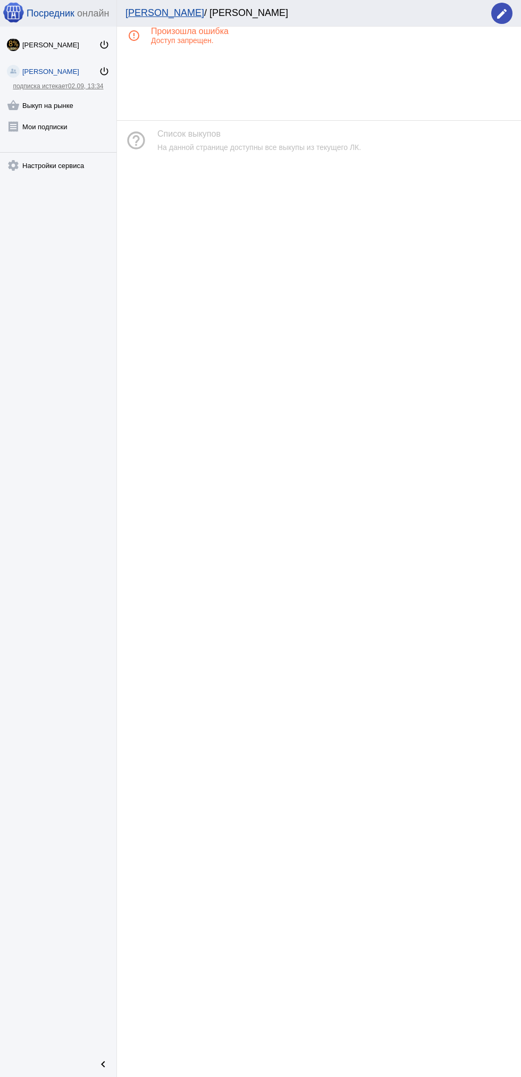
click at [29, 100] on link "shopping_basket Выкуп на рынке" at bounding box center [58, 103] width 117 height 21
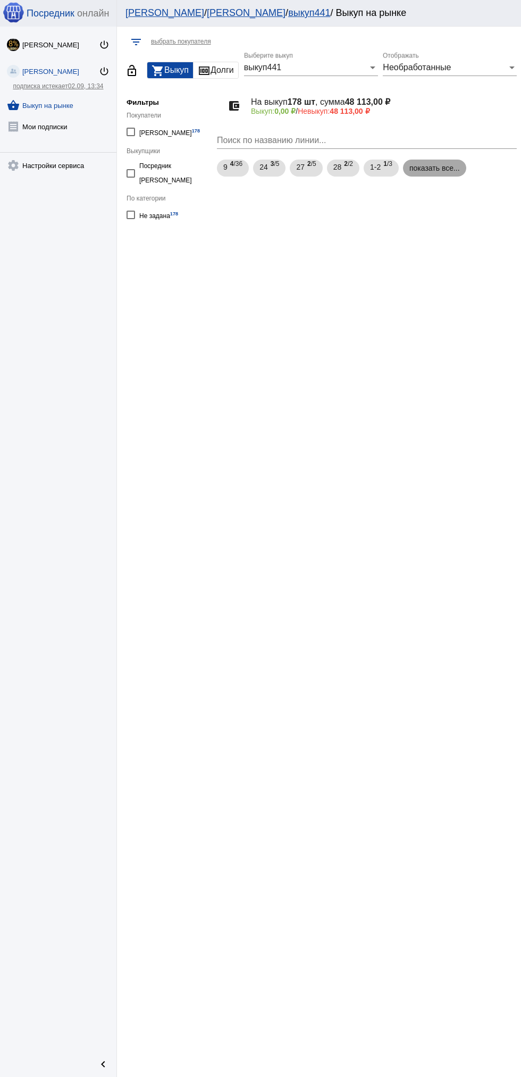
click at [424, 165] on mat-chip "показать все..." at bounding box center [434, 168] width 63 height 17
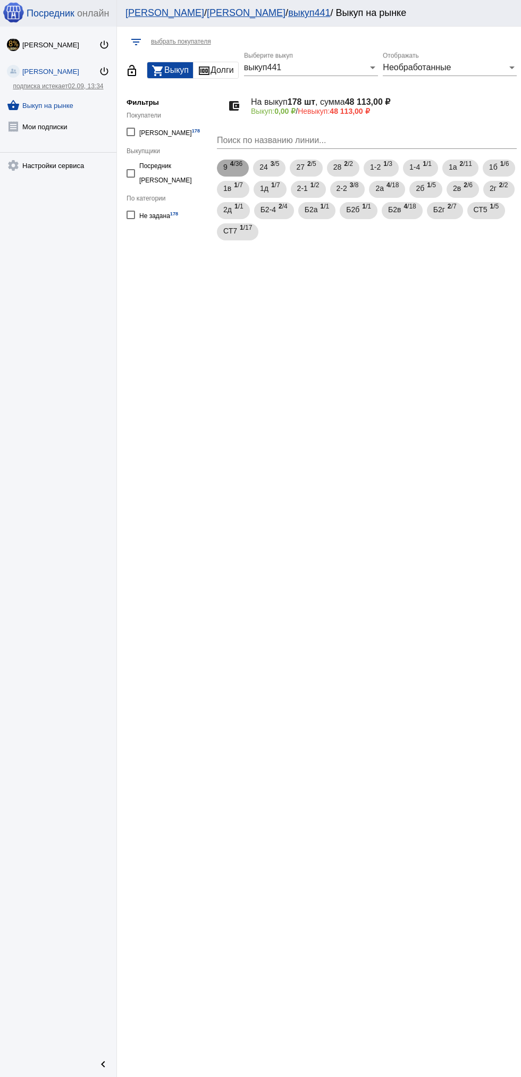
click at [226, 167] on span "9" at bounding box center [225, 167] width 4 height 19
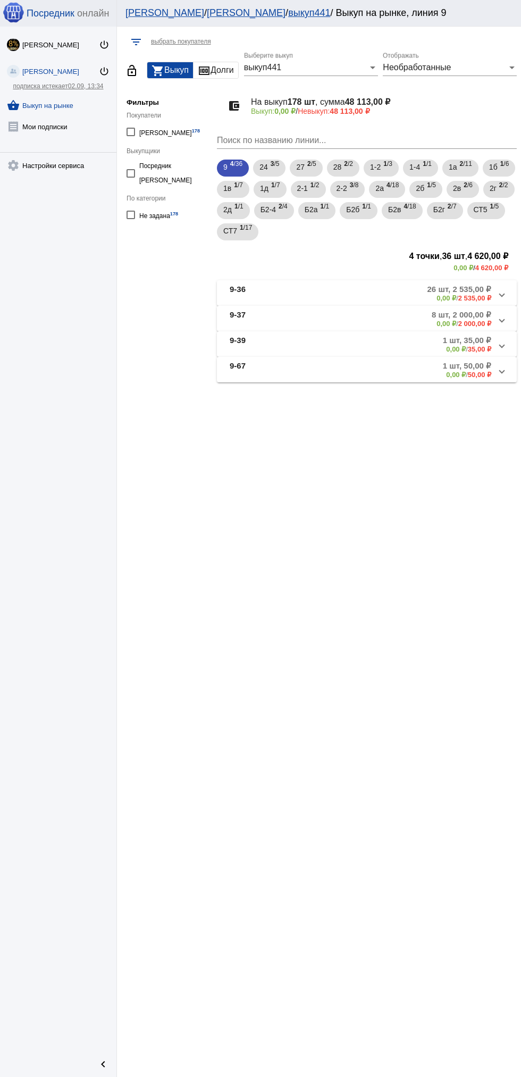
click at [263, 296] on mat-panel-title "9-36" at bounding box center [267, 294] width 74 height 18
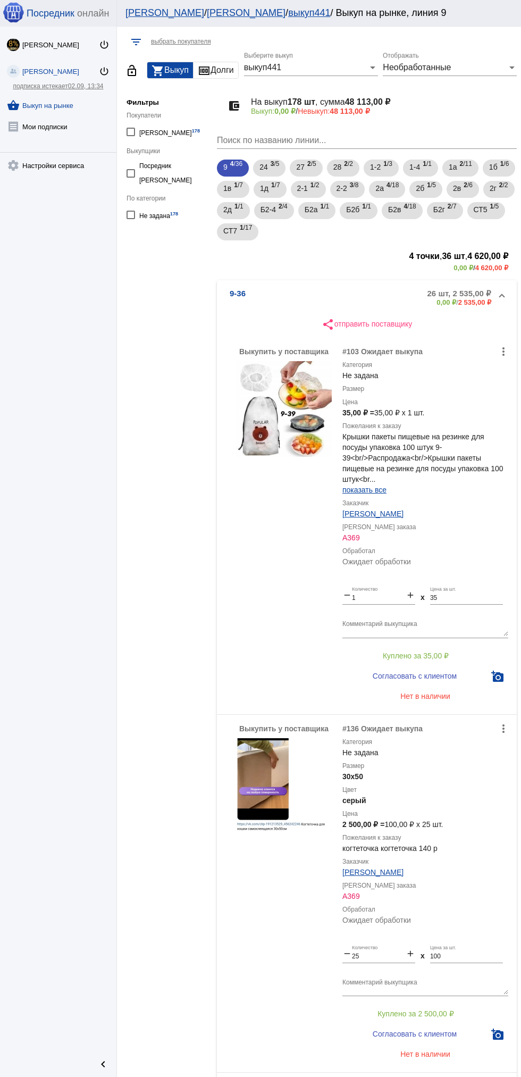
click at [252, 301] on mat-panel-title "9-36" at bounding box center [267, 298] width 74 height 18
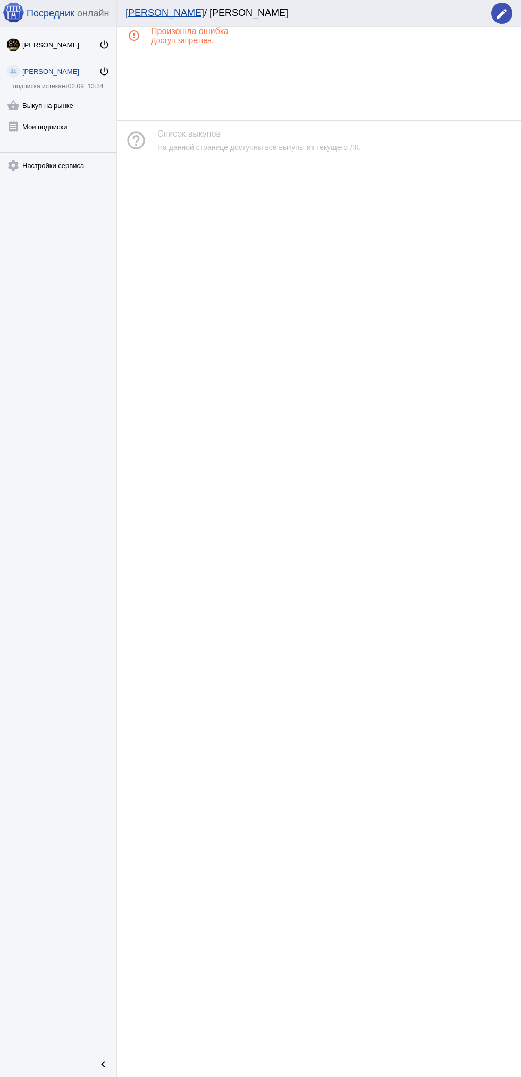
click at [67, 108] on link "shopping_basket Выкуп на рынке" at bounding box center [58, 103] width 117 height 21
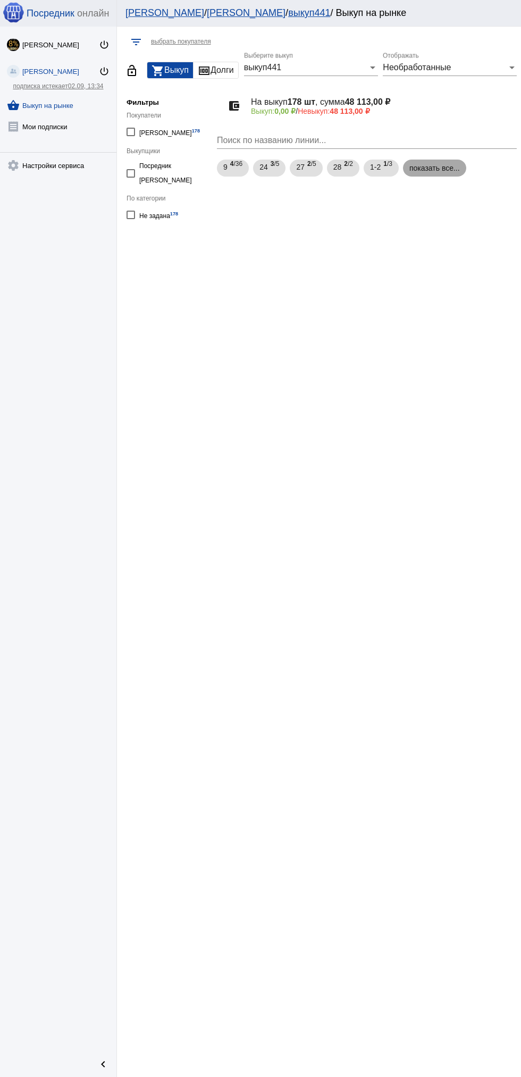
click at [445, 167] on mat-chip "показать все..." at bounding box center [434, 168] width 63 height 17
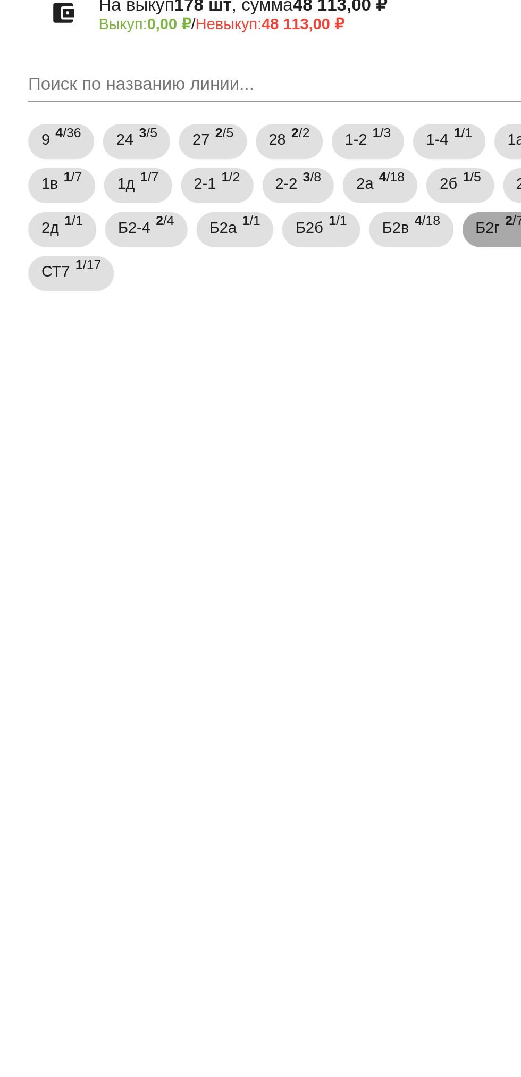
click at [427, 219] on mat-chip "Б2г 2 /7" at bounding box center [445, 210] width 36 height 17
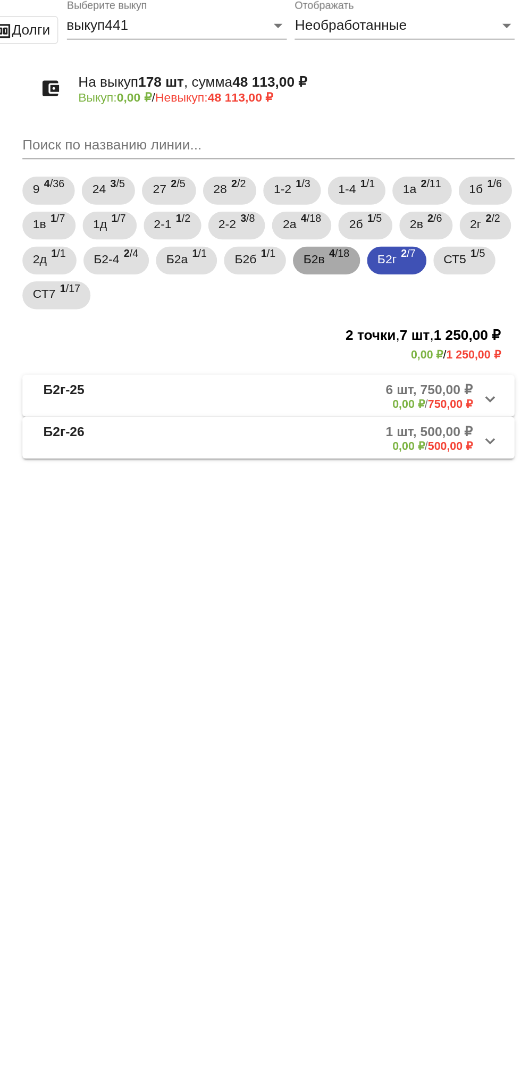
click at [401, 209] on span "Б2в" at bounding box center [394, 209] width 13 height 19
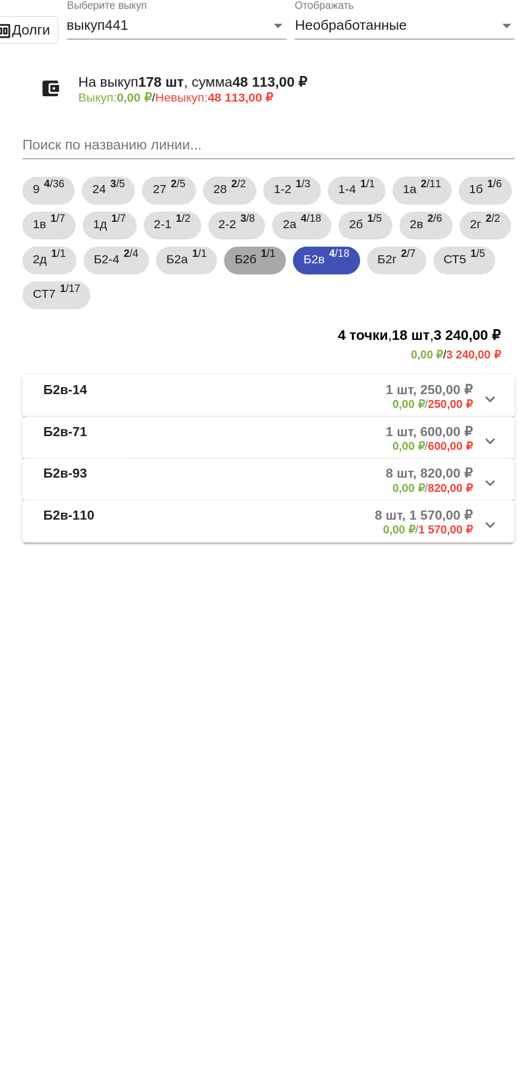
click at [371, 213] on div "Б2б 1 /1" at bounding box center [358, 211] width 25 height 22
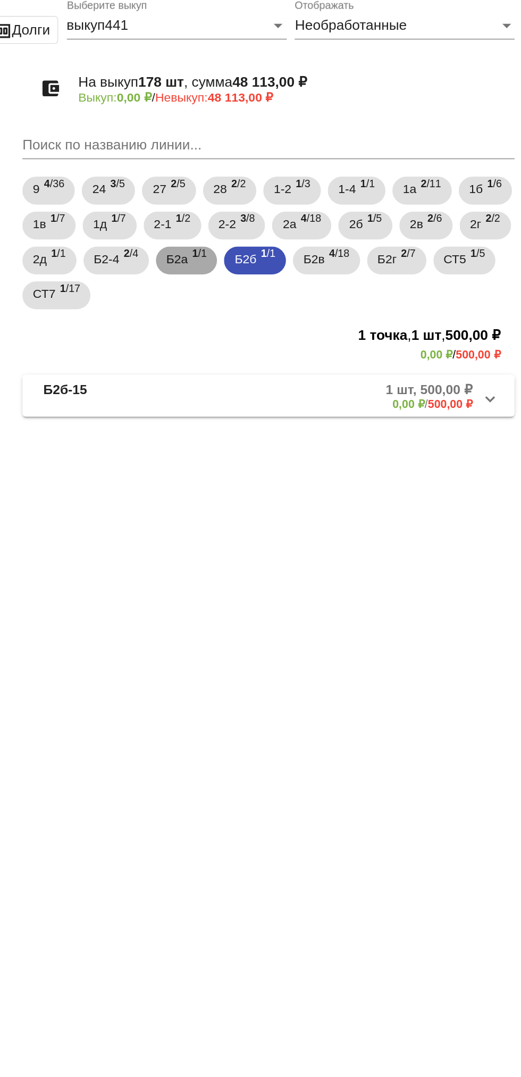
click at [330, 212] on span "1 /1" at bounding box center [325, 211] width 9 height 22
click at [283, 206] on b "2" at bounding box center [281, 206] width 4 height 7
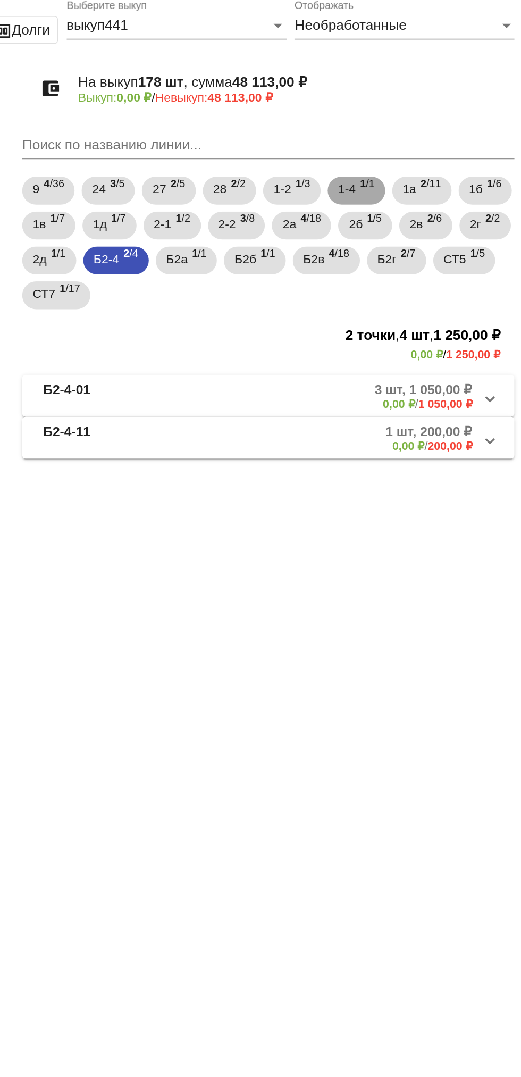
click at [420, 174] on span "1-4" at bounding box center [415, 167] width 11 height 19
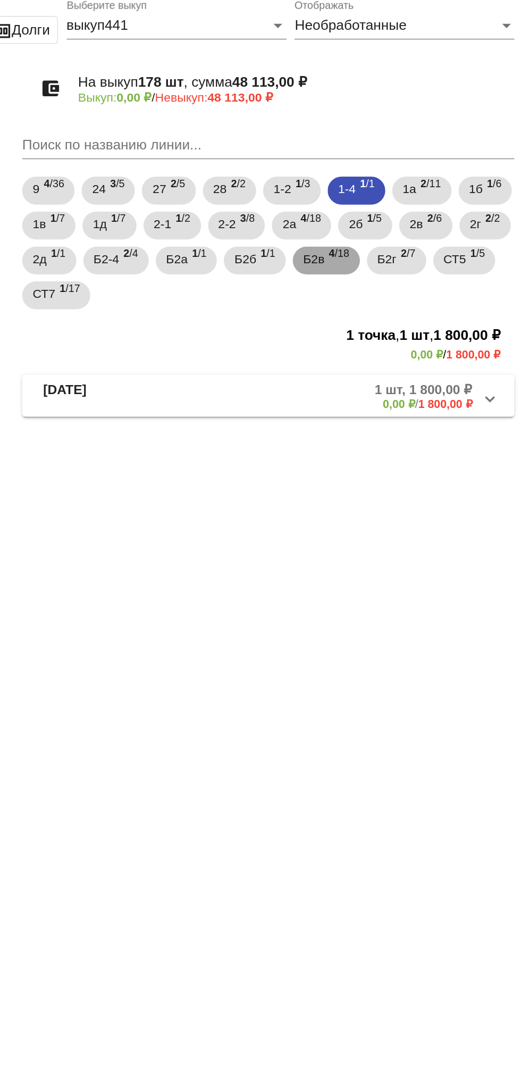
click at [401, 214] on span "Б2в" at bounding box center [394, 209] width 13 height 19
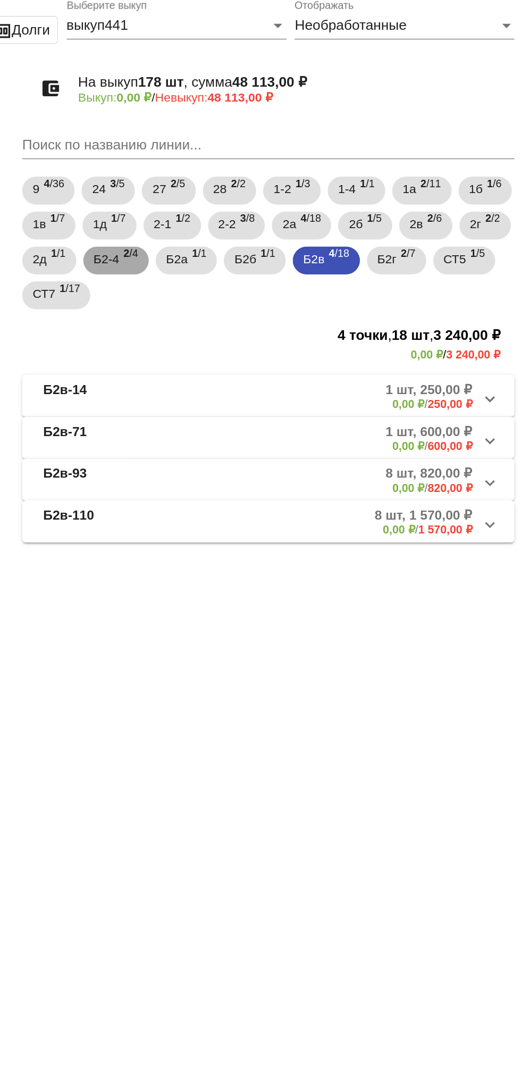
click at [276, 207] on span "Б2-4" at bounding box center [268, 209] width 15 height 19
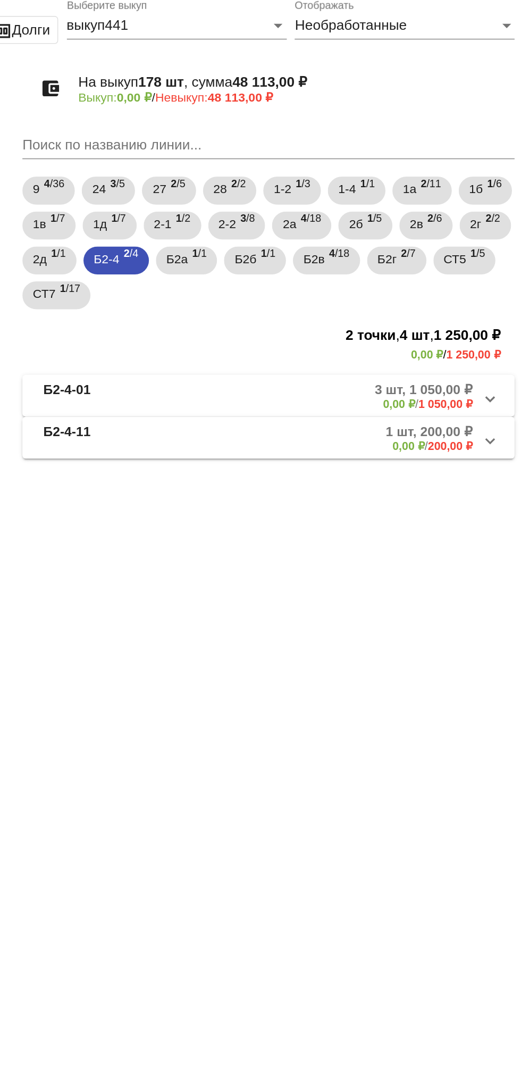
click at [258, 292] on b "Б2-4-01" at bounding box center [244, 294] width 29 height 18
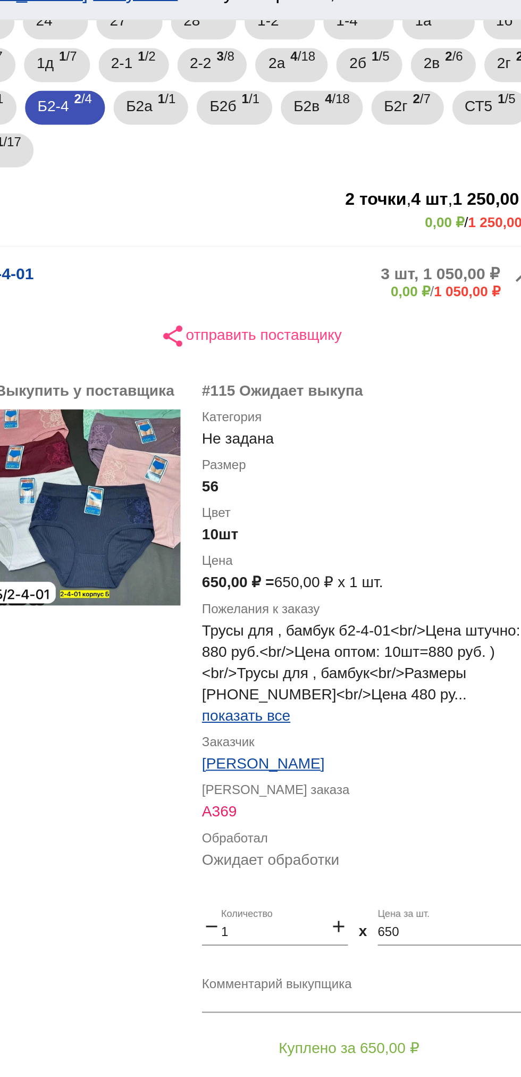
scroll to position [158, 0]
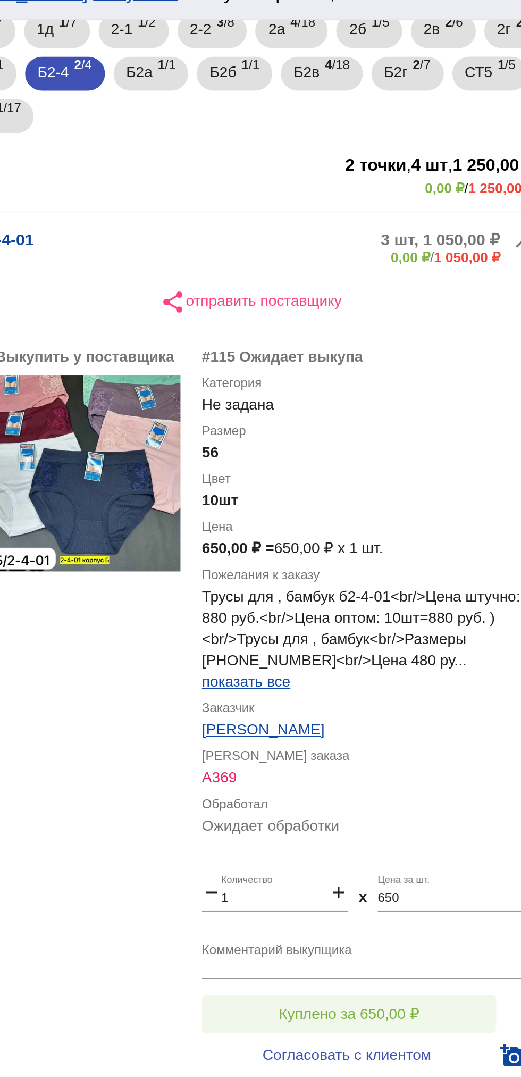
click at [440, 514] on button "Куплено за 650,00 ₽" at bounding box center [416, 522] width 147 height 19
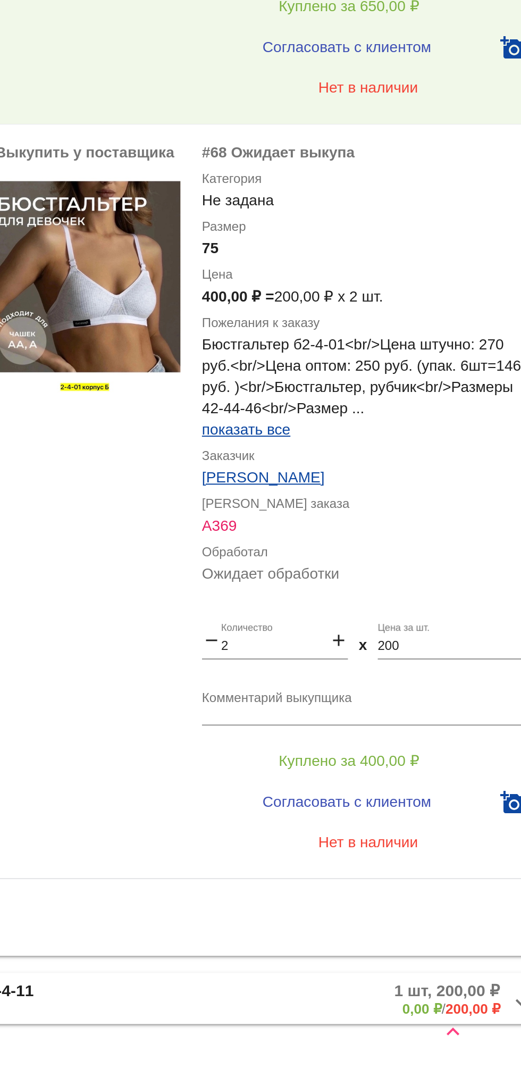
scroll to position [152, 0]
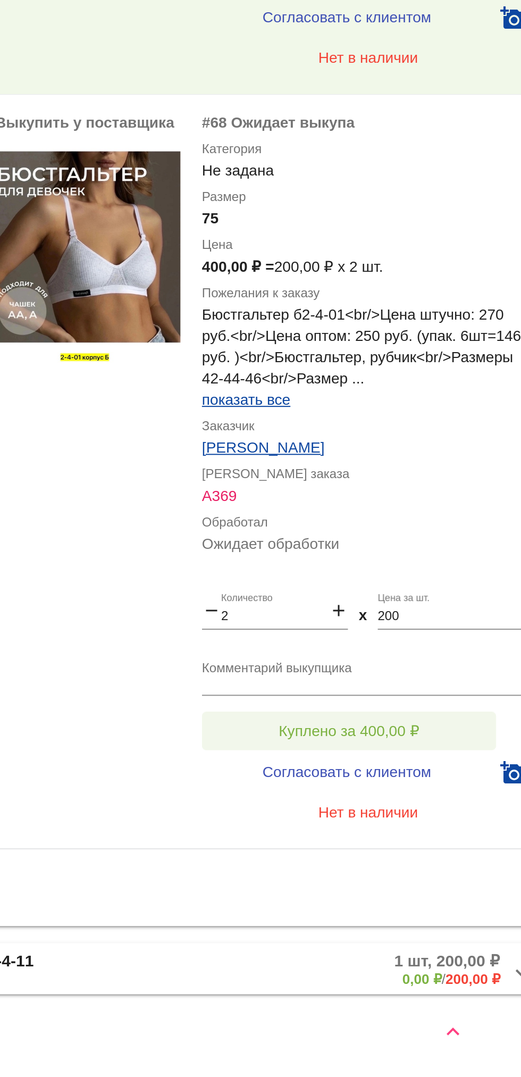
click at [444, 899] on button "Куплено за 400,00 ₽" at bounding box center [416, 904] width 147 height 19
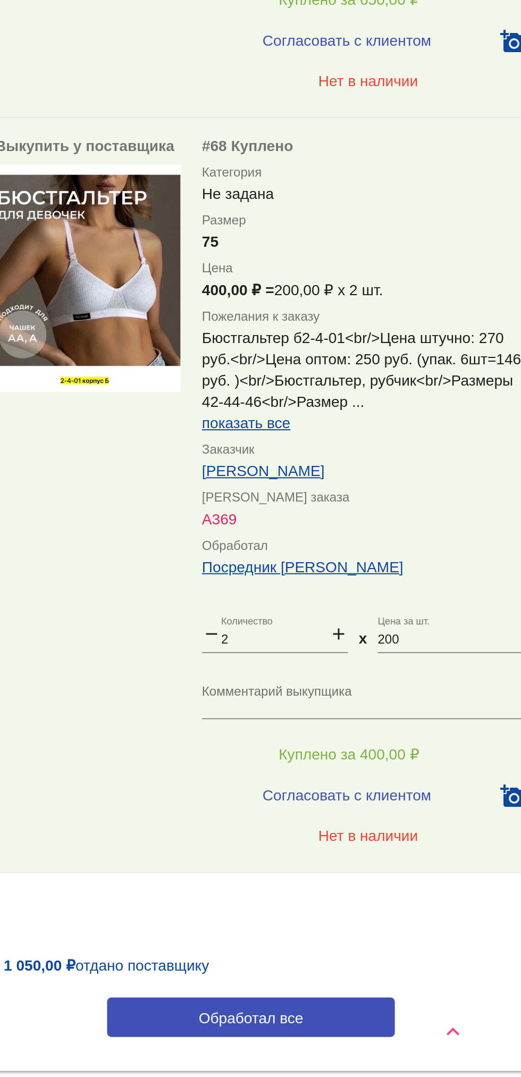
scroll to position [138, 0]
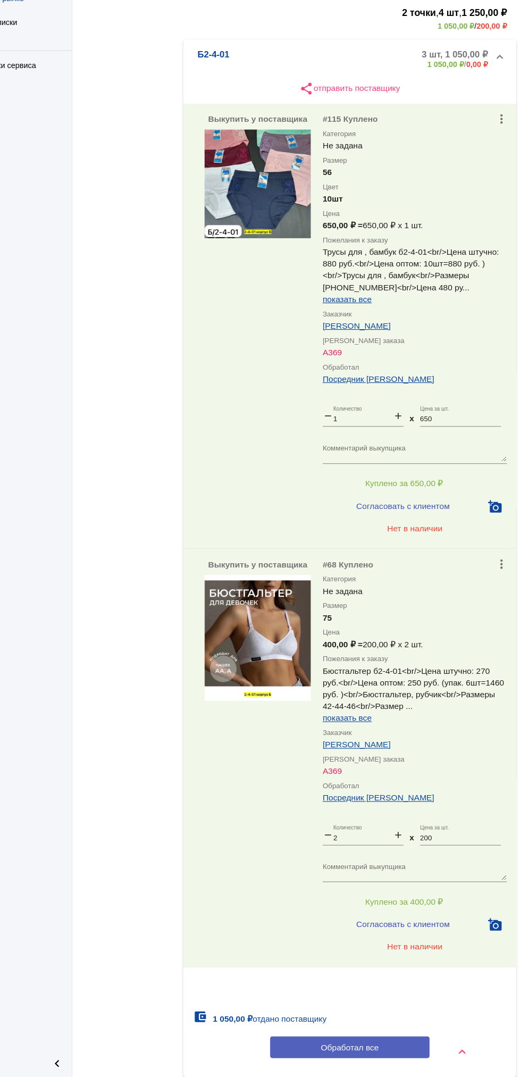
click at [386, 1057] on button "Обработал все" at bounding box center [367, 1050] width 144 height 20
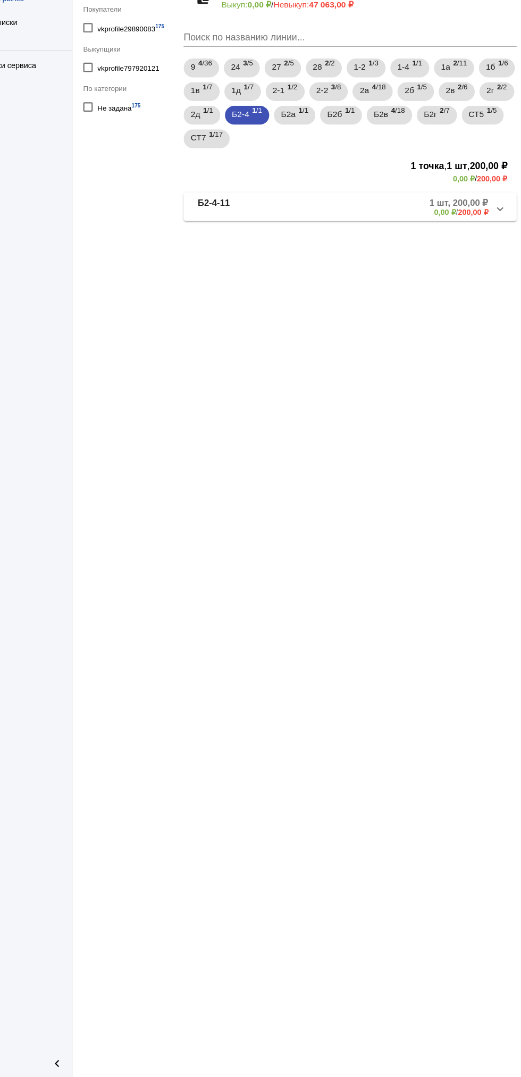
scroll to position [0, 0]
click at [407, 299] on mat-panel-description "1 шт, 200,00 ₽ 0,00 ₽ / 200,00 ₽" at bounding box center [408, 294] width 167 height 18
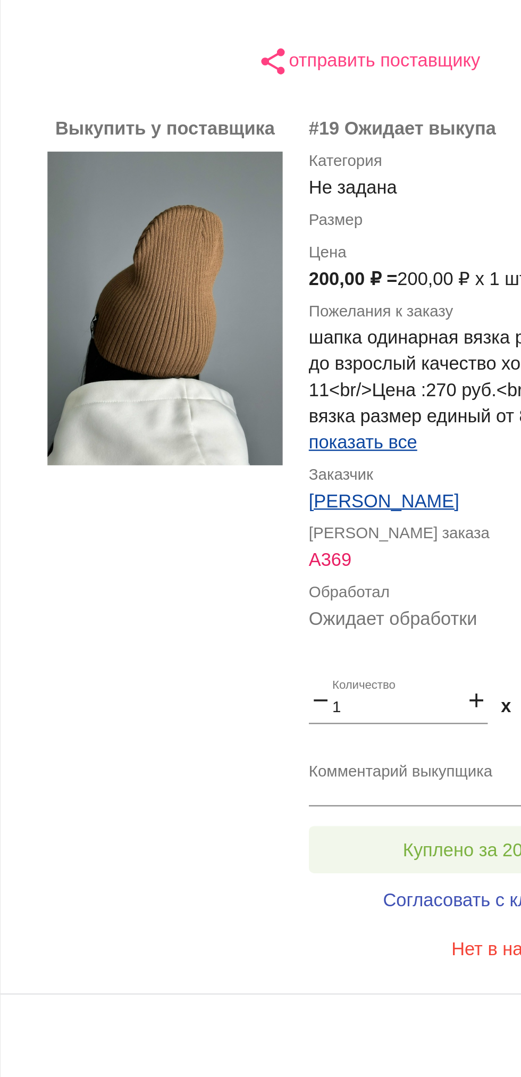
click at [376, 643] on button "Куплено за 200,00 ₽" at bounding box center [416, 645] width 147 height 19
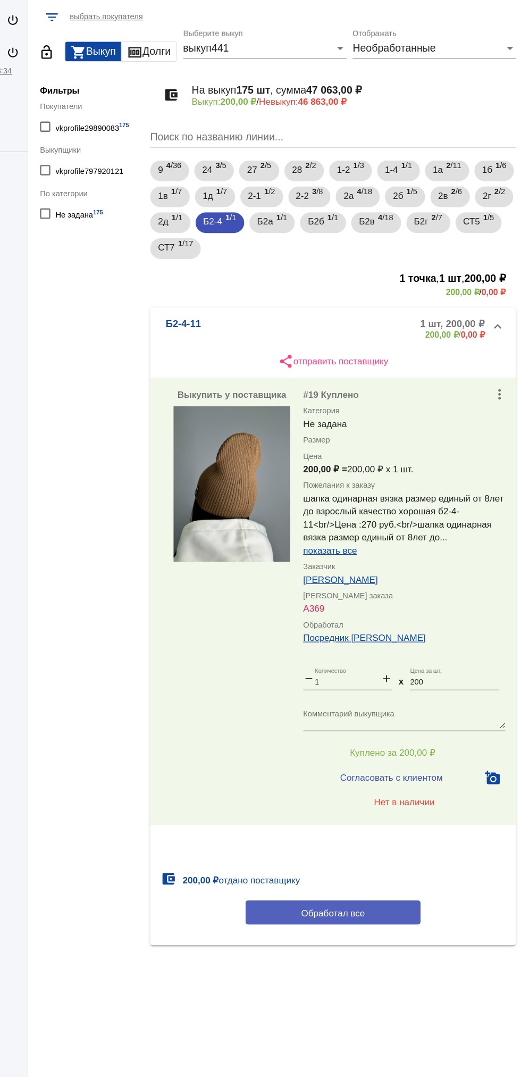
click at [335, 778] on button "Обработал все" at bounding box center [367, 777] width 144 height 20
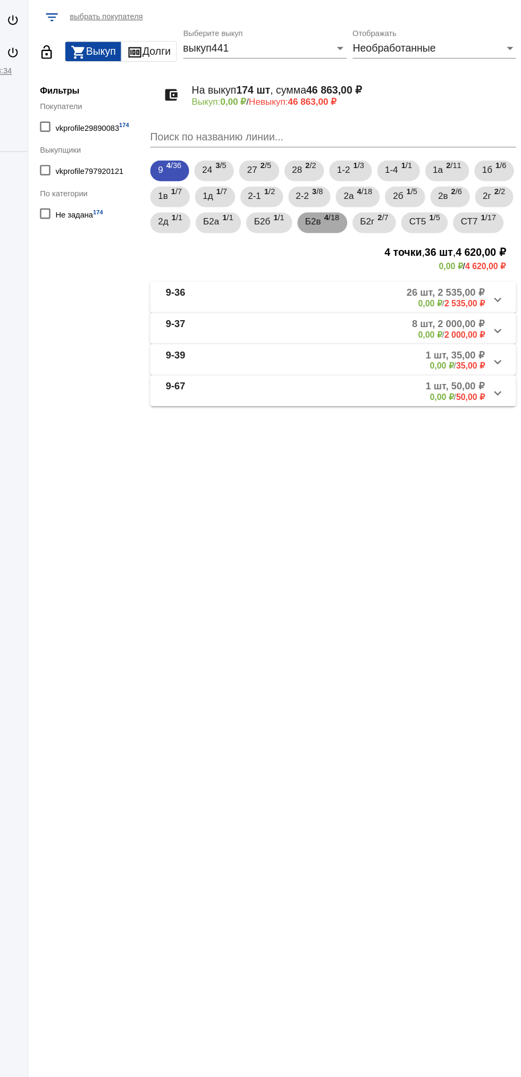
click at [372, 210] on div "Б2в 4 /18" at bounding box center [358, 211] width 28 height 22
click at [424, 332] on mat-panel-description "8 шт, 820,00 ₽ 0,00 ₽ / 820,00 ₽" at bounding box center [407, 323] width 169 height 18
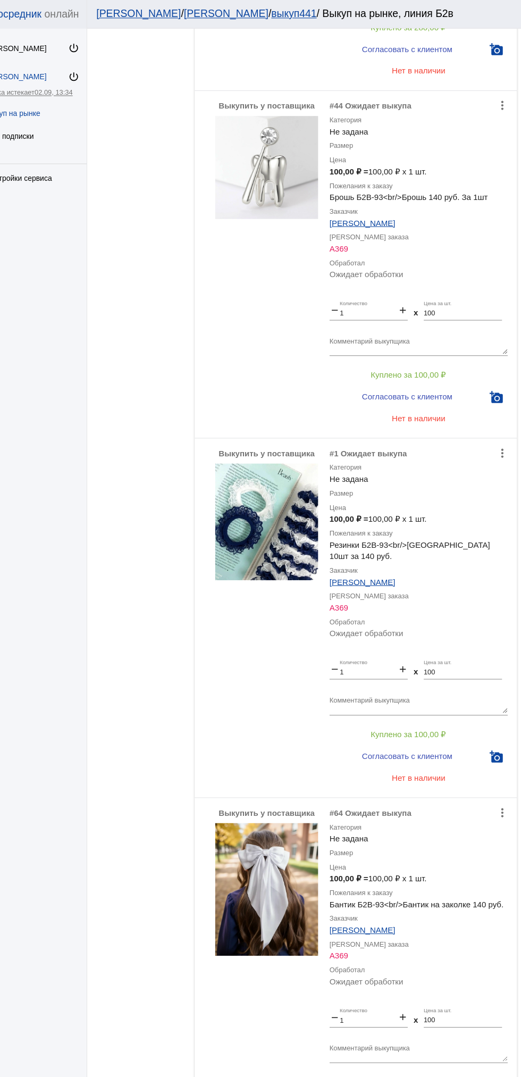
scroll to position [1480, 0]
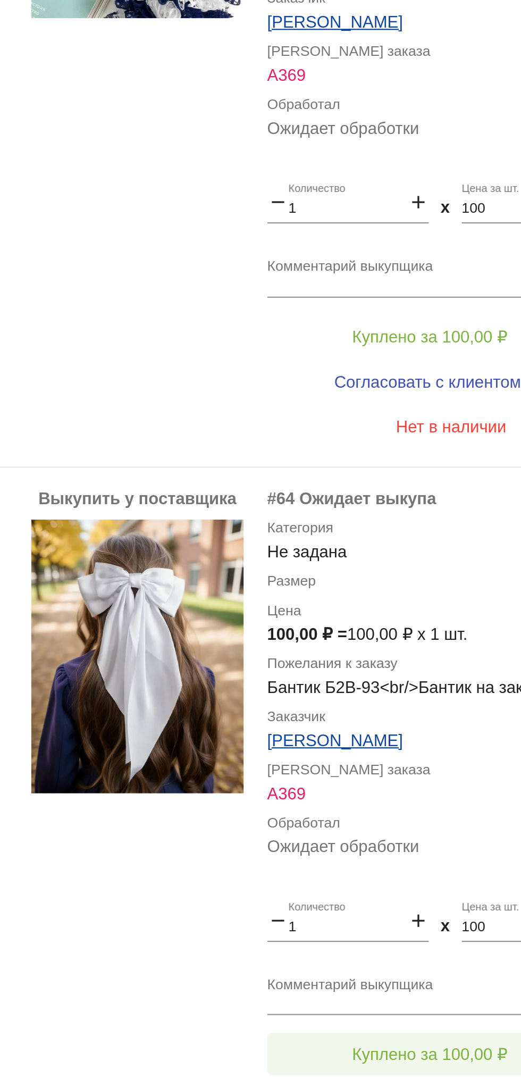
click at [392, 896] on span "Куплено за 100,00 ₽" at bounding box center [416, 899] width 70 height 9
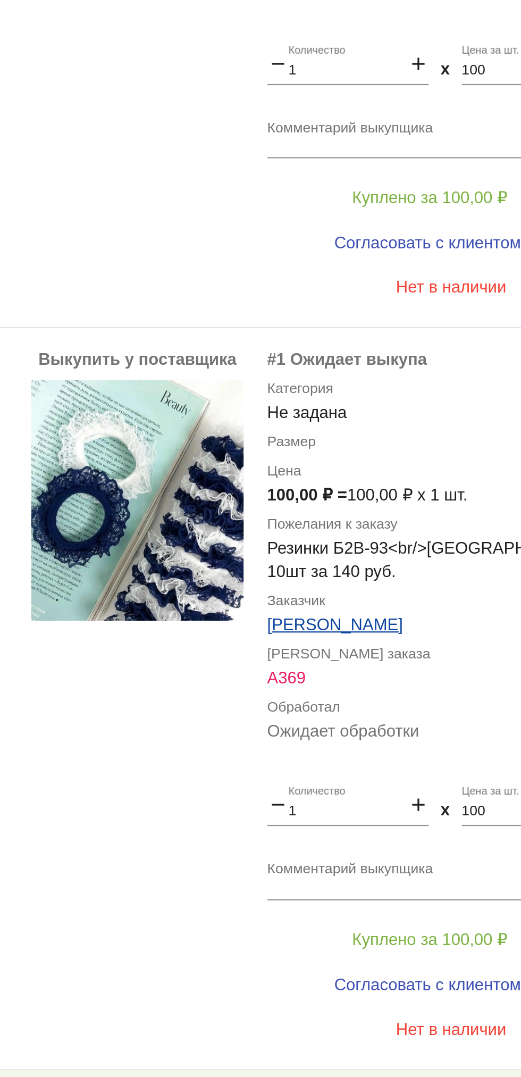
scroll to position [1196, 0]
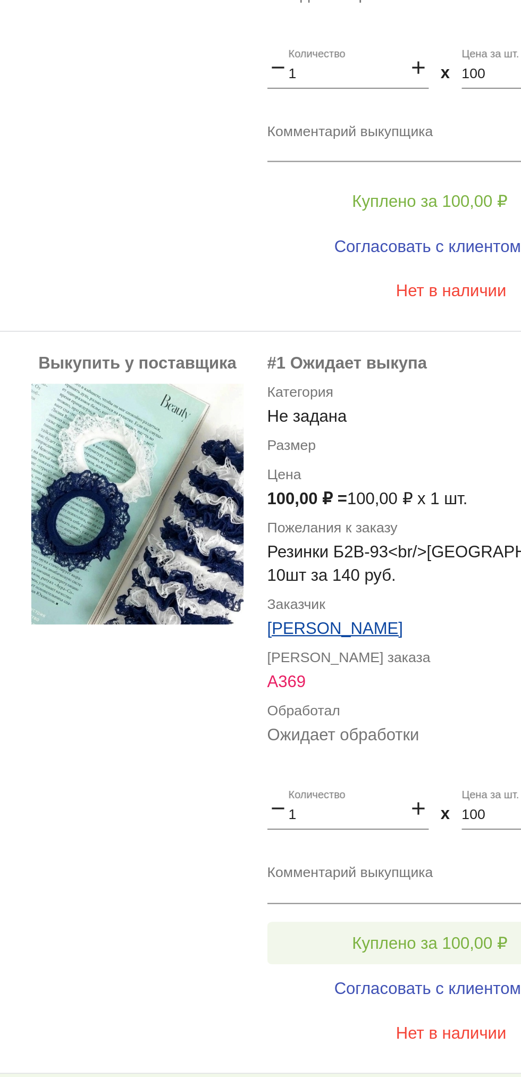
click at [376, 854] on button "Куплено за 100,00 ₽" at bounding box center [416, 849] width 147 height 19
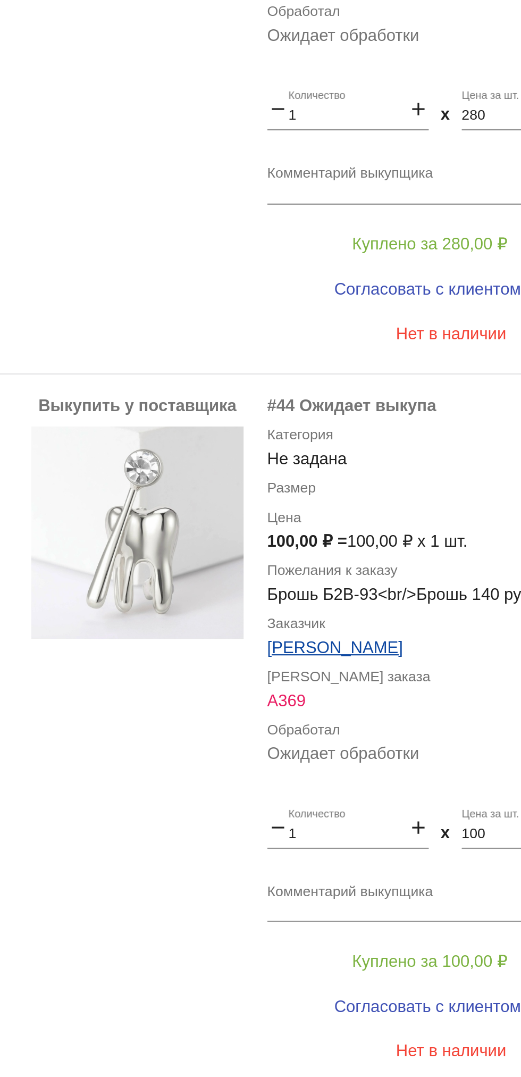
scroll to position [853, 0]
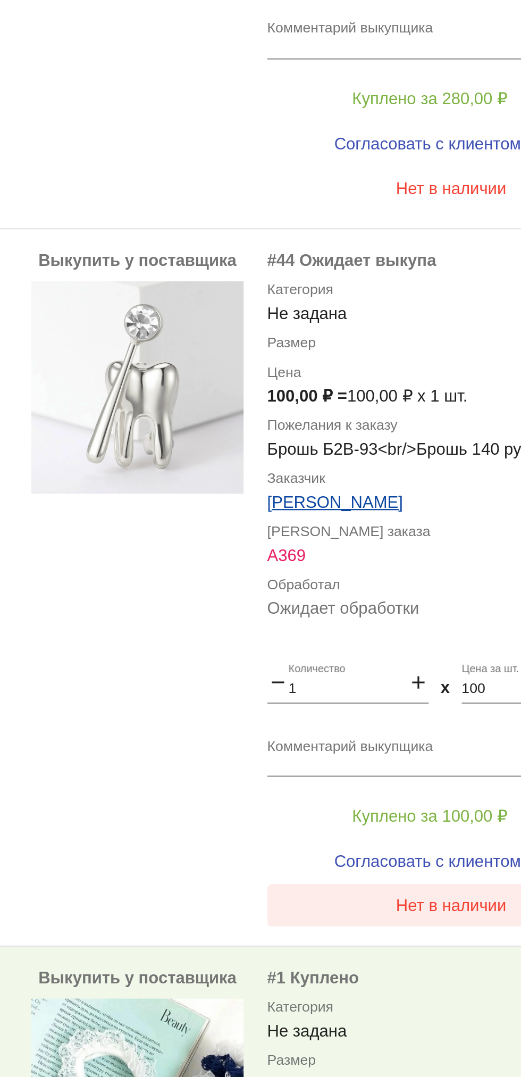
click at [389, 842] on button "Нет в наличии" at bounding box center [426, 832] width 166 height 19
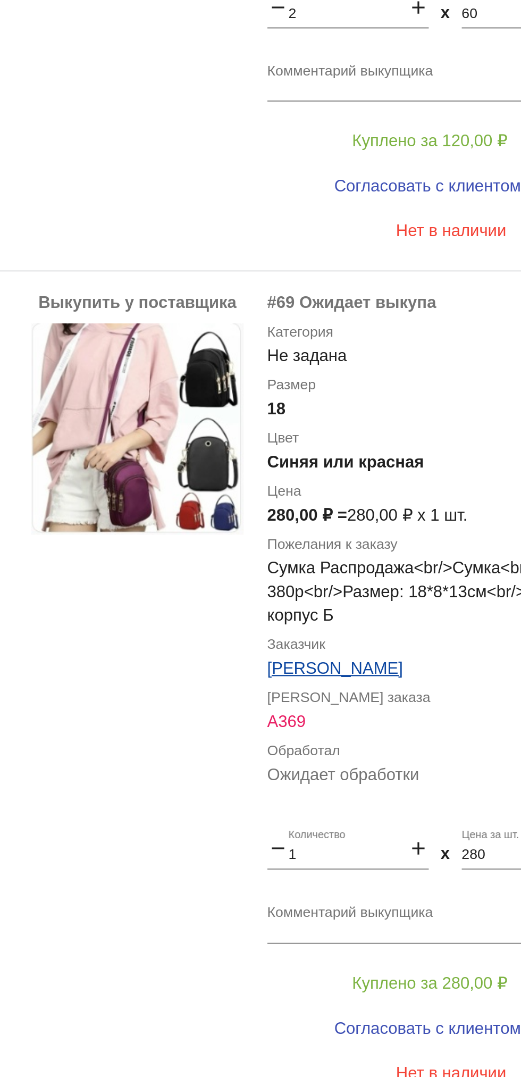
scroll to position [520, 0]
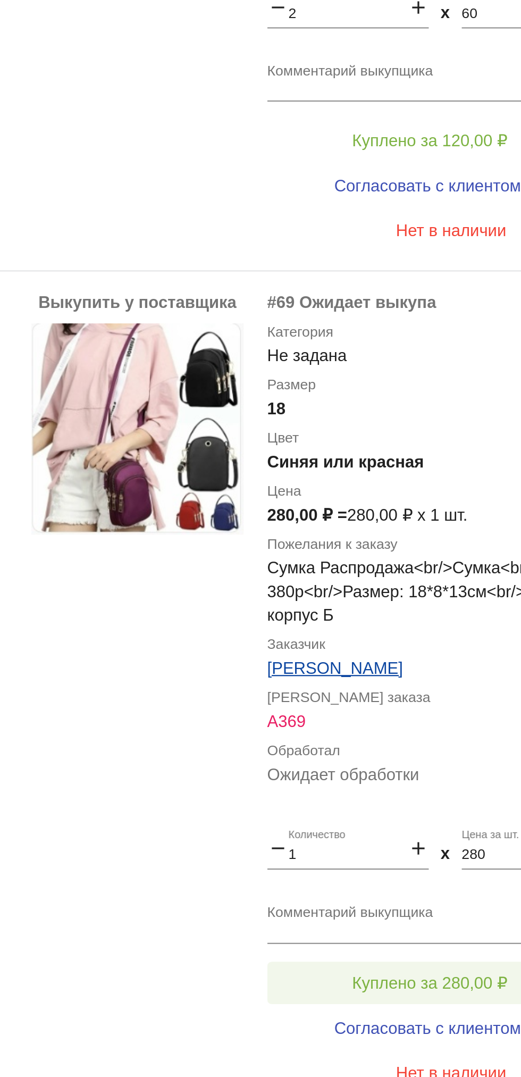
click at [377, 877] on button "Куплено за 280,00 ₽" at bounding box center [416, 867] width 147 height 19
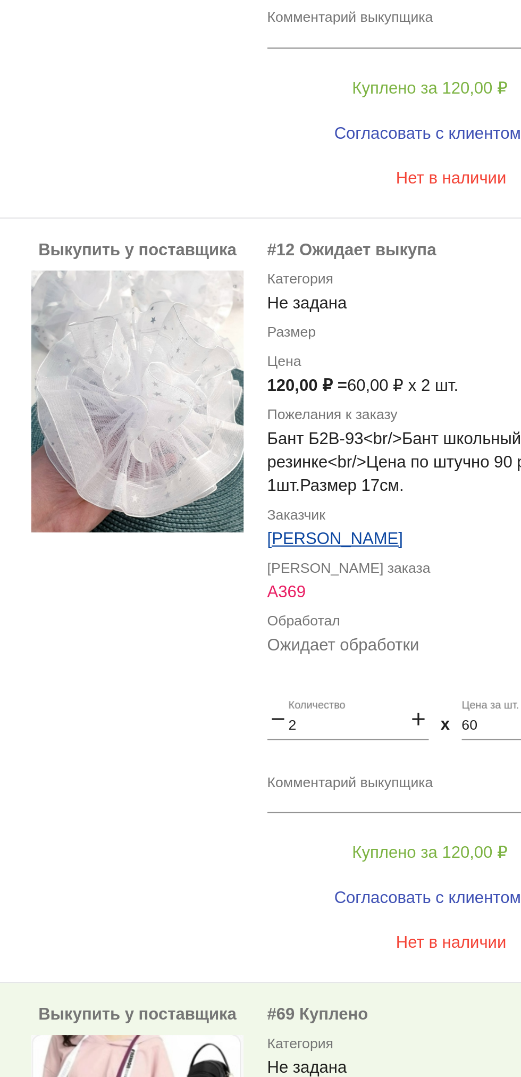
scroll to position [198, 0]
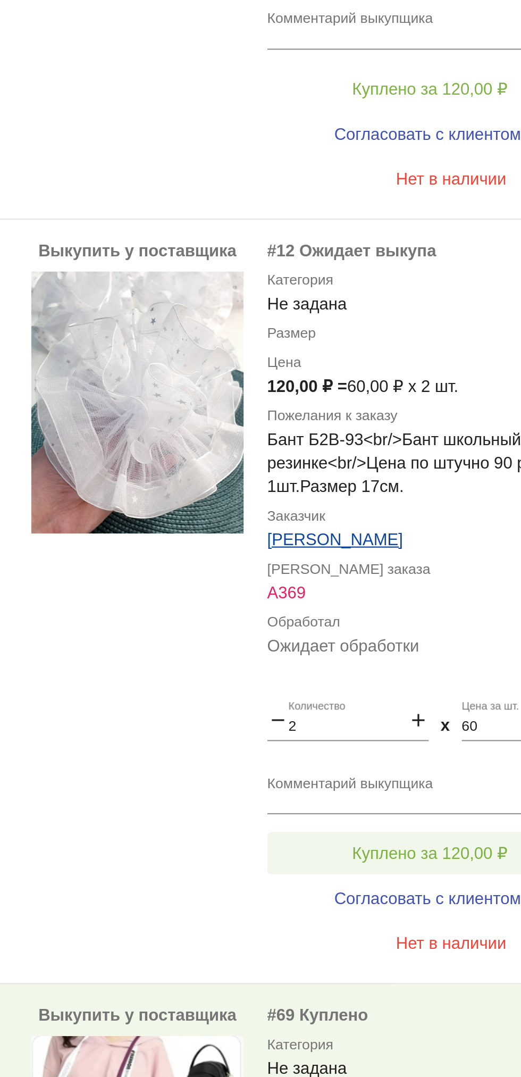
click at [377, 818] on button "Куплено за 120,00 ₽" at bounding box center [416, 808] width 147 height 19
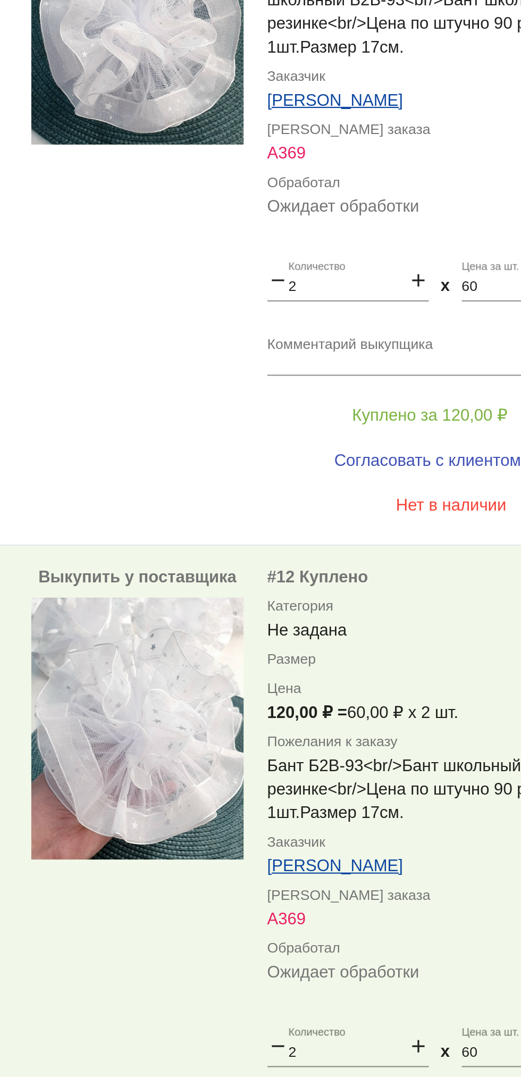
scroll to position [0, 0]
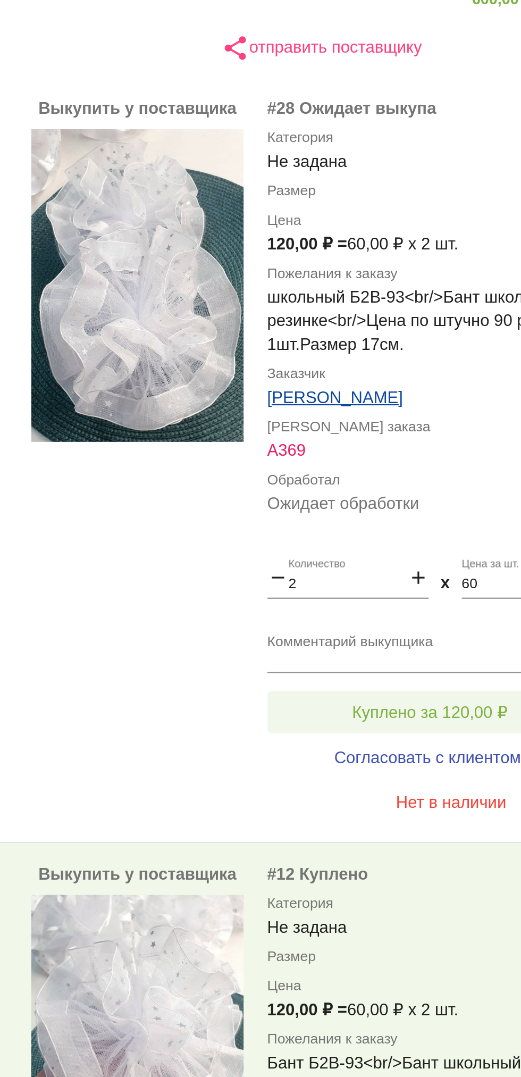
click at [380, 672] on button "Куплено за 120,00 ₽" at bounding box center [416, 662] width 147 height 19
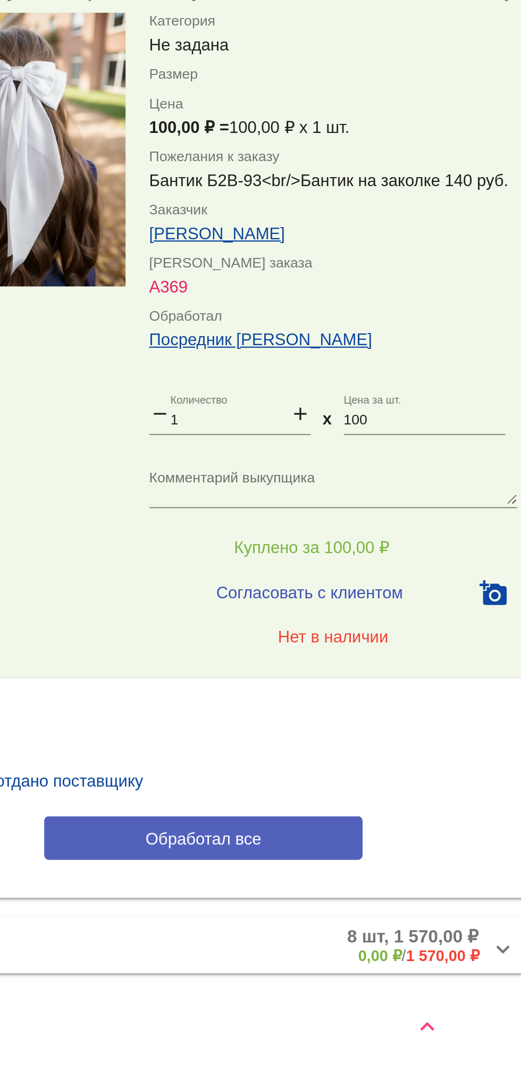
click at [399, 966] on button "Обработал все" at bounding box center [367, 970] width 144 height 20
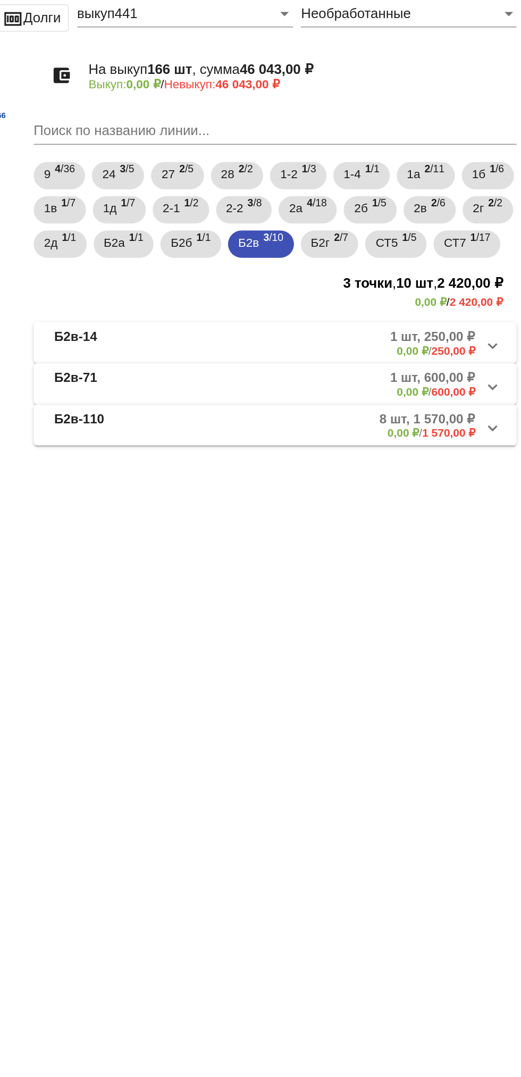
click at [433, 336] on mat-expansion-panel-header "Б2в-110 8 шт, 1 570,00 ₽ 0,00 ₽ / 1 570,00 ₽" at bounding box center [367, 323] width 300 height 26
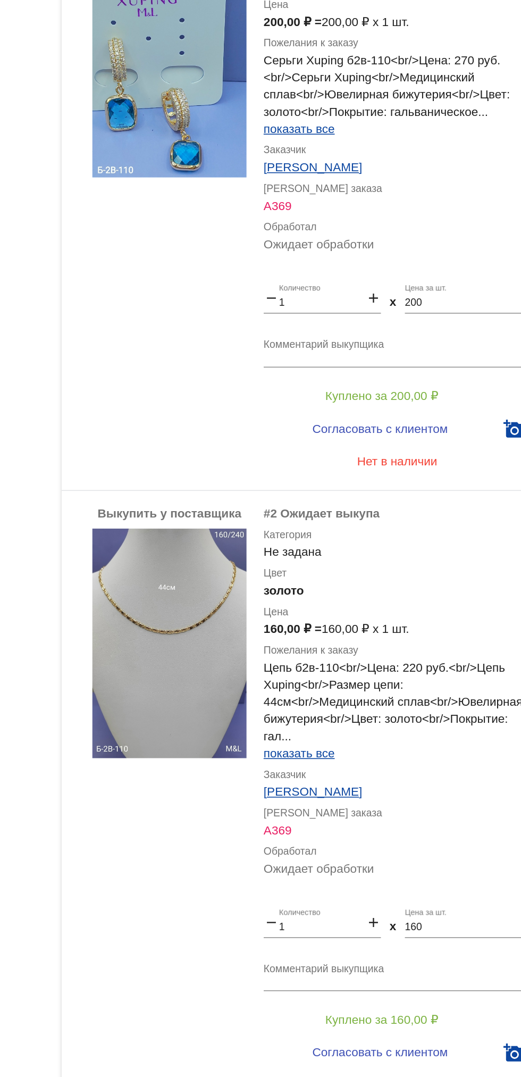
scroll to position [1140, 0]
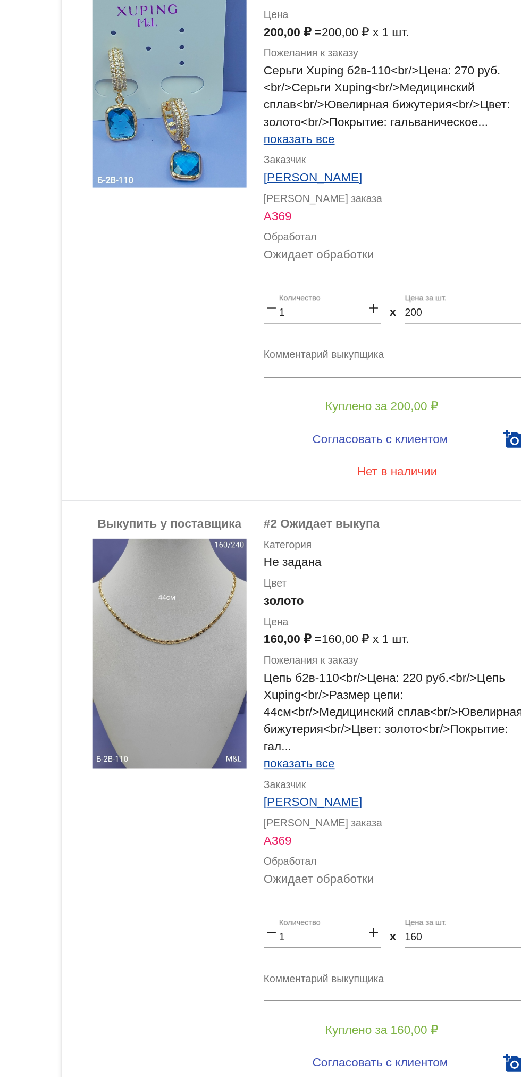
click at [304, 487] on img at bounding box center [284, 465] width 96 height 143
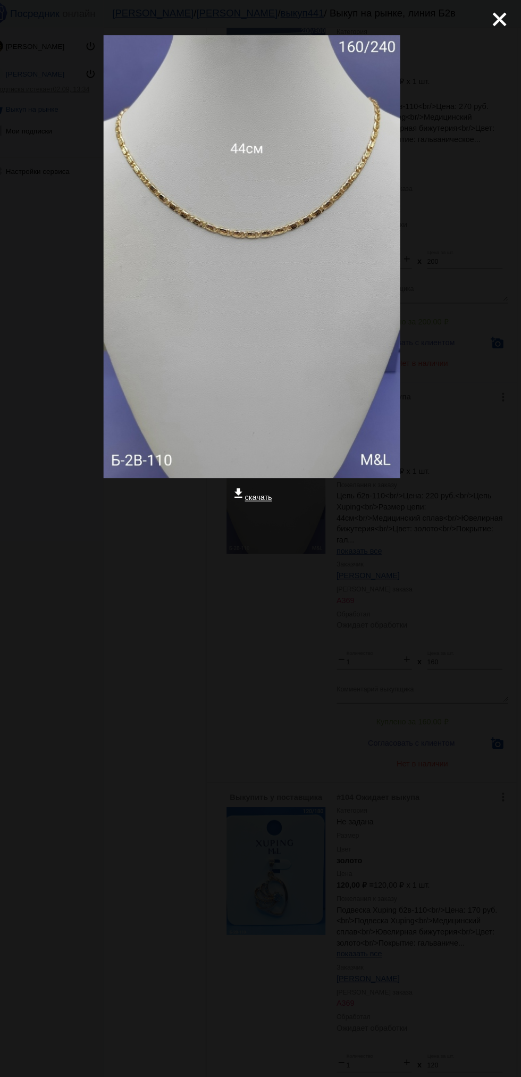
scroll to position [0, 0]
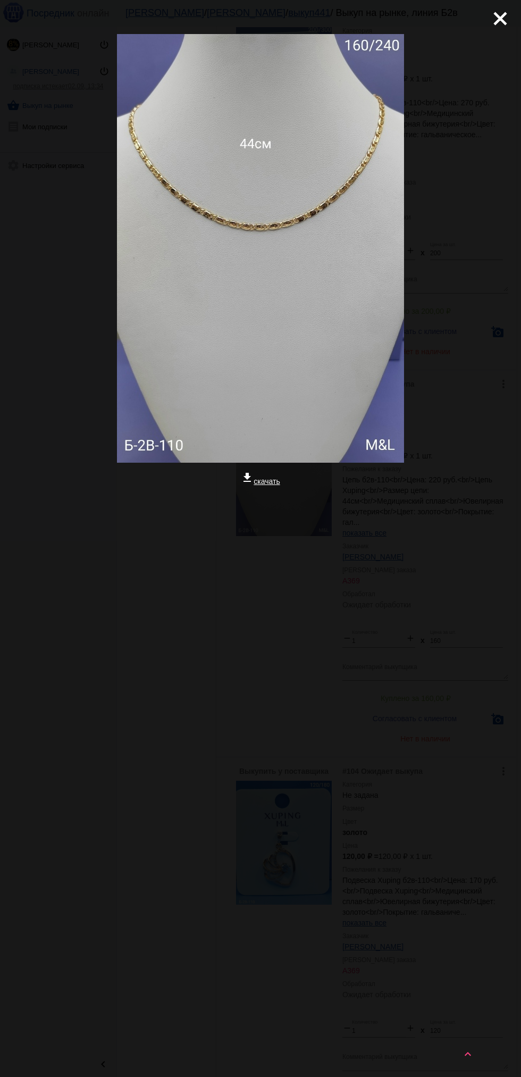
click at [475, 552] on div at bounding box center [261, 540] width 504 height 106
click at [504, 38] on div "close get_app скачать" at bounding box center [260, 313] width 521 height 627
click at [503, 18] on mat-icon "close" at bounding box center [496, 14] width 13 height 13
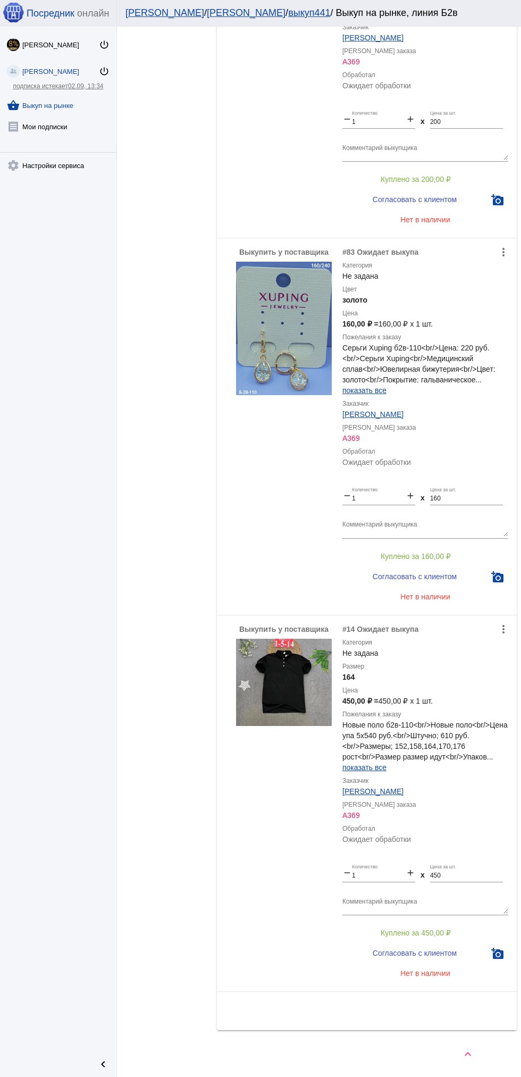
scroll to position [2448, 0]
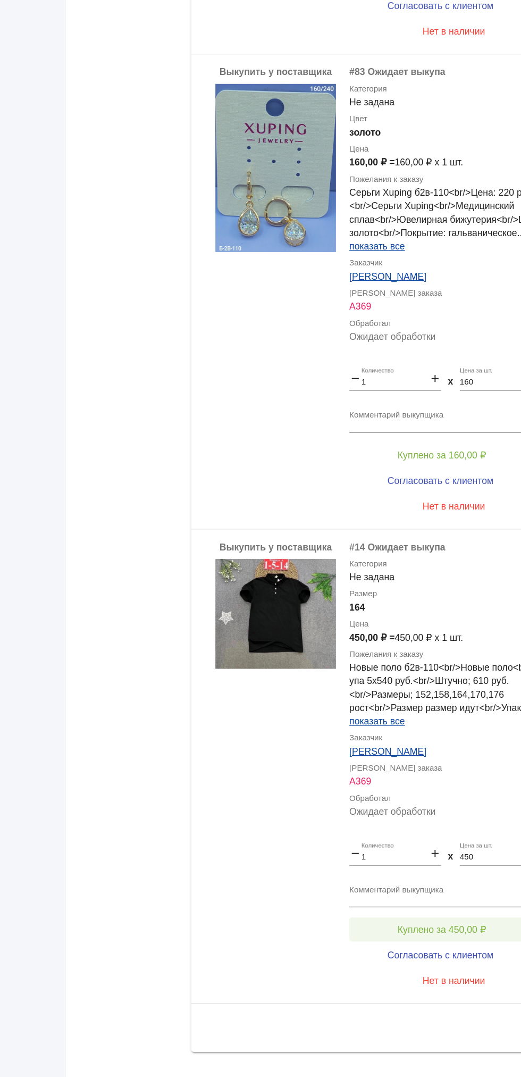
click at [433, 929] on span "Куплено за 450,00 ₽" at bounding box center [416, 933] width 70 height 9
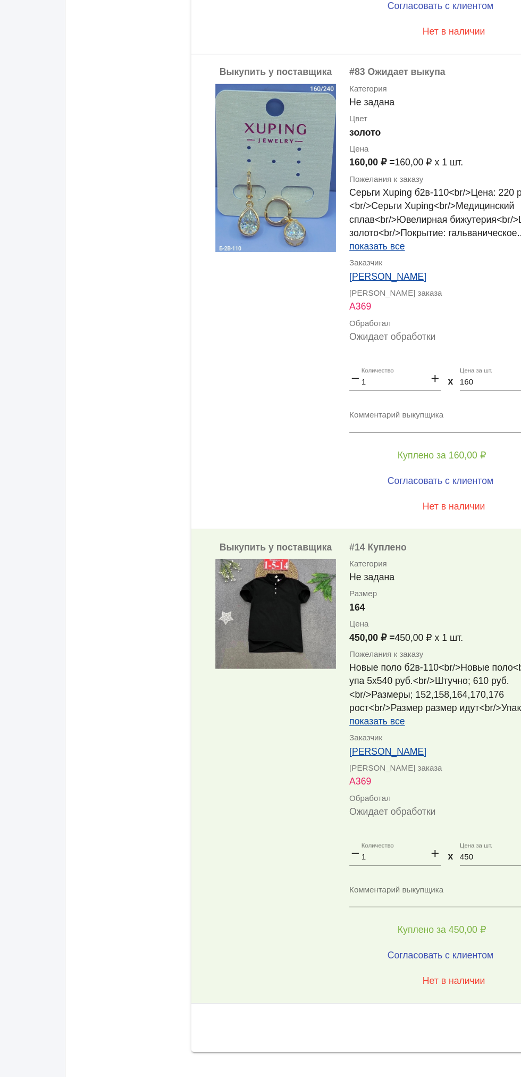
click at [439, 973] on span "Нет в наличии" at bounding box center [426, 973] width 50 height 9
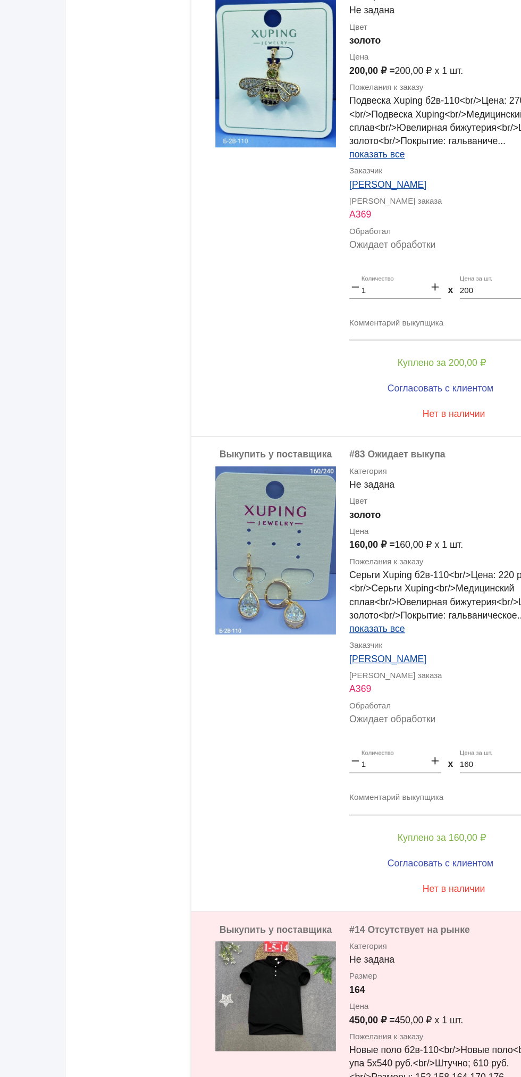
scroll to position [2113, 0]
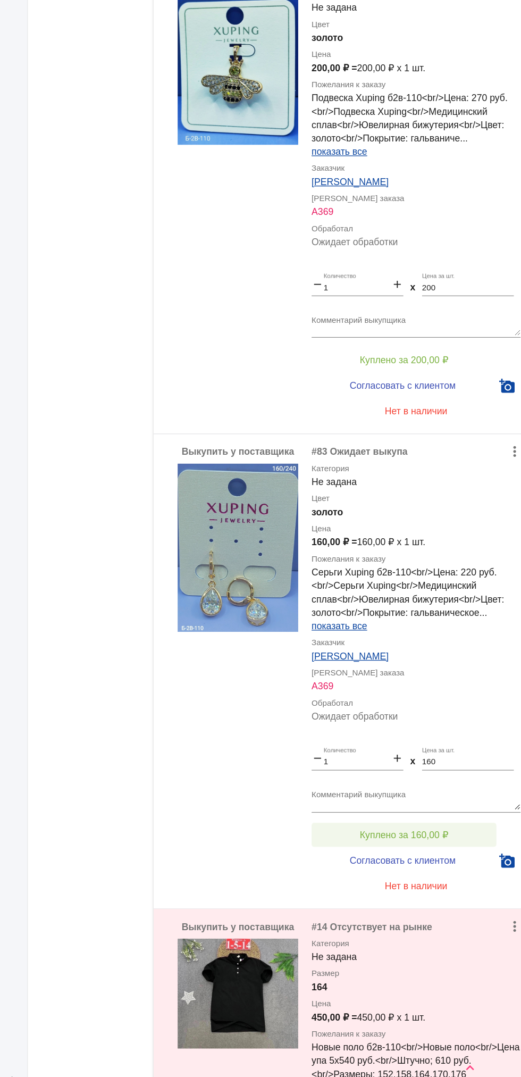
click at [438, 874] on span "Куплено за 160,00 ₽" at bounding box center [416, 869] width 70 height 9
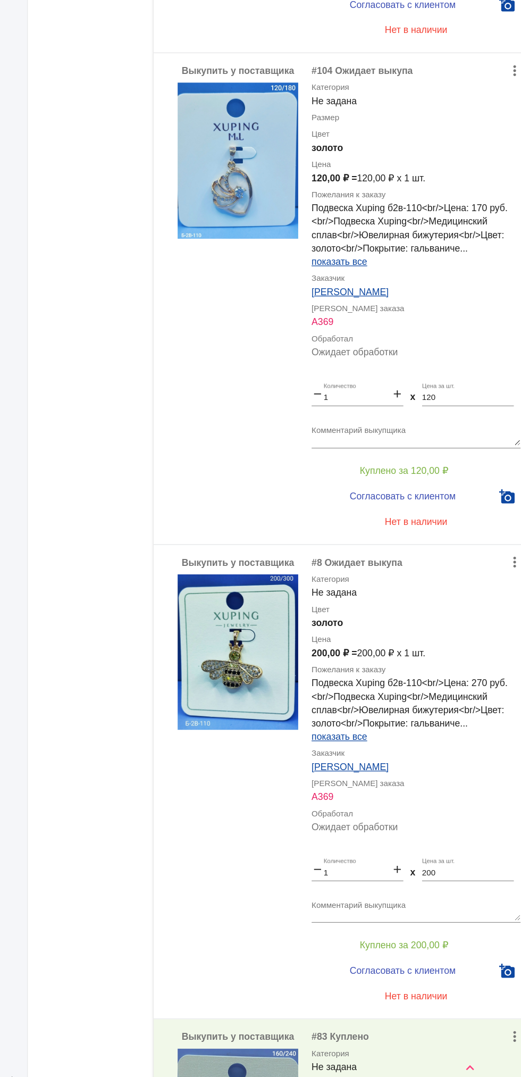
scroll to position [1646, 0]
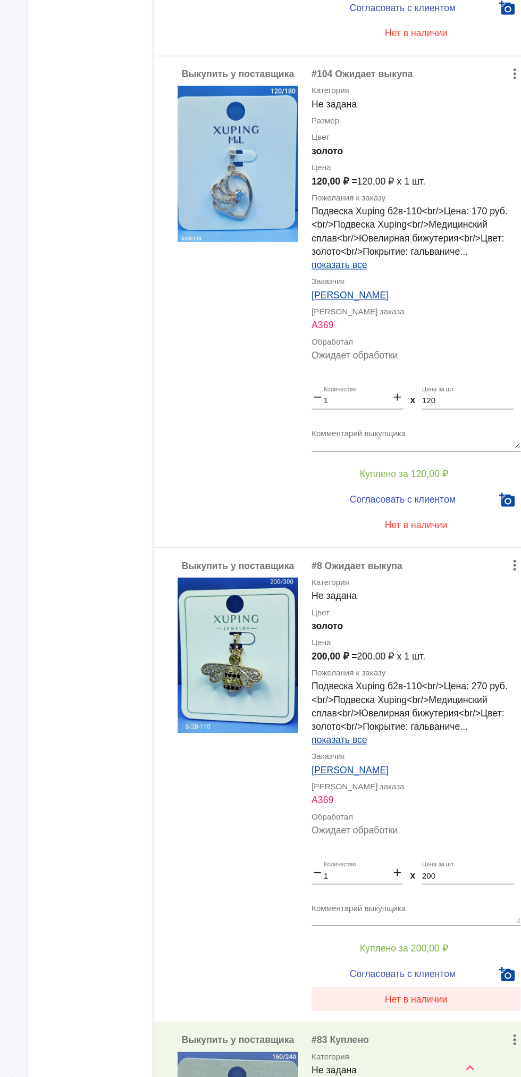
click at [433, 1004] on span "Нет в наличии" at bounding box center [426, 1000] width 50 height 9
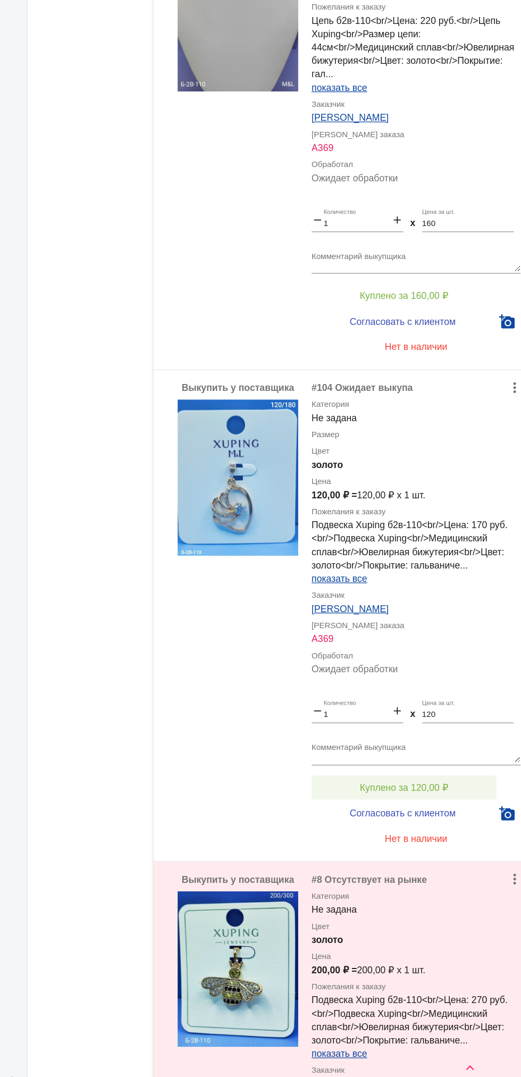
click at [453, 841] on button "Куплено за 120,00 ₽" at bounding box center [416, 831] width 147 height 19
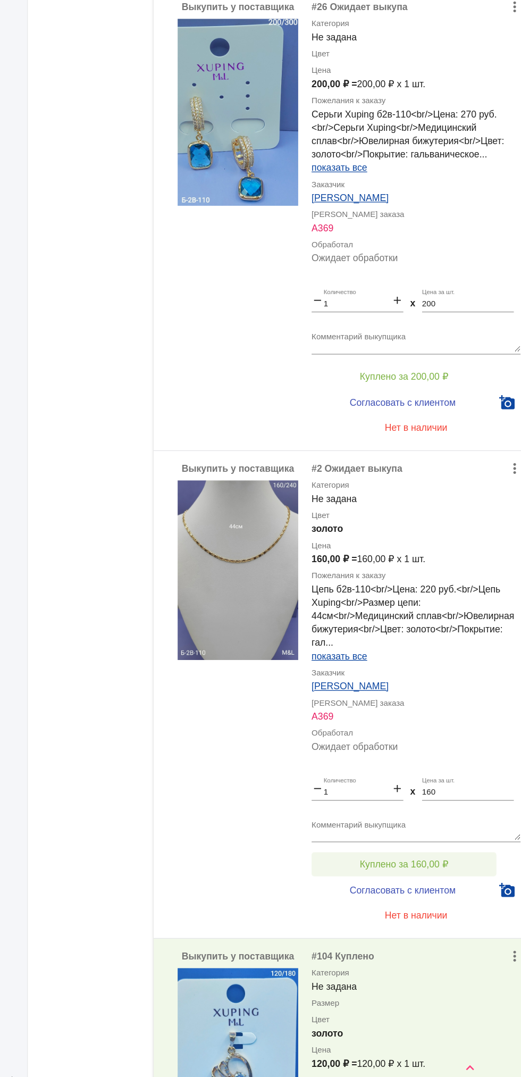
scroll to position [945, 0]
click at [457, 903] on button "Куплено за 160,00 ₽" at bounding box center [416, 893] width 147 height 19
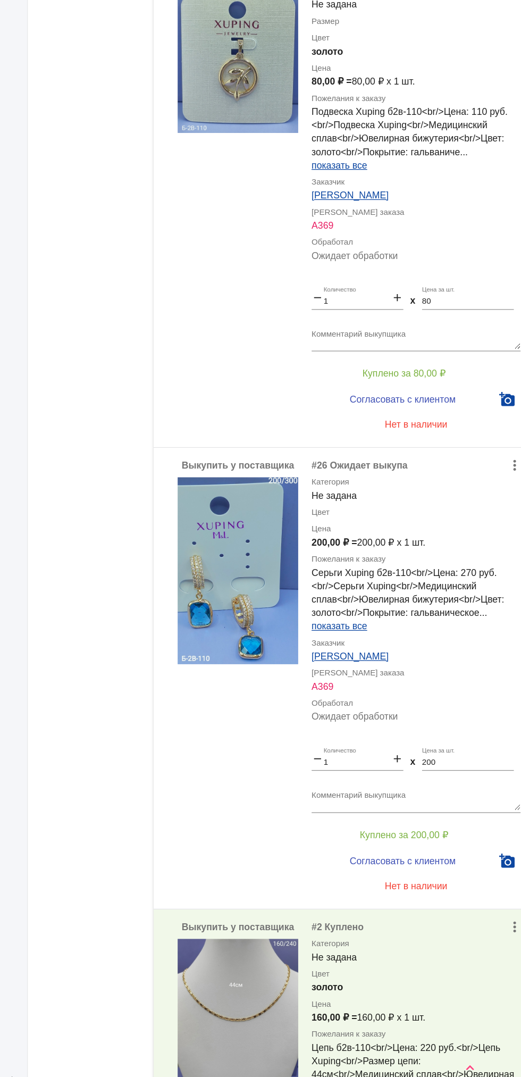
scroll to position [541, 0]
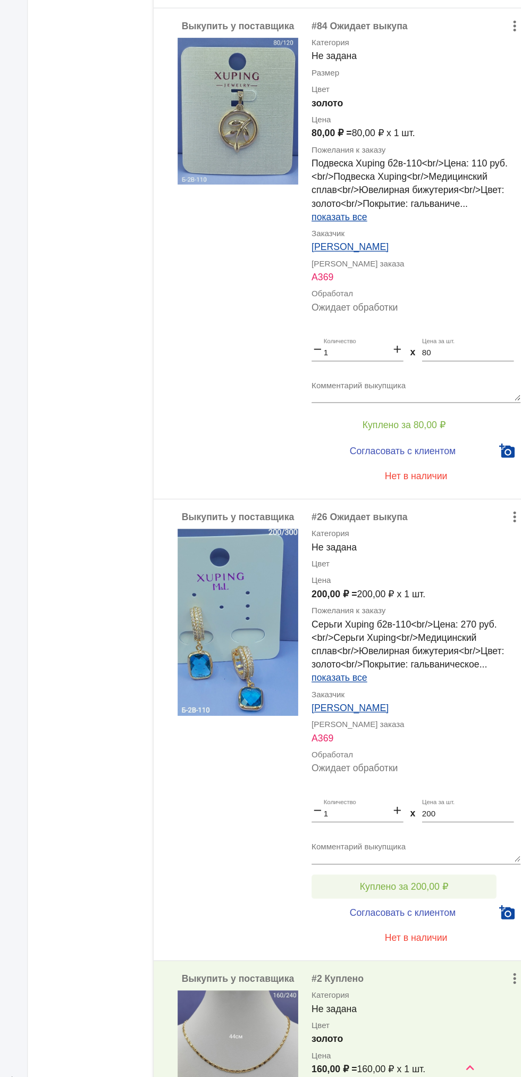
click at [447, 915] on span "Куплено за 200,00 ₽" at bounding box center [416, 910] width 70 height 9
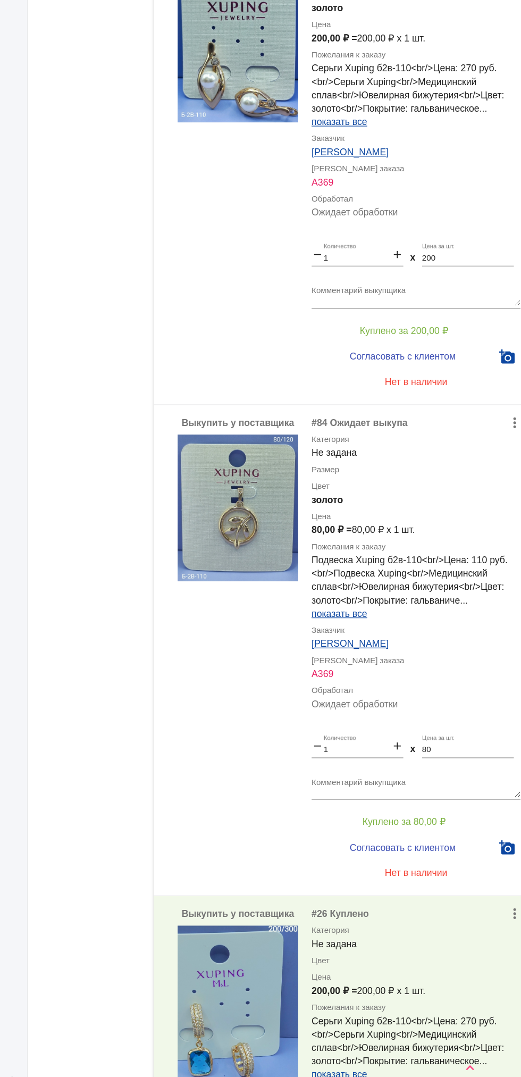
scroll to position [224, 0]
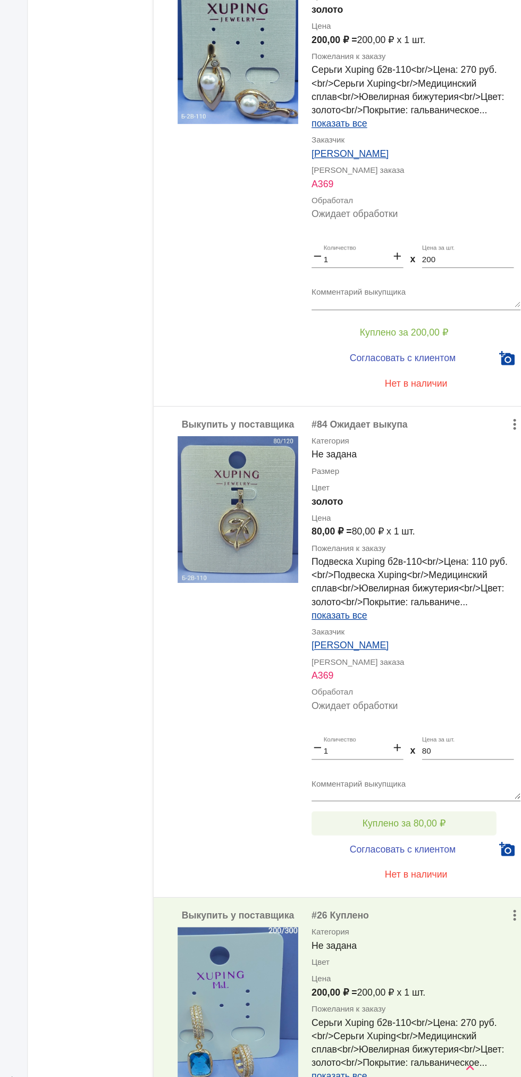
click at [442, 870] on button "Куплено за 80,00 ₽" at bounding box center [416, 860] width 147 height 19
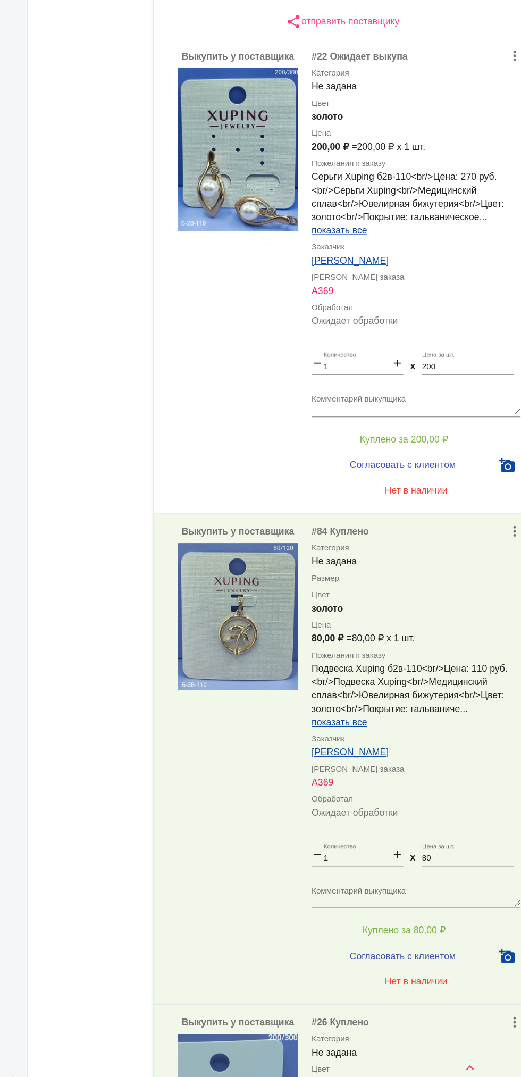
scroll to position [0, 0]
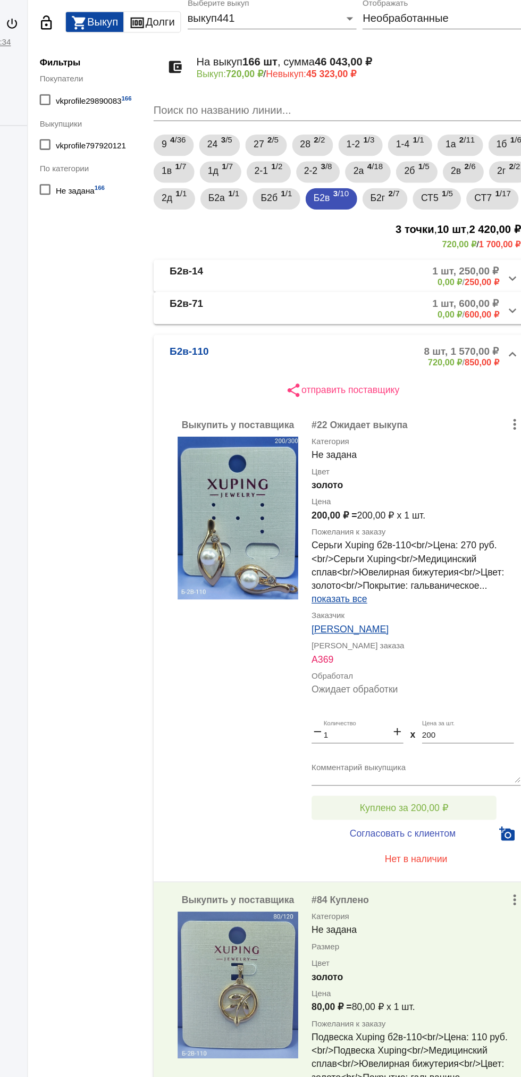
click at [446, 704] on button "Куплено за 200,00 ₽" at bounding box center [416, 694] width 147 height 19
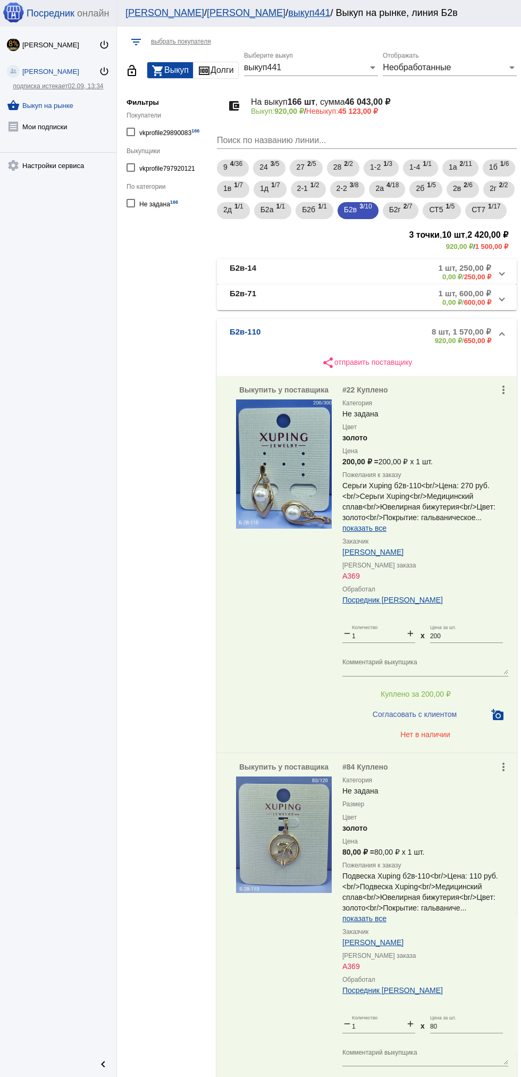
click at [302, 345] on mat-panel-title "Б2в-110" at bounding box center [272, 336] width 85 height 18
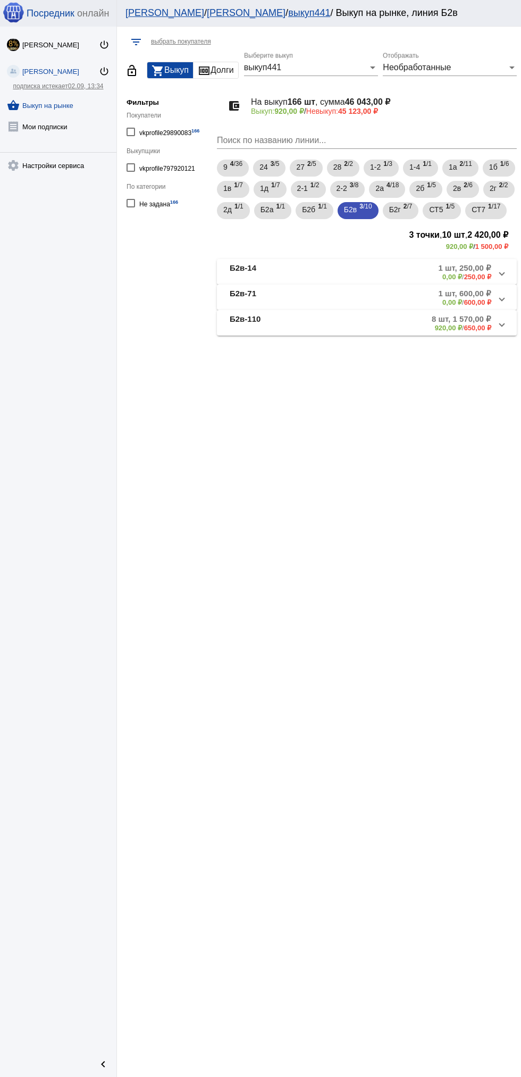
click at [333, 306] on mat-panel-description "1 шт, 600,00 ₽ 0,00 ₽ / 600,00 ₽" at bounding box center [407, 298] width 169 height 18
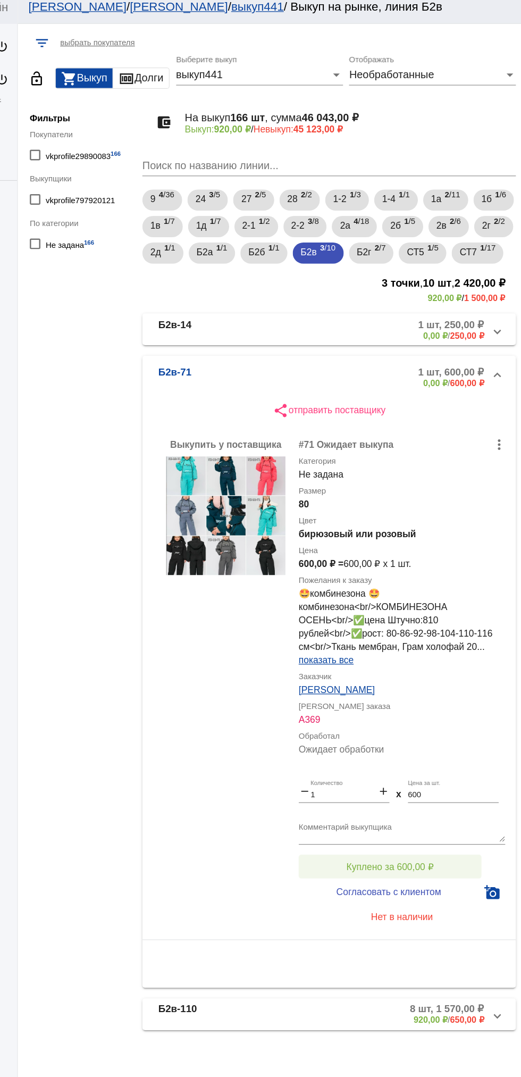
click at [434, 708] on span "Куплено за 600,00 ₽" at bounding box center [416, 703] width 70 height 9
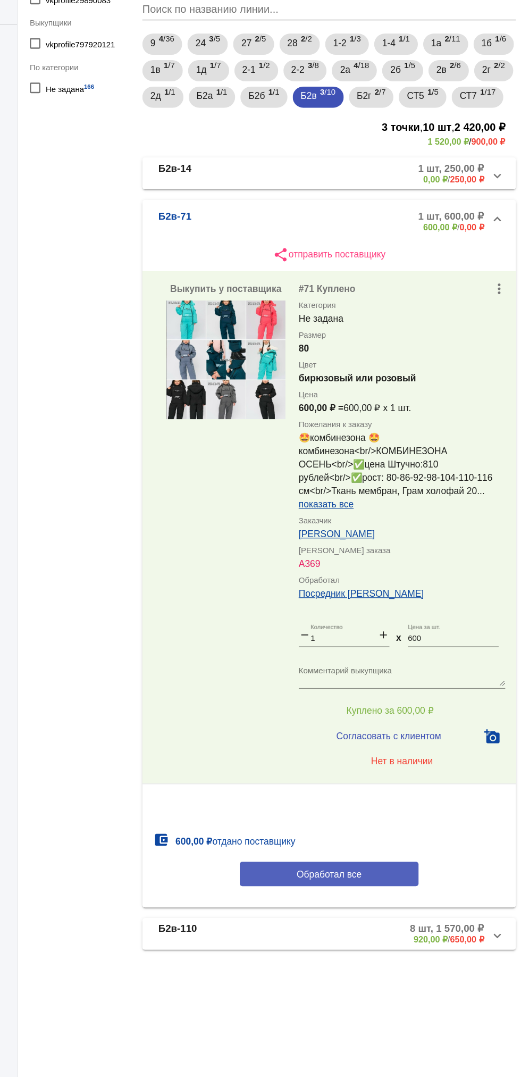
click at [376, 839] on span "Обработал все" at bounding box center [367, 835] width 52 height 9
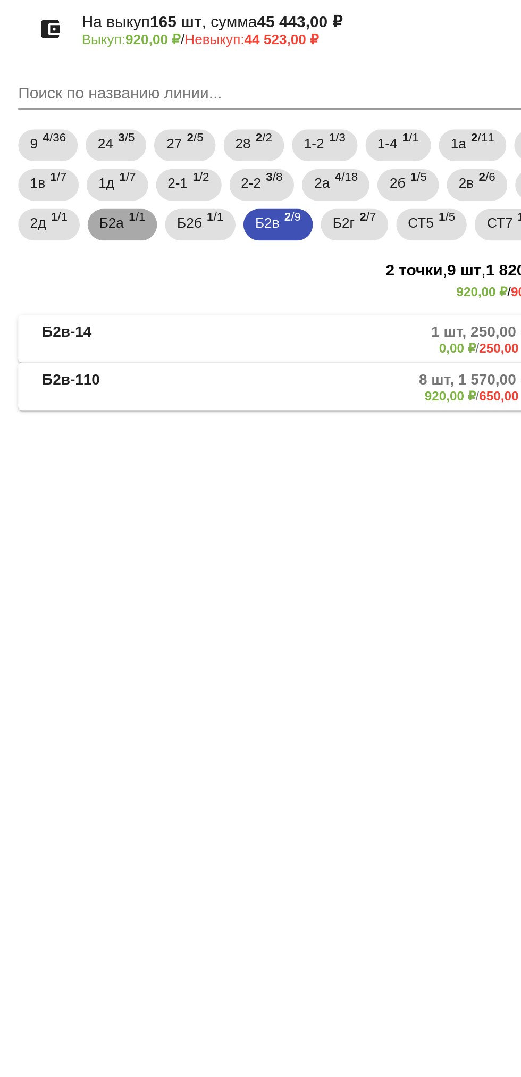
click at [274, 211] on span "Б2а" at bounding box center [267, 209] width 13 height 19
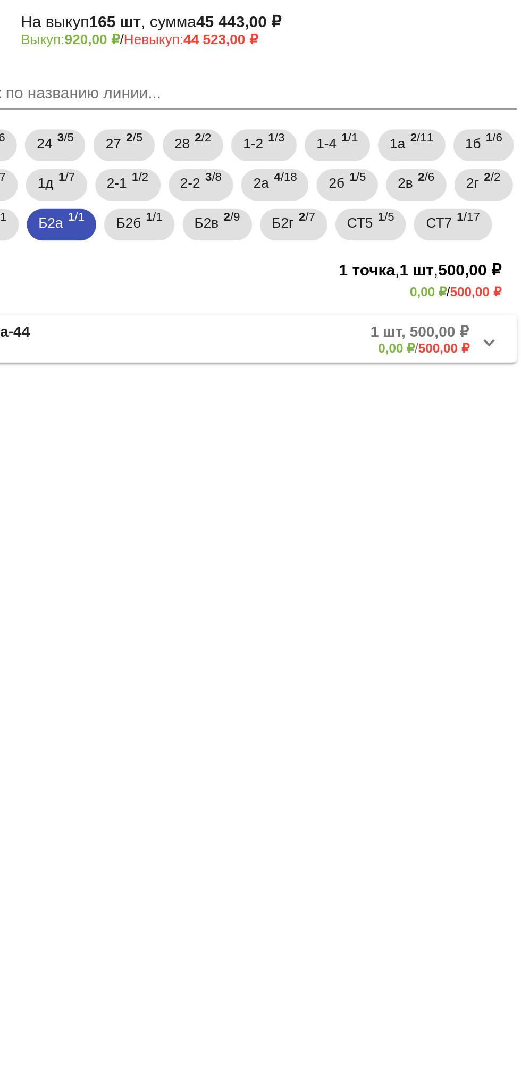
click at [397, 281] on mat-panel-description "1 шт, 500,00 ₽ 0,00 ₽ / 500,00 ₽" at bounding box center [406, 272] width 169 height 18
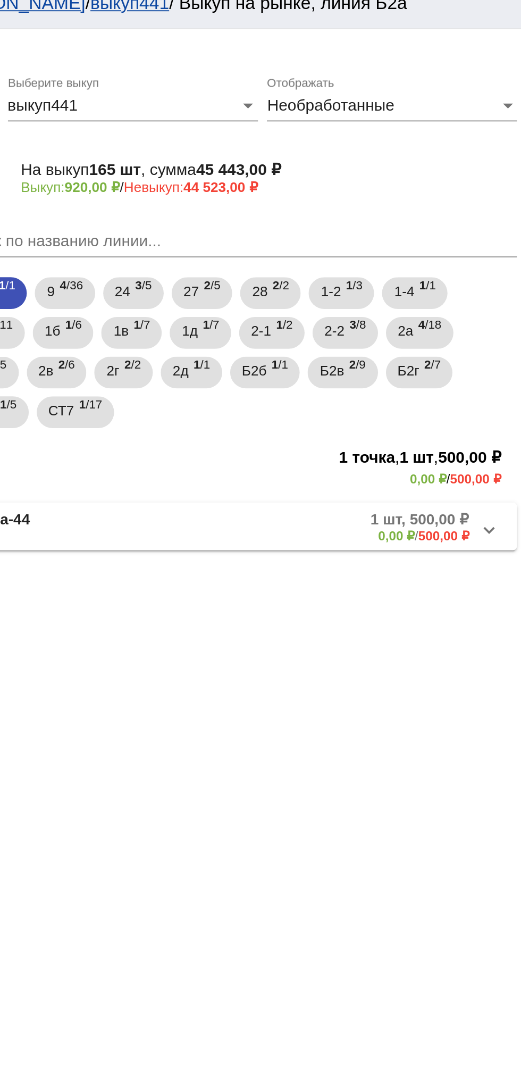
click at [409, 306] on mat-expansion-panel-header "Б2а-44 1 шт, 500,00 ₽ 0,00 ₽ / 500,00 ₽" at bounding box center [367, 293] width 300 height 26
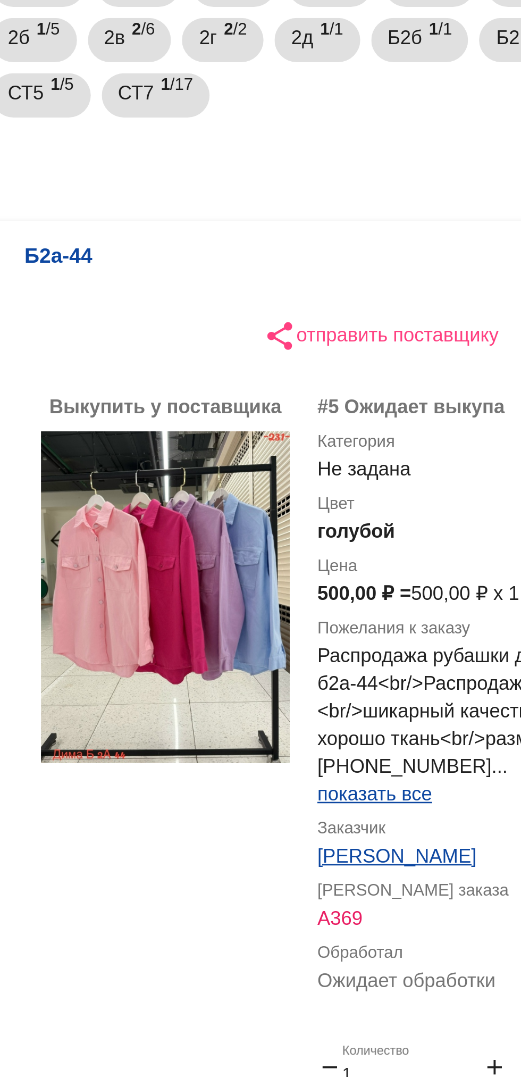
click at [293, 455] on img at bounding box center [284, 425] width 96 height 128
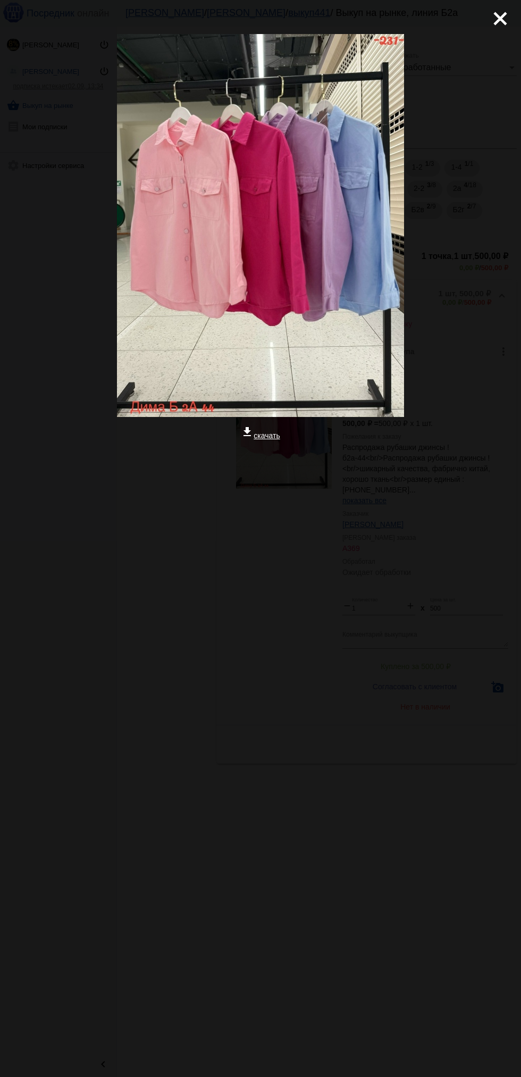
click at [503, 21] on mat-icon "close" at bounding box center [496, 14] width 13 height 13
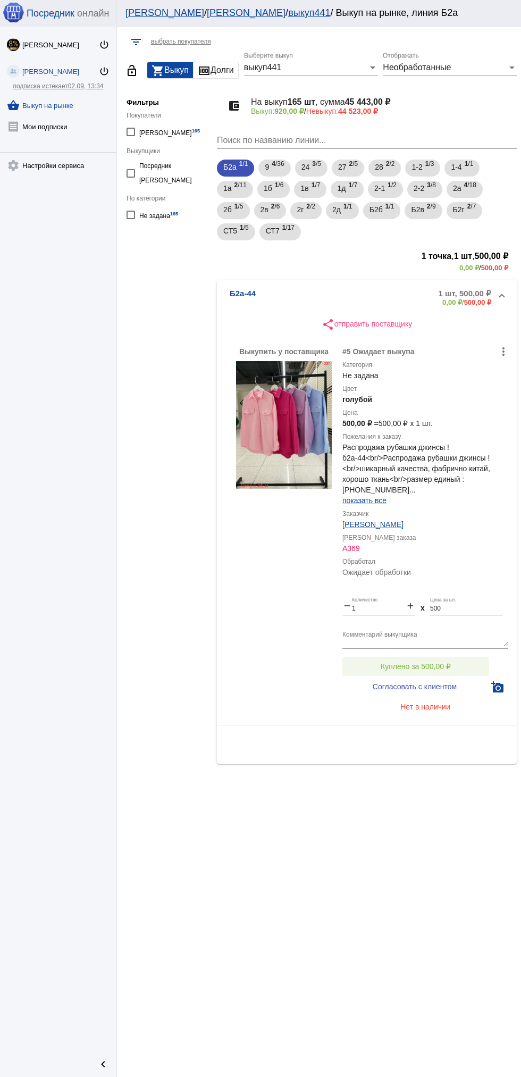
click at [433, 662] on button "Куплено за 500,00 ₽" at bounding box center [416, 666] width 147 height 19
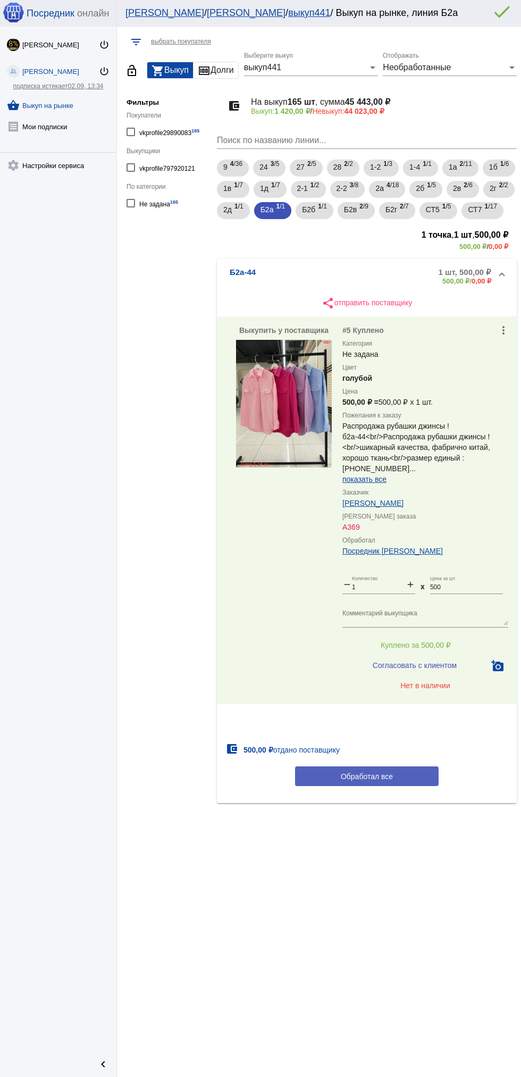
click at [338, 786] on button "Обработал все" at bounding box center [367, 777] width 144 height 20
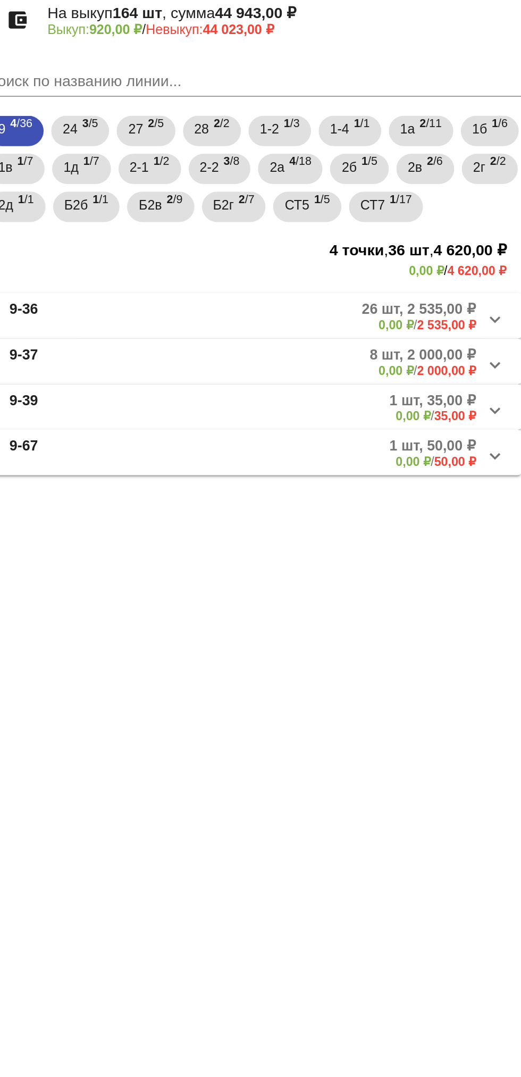
click at [283, 358] on mat-panel-title "9-67" at bounding box center [269, 349] width 79 height 18
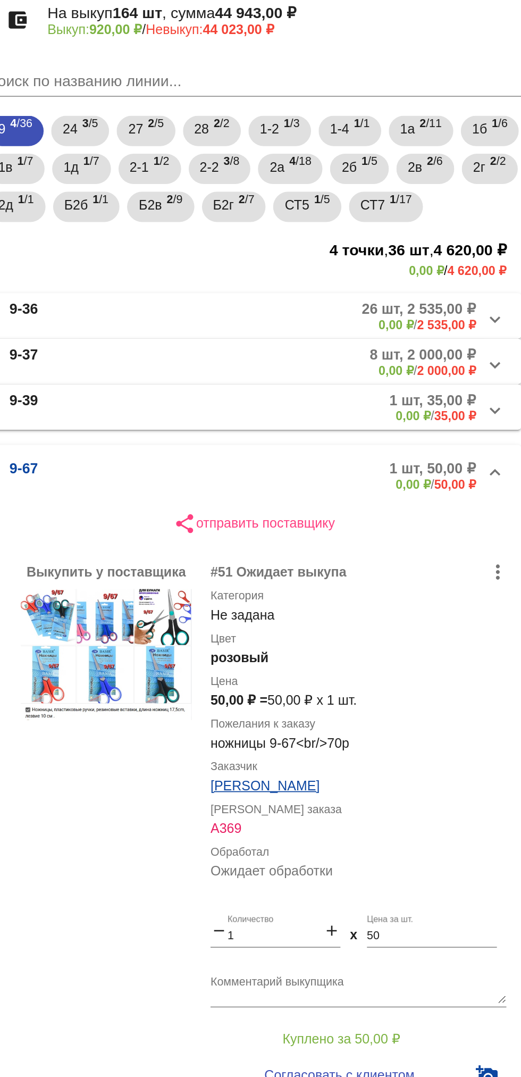
click at [262, 332] on mat-panel-title "9-39" at bounding box center [269, 323] width 79 height 18
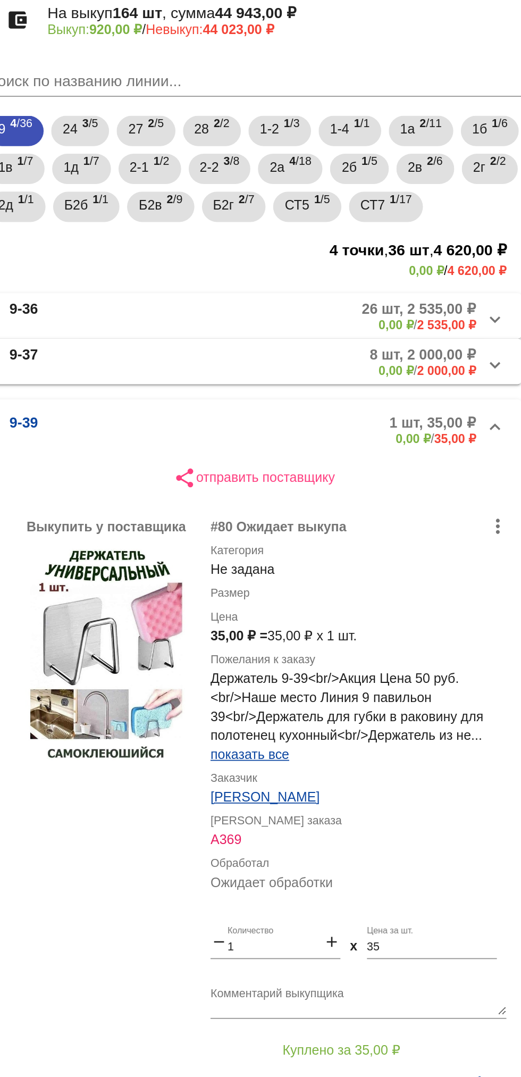
click at [255, 306] on mat-panel-title "9-37" at bounding box center [267, 298] width 75 height 18
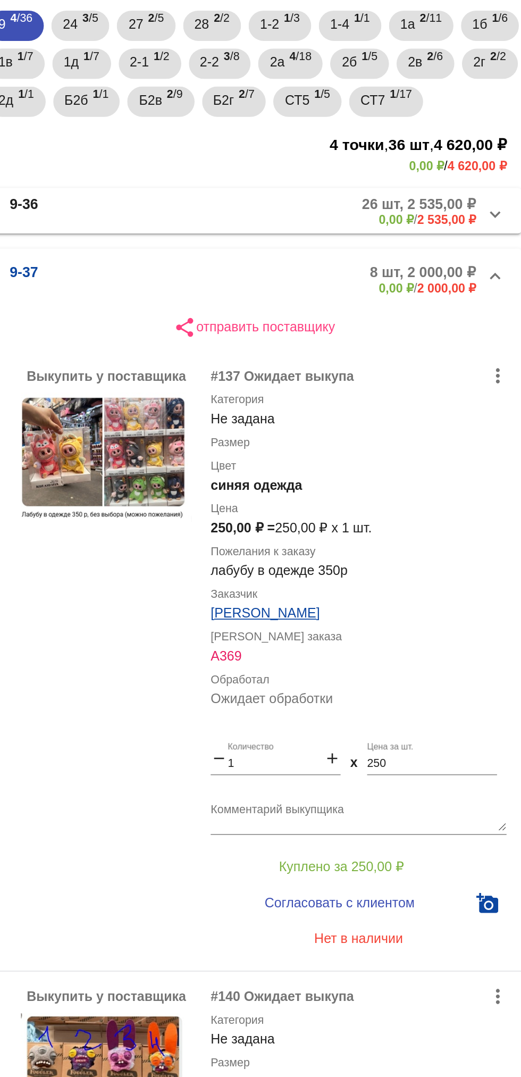
scroll to position [60, 0]
click at [265, 221] on mat-panel-title "9-36" at bounding box center [267, 213] width 74 height 18
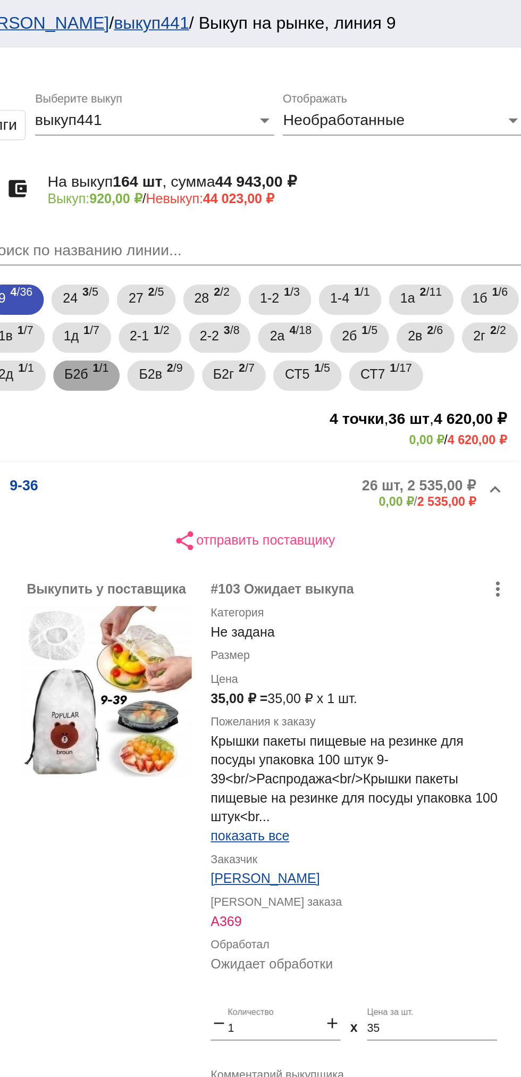
click at [274, 208] on span "Б2б" at bounding box center [267, 209] width 13 height 19
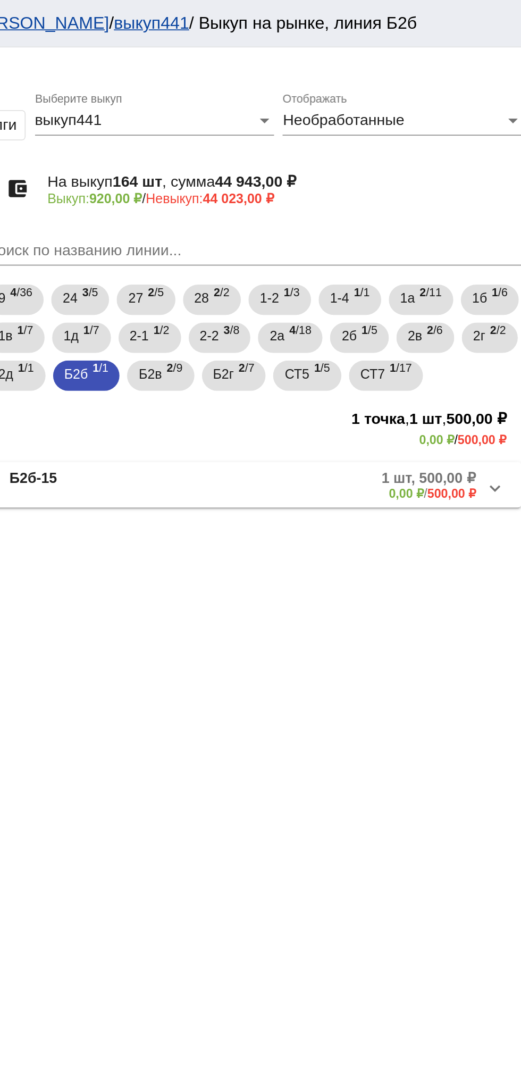
click at [308, 314] on div "keyboard_arrow_up" at bounding box center [319, 310] width 404 height 43
click at [297, 281] on mat-panel-title "Б2б-15" at bounding box center [272, 272] width 85 height 18
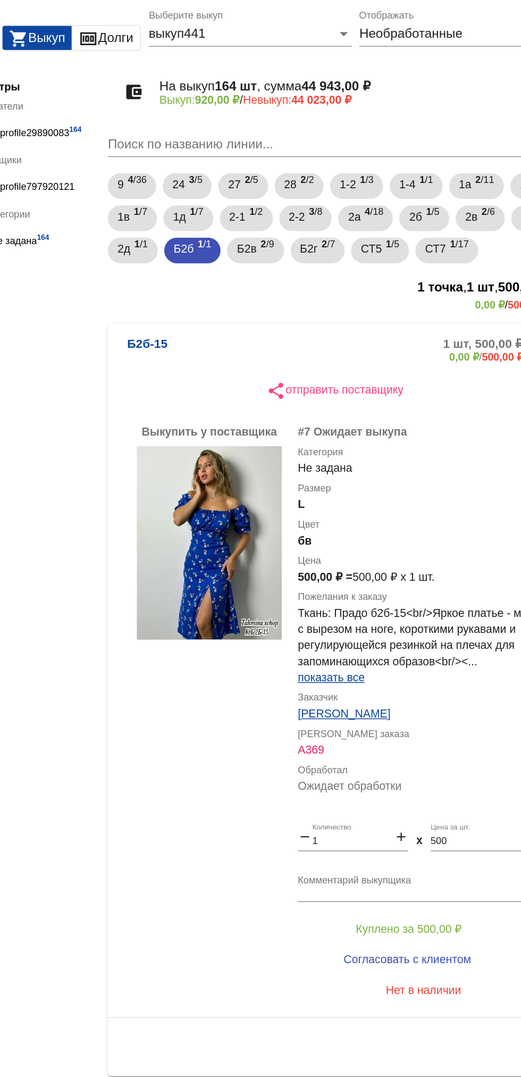
click at [432, 639] on textarea "Комментарий выкупщика" at bounding box center [426, 631] width 166 height 16
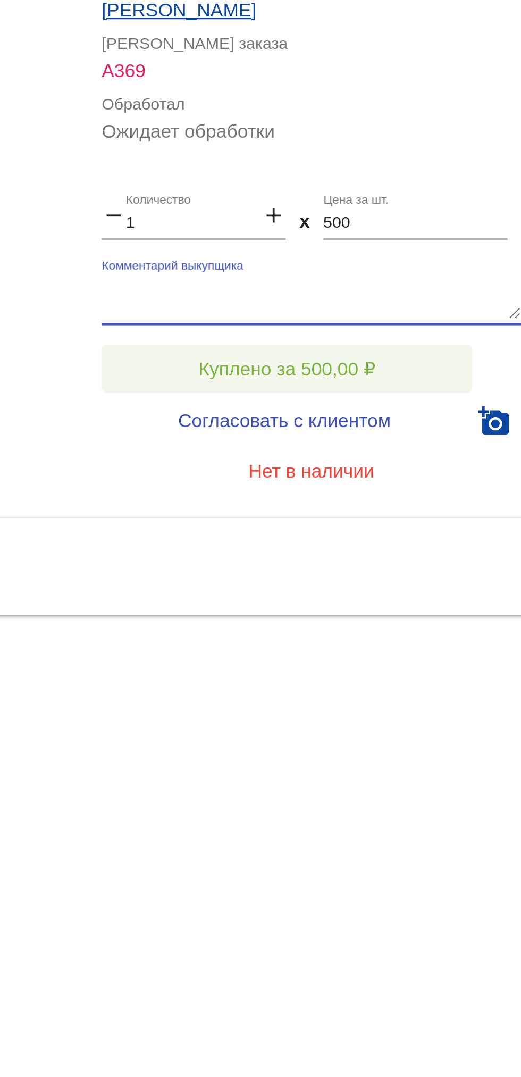
click at [443, 668] on button "Куплено за 500,00 ₽" at bounding box center [416, 658] width 147 height 19
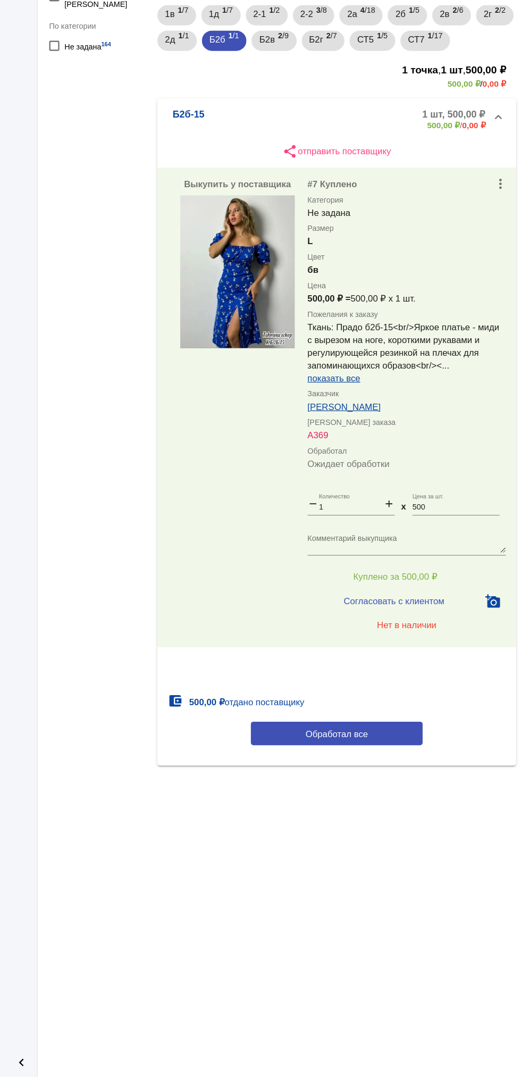
click at [514, 209] on div "9 4 /36 24 3 /5 27 2 /5 28 2 /2 1-2 1 /3 1-4 1 /1 1а 2 /11 1б 1 /6 1в 1 /7 1д 1…" at bounding box center [367, 190] width 304 height 64
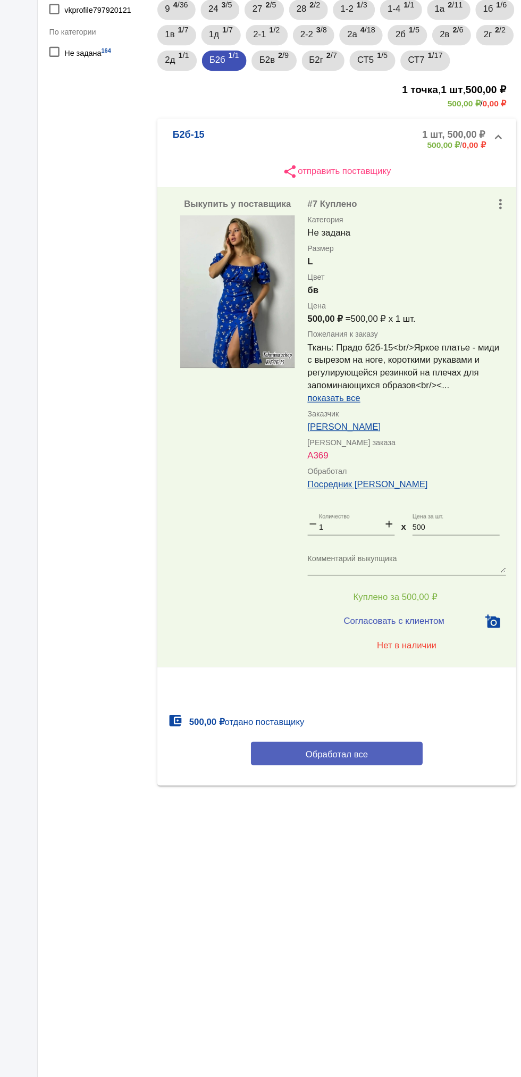
click at [379, 800] on button "Обработал все" at bounding box center [367, 790] width 144 height 20
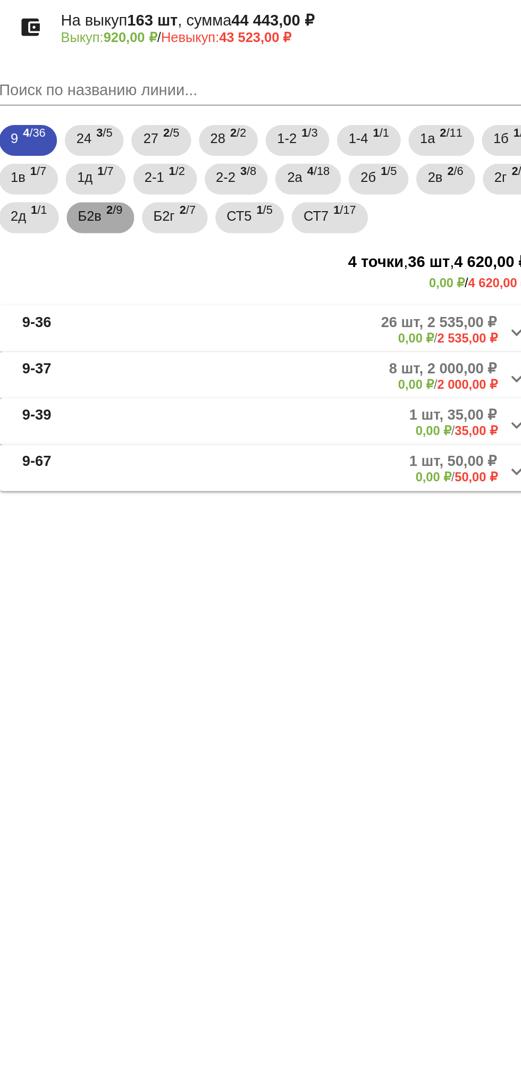
click at [285, 209] on div "Б2в 2 /9" at bounding box center [273, 211] width 24 height 22
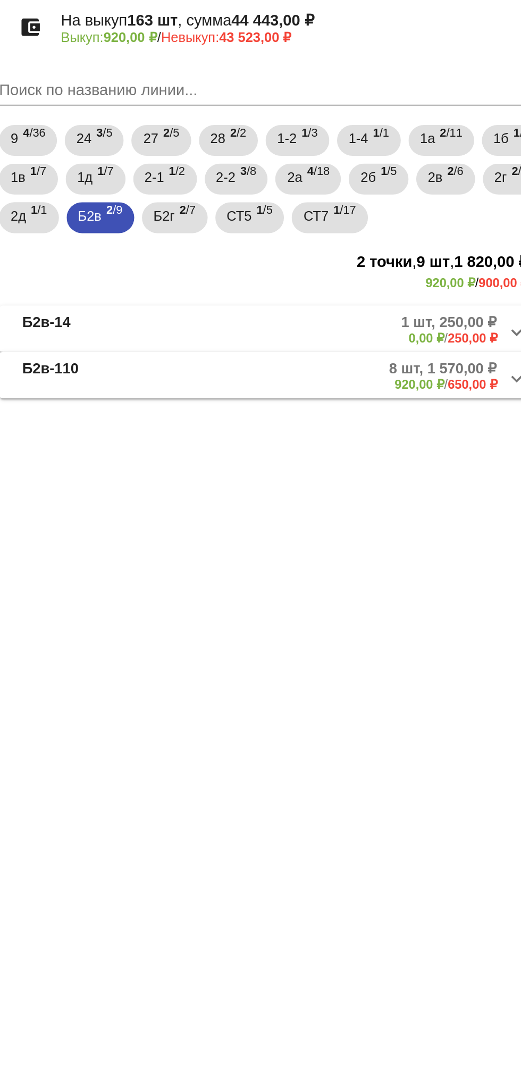
click at [420, 276] on mat-panel-description "1 шт, 250,00 ₽ 0,00 ₽ / 250,00 ₽" at bounding box center [407, 272] width 169 height 18
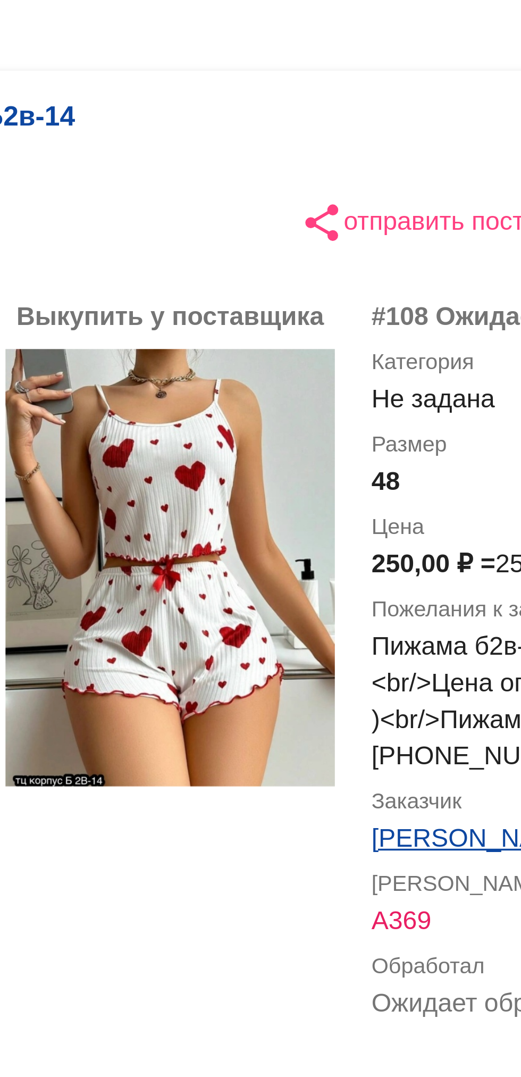
click at [238, 387] on img at bounding box center [284, 403] width 96 height 127
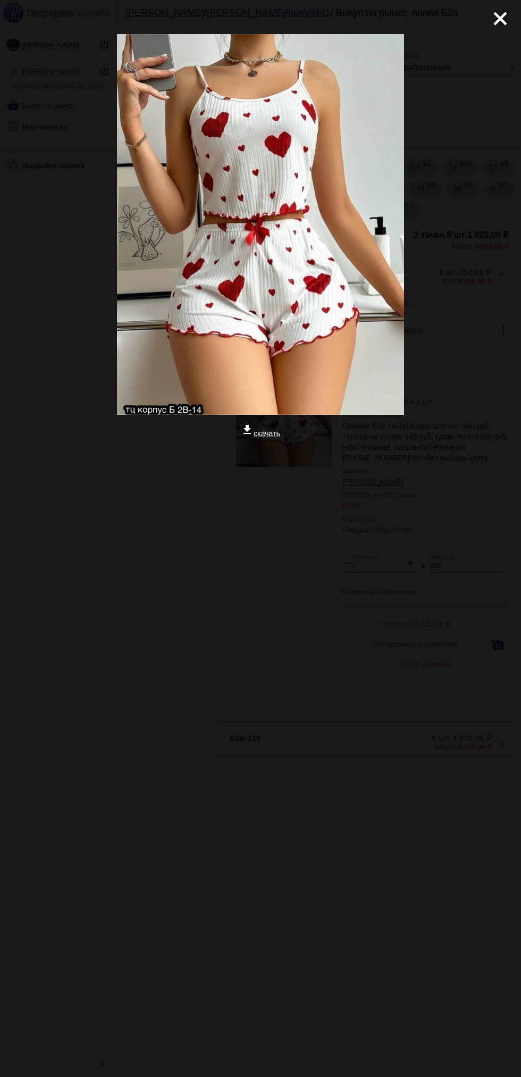
click at [494, 21] on mat-icon "close" at bounding box center [496, 14] width 13 height 13
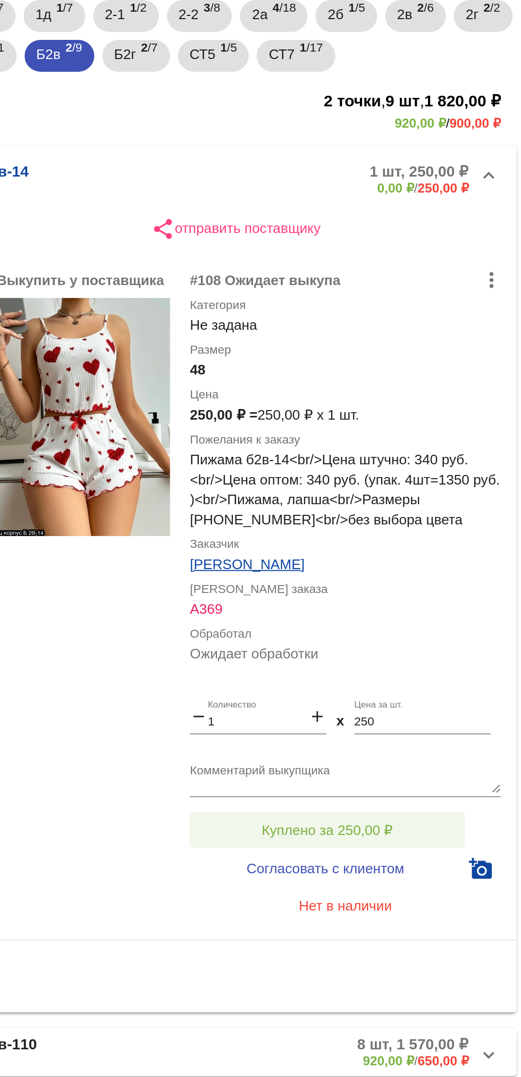
click at [443, 621] on span "Куплено за 250,00 ₽" at bounding box center [416, 624] width 70 height 9
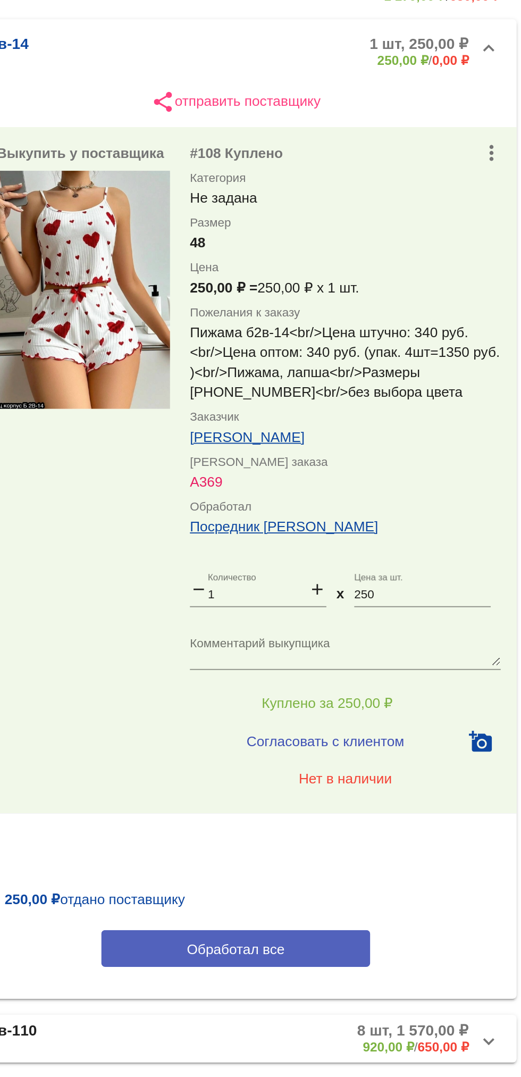
click at [411, 752] on button "Обработал все" at bounding box center [367, 755] width 144 height 20
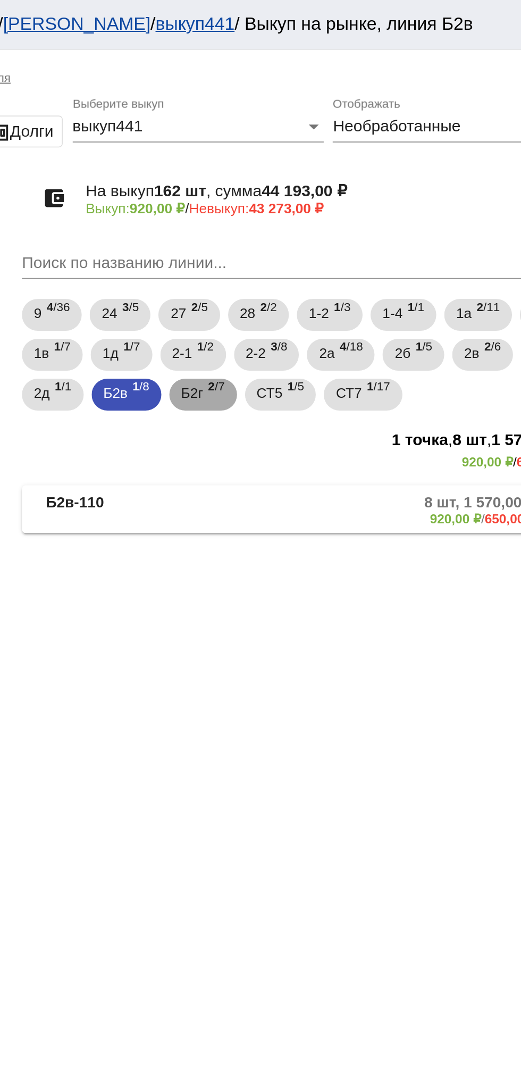
click at [314, 207] on span "Б2г" at bounding box center [308, 209] width 12 height 19
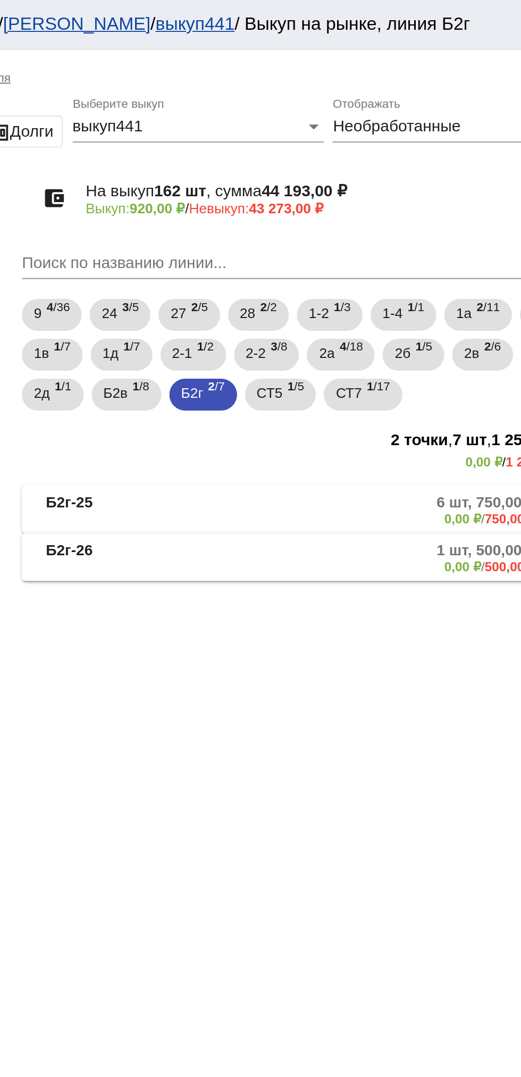
click at [361, 306] on mat-panel-description "1 шт, 500,00 ₽ 0,00 ₽ / 500,00 ₽" at bounding box center [407, 298] width 170 height 18
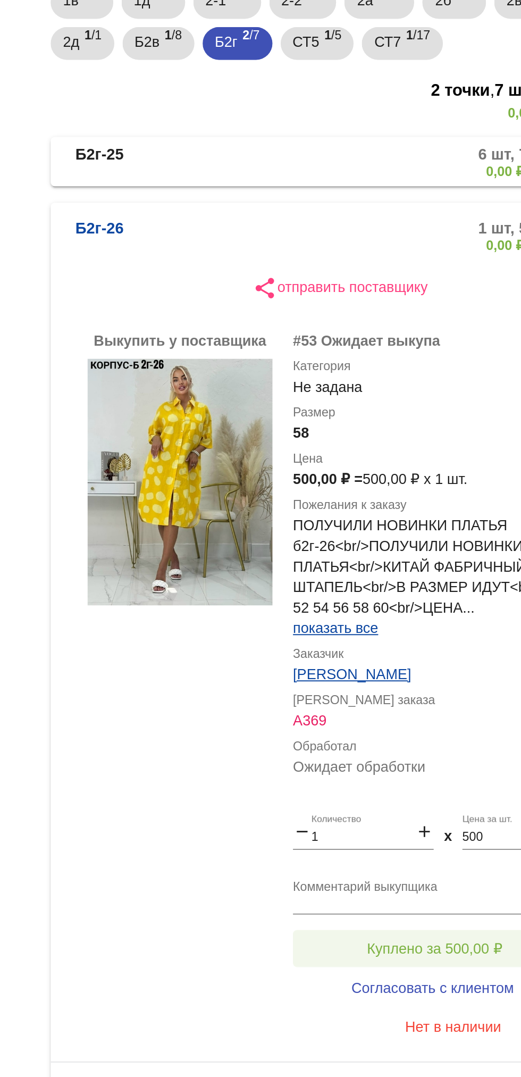
click at [421, 681] on span "Куплено за 500,00 ₽" at bounding box center [416, 679] width 70 height 9
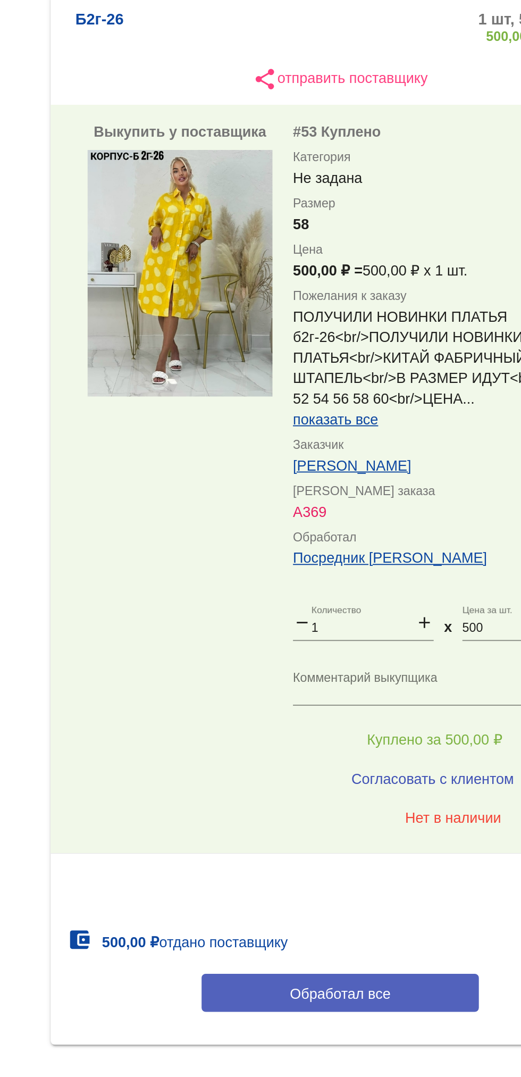
click at [376, 817] on button "Обработал все" at bounding box center [367, 811] width 144 height 20
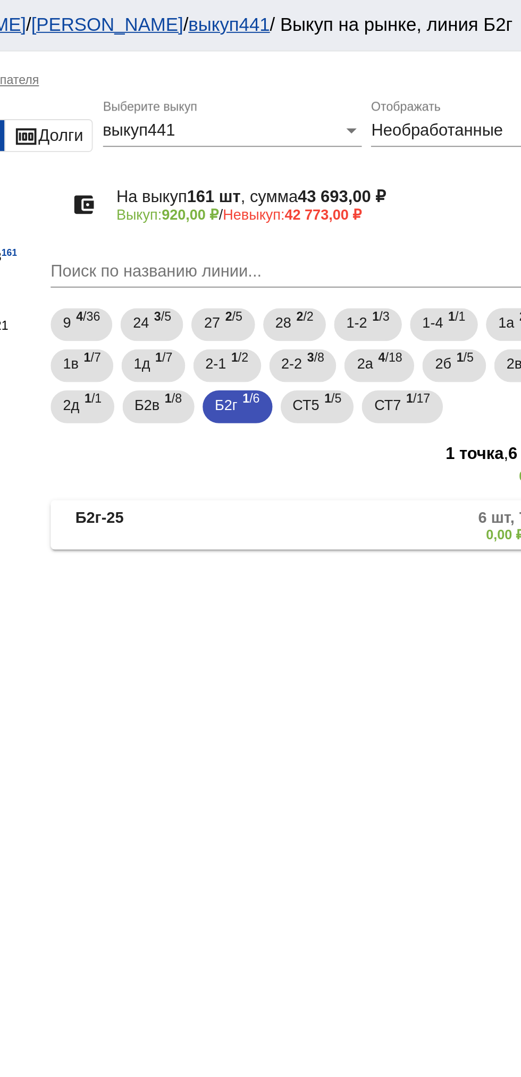
click at [377, 276] on mat-panel-description "6 шт, 750,00 ₽ 0,00 ₽ / 750,00 ₽" at bounding box center [407, 272] width 170 height 18
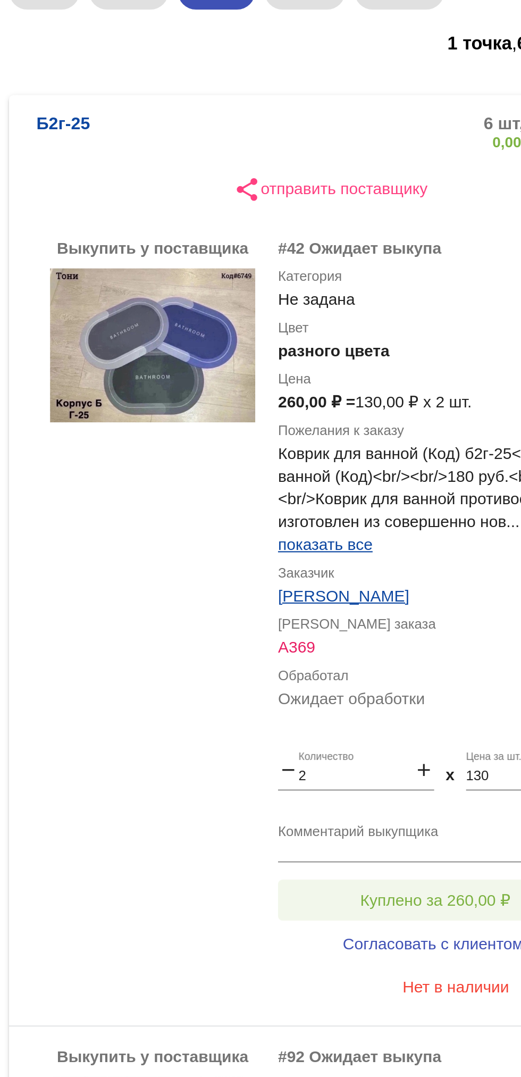
click at [426, 463] on span "Куплено за 260,00 ₽" at bounding box center [416, 467] width 70 height 9
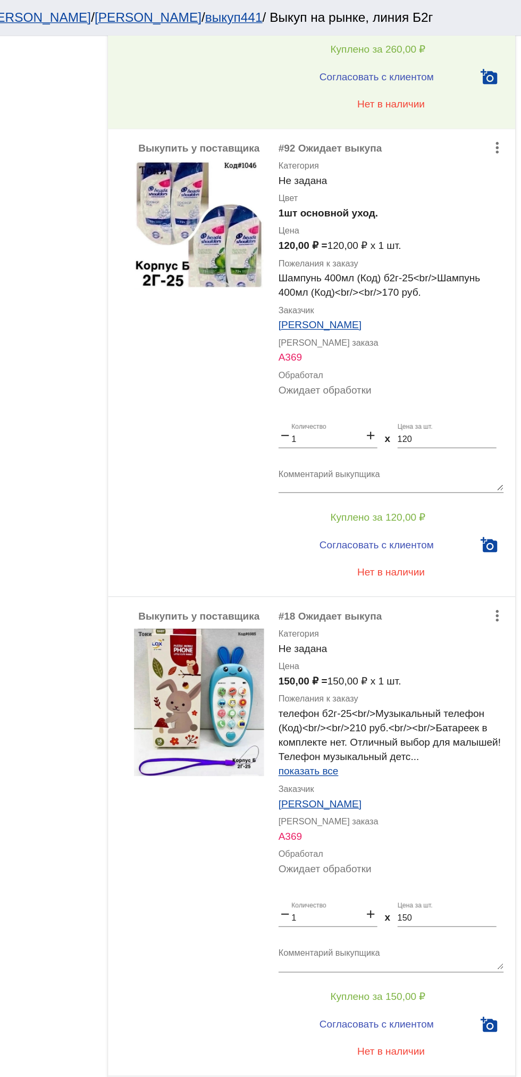
scroll to position [603, 0]
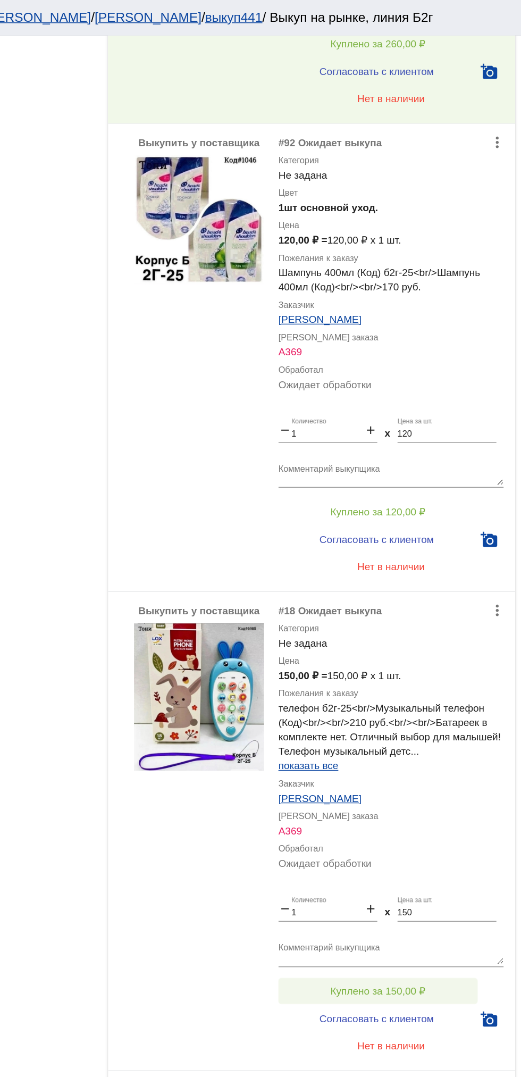
click at [446, 730] on span "Куплено за 150,00 ₽" at bounding box center [416, 730] width 70 height 9
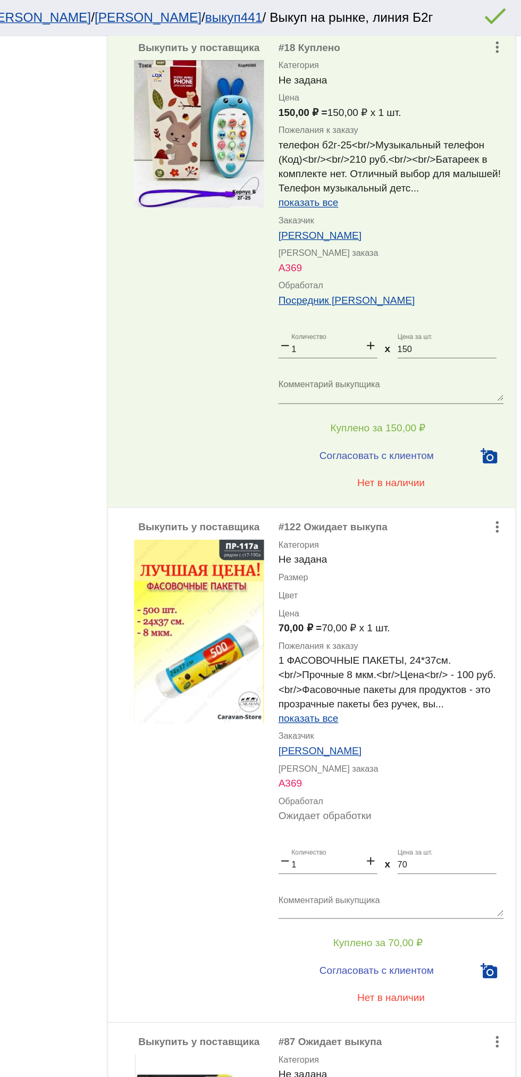
scroll to position [1135, 0]
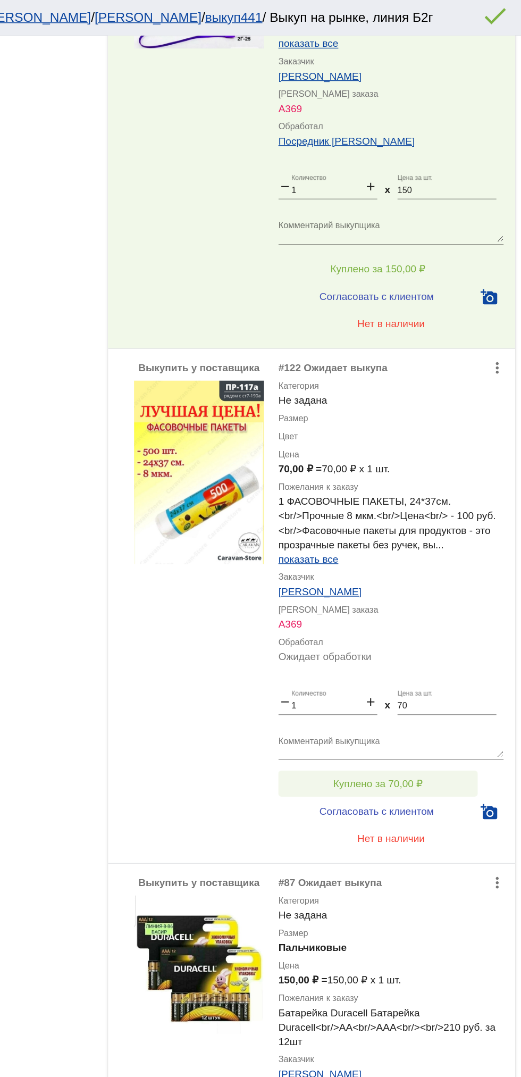
click at [447, 582] on button "Куплено за 70,00 ₽" at bounding box center [416, 577] width 147 height 19
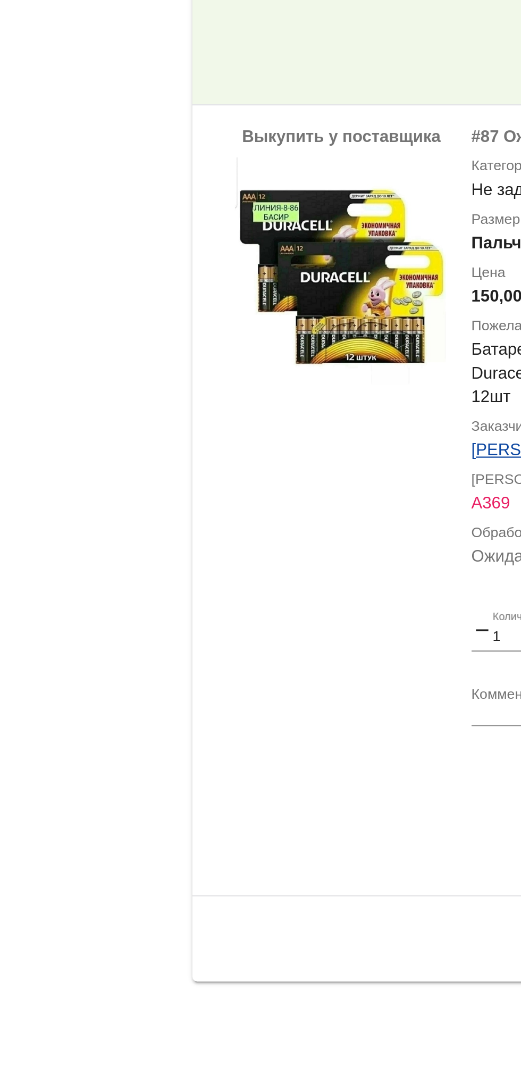
scroll to position [1131, 0]
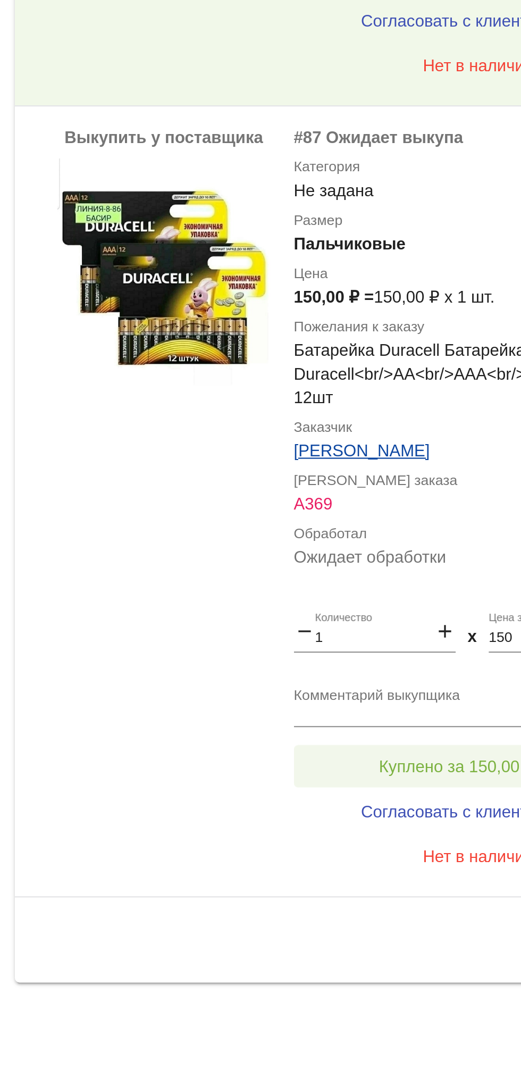
click at [407, 934] on span "Куплено за 150,00 ₽" at bounding box center [416, 937] width 70 height 9
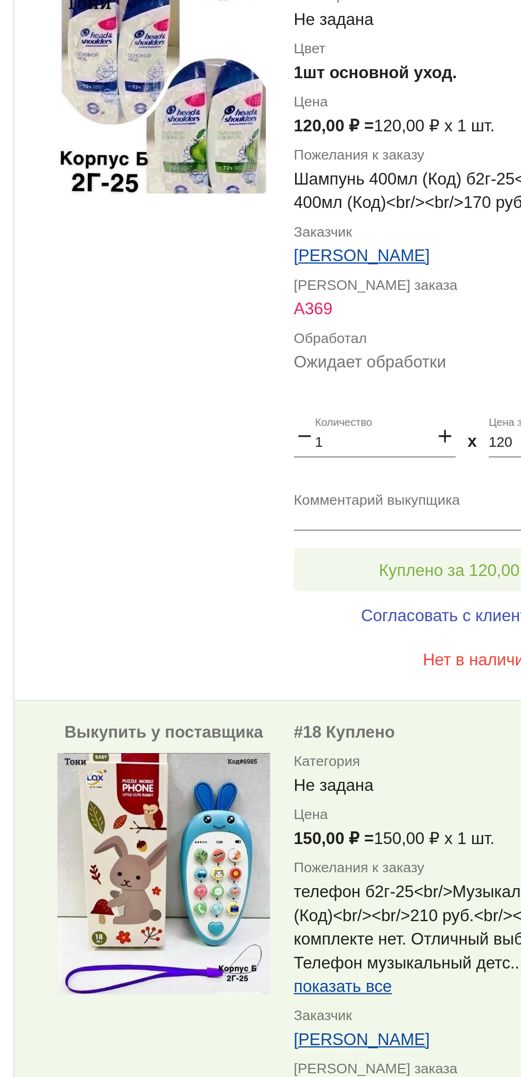
click at [410, 844] on button "Куплено за 120,00 ₽" at bounding box center [416, 849] width 147 height 19
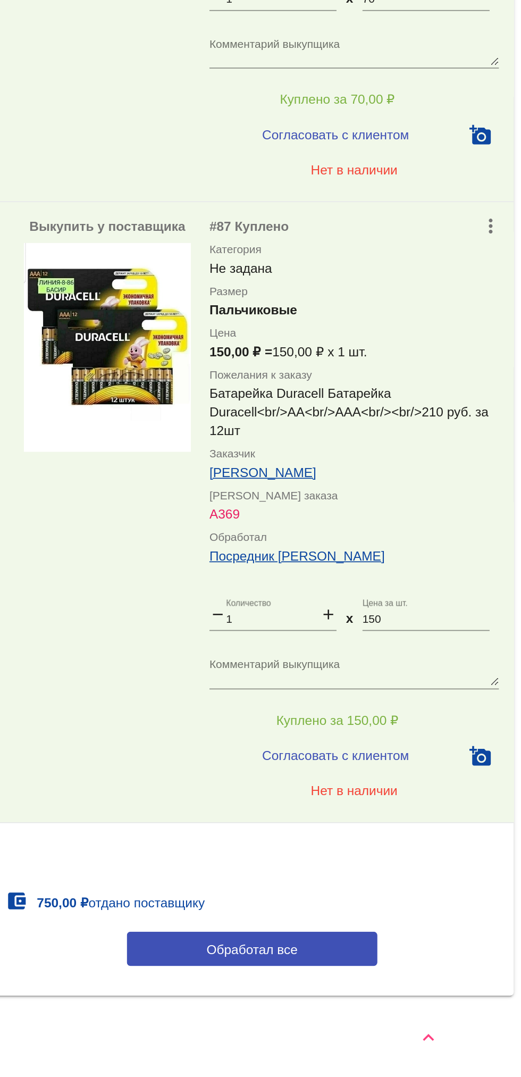
scroll to position [0, 0]
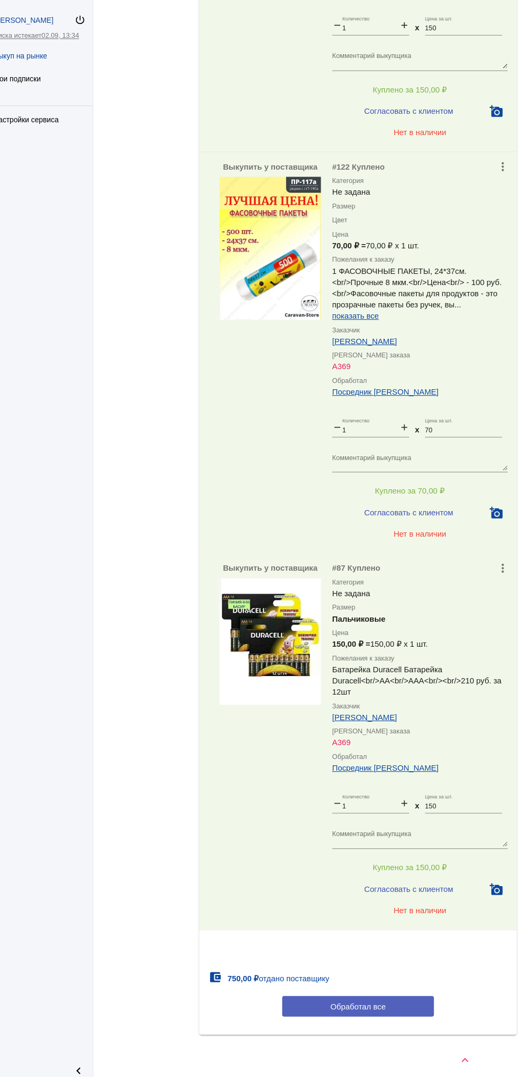
click at [394, 1007] on button "Обработал все" at bounding box center [367, 1004] width 144 height 20
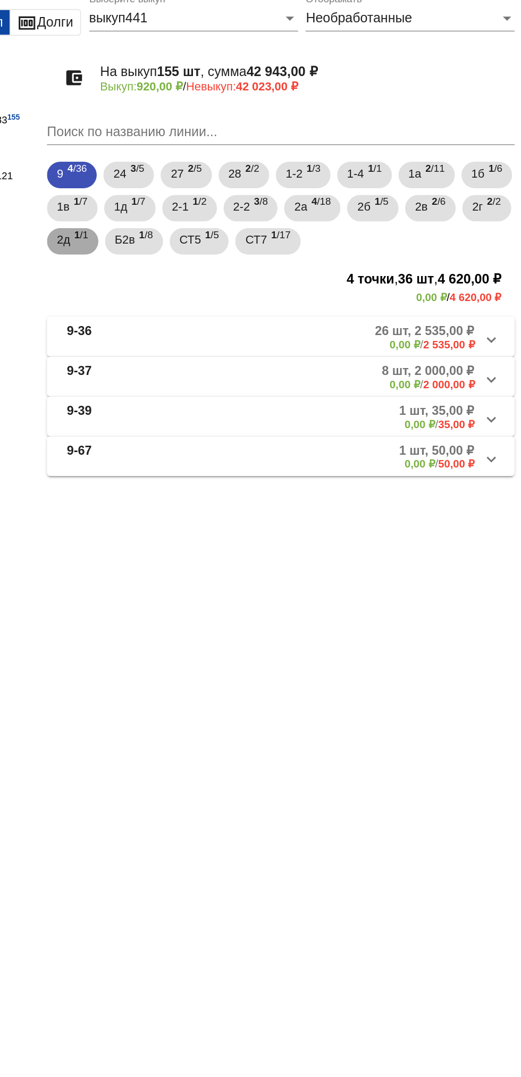
click at [232, 212] on span "2д" at bounding box center [227, 209] width 9 height 19
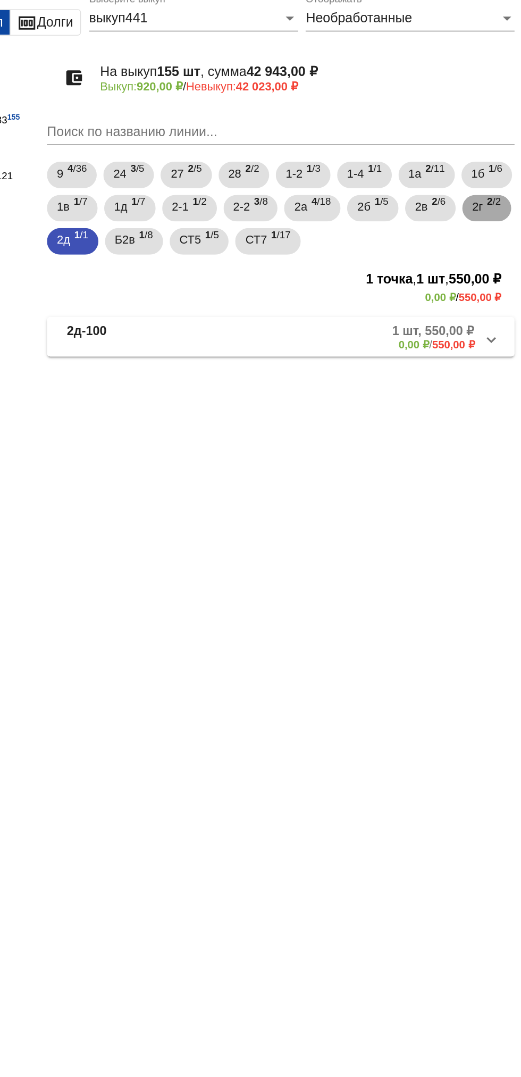
click at [500, 189] on b "2" at bounding box center [502, 184] width 4 height 7
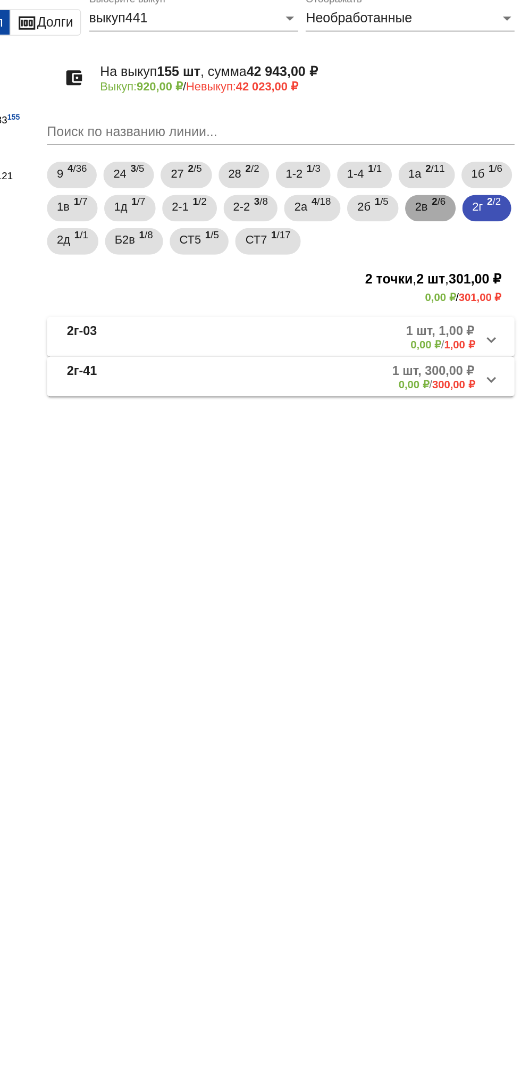
click at [453, 201] on div "2в 2 /6" at bounding box center [463, 190] width 20 height 22
click at [425, 188] on span "2б" at bounding box center [420, 188] width 9 height 19
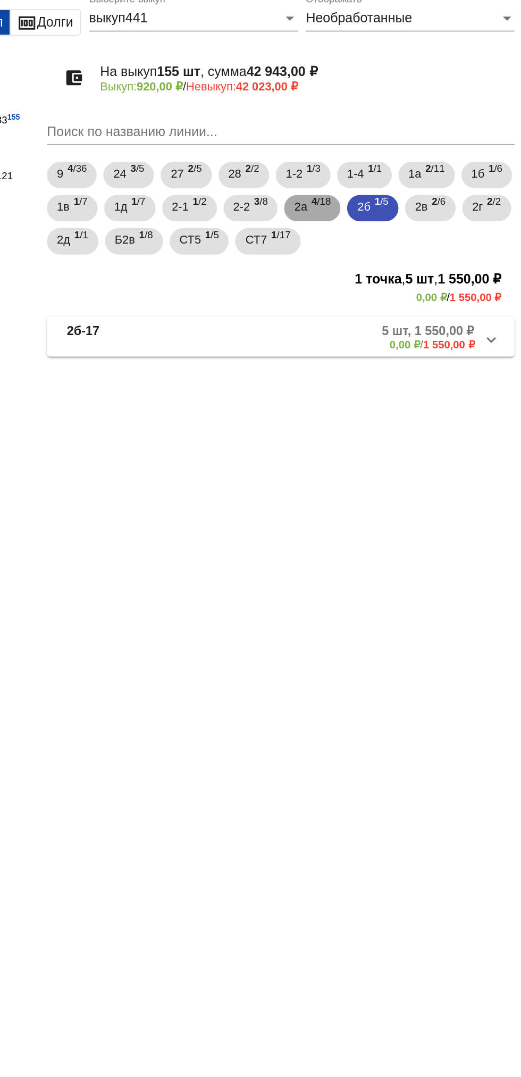
click at [399, 182] on span "4 /18" at bounding box center [393, 190] width 12 height 22
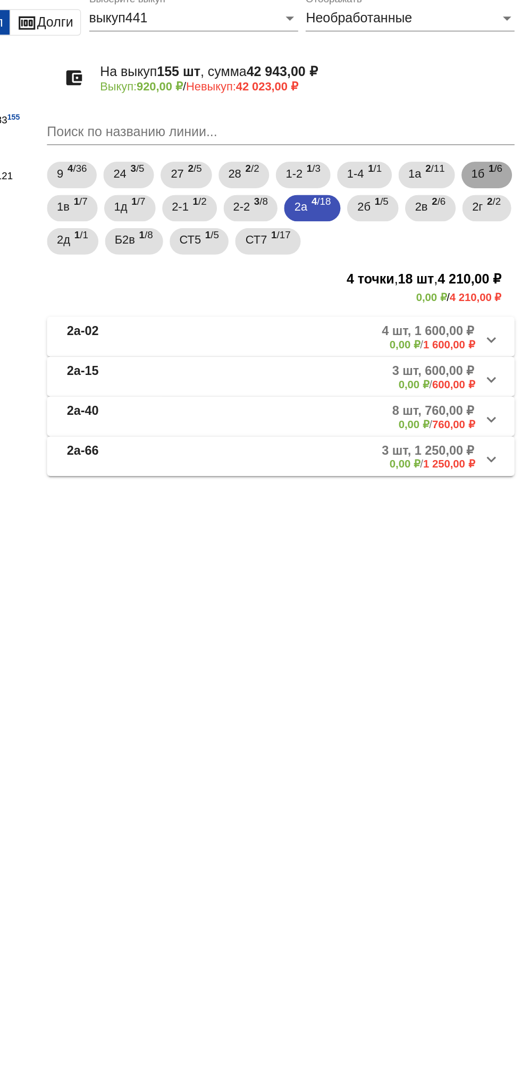
click at [501, 168] on b "1" at bounding box center [503, 163] width 4 height 7
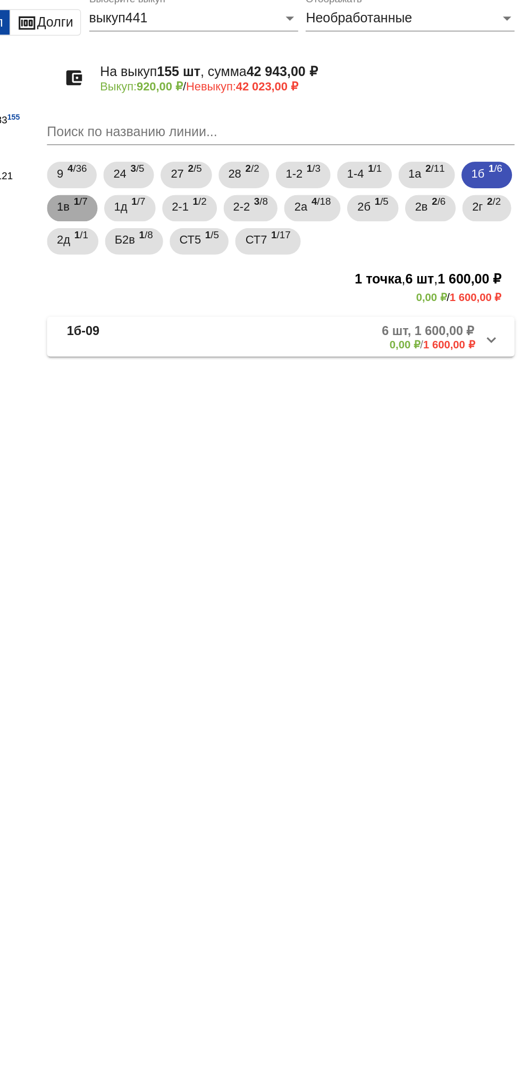
click at [243, 186] on span "1 /7" at bounding box center [238, 190] width 9 height 22
click at [465, 175] on div "1а 2 /11" at bounding box center [460, 169] width 23 height 22
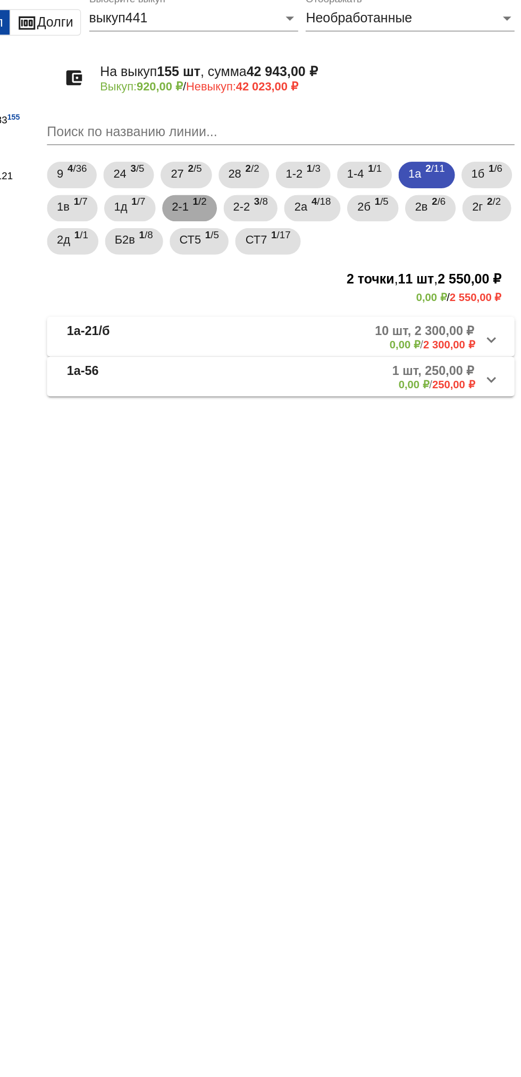
click at [308, 186] on span "2-1" at bounding box center [302, 188] width 11 height 19
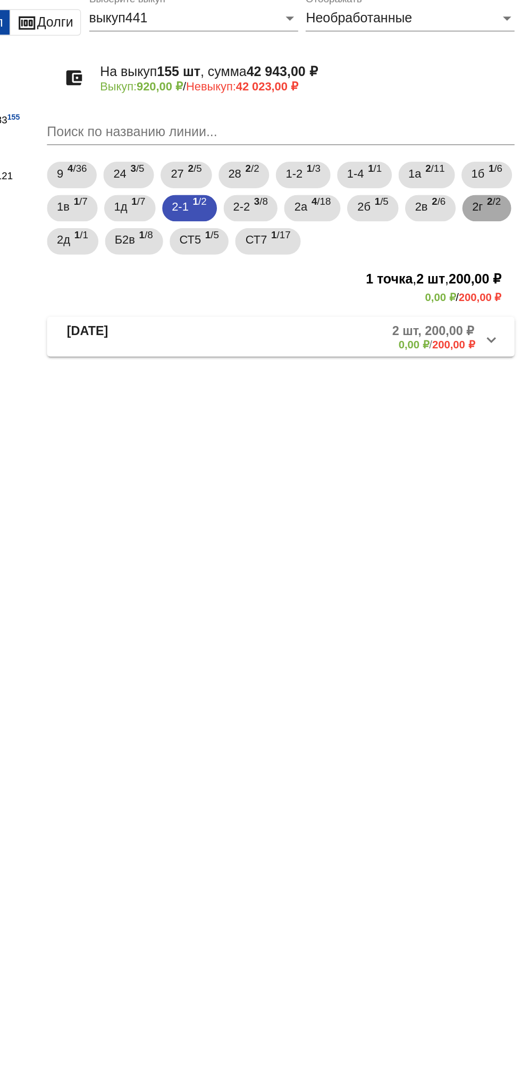
click at [500, 189] on b "2" at bounding box center [502, 184] width 4 height 7
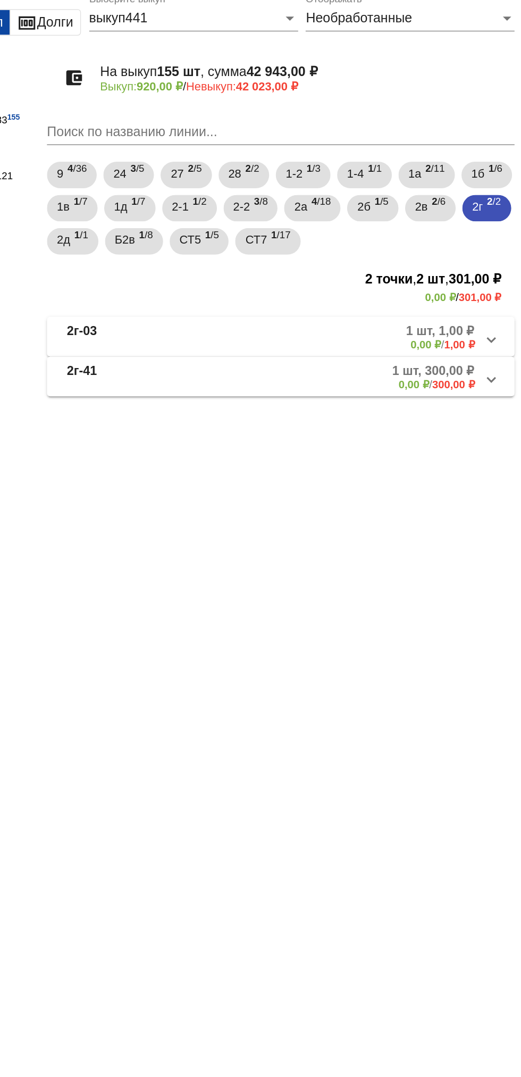
click at [406, 278] on mat-panel-description "1 шт, 1,00 ₽ 0,00 ₽ / 1,00 ₽" at bounding box center [406, 272] width 171 height 18
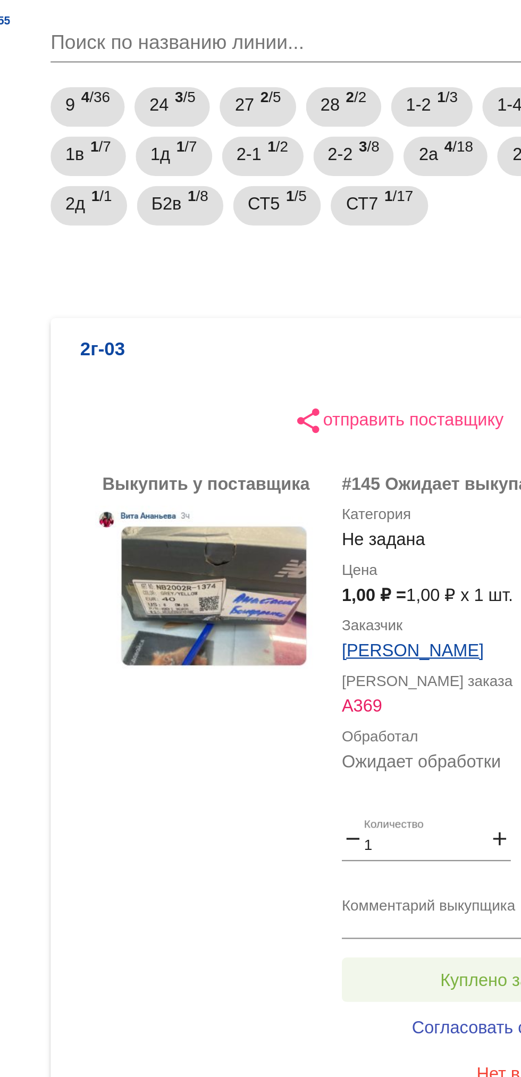
click at [397, 542] on span "Куплено за 1,00 ₽" at bounding box center [416, 544] width 62 height 9
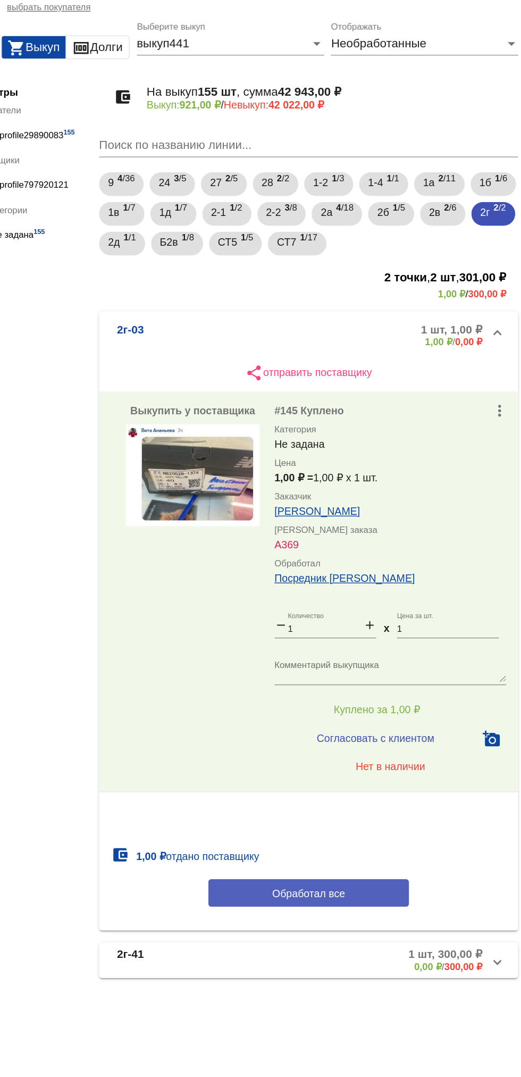
click at [389, 673] on span "Обработал все" at bounding box center [367, 676] width 52 height 9
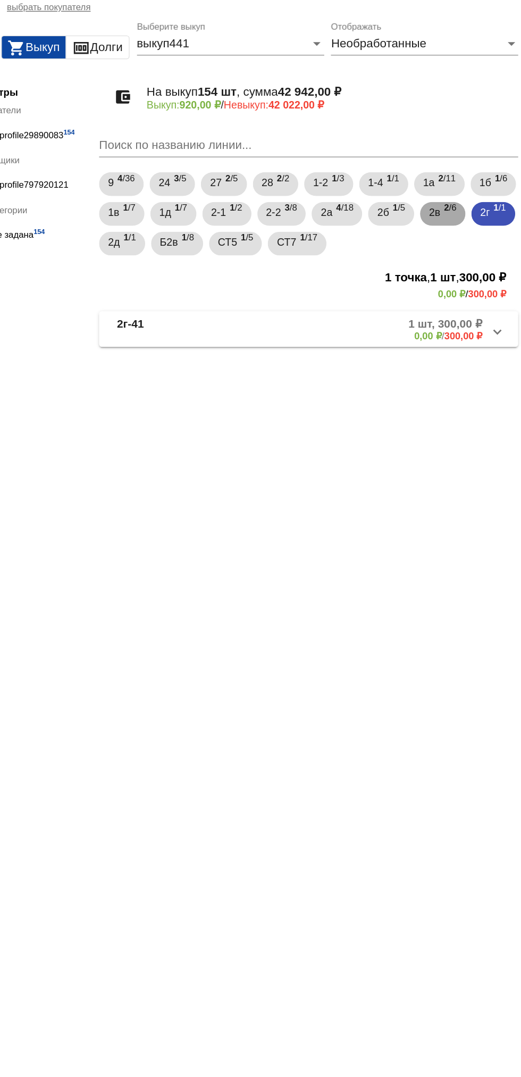
click at [464, 189] on b "2" at bounding box center [466, 184] width 4 height 7
click at [385, 266] on mat-panel-description "1 шт, 300,00 ₽ 0,00 ₽ / 300,00 ₽" at bounding box center [405, 272] width 172 height 18
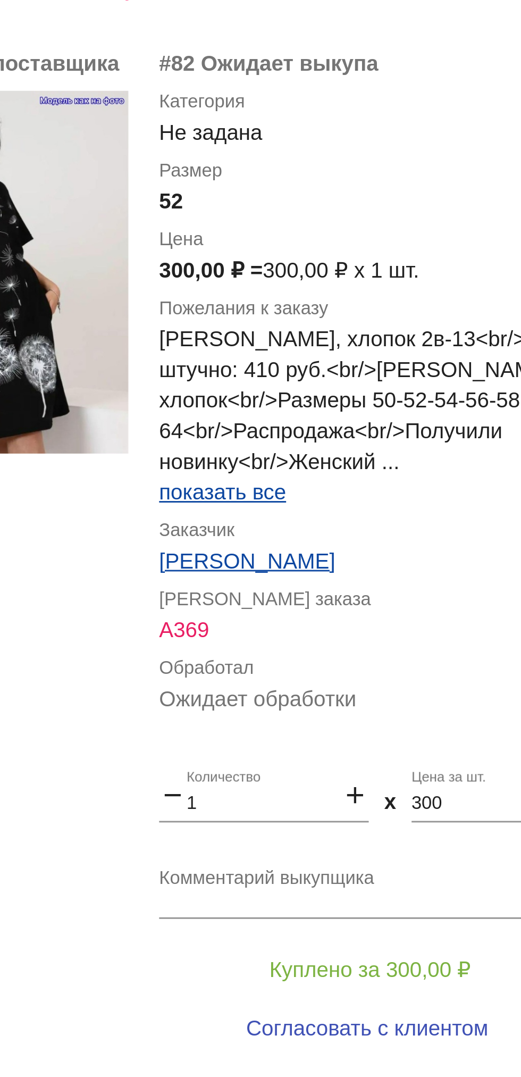
click at [447, 591] on input "300" at bounding box center [466, 587] width 73 height 7
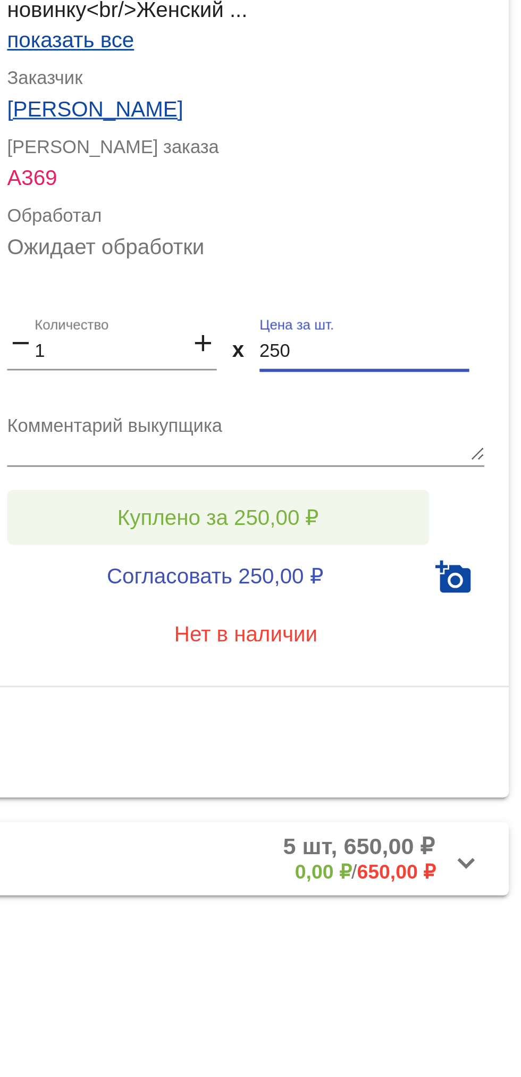
type input "250"
click at [443, 641] on span "Куплено за 250,00 ₽" at bounding box center [416, 645] width 70 height 9
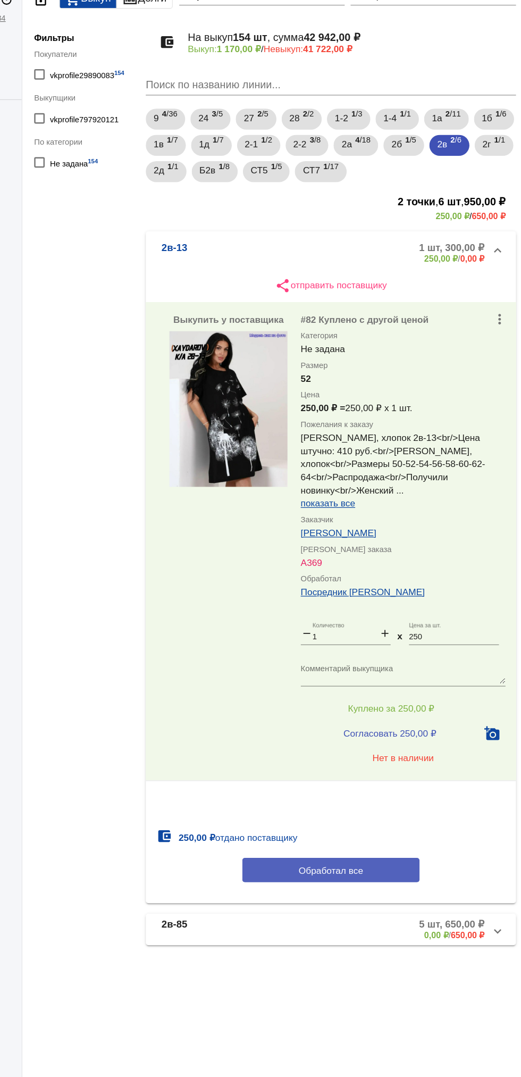
click at [387, 775] on span "Обработал все" at bounding box center [367, 777] width 52 height 9
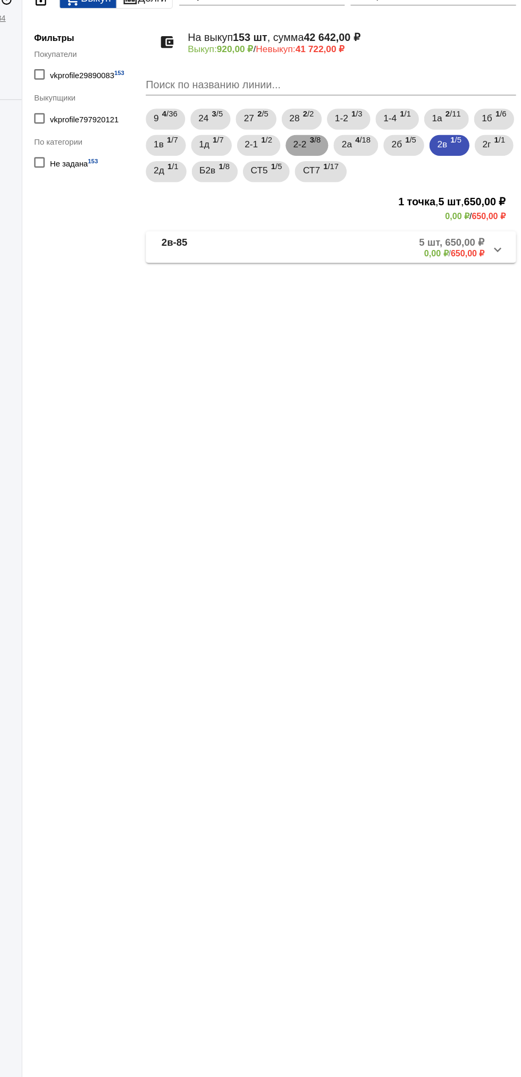
click at [359, 189] on span "3 /8" at bounding box center [354, 190] width 9 height 22
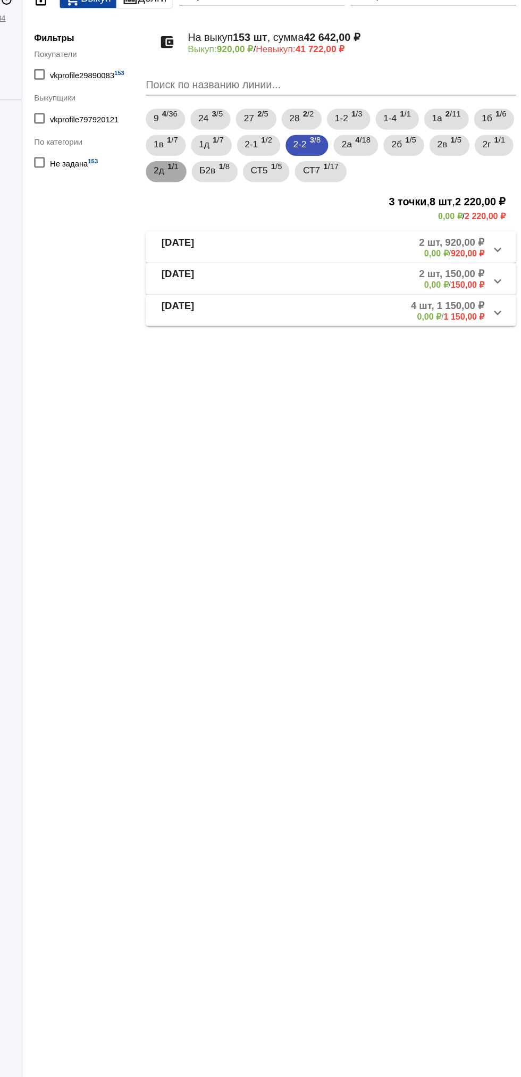
click at [238, 205] on b "1" at bounding box center [237, 206] width 4 height 7
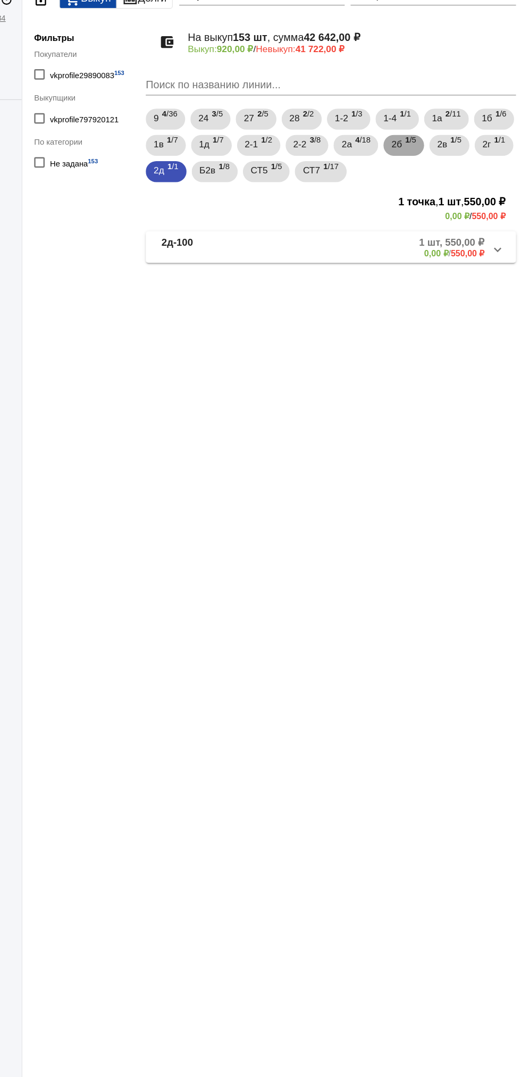
click at [436, 185] on span "1 /5" at bounding box center [431, 190] width 9 height 22
click at [419, 280] on mat-panel-description "5 шт, 1 550,00 ₽ 0,00 ₽ / 1 550,00 ₽" at bounding box center [404, 272] width 175 height 18
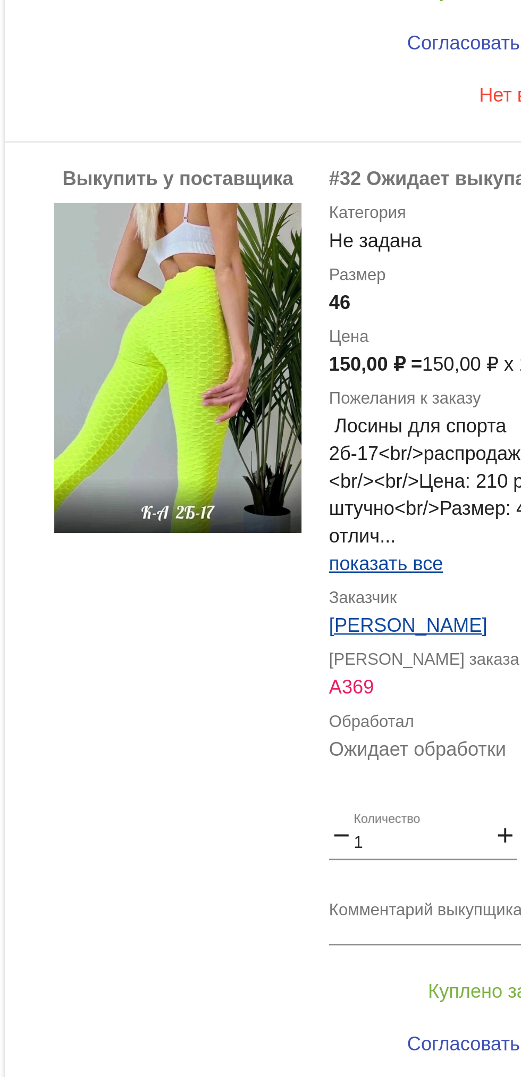
scroll to position [249, 0]
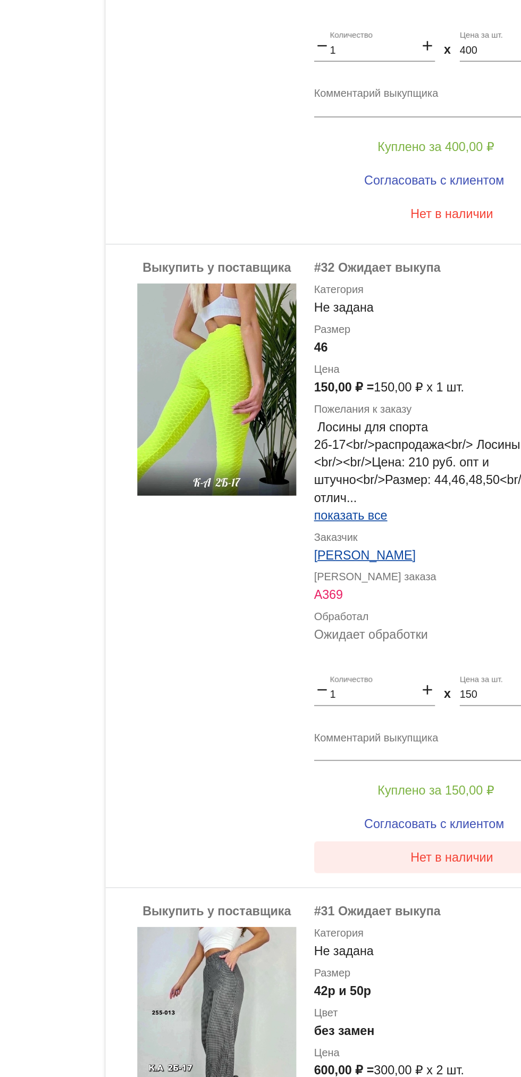
click at [425, 816] on span "Нет в наличии" at bounding box center [426, 813] width 50 height 9
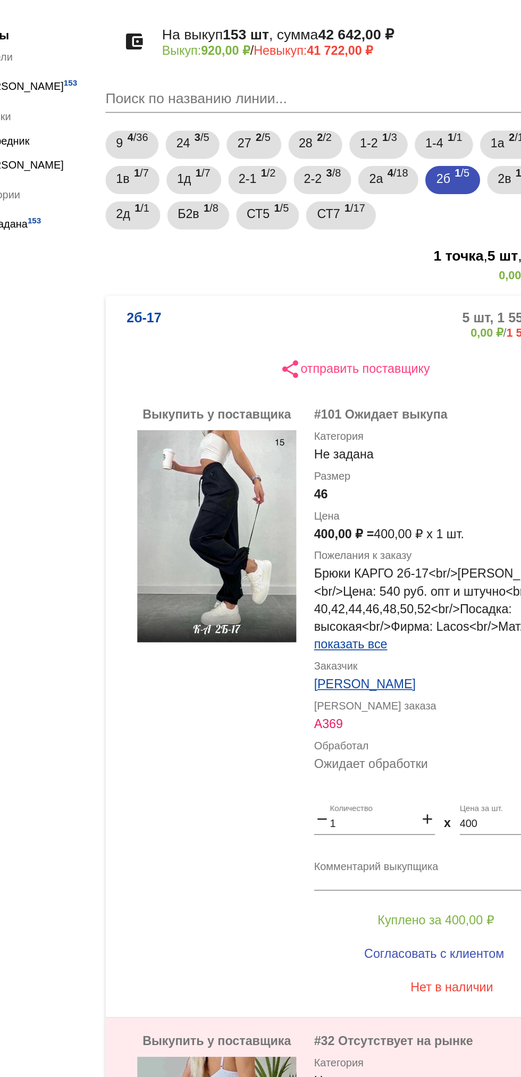
scroll to position [1, 0]
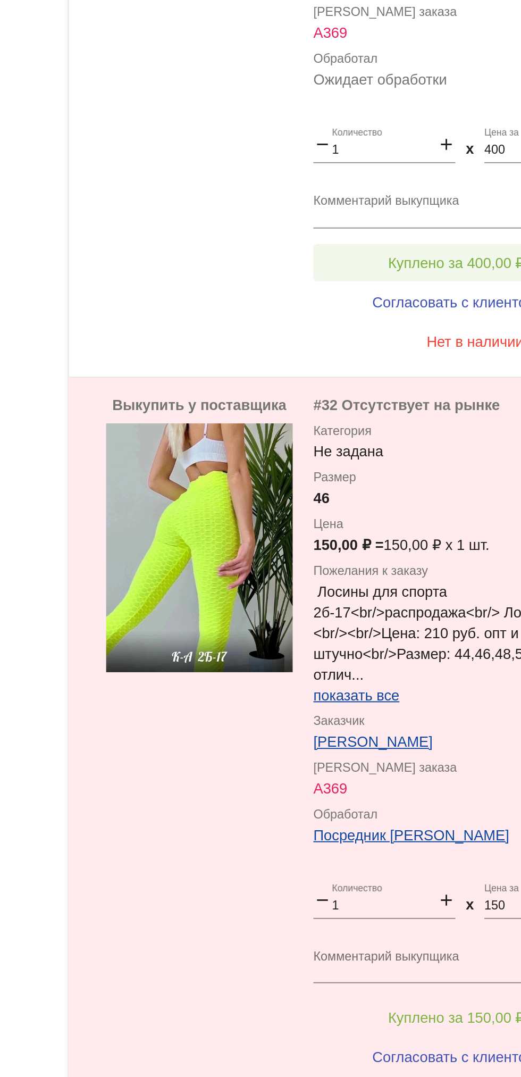
click at [401, 254] on button "Куплено за 400,00 ₽" at bounding box center [416, 249] width 147 height 19
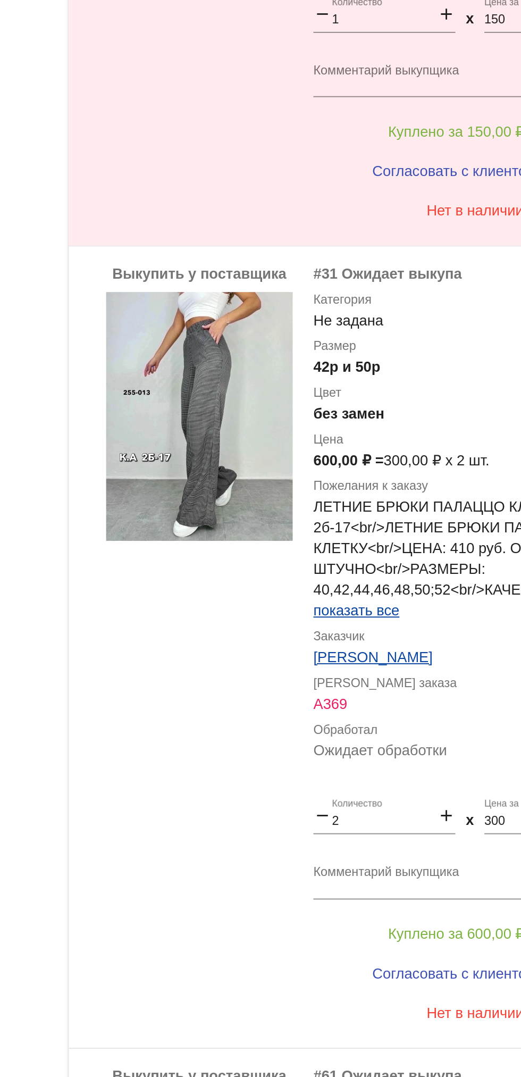
scroll to position [877, 0]
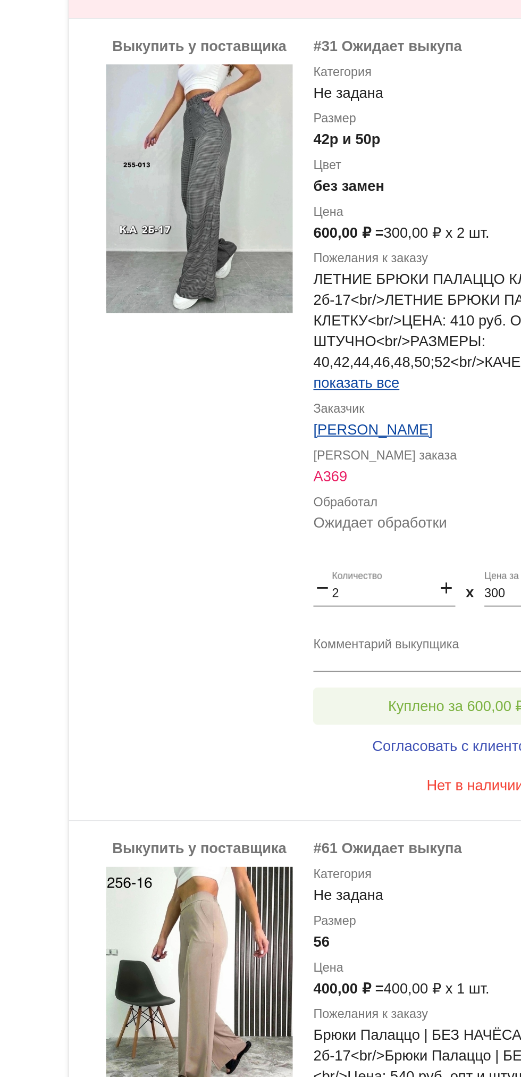
click at [418, 564] on button "Куплено за 600,00 ₽" at bounding box center [416, 556] width 147 height 19
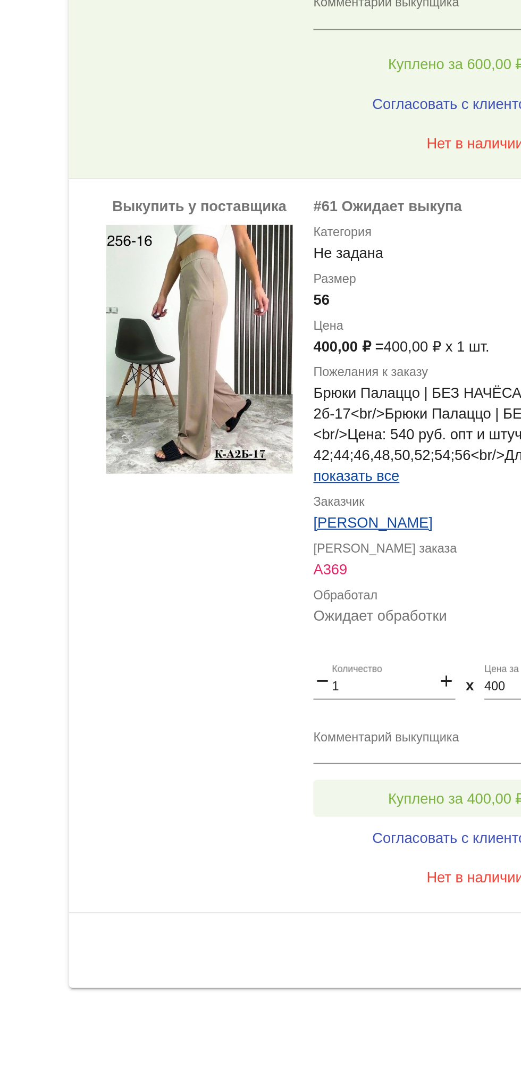
click at [432, 933] on span "Куплено за 400,00 ₽" at bounding box center [416, 933] width 70 height 9
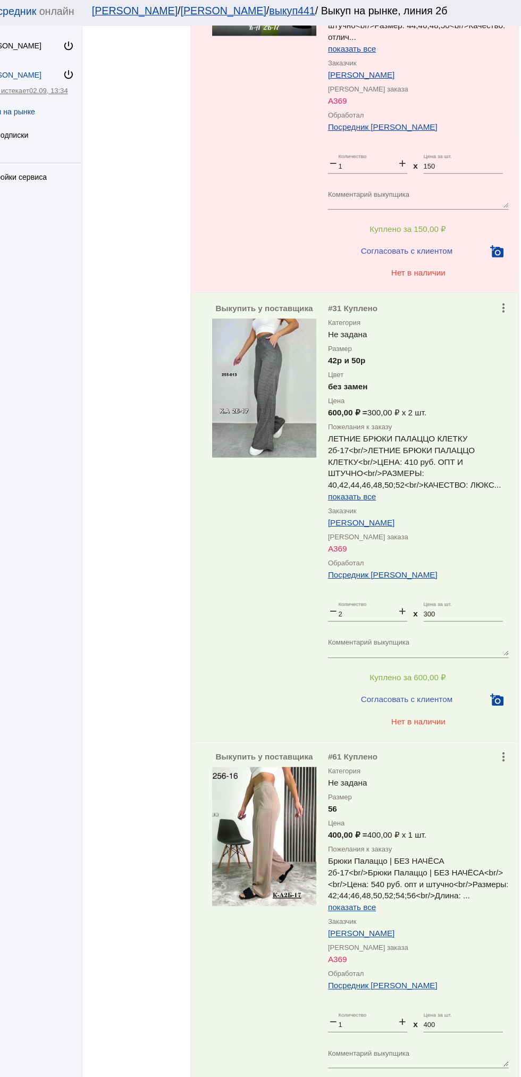
scroll to position [939, 0]
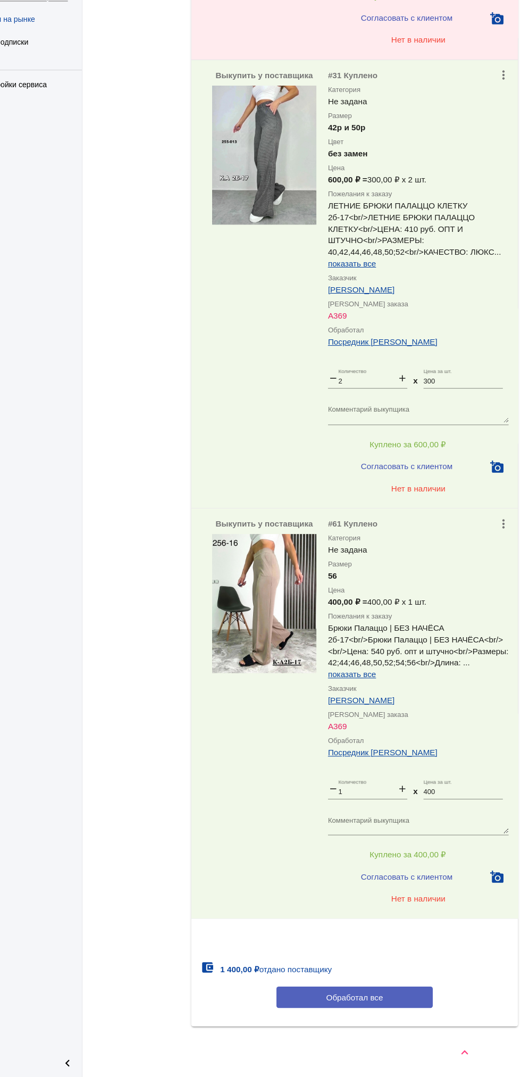
click at [328, 1000] on button "Обработал все" at bounding box center [367, 1004] width 144 height 20
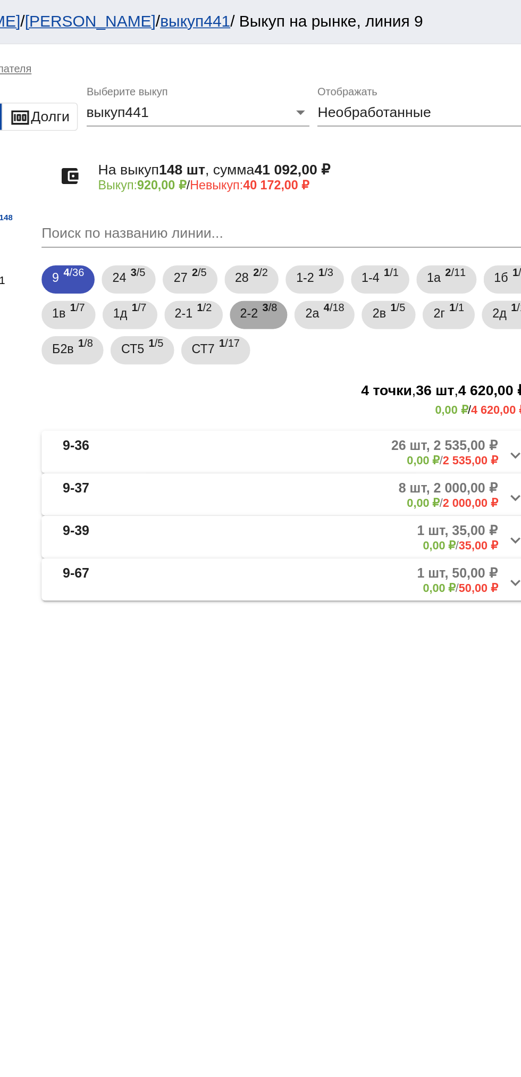
click at [347, 184] on span "2-2" at bounding box center [342, 188] width 11 height 19
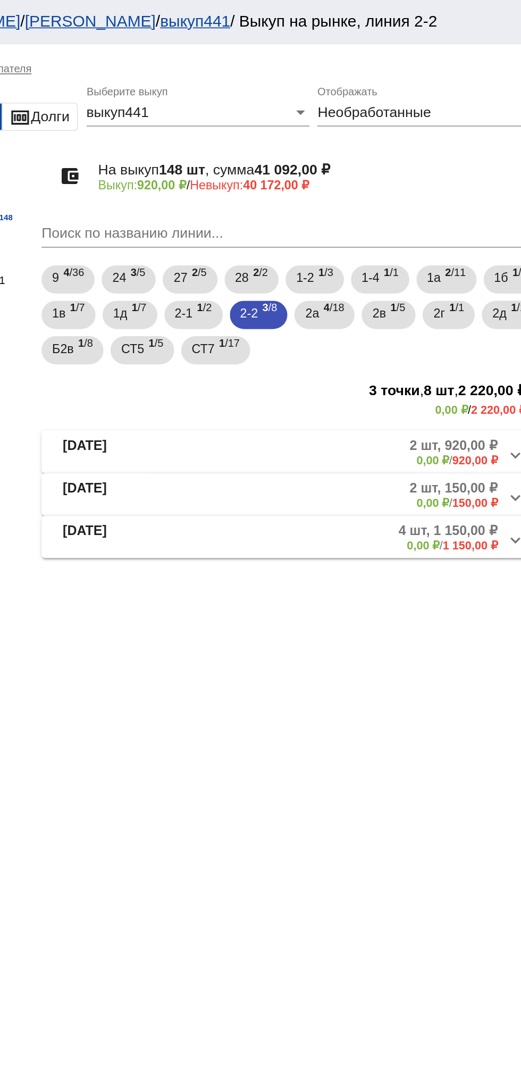
click at [271, 330] on mat-panel-title "[DATE]" at bounding box center [271, 323] width 82 height 18
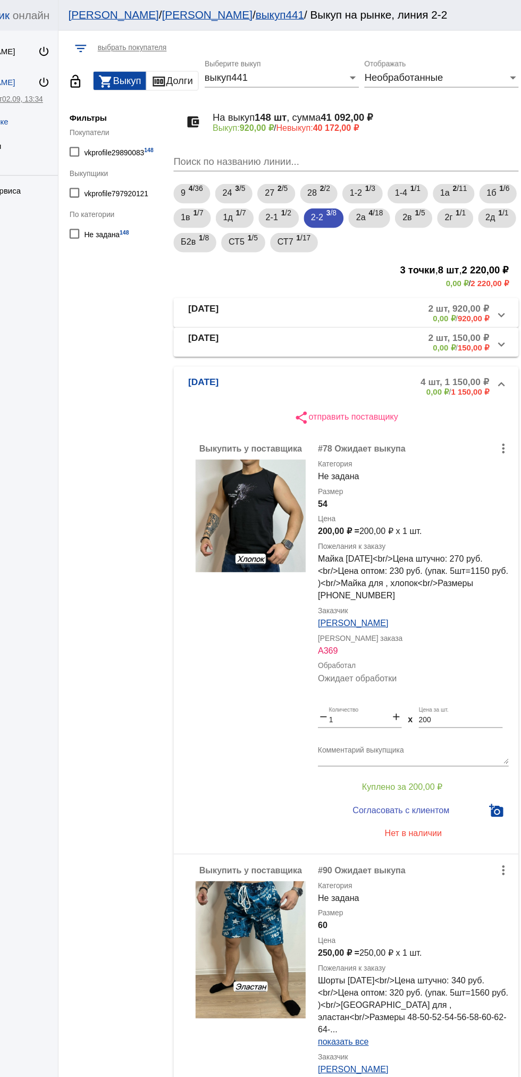
click at [391, 305] on mat-panel-description "2 шт, 150,00 ₽ 0,00 ₽ / 150,00 ₽" at bounding box center [407, 298] width 169 height 18
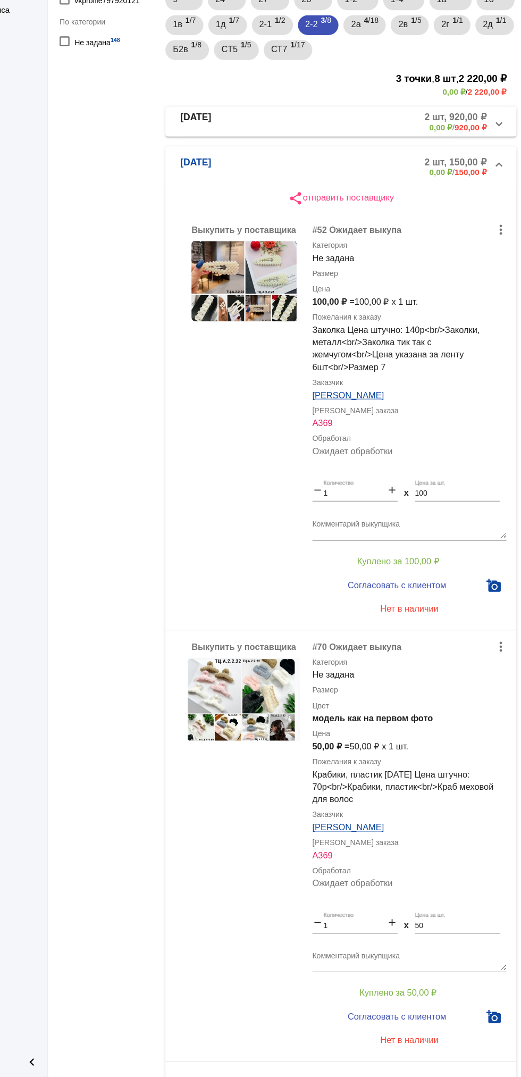
click at [242, 302] on b "[DATE]" at bounding box center [243, 300] width 27 height 18
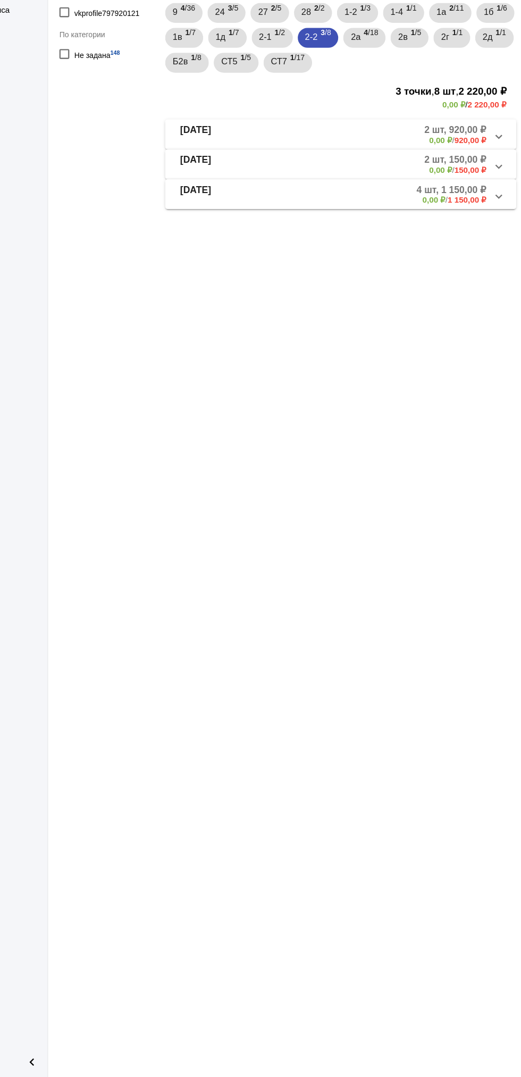
click at [245, 294] on b "[DATE]" at bounding box center [243, 298] width 27 height 18
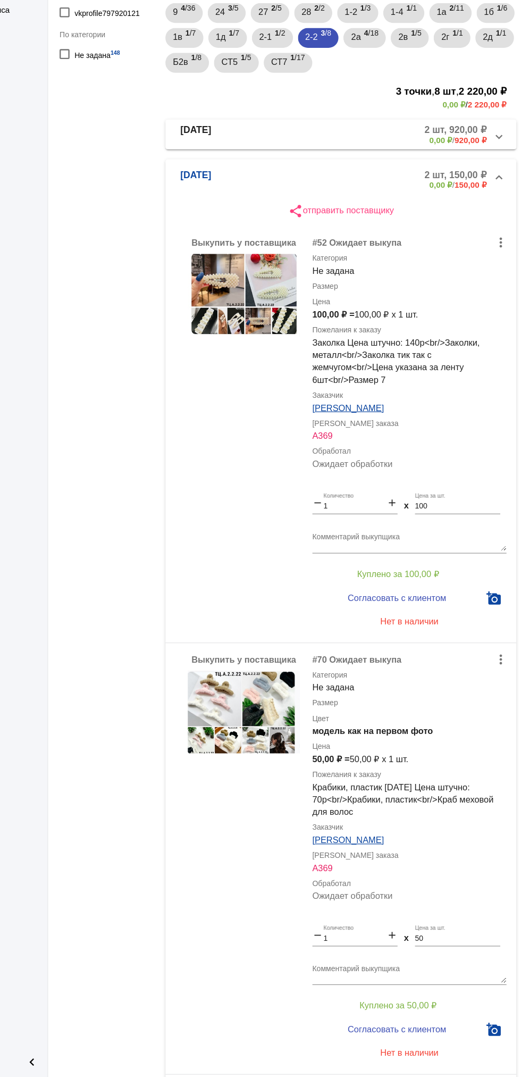
click at [256, 273] on mat-panel-title "[DATE]" at bounding box center [272, 272] width 85 height 18
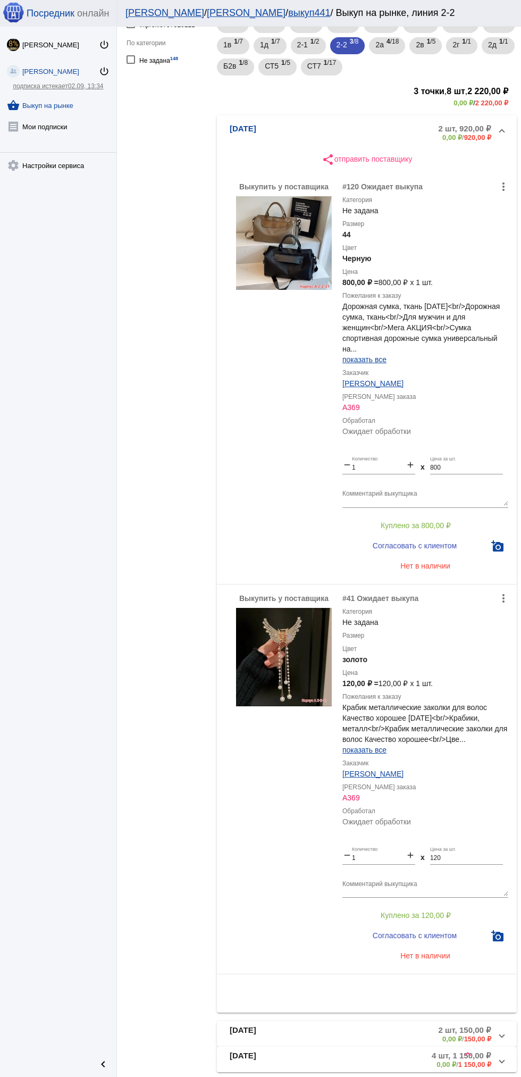
scroll to position [186, 0]
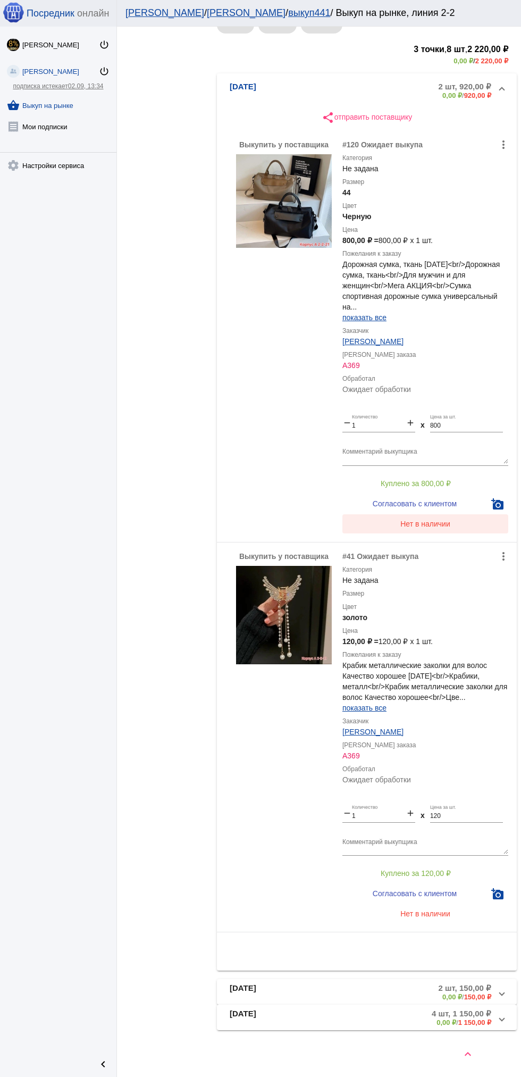
click at [456, 531] on button "Нет в наличии" at bounding box center [426, 524] width 166 height 19
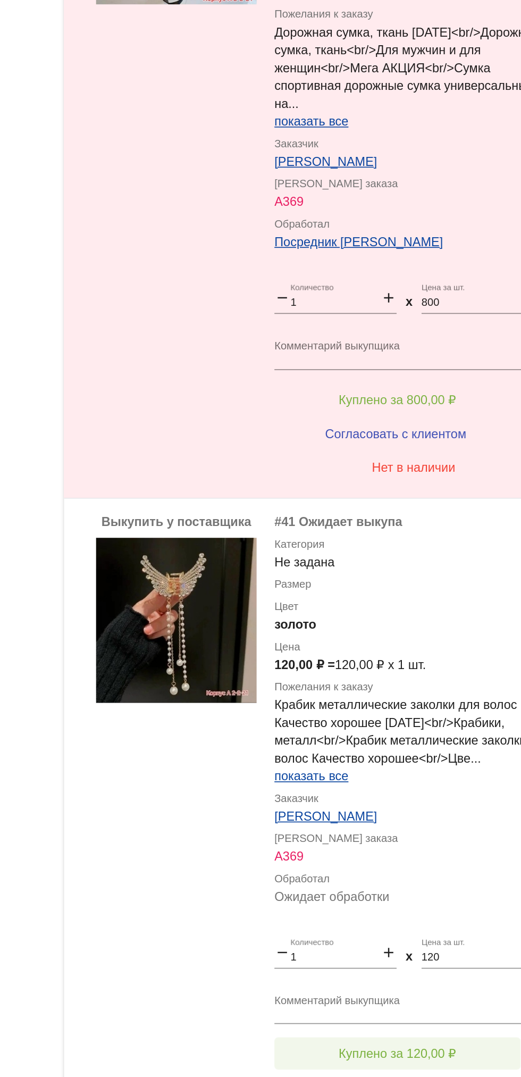
click at [441, 872] on span "Куплено за 120,00 ₽" at bounding box center [416, 873] width 70 height 9
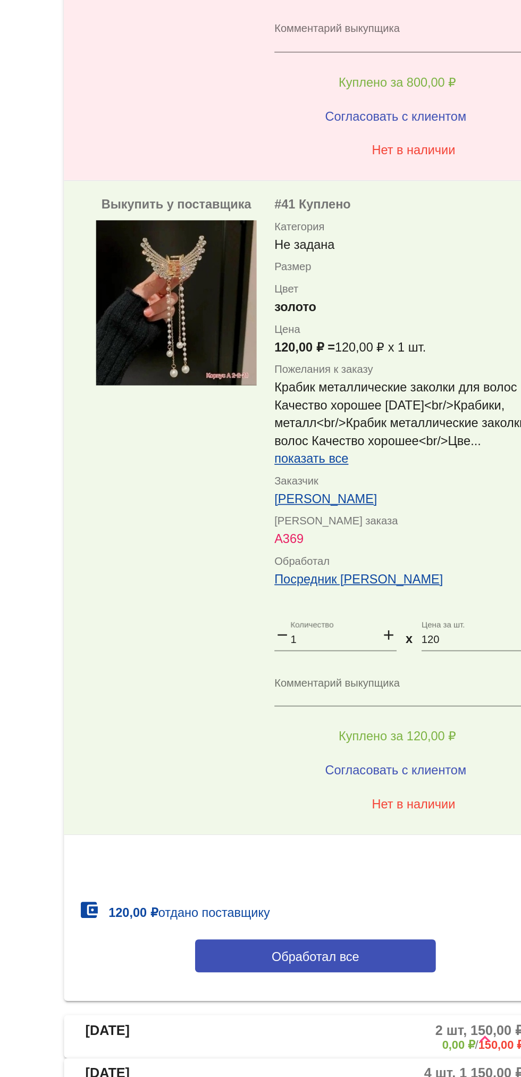
scroll to position [174, 0]
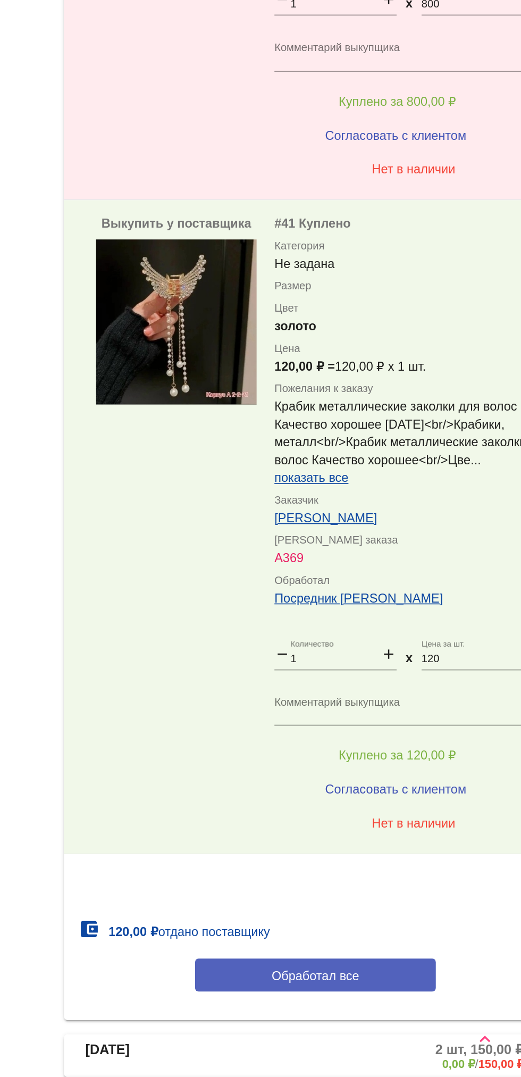
click at [403, 1011] on button "Обработал все" at bounding box center [367, 1017] width 144 height 20
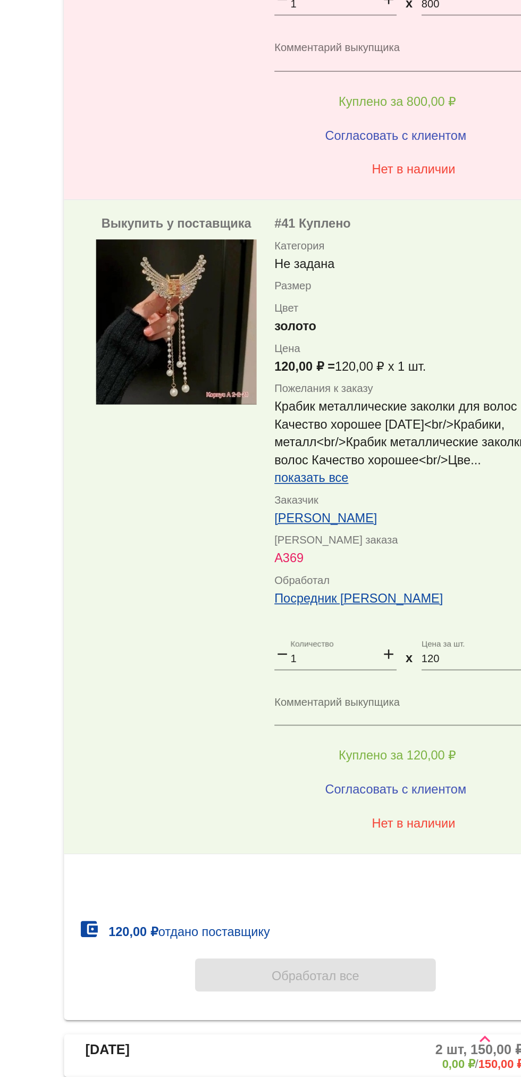
scroll to position [0, 0]
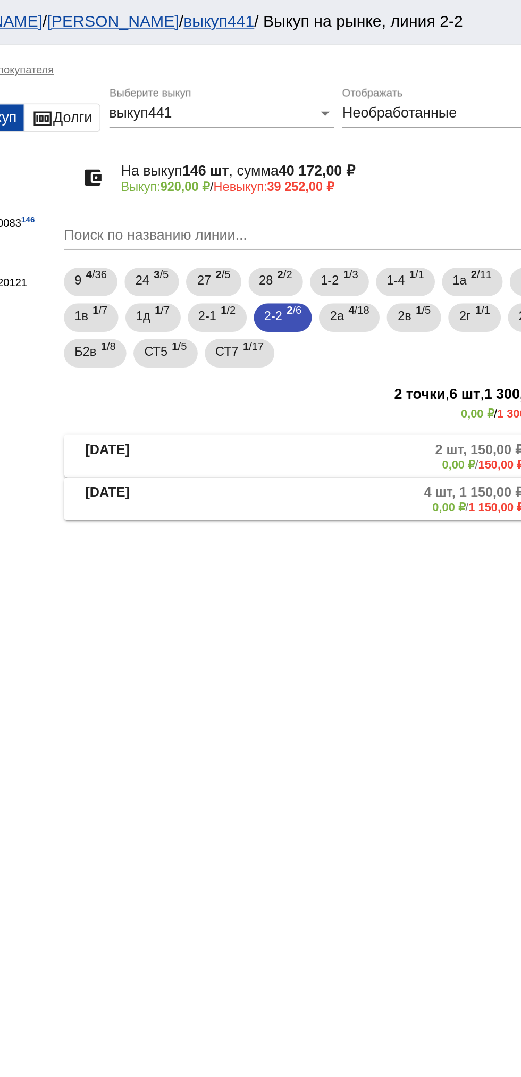
click at [374, 271] on mat-panel-description "2 шт, 150,00 ₽ 0,00 ₽ / 150,00 ₽" at bounding box center [407, 272] width 169 height 18
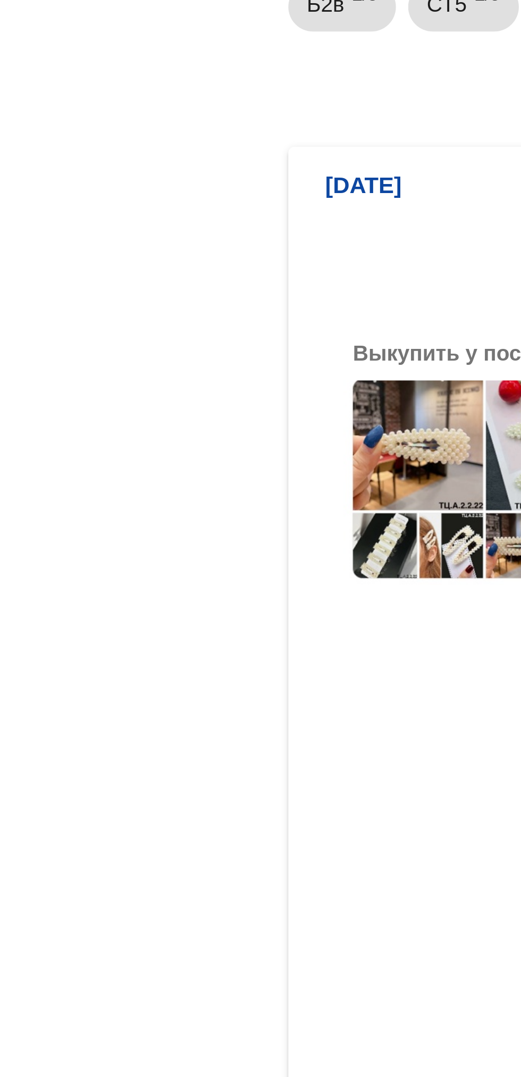
scroll to position [83, 0]
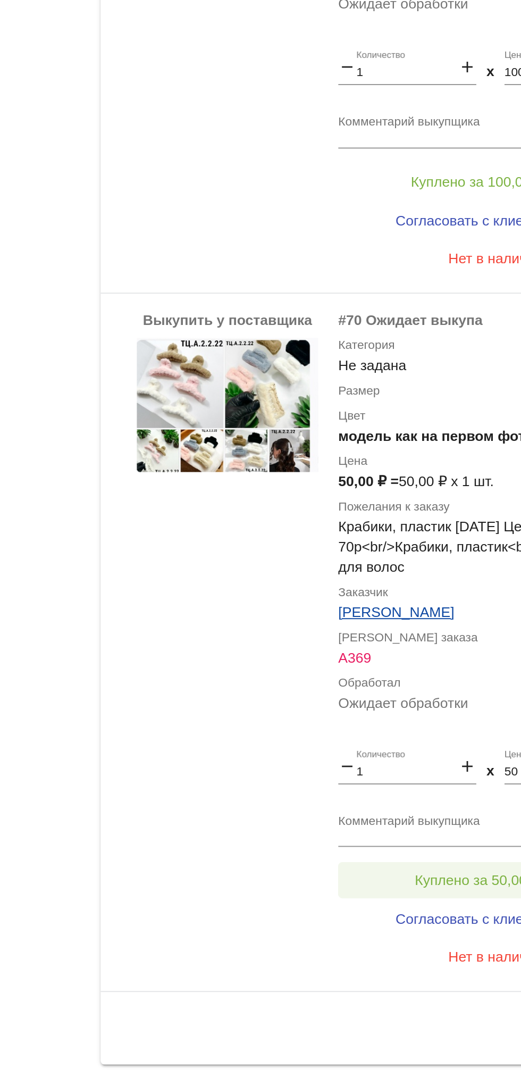
click at [419, 905] on button "Куплено за 50,00 ₽" at bounding box center [416, 899] width 147 height 19
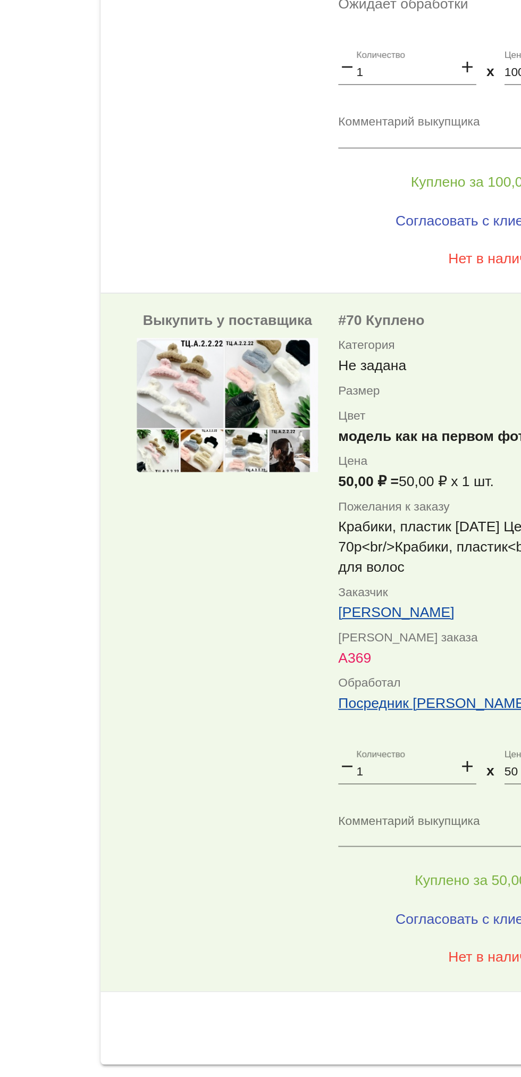
scroll to position [0, 0]
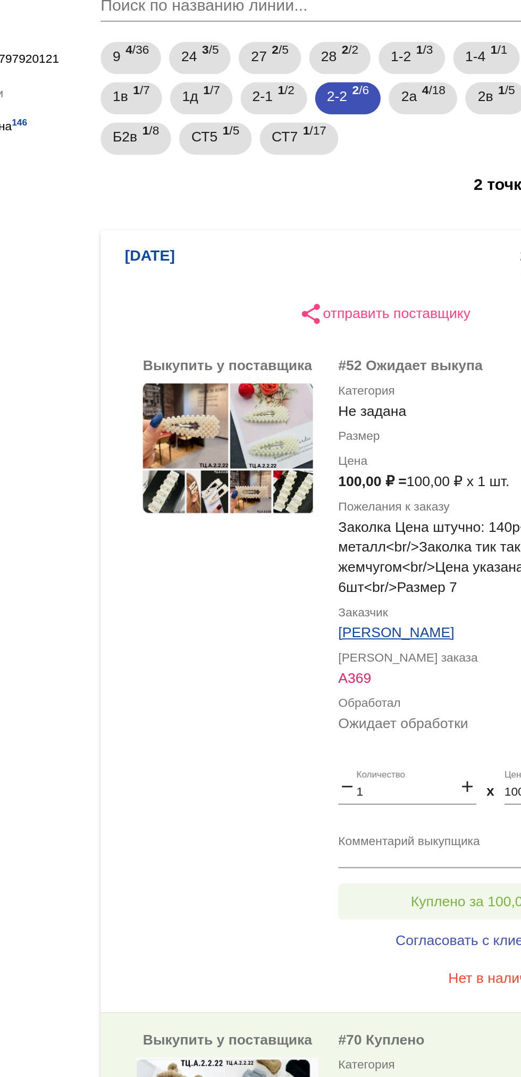
click at [394, 606] on button "Куплено за 100,00 ₽" at bounding box center [416, 613] width 147 height 19
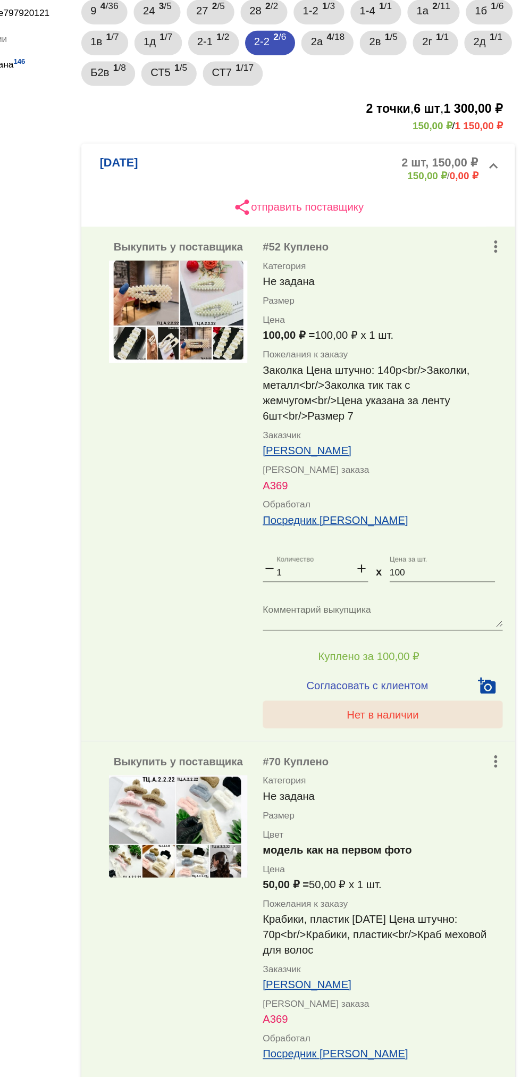
scroll to position [144, 0]
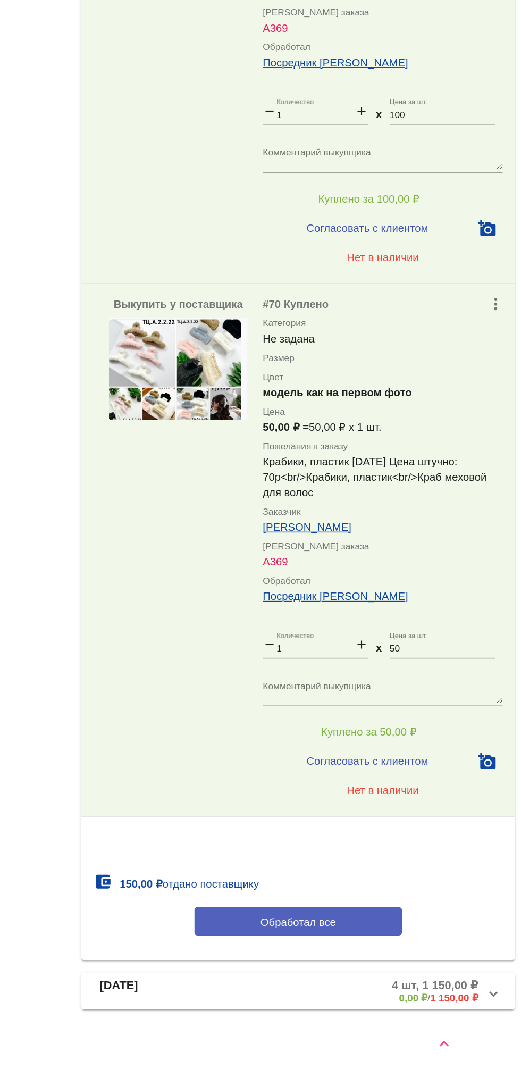
click at [413, 964] on button "Обработал все" at bounding box center [367, 970] width 144 height 20
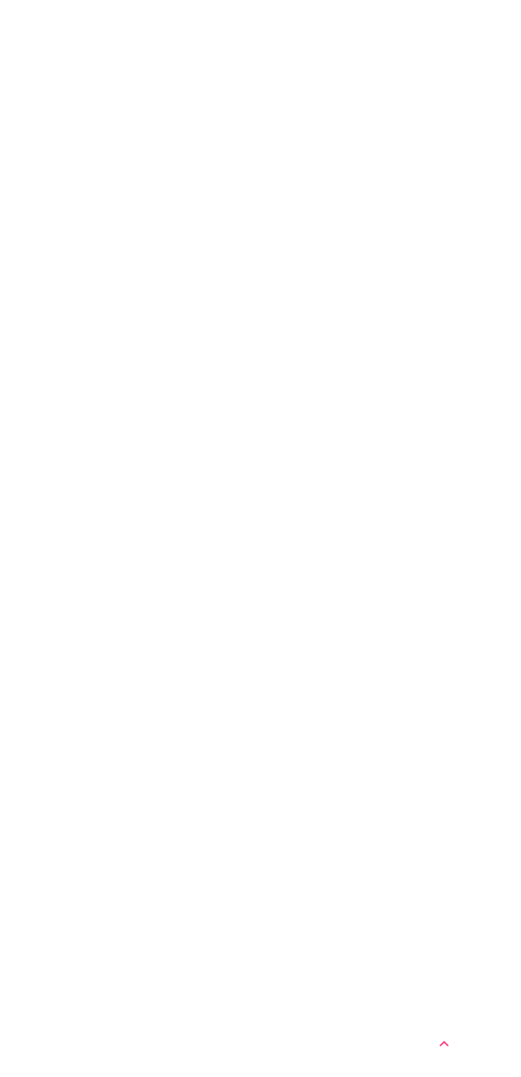
scroll to position [0, 0]
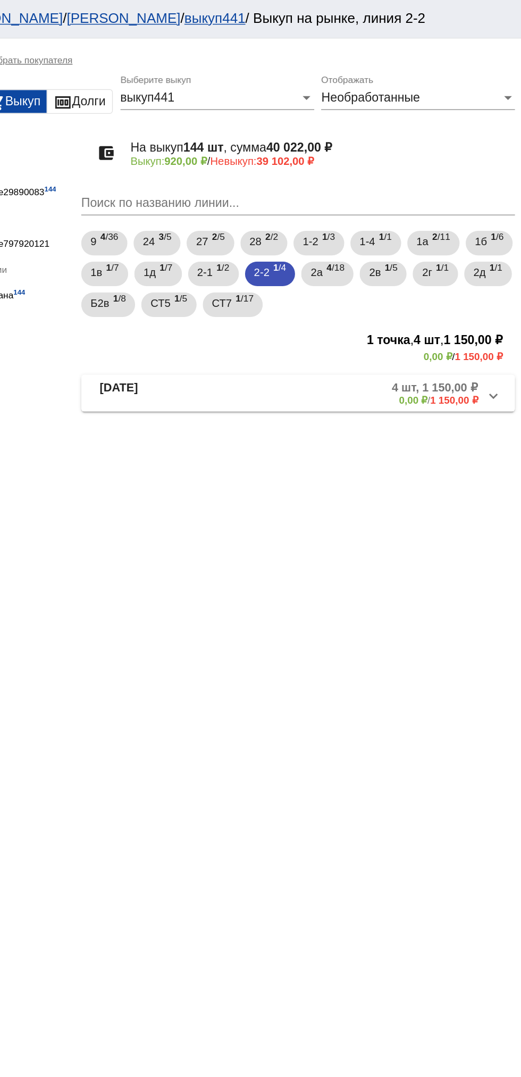
click at [438, 274] on b "0,00 ₽" at bounding box center [447, 277] width 20 height 8
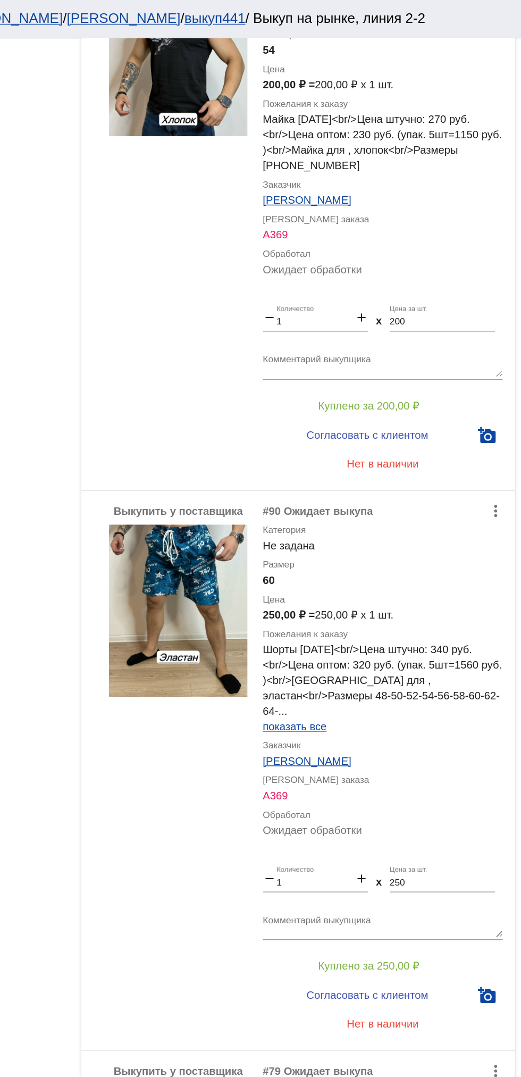
scroll to position [351, 0]
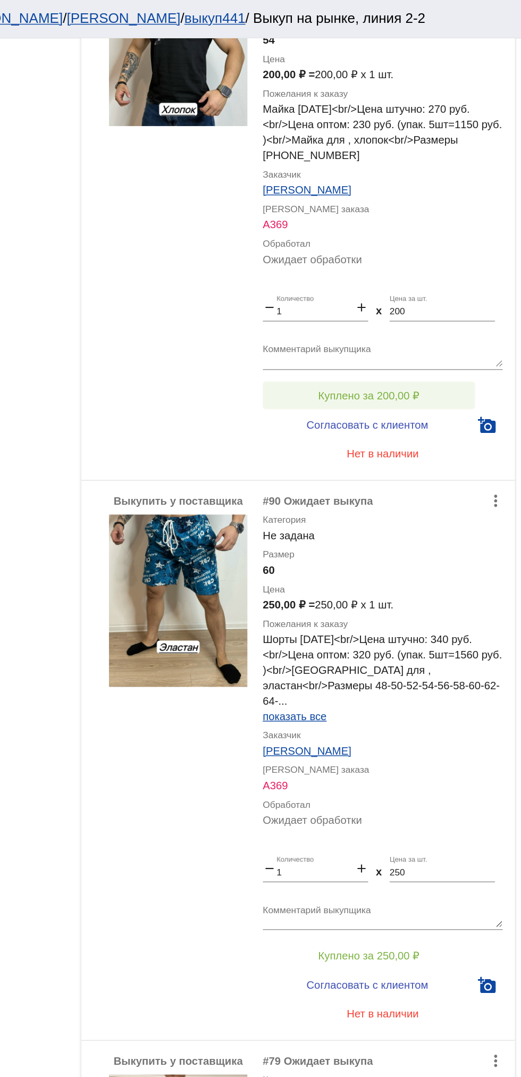
click at [464, 267] on button "Куплено за 200,00 ₽" at bounding box center [416, 273] width 147 height 19
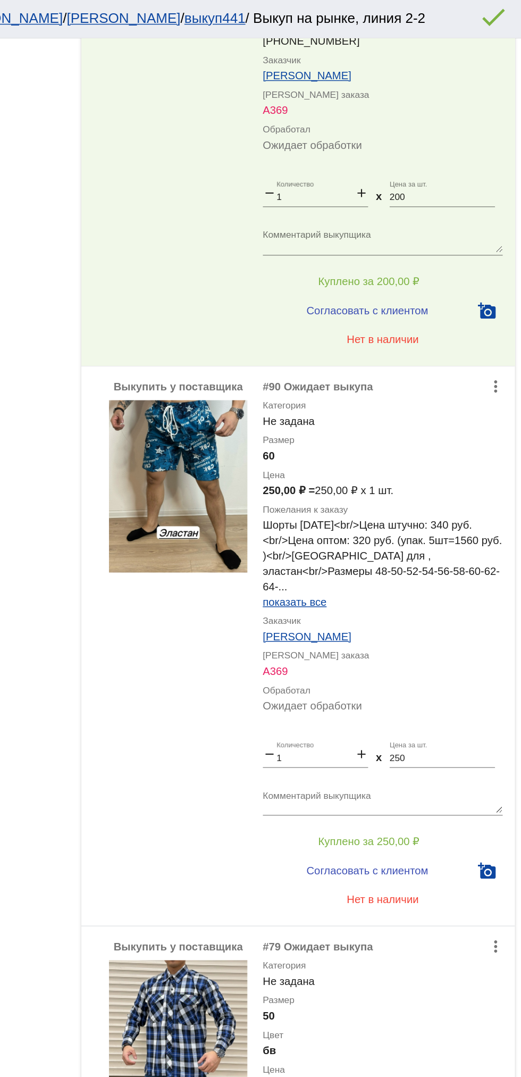
scroll to position [469, 0]
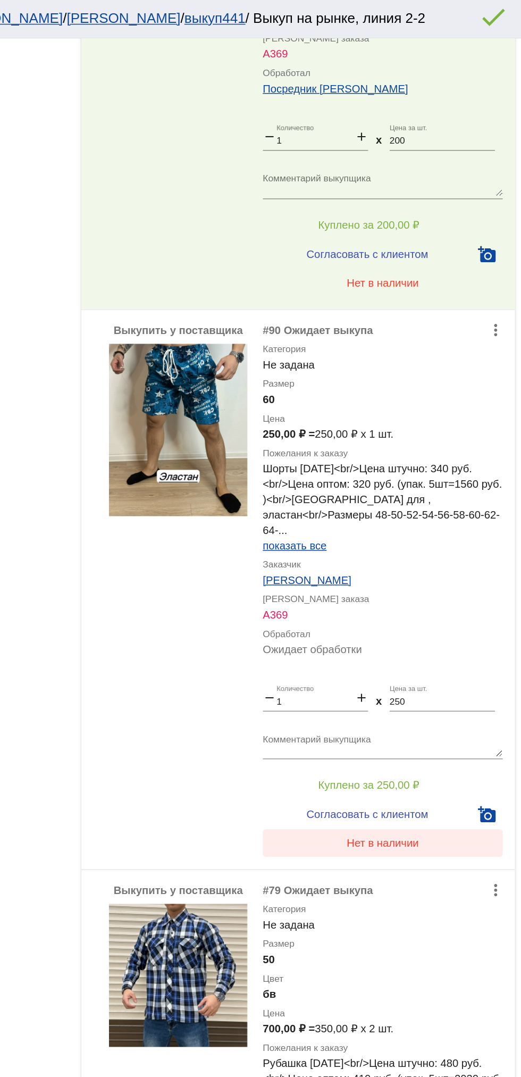
click at [434, 579] on span "Нет в наличии" at bounding box center [426, 583] width 50 height 9
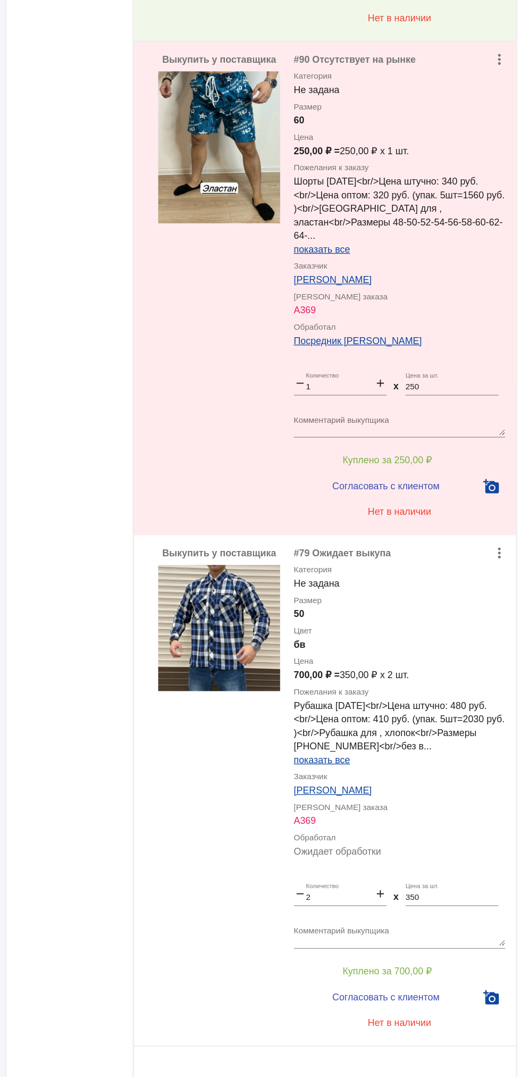
scroll to position [468, 0]
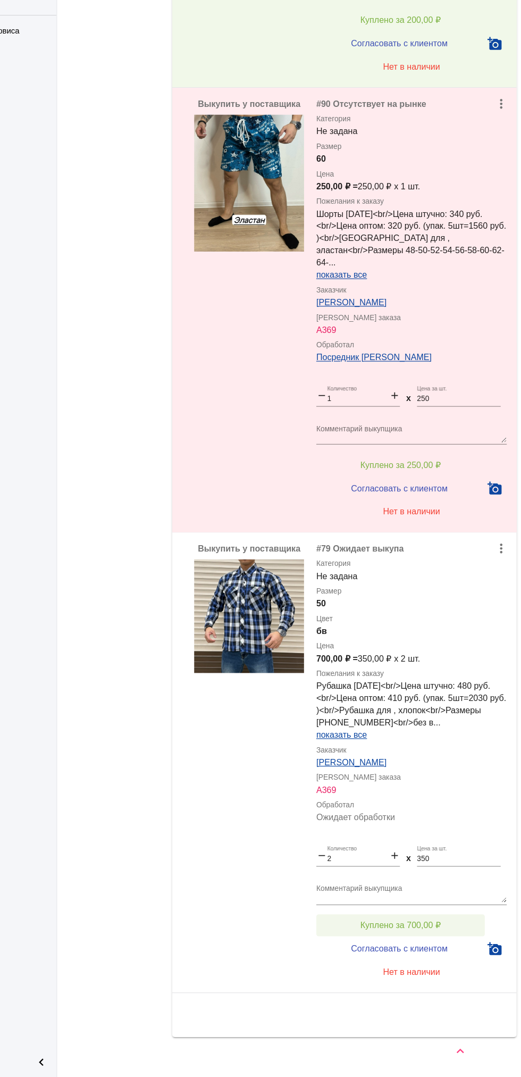
click at [455, 935] on button "Куплено за 700,00 ₽" at bounding box center [416, 944] width 147 height 19
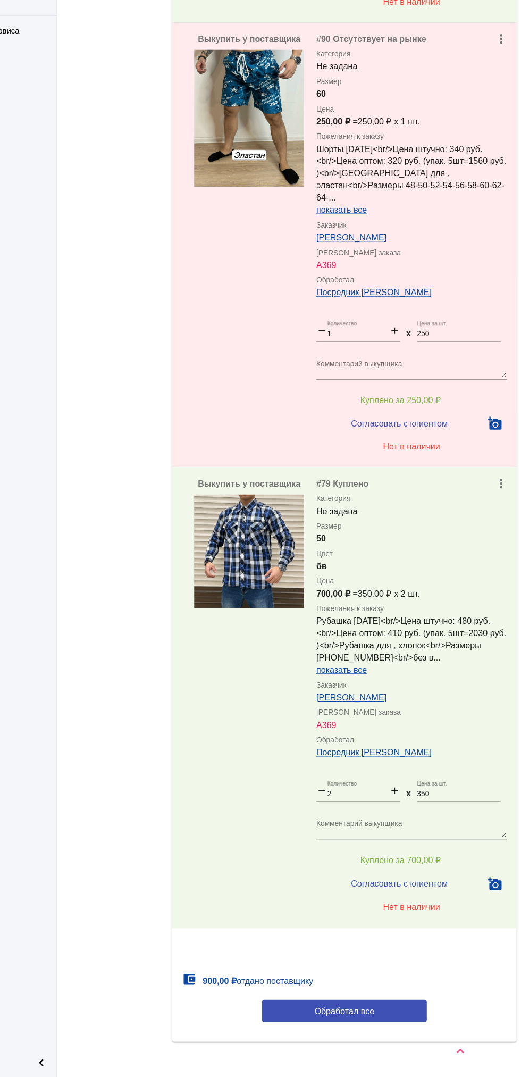
scroll to position [529, 0]
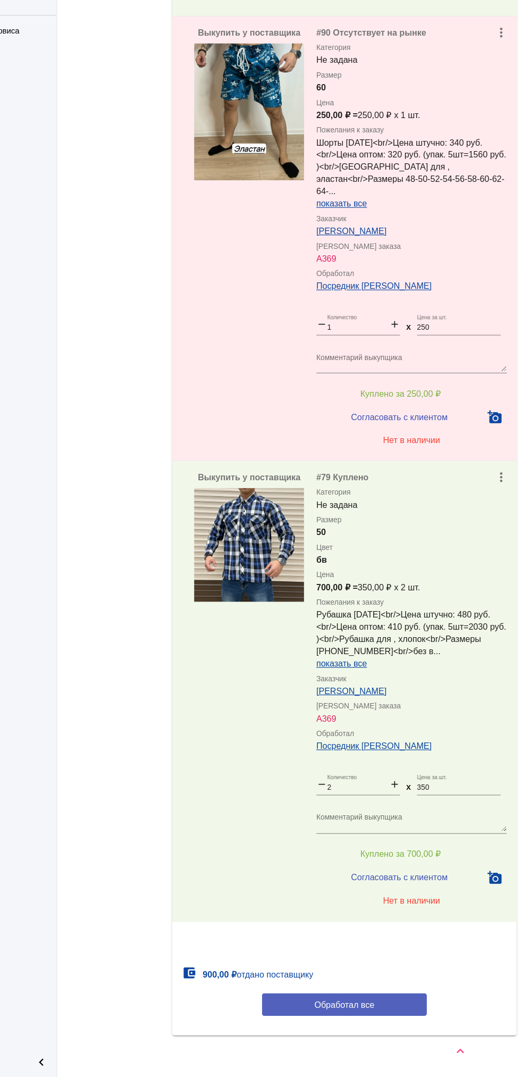
click at [391, 1011] on button "Обработал все" at bounding box center [367, 1015] width 144 height 20
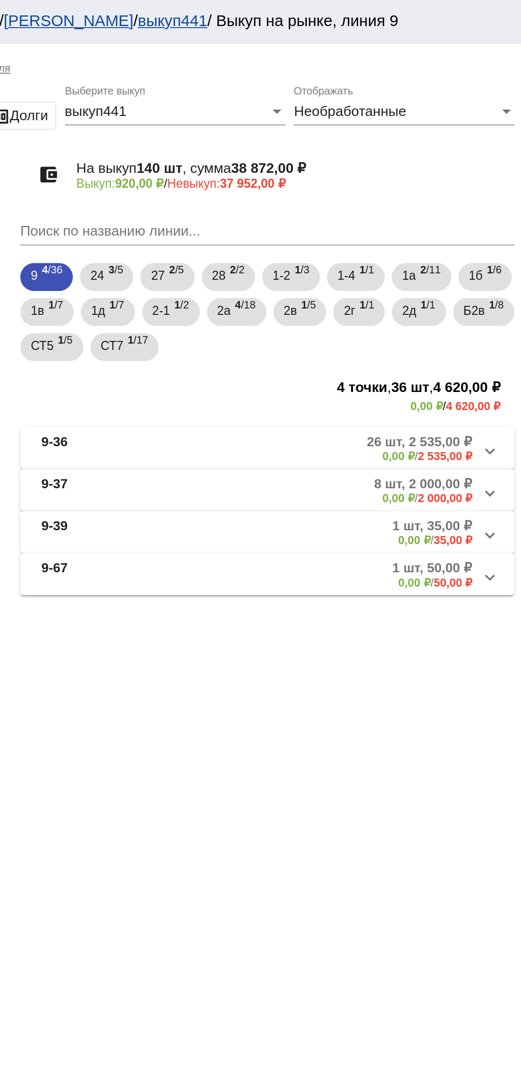
scroll to position [0, 0]
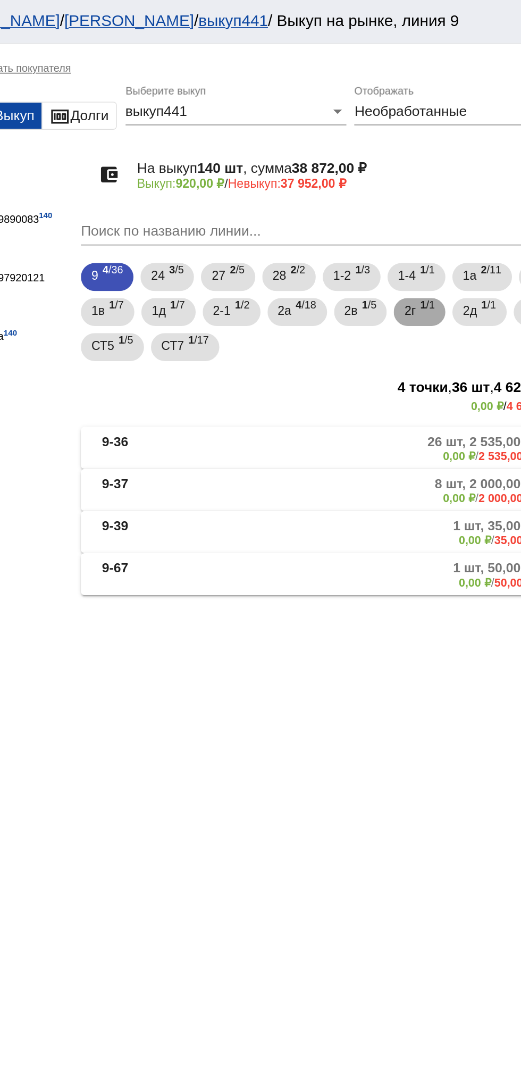
click at [432, 197] on div "2г 1 /1" at bounding box center [422, 190] width 19 height 22
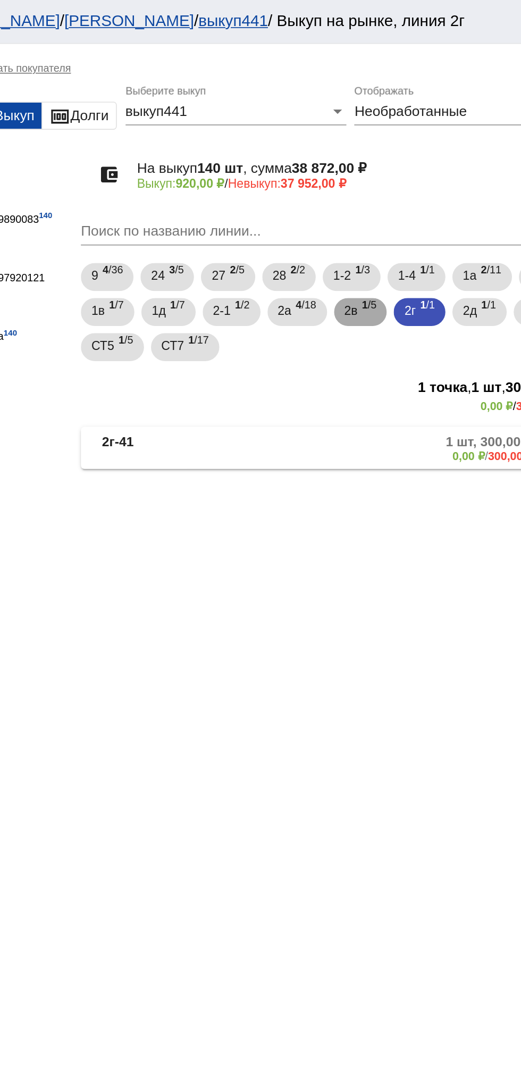
click at [397, 193] on span "1 /5" at bounding box center [392, 190] width 9 height 22
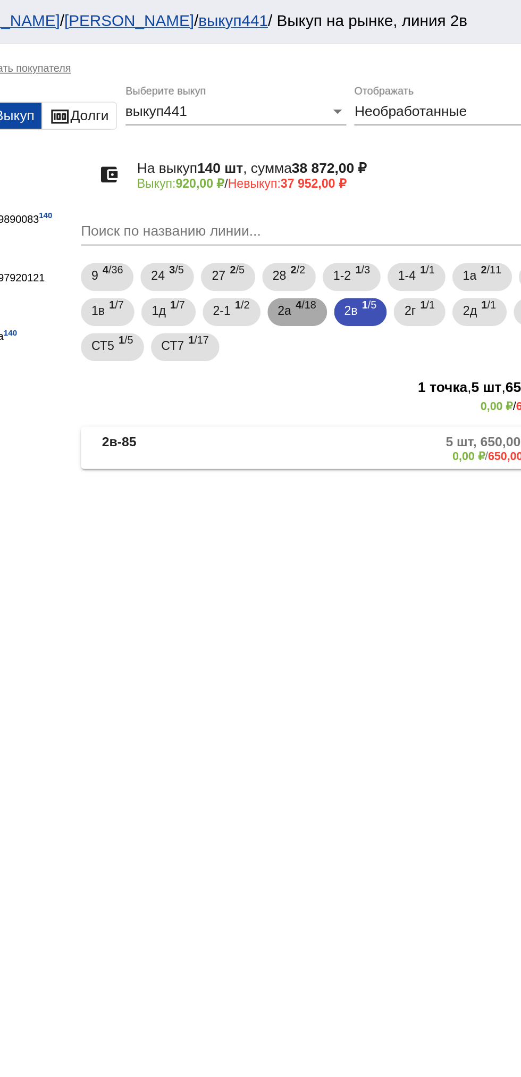
click at [360, 183] on span "4 /18" at bounding box center [353, 190] width 12 height 22
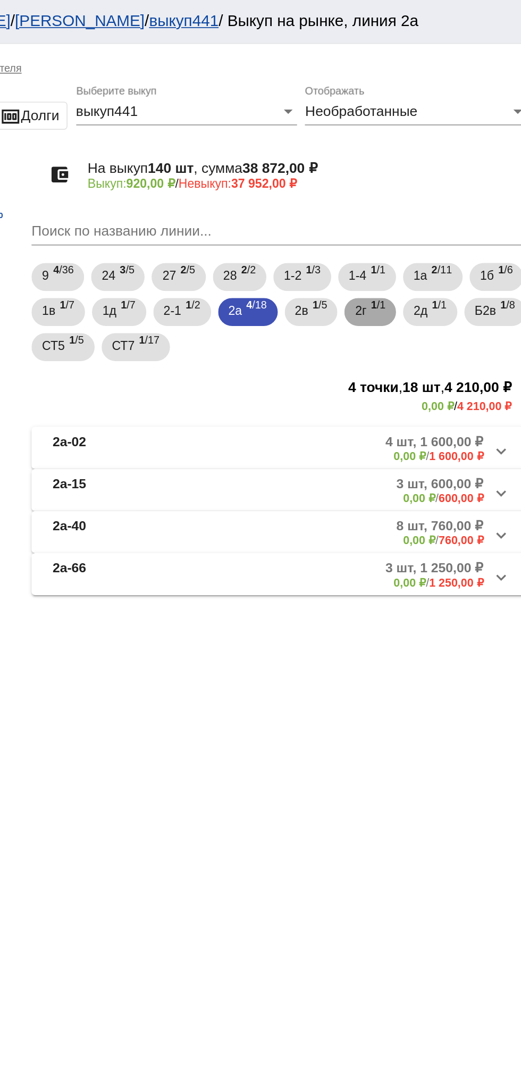
click at [432, 194] on span "1 /1" at bounding box center [427, 190] width 9 height 22
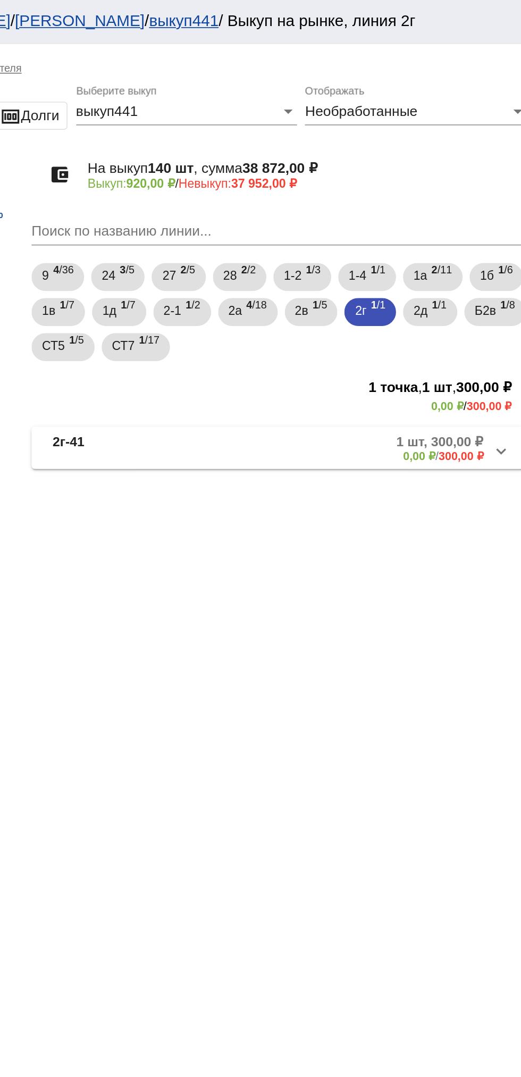
click at [430, 280] on mat-panel-description "1 шт, 300,00 ₽ 0,00 ₽ / 300,00 ₽" at bounding box center [404, 272] width 173 height 18
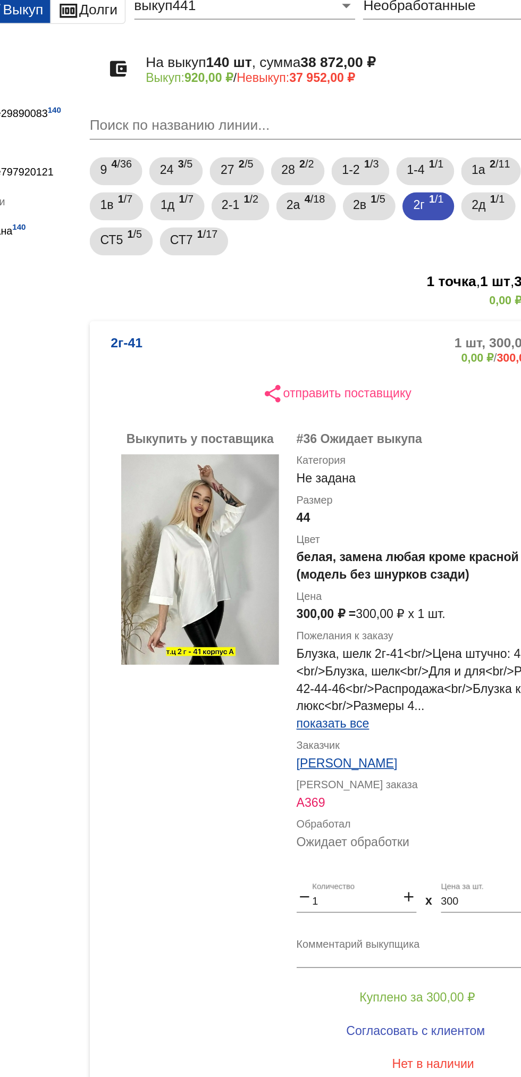
click at [244, 275] on b "2г-41" at bounding box center [239, 277] width 19 height 18
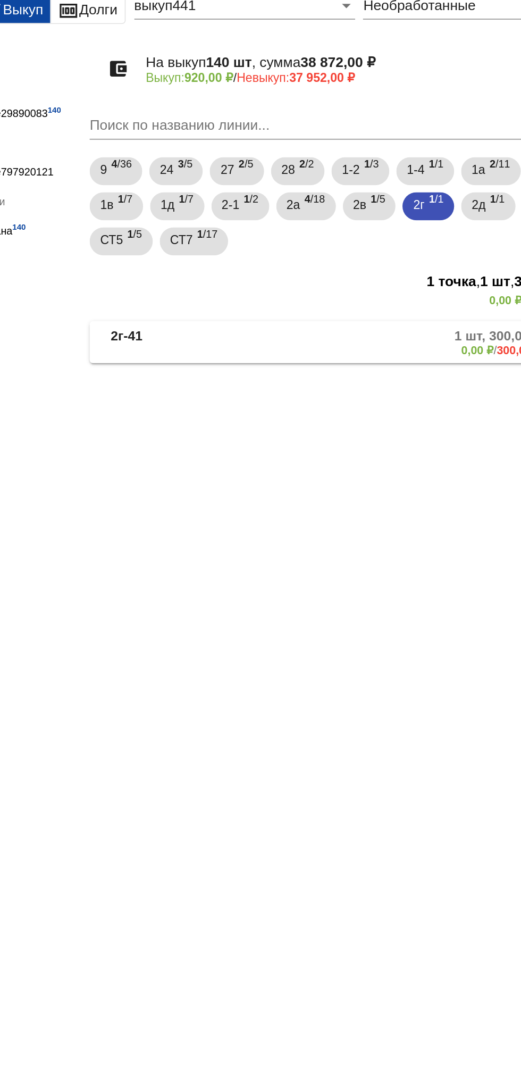
click at [248, 268] on b "2г-41" at bounding box center [239, 272] width 19 height 18
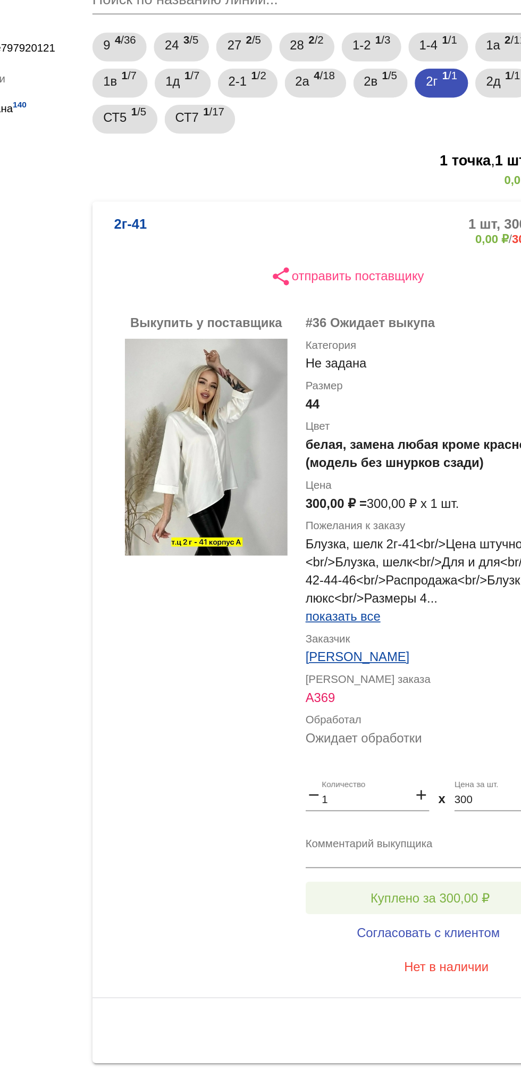
click at [401, 664] on button "Куплено за 300,00 ₽" at bounding box center [416, 669] width 147 height 19
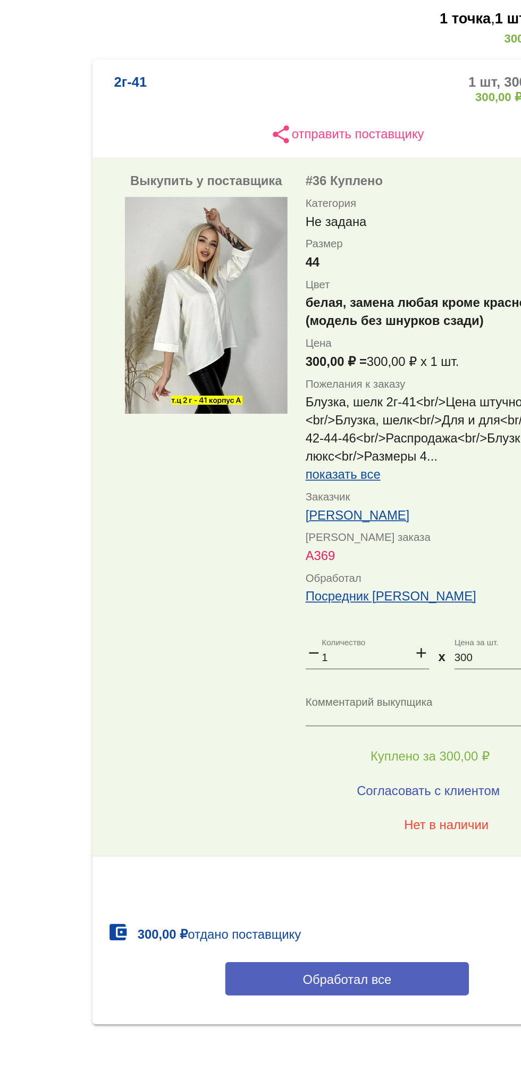
click at [400, 803] on button "Обработал все" at bounding box center [367, 801] width 144 height 20
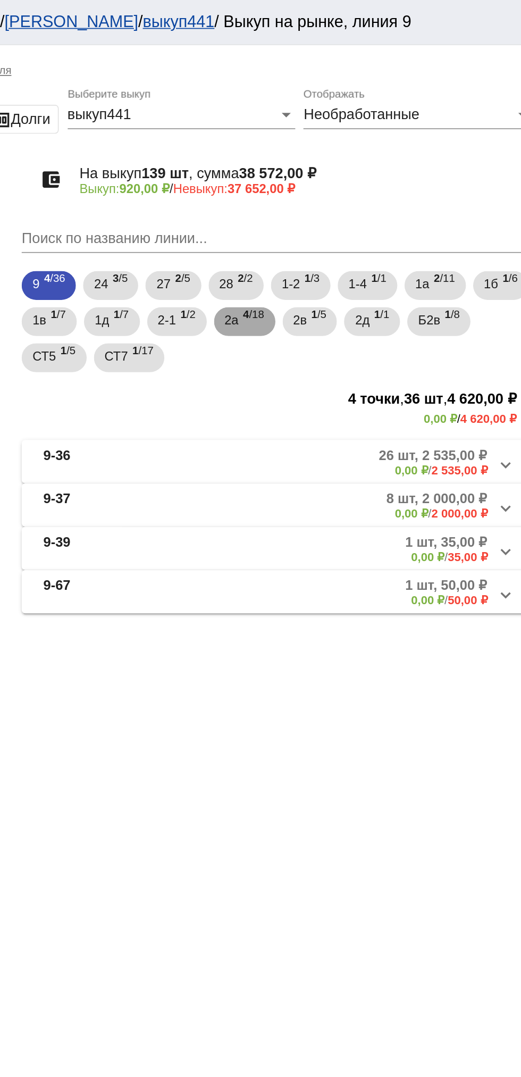
click at [360, 189] on span "4 /18" at bounding box center [353, 190] width 12 height 22
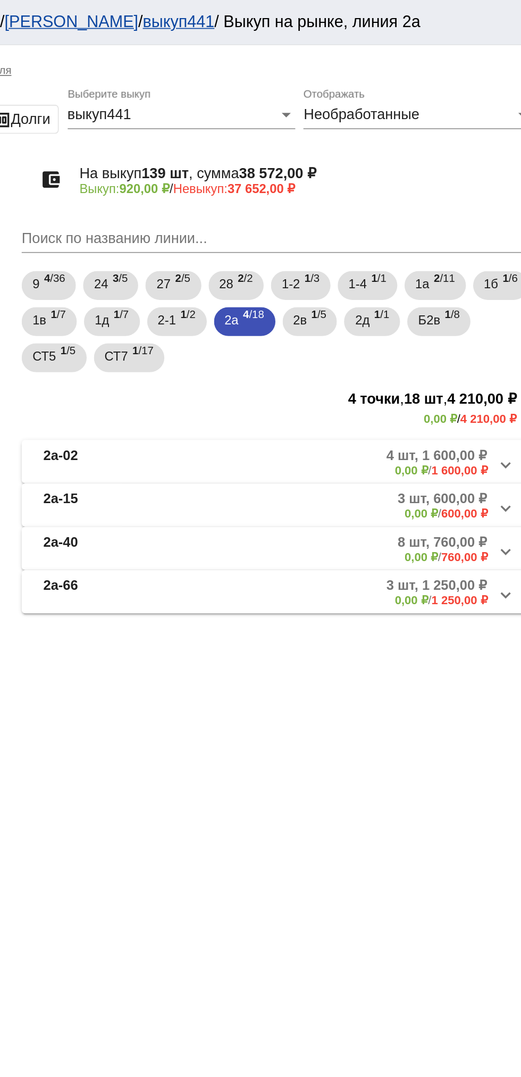
click at [394, 300] on mat-panel-description "3 шт, 600,00 ₽ 0,00 ₽ / 600,00 ₽" at bounding box center [405, 298] width 173 height 18
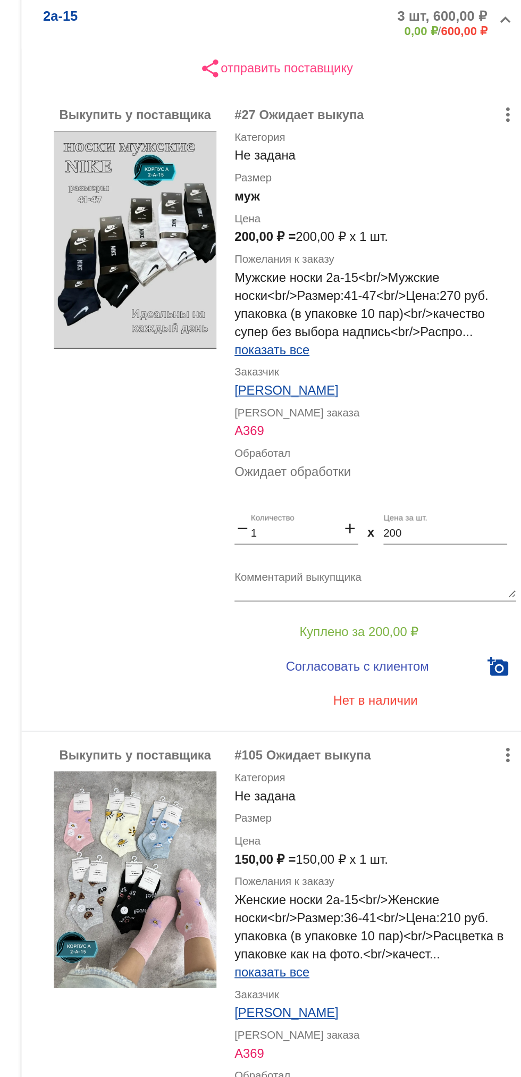
scroll to position [129, 0]
click at [432, 537] on span "Куплено за 200,00 ₽" at bounding box center [416, 540] width 70 height 9
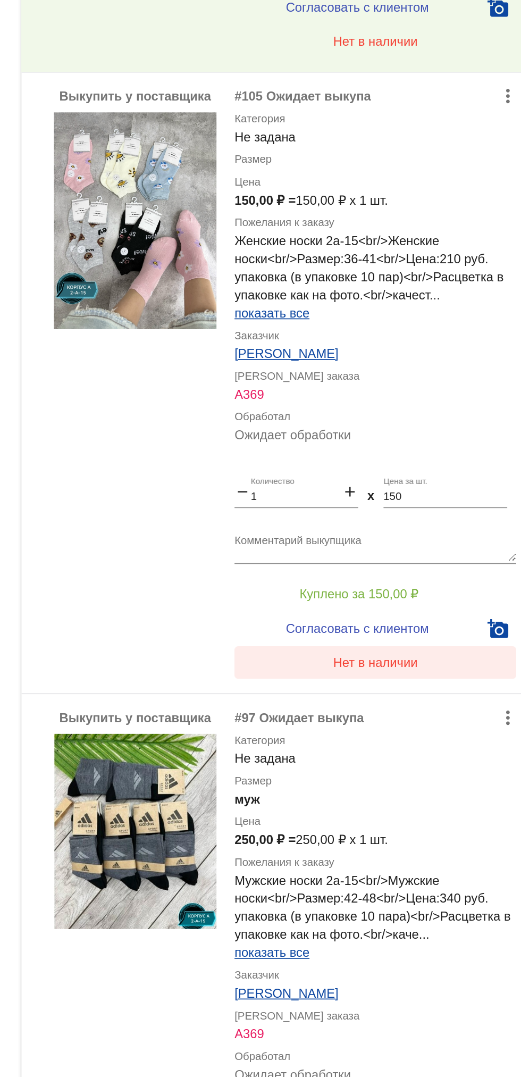
click at [437, 558] on span "Нет в наличии" at bounding box center [426, 558] width 50 height 9
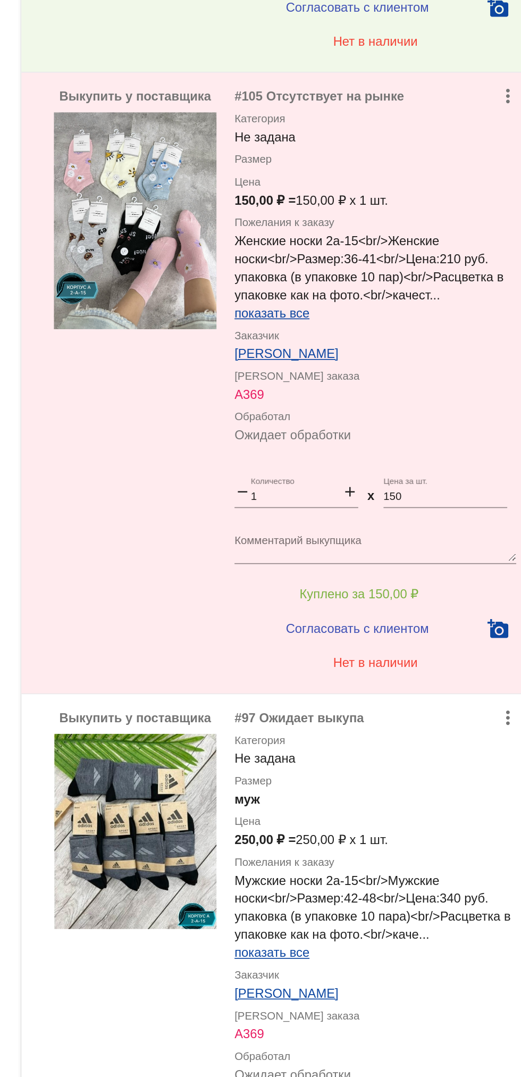
scroll to position [538, 0]
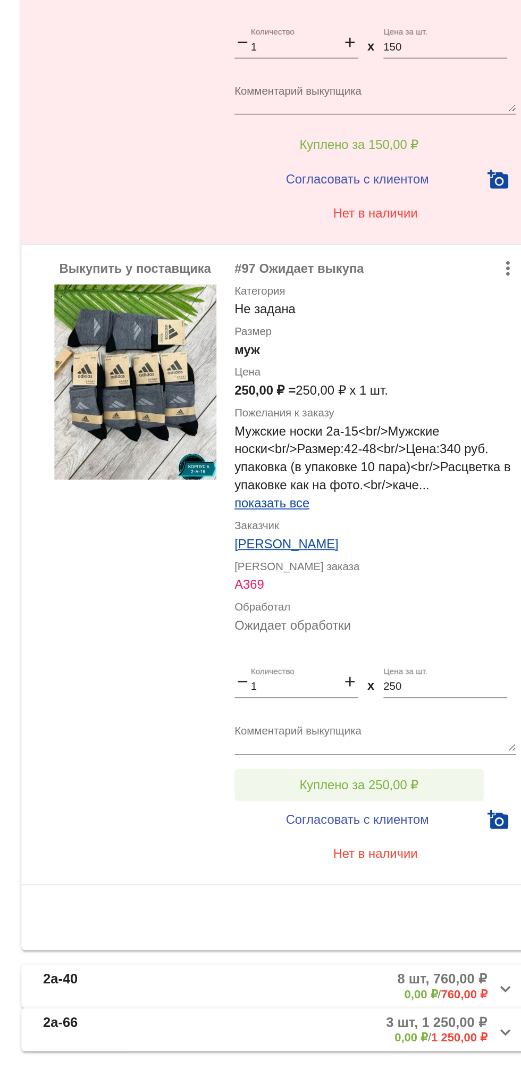
click at [435, 865] on button "Куплено за 250,00 ₽" at bounding box center [416, 873] width 147 height 19
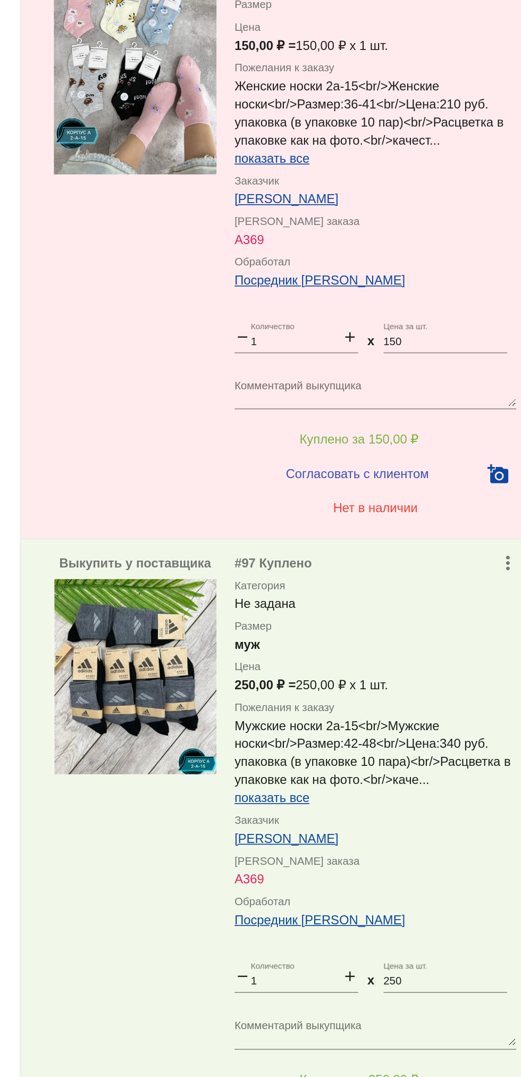
scroll to position [599, 0]
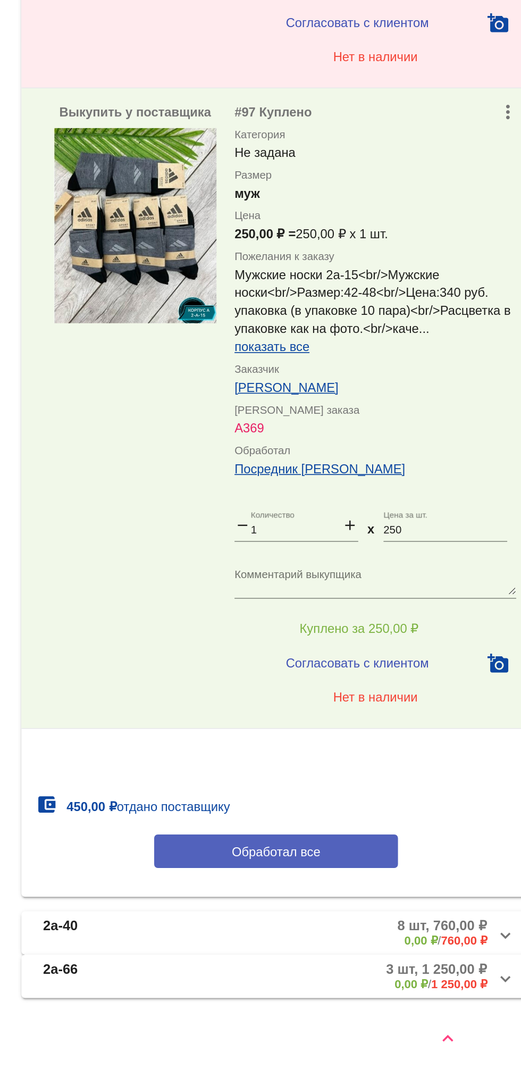
click at [391, 939] on button "Обработал все" at bounding box center [367, 944] width 144 height 20
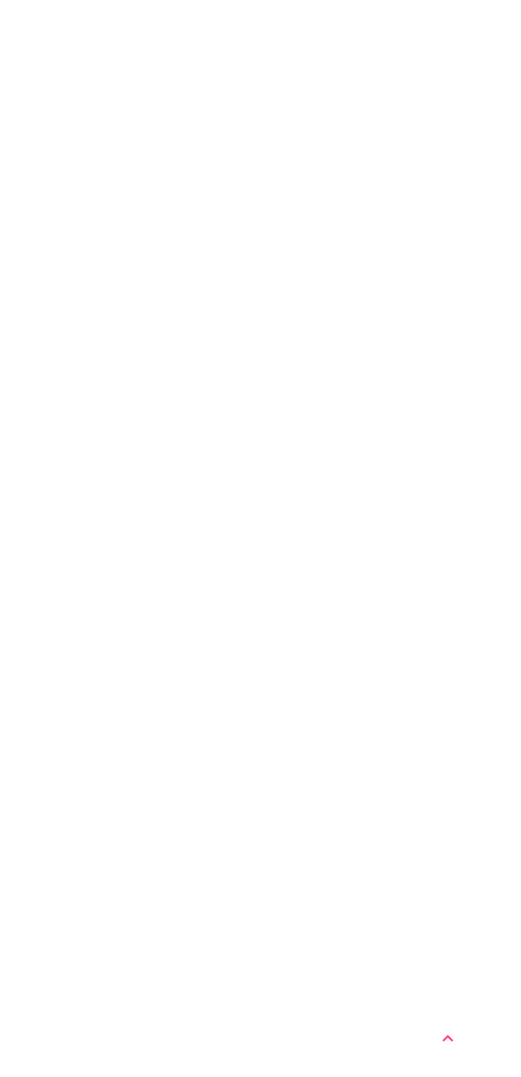
scroll to position [0, 0]
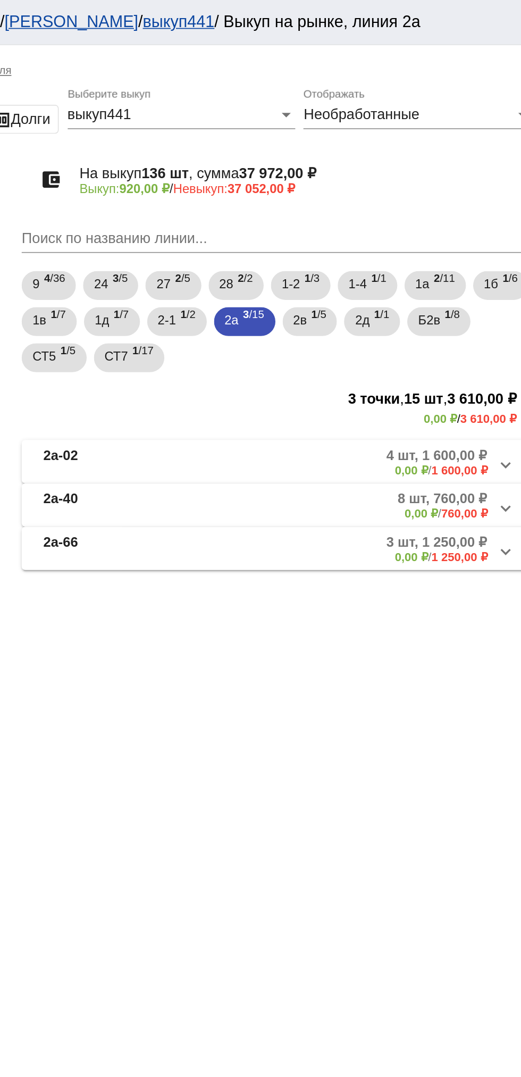
click at [430, 284] on mat-expansion-panel-header "2а-02 4 шт, 1 600,00 ₽ 0,00 ₽ / 1 600,00 ₽" at bounding box center [367, 272] width 300 height 26
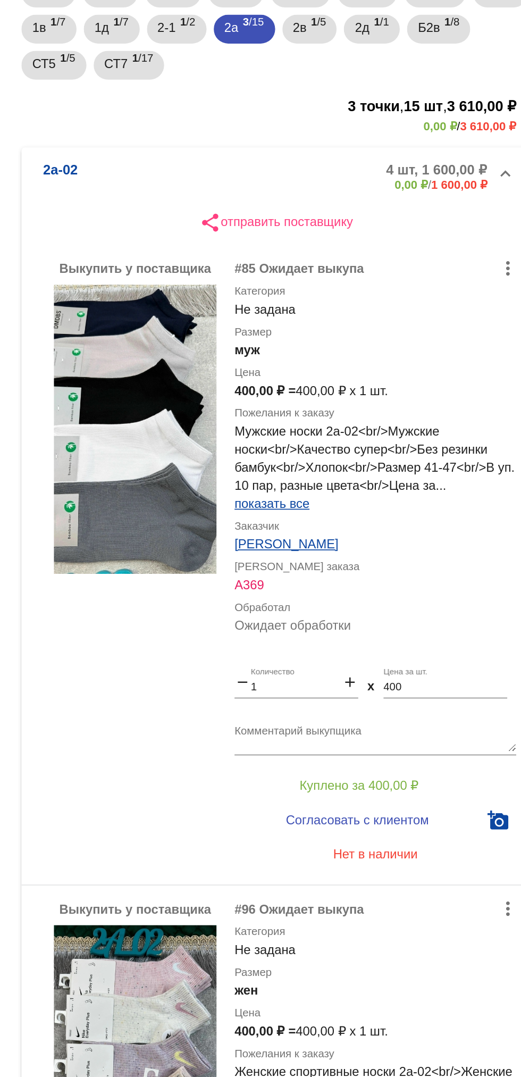
click at [269, 442] on img at bounding box center [284, 425] width 96 height 170
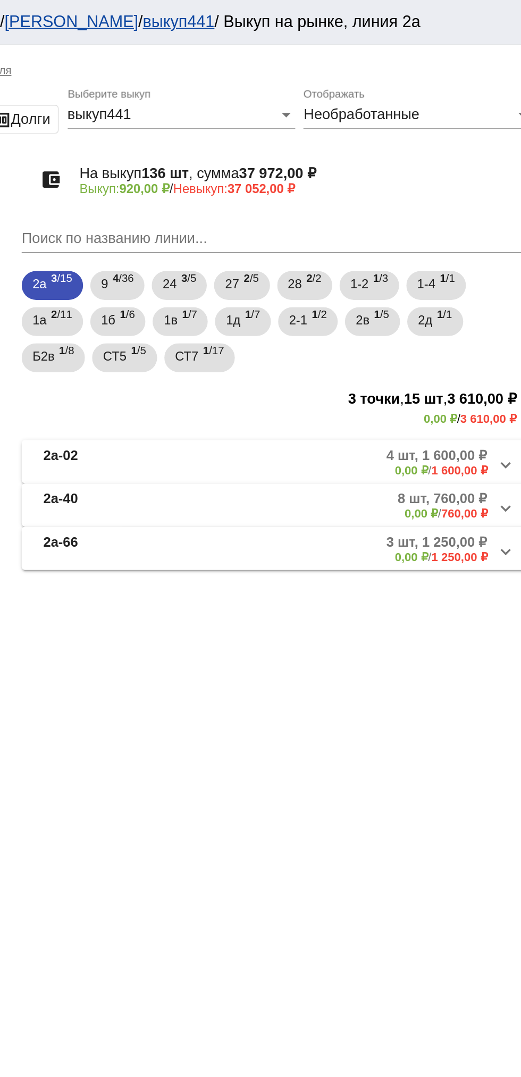
click at [410, 276] on mat-panel-description "4 шт, 1 600,00 ₽ 0,00 ₽ / 1 600,00 ₽" at bounding box center [404, 272] width 175 height 18
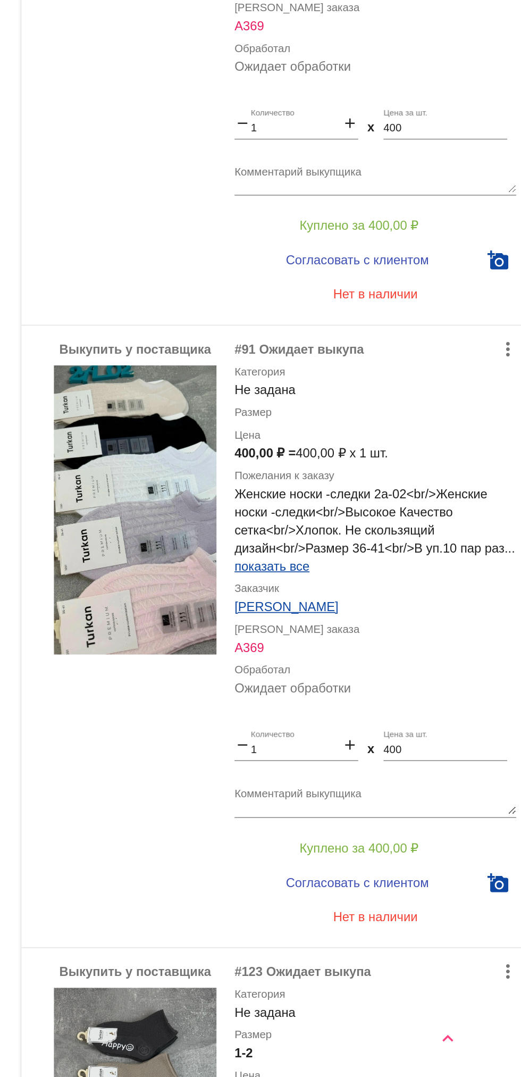
scroll to position [445, 0]
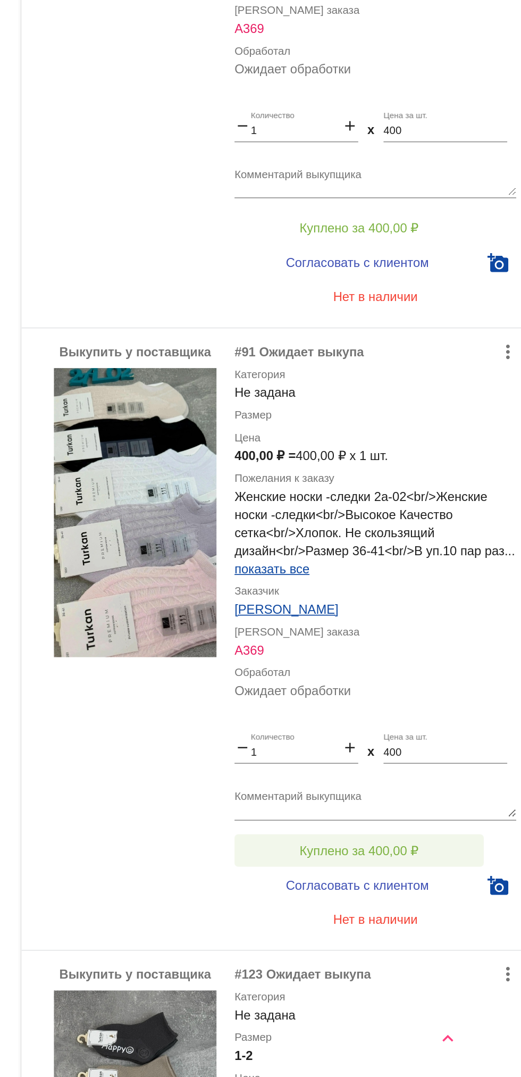
click at [429, 943] on span "Куплено за 400,00 ₽" at bounding box center [416, 944] width 70 height 9
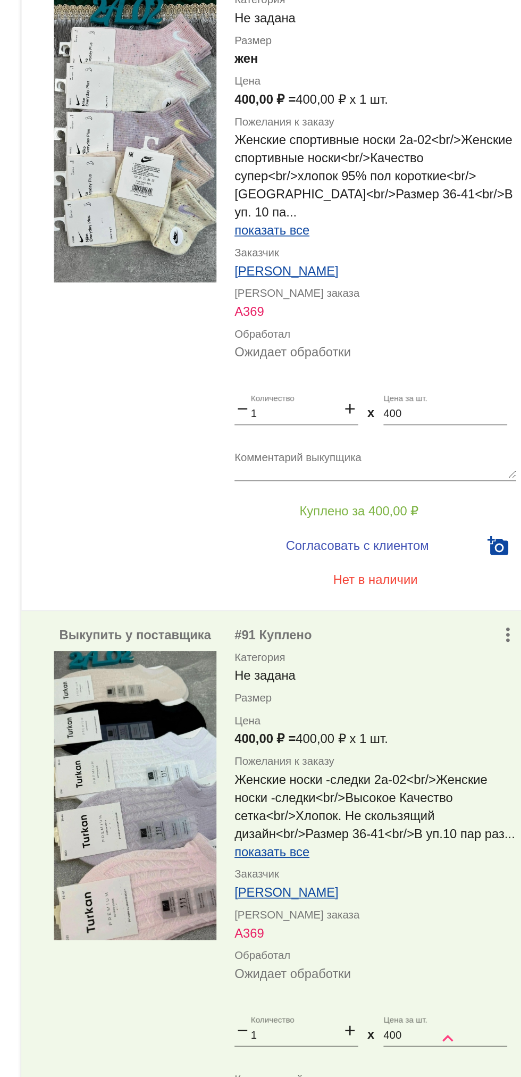
scroll to position [275, 0]
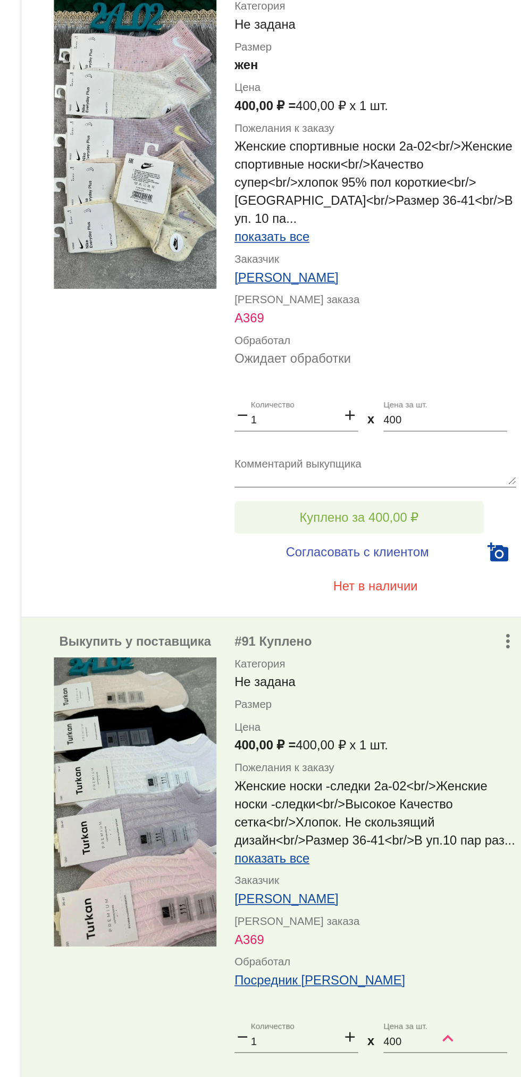
click at [441, 748] on span "Куплено за 400,00 ₽" at bounding box center [416, 747] width 70 height 9
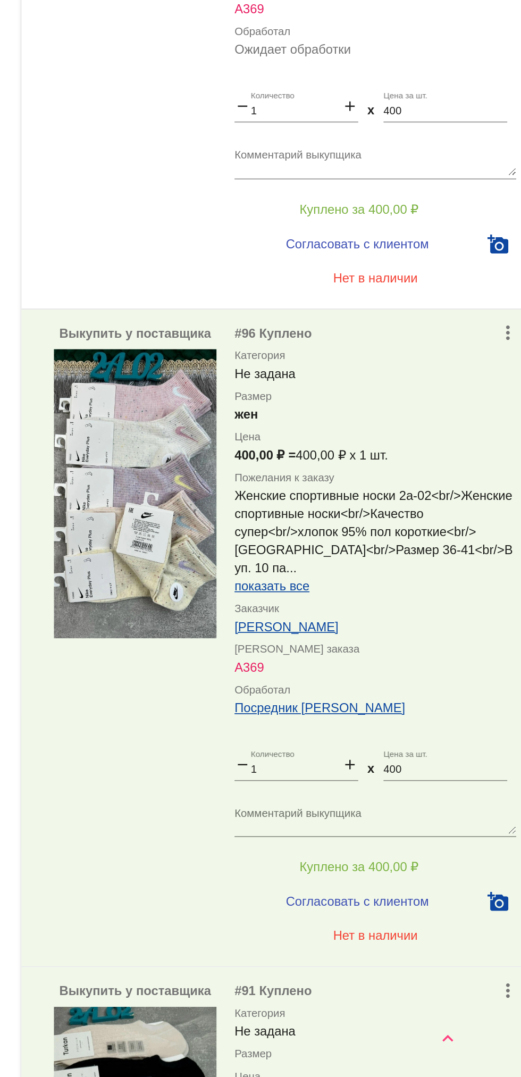
scroll to position [0, 0]
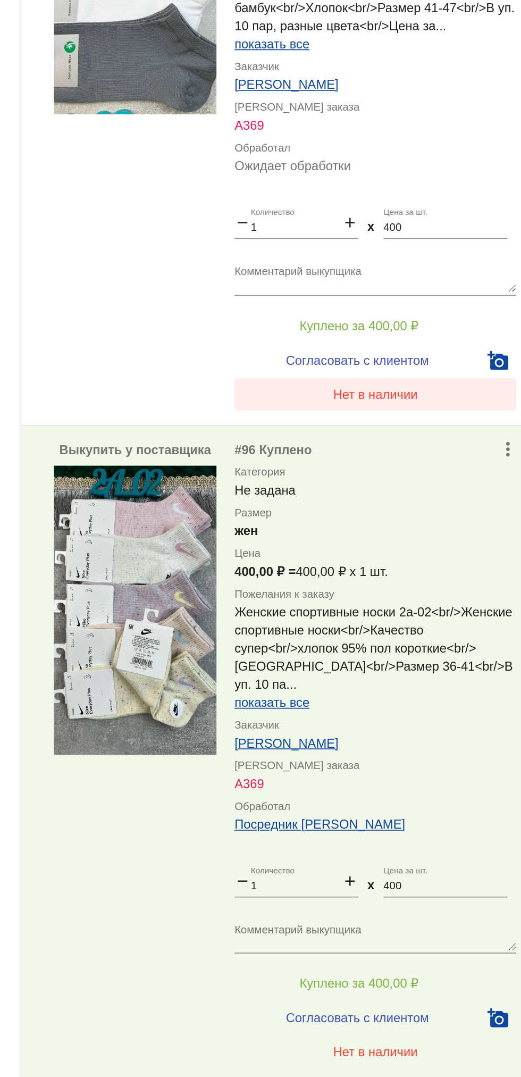
click at [433, 683] on button "Нет в наличии" at bounding box center [426, 675] width 166 height 19
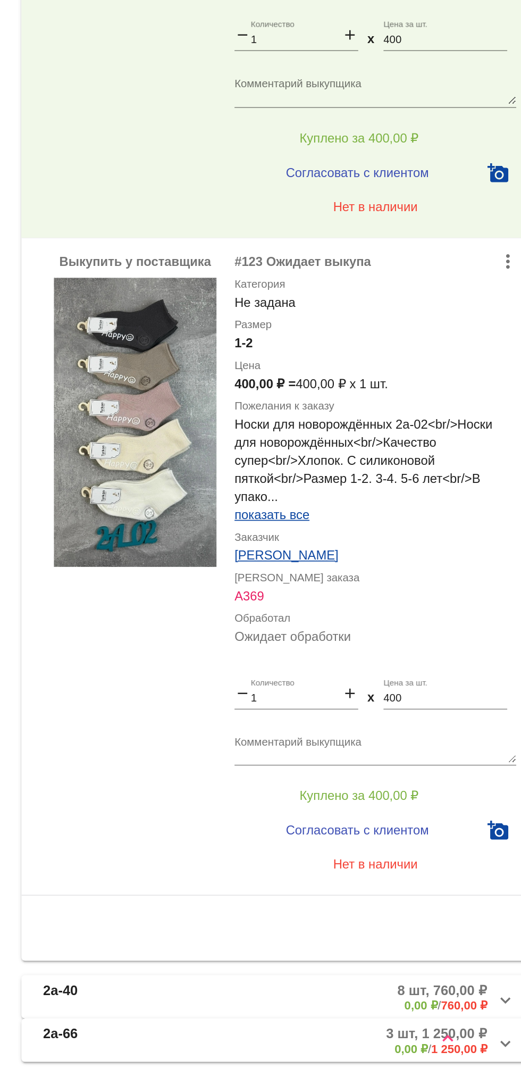
scroll to position [902, 0]
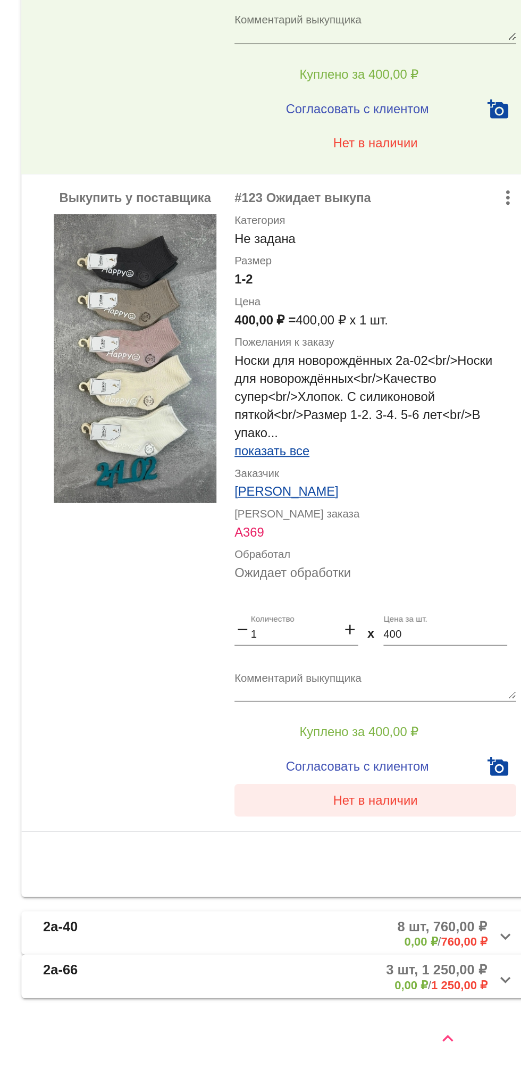
click at [434, 914] on span "Нет в наличии" at bounding box center [426, 914] width 50 height 9
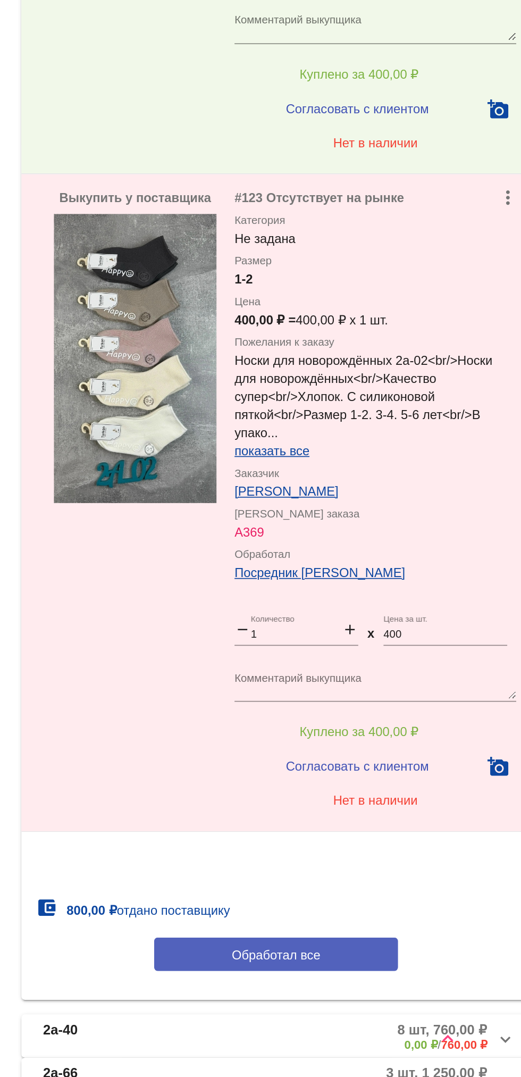
click at [385, 1005] on span "Обработал все" at bounding box center [367, 1005] width 52 height 9
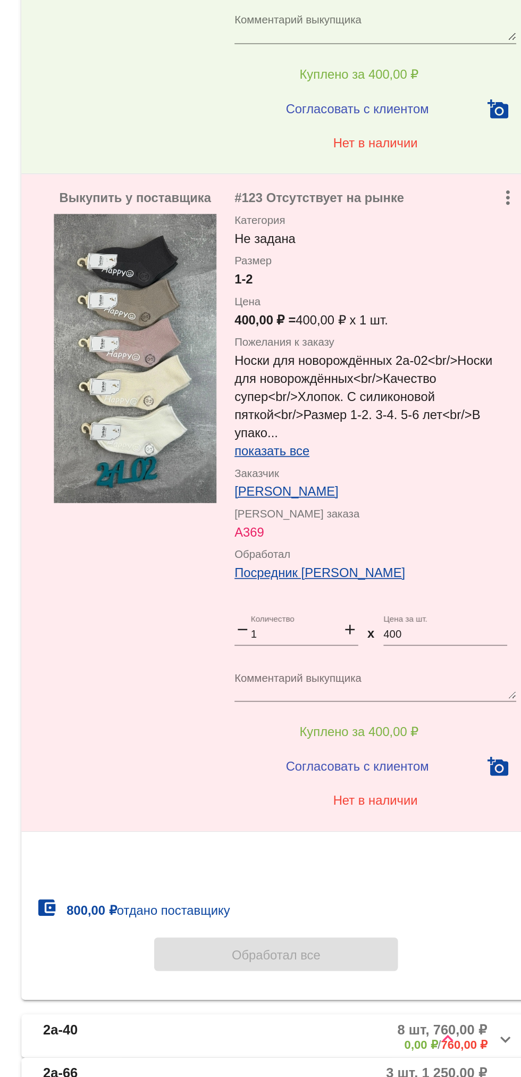
scroll to position [0, 0]
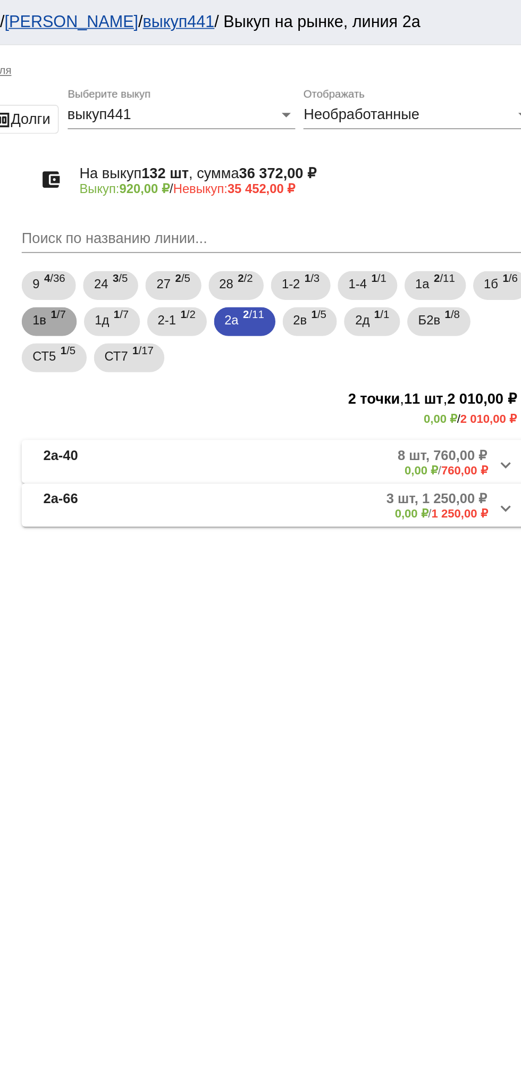
click at [243, 184] on span "1 /7" at bounding box center [238, 190] width 9 height 22
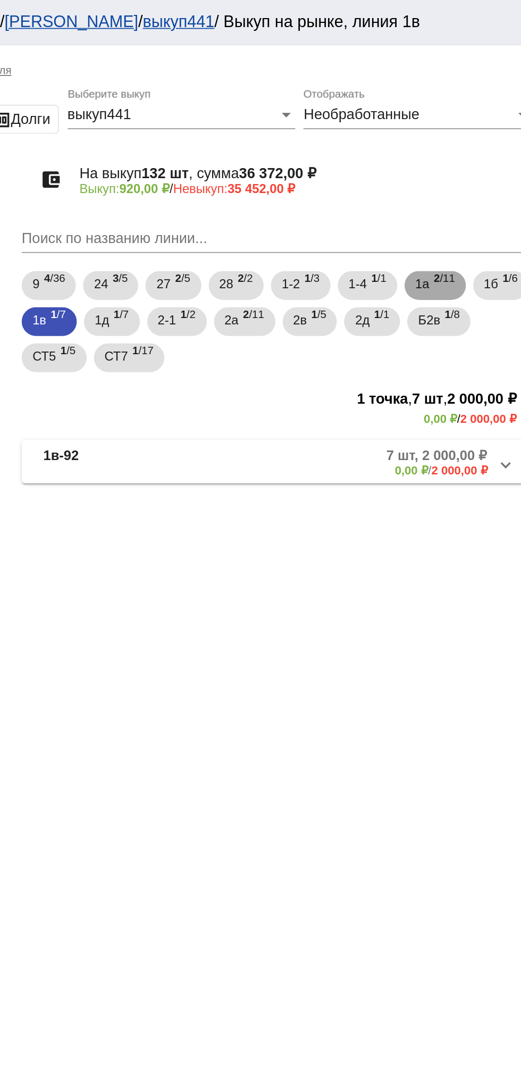
click at [458, 168] on span "1а" at bounding box center [453, 167] width 9 height 19
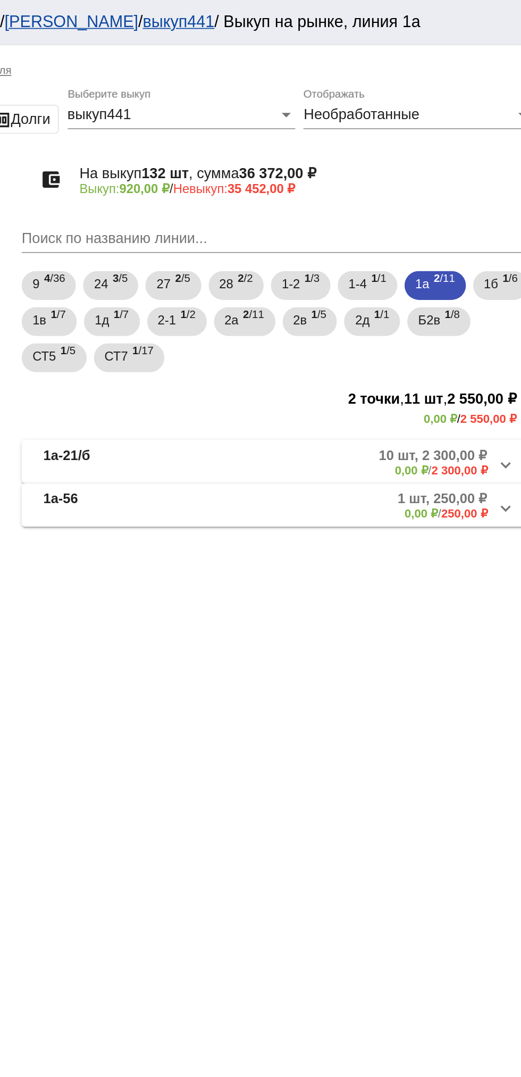
click at [411, 275] on mat-panel-description "10 шт, 2 300,00 ₽ 0,00 ₽ / 2 300,00 ₽" at bounding box center [406, 272] width 172 height 18
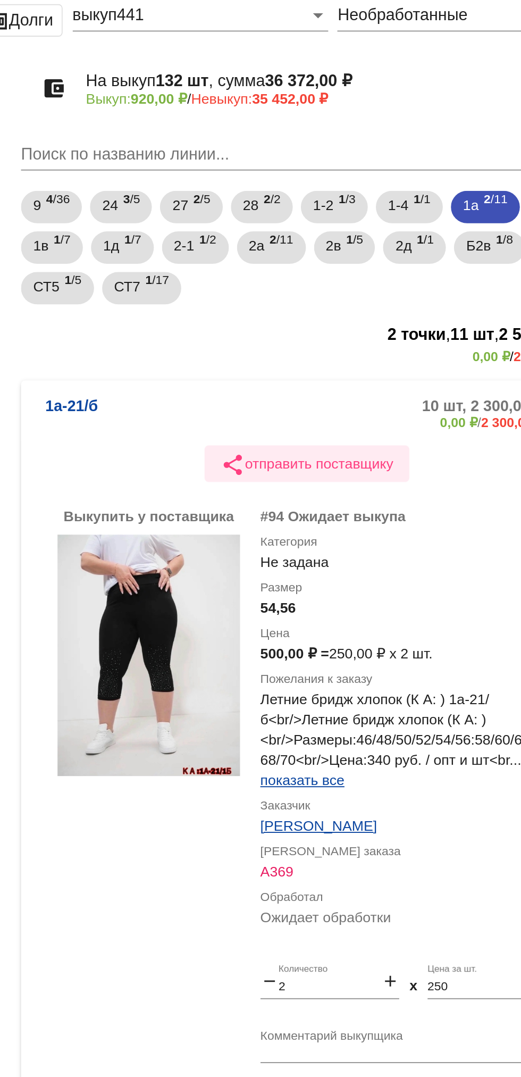
scroll to position [3, 0]
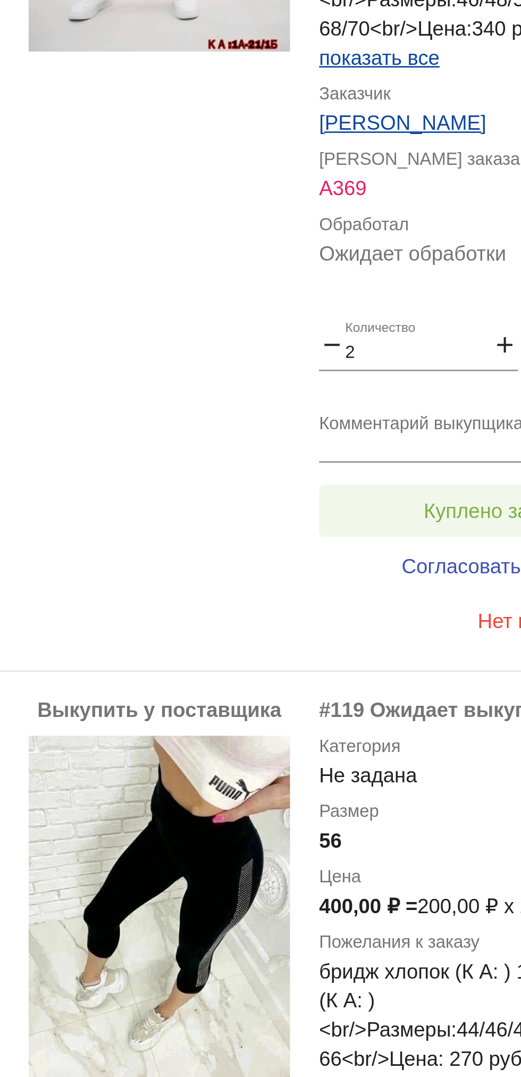
click at [395, 397] on span "Куплено за 500,00 ₽" at bounding box center [416, 400] width 70 height 9
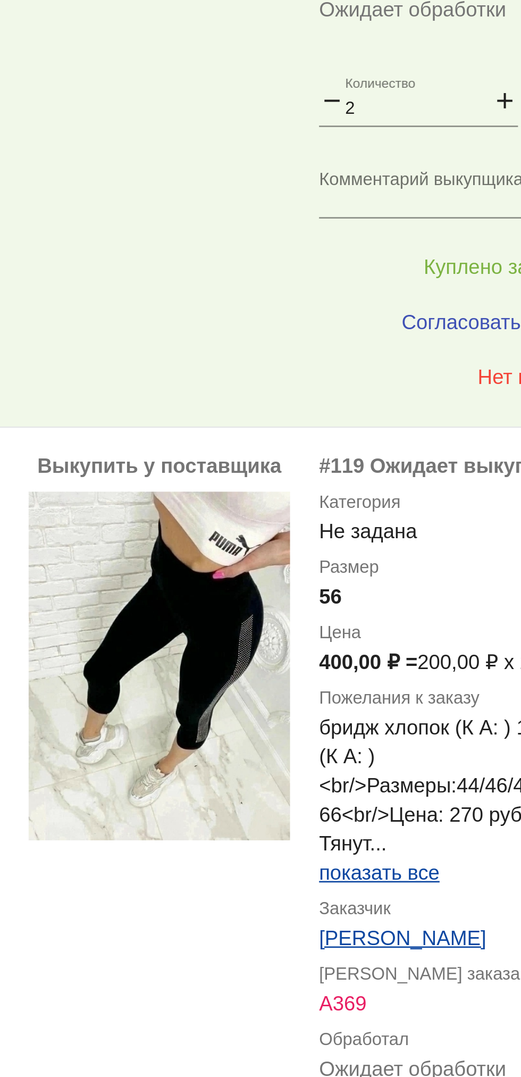
scroll to position [325, 0]
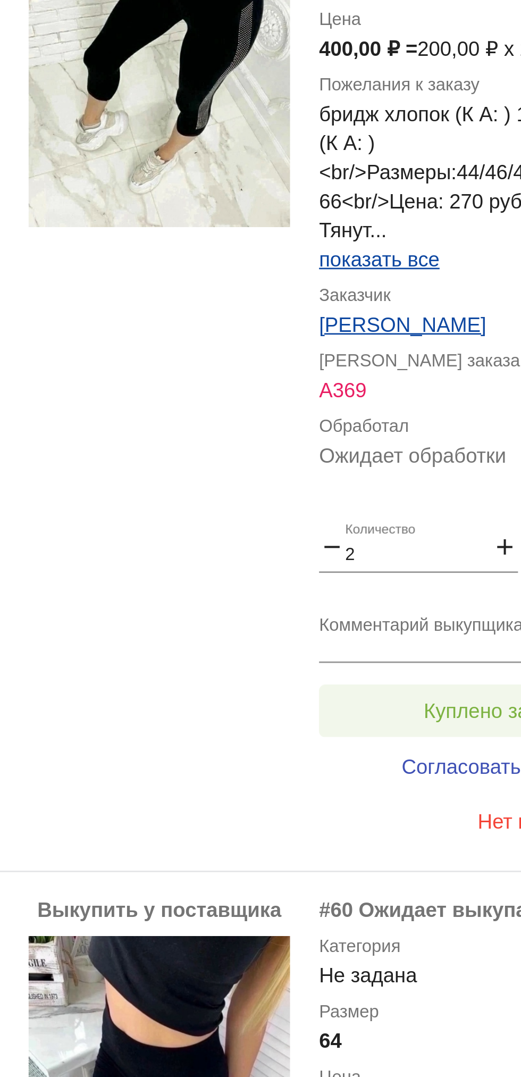
click at [399, 472] on span "Куплено за 400,00 ₽" at bounding box center [416, 473] width 70 height 9
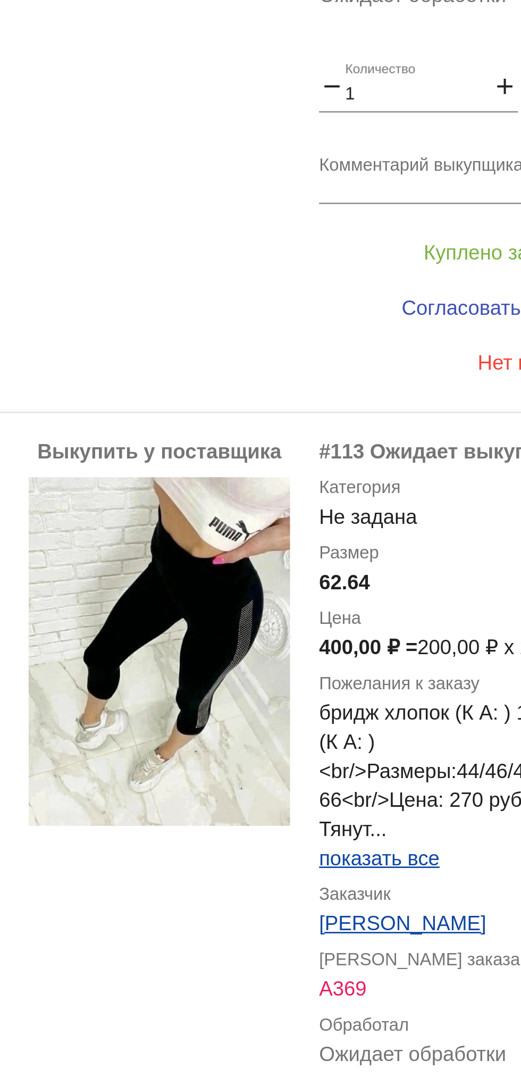
scroll to position [1105, 0]
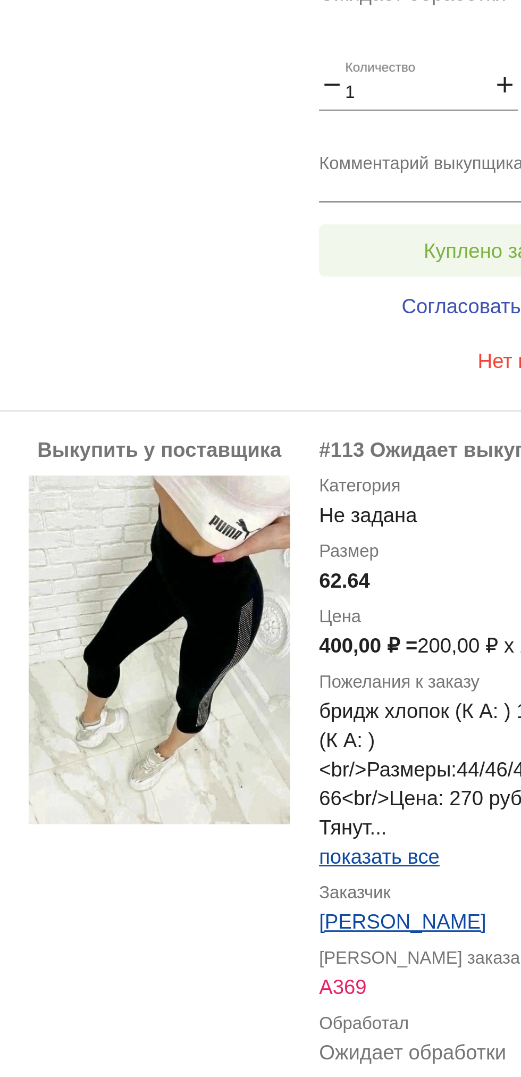
click at [389, 308] on span "Куплено за 200,00 ₽" at bounding box center [416, 305] width 70 height 9
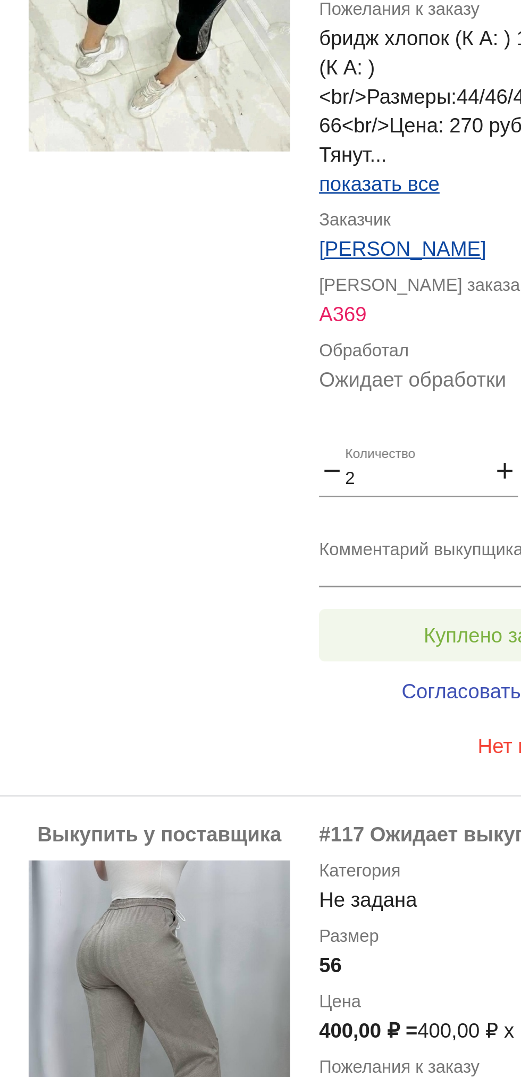
click at [402, 440] on button "Куплено за 400,00 ₽" at bounding box center [416, 445] width 147 height 19
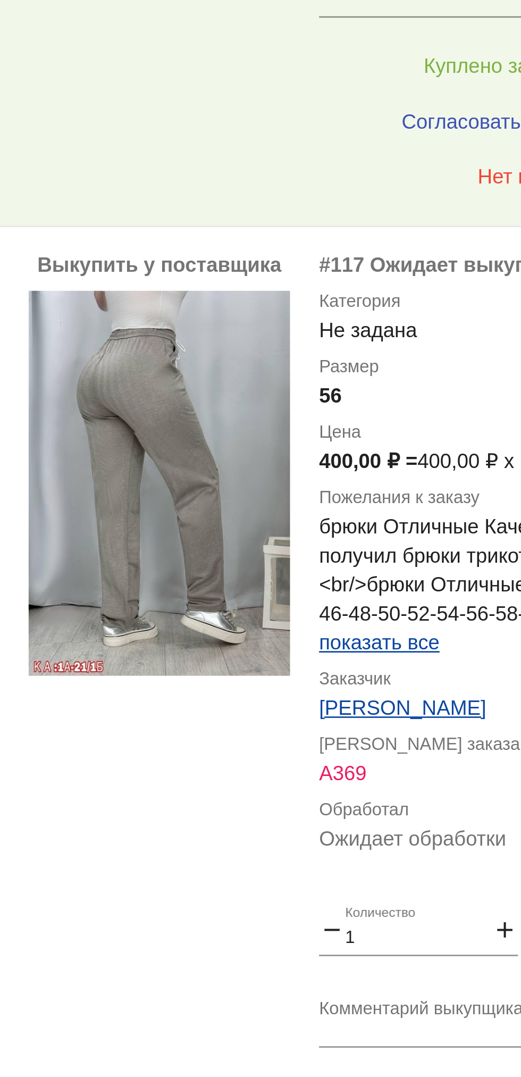
scroll to position [1560, 0]
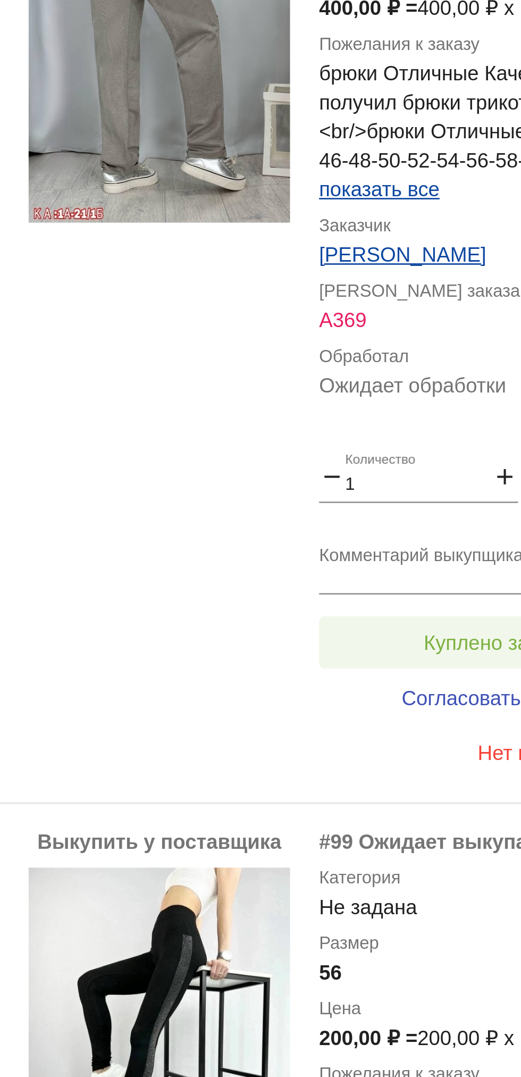
click at [396, 449] on span "Куплено за 400,00 ₽" at bounding box center [416, 448] width 70 height 9
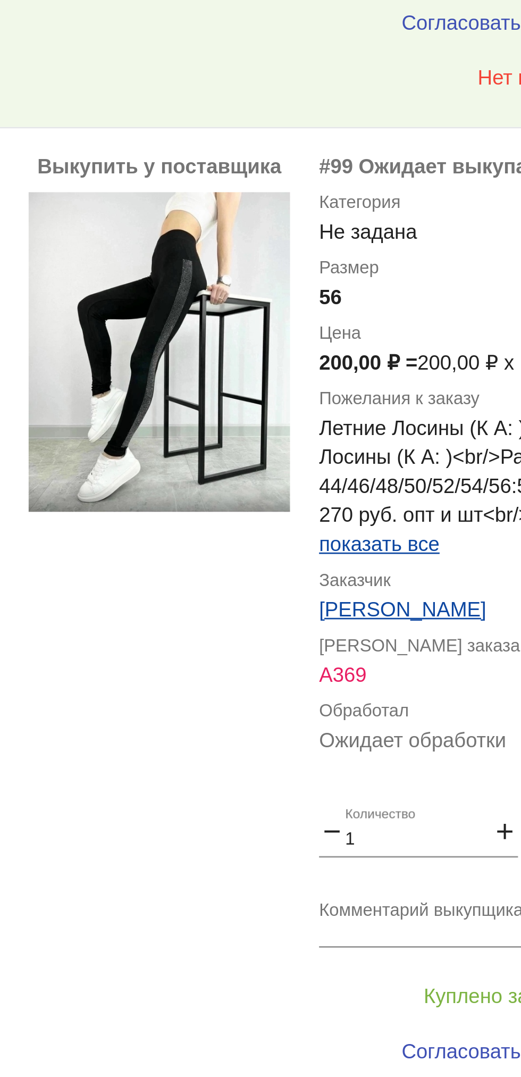
scroll to position [2040, 0]
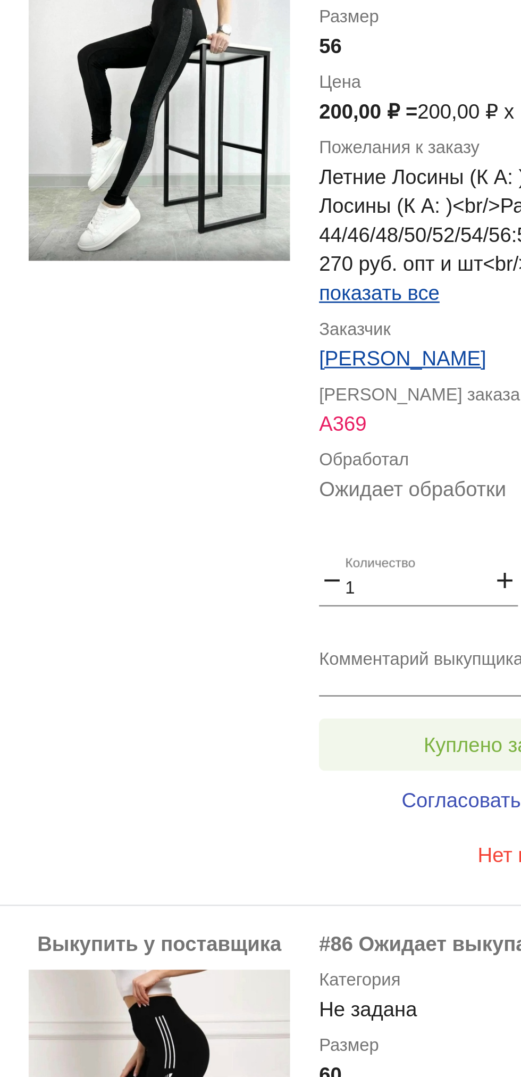
click at [399, 515] on span "Куплено за 200,00 ₽" at bounding box center [416, 511] width 70 height 9
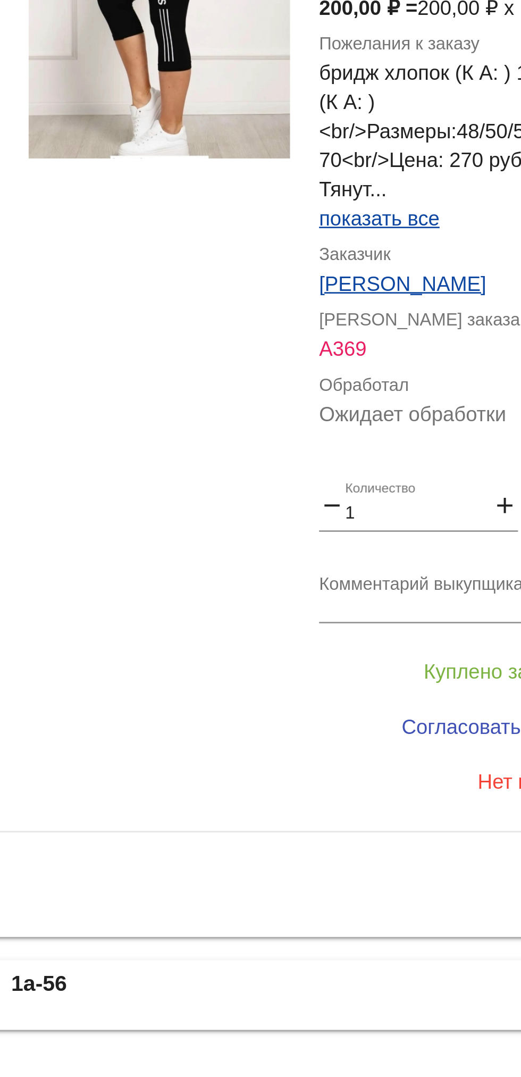
scroll to position [0, 0]
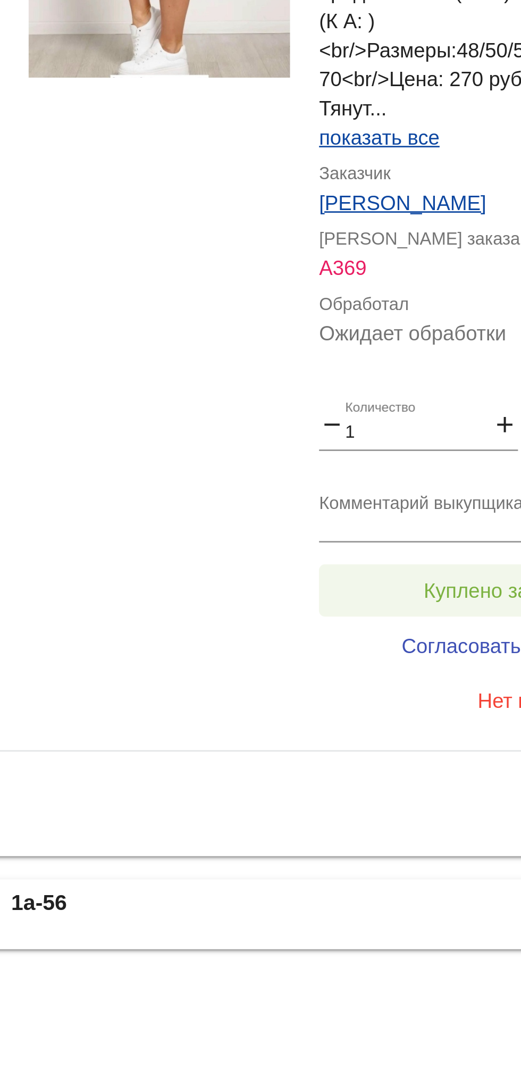
click at [401, 903] on span "Куплено за 200,00 ₽" at bounding box center [416, 899] width 70 height 9
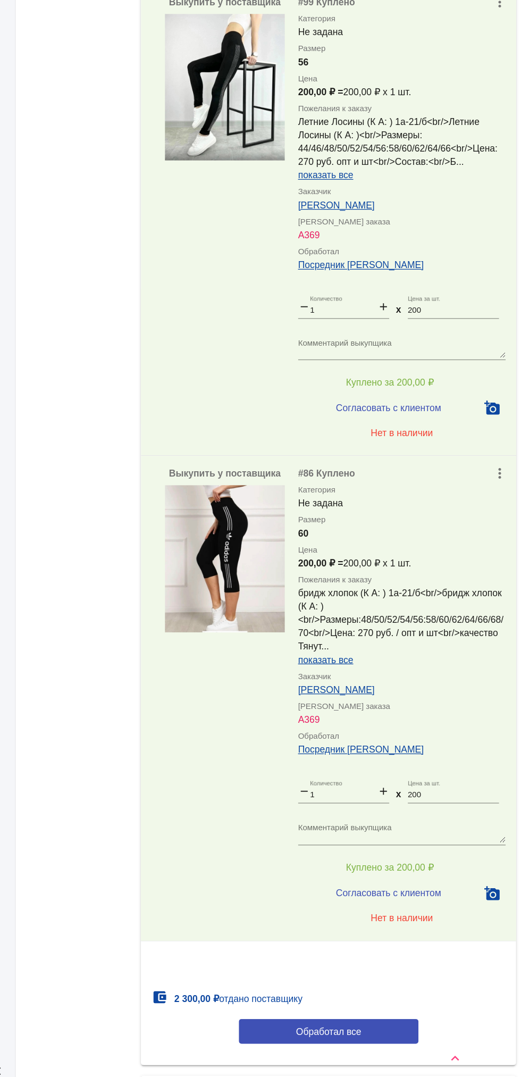
scroll to position [2101, 0]
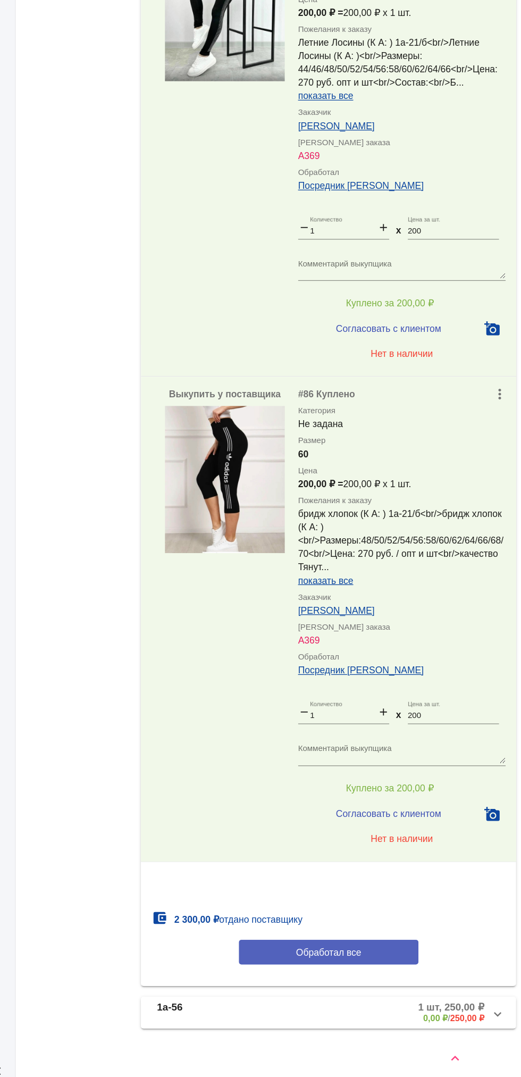
click at [412, 979] on button "Обработал все" at bounding box center [367, 970] width 144 height 20
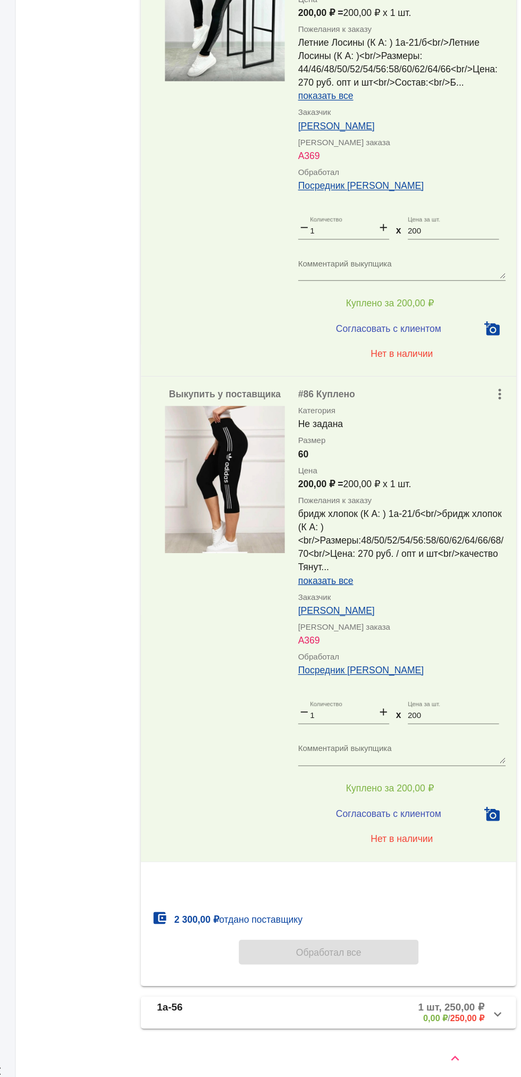
scroll to position [0, 0]
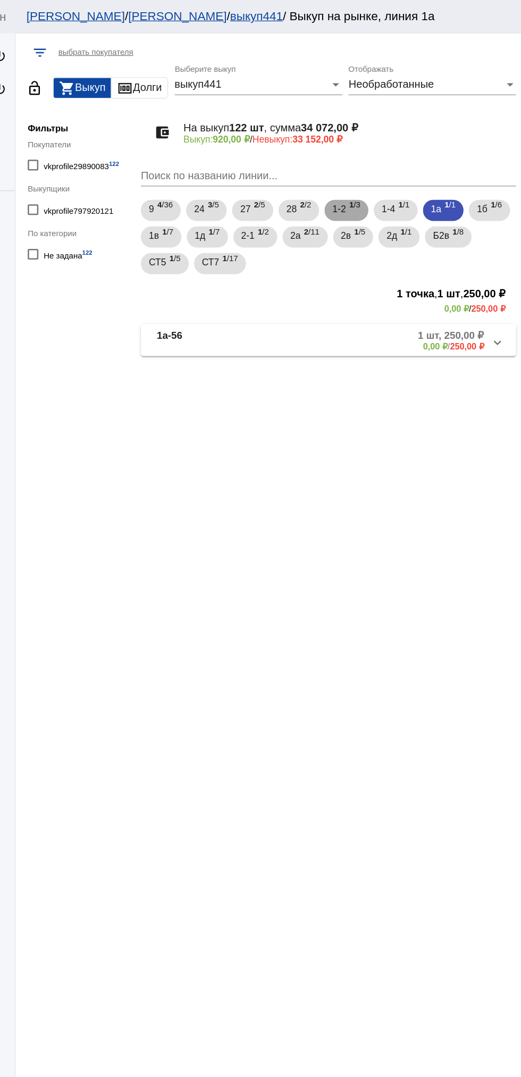
click at [381, 176] on span "1-2" at bounding box center [375, 167] width 11 height 19
click at [427, 280] on mat-panel-description "3 шт, 1 200,00 ₽ 0,00 ₽ / 1 200,00 ₽" at bounding box center [405, 272] width 171 height 18
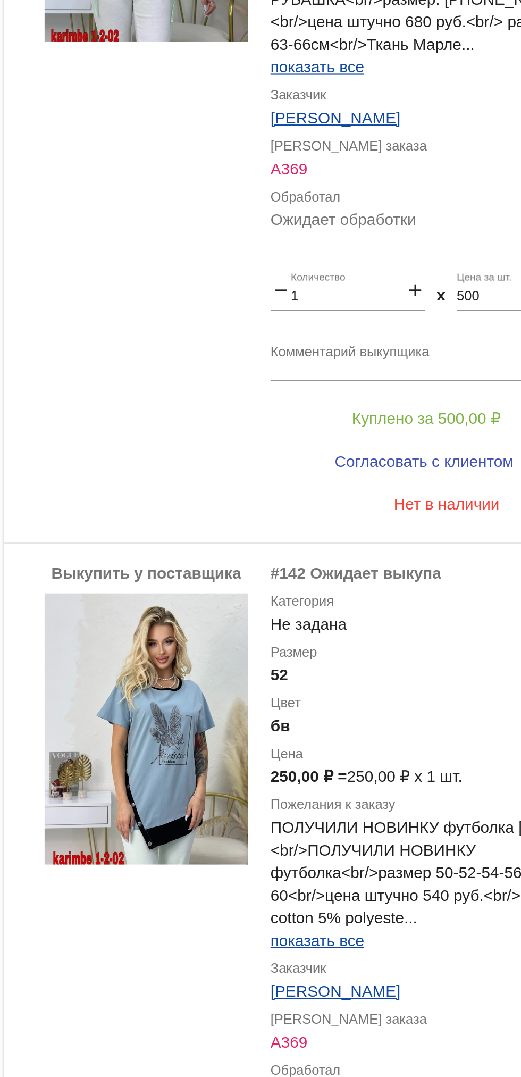
scroll to position [535, 0]
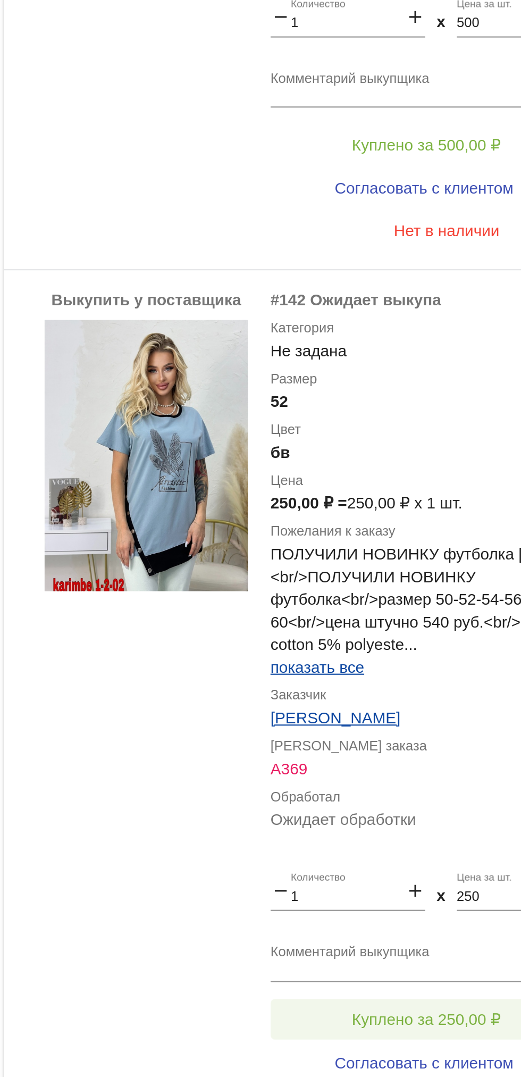
click at [366, 927] on button "Куплено за 250,00 ₽" at bounding box center [416, 933] width 147 height 19
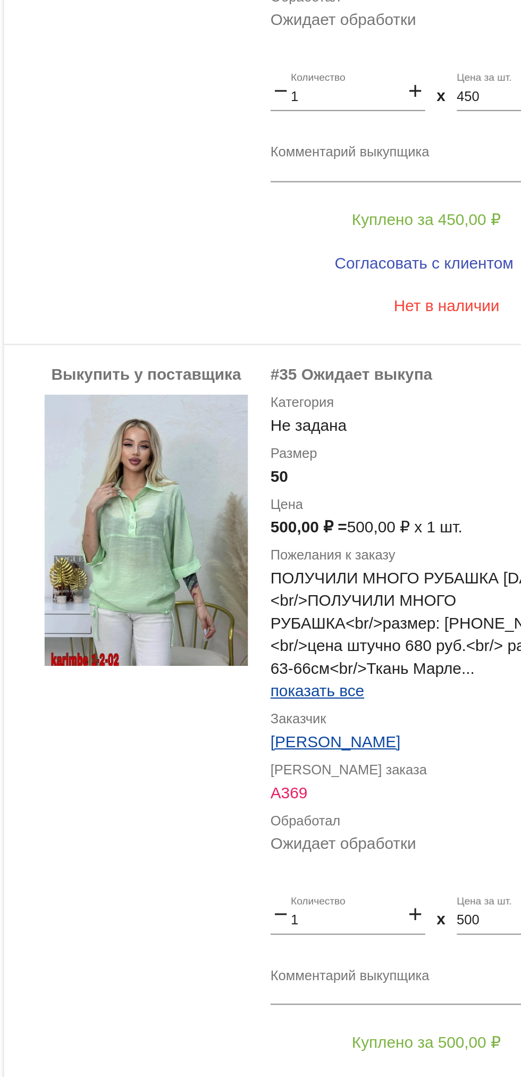
scroll to position [104, 0]
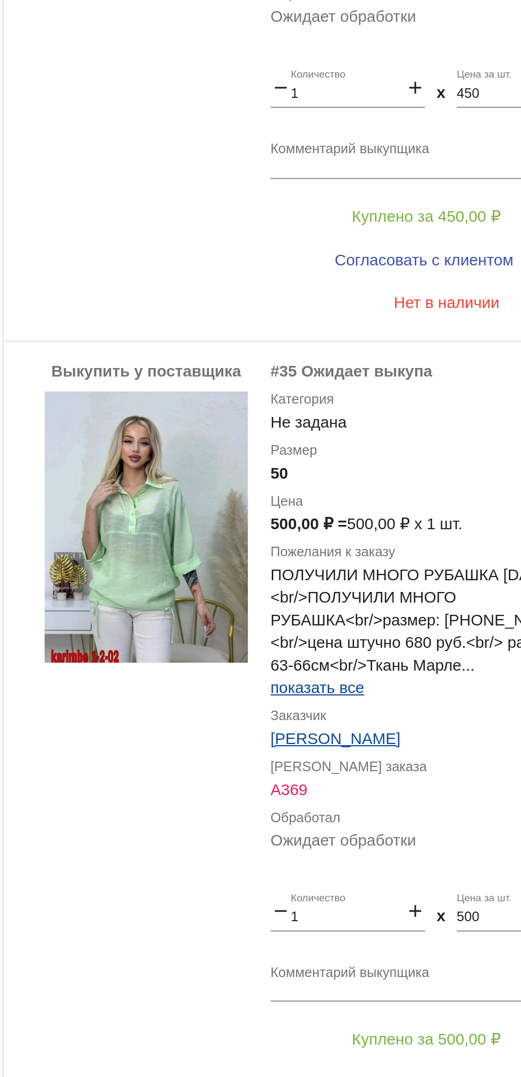
click at [447, 889] on input "500" at bounding box center [466, 885] width 73 height 7
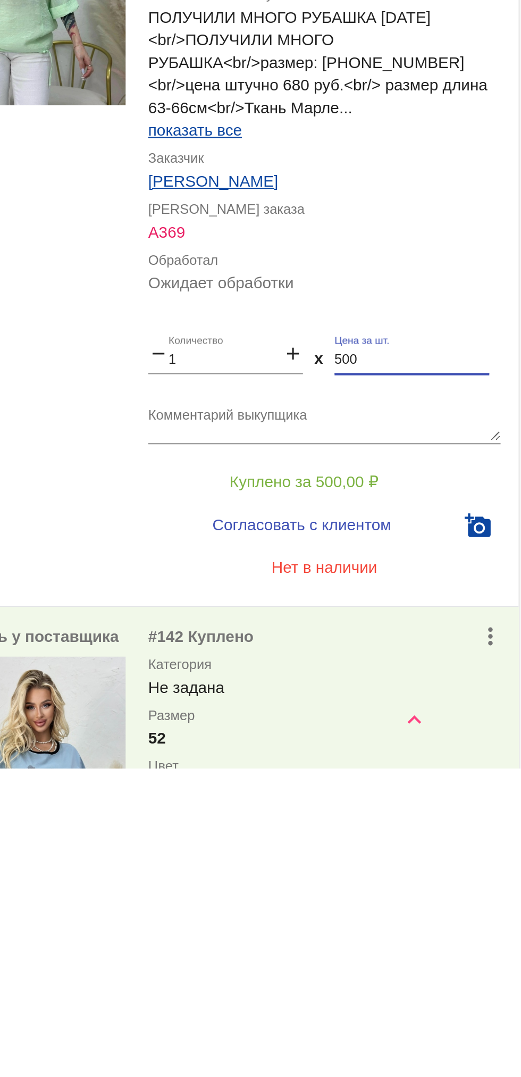
scroll to position [0, 0]
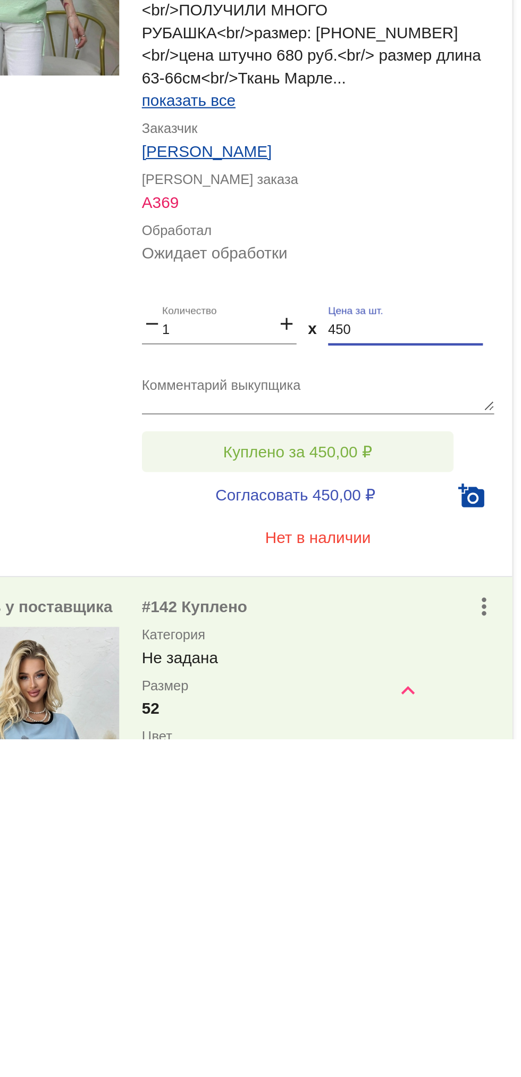
type input "450"
click at [445, 947] on span "Куплено за 450,00 ₽" at bounding box center [416, 942] width 70 height 9
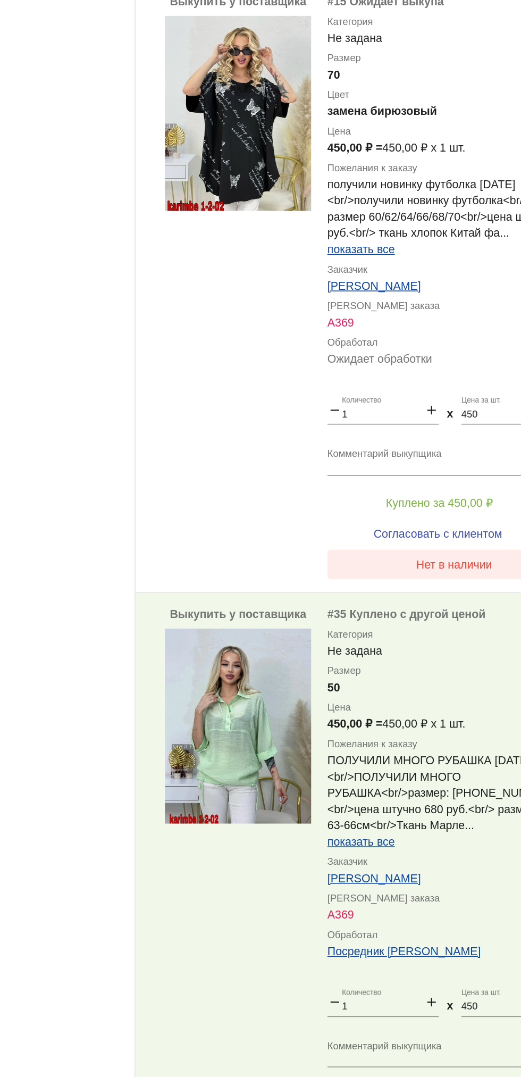
click at [398, 709] on button "Нет в наличии" at bounding box center [426, 699] width 166 height 19
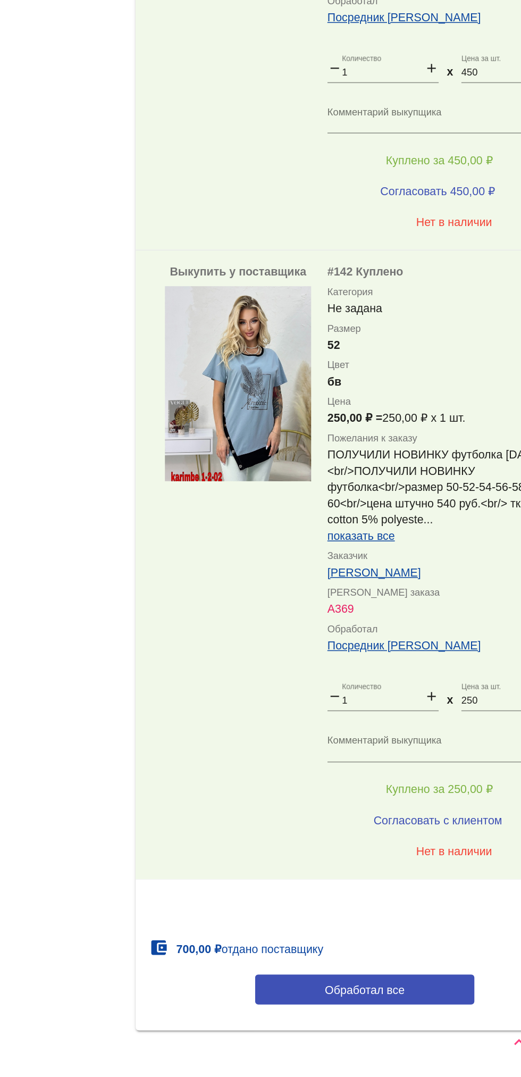
scroll to position [596, 0]
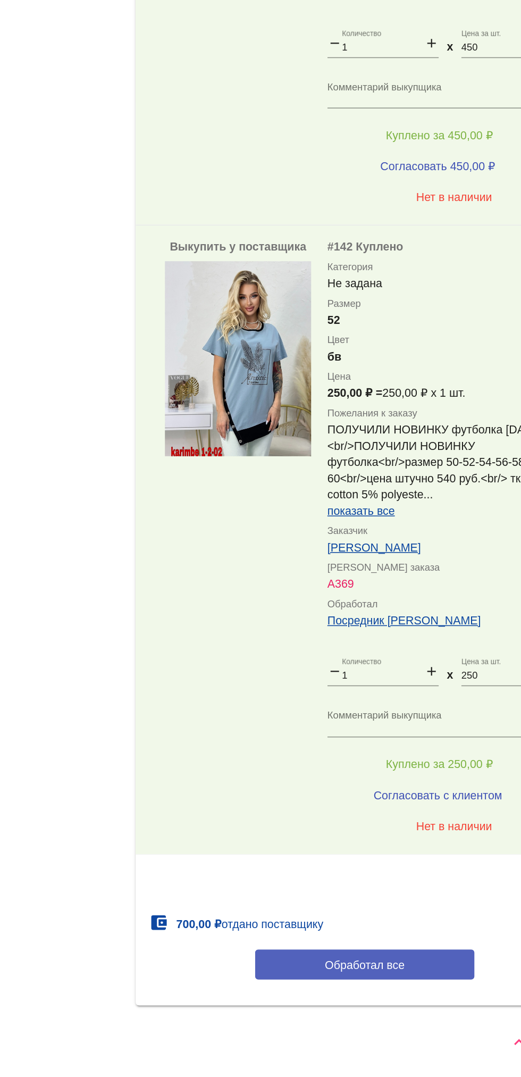
click at [376, 1002] on span "Обработал все" at bounding box center [367, 1004] width 52 height 9
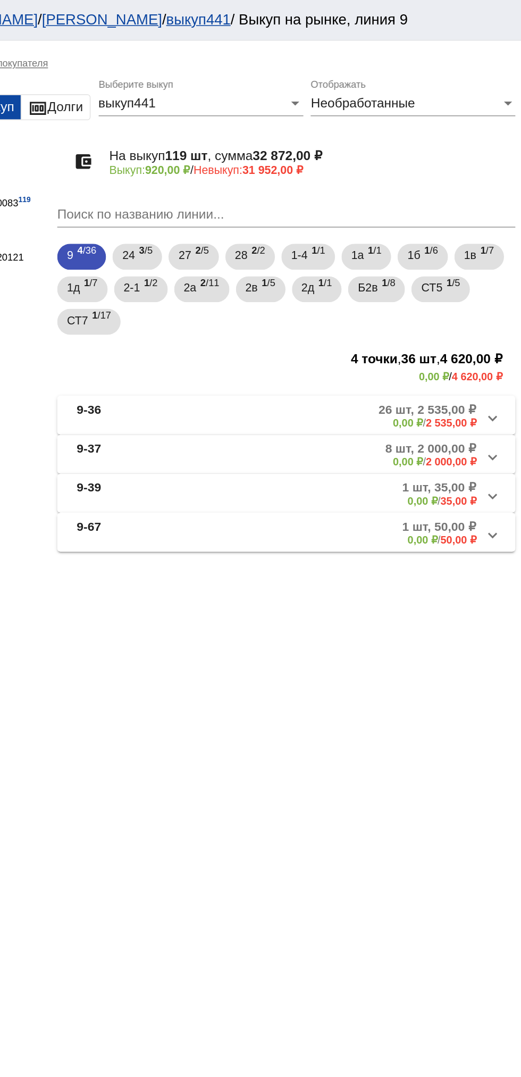
scroll to position [0, 0]
click at [455, 170] on span "1б" at bounding box center [450, 167] width 9 height 19
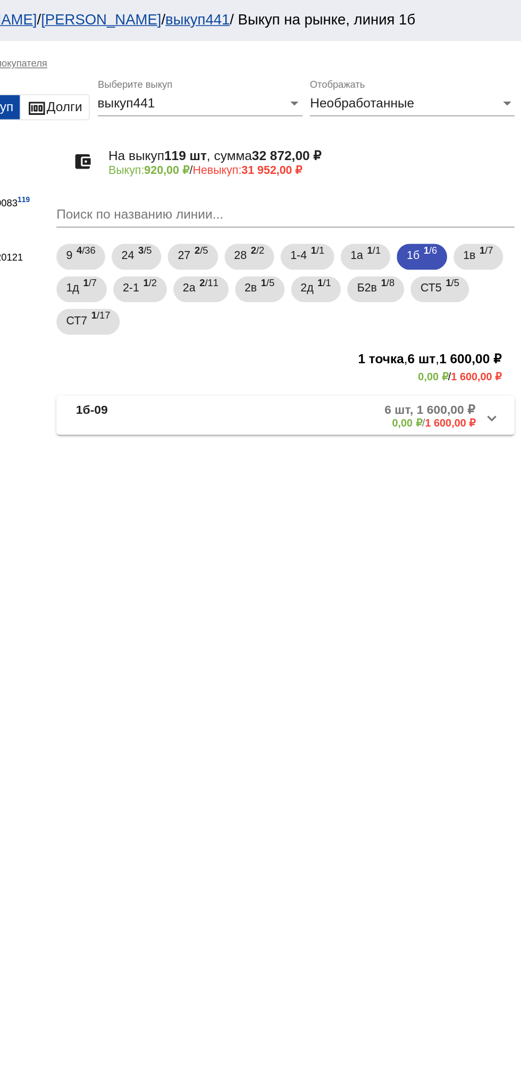
click at [432, 264] on b "6 шт, 1 600,00 ₽" at bounding box center [462, 268] width 60 height 10
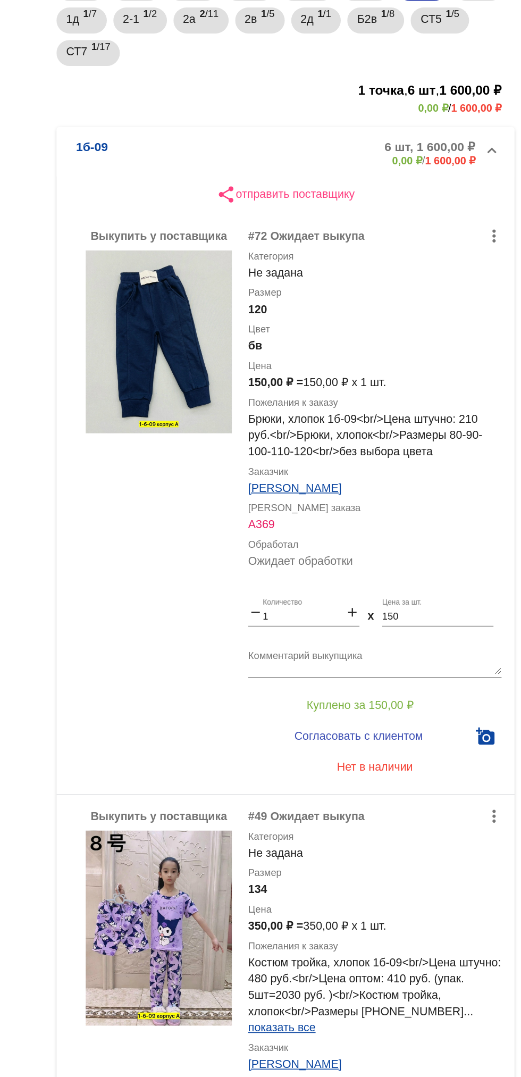
scroll to position [74, 0]
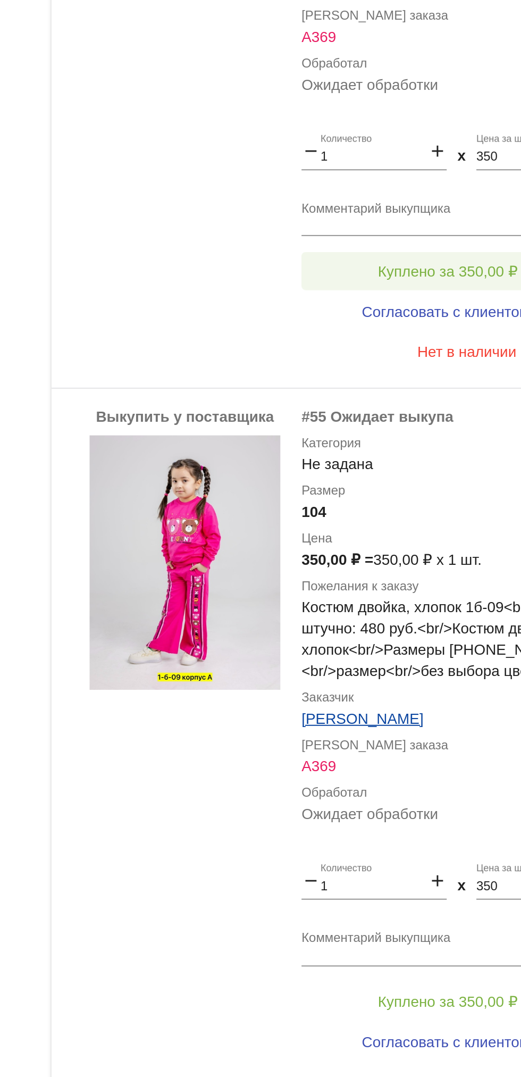
click at [408, 405] on button "Куплено за 350,00 ₽" at bounding box center [416, 395] width 147 height 19
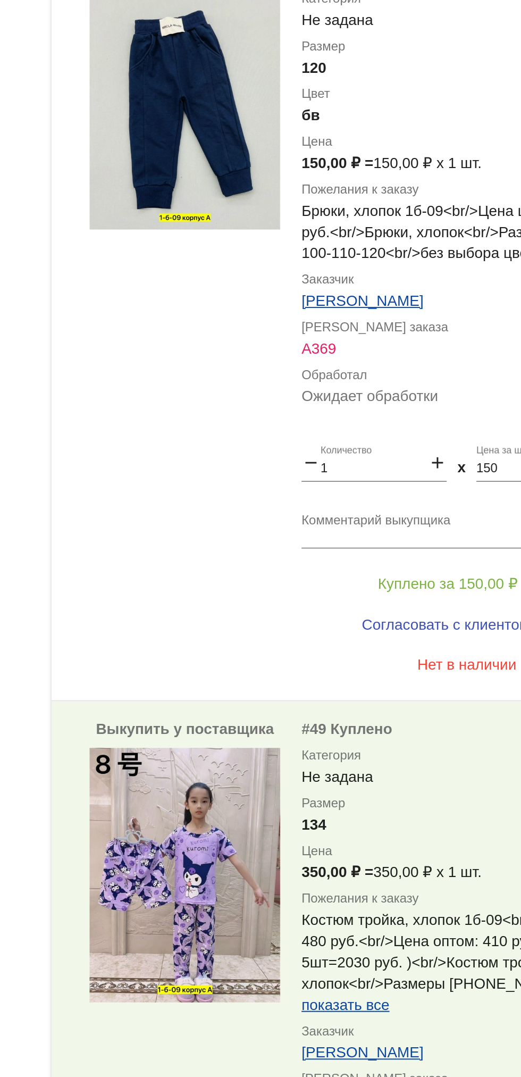
click at [282, 534] on div "Выкупить у поставщика" at bounding box center [284, 422] width 96 height 362
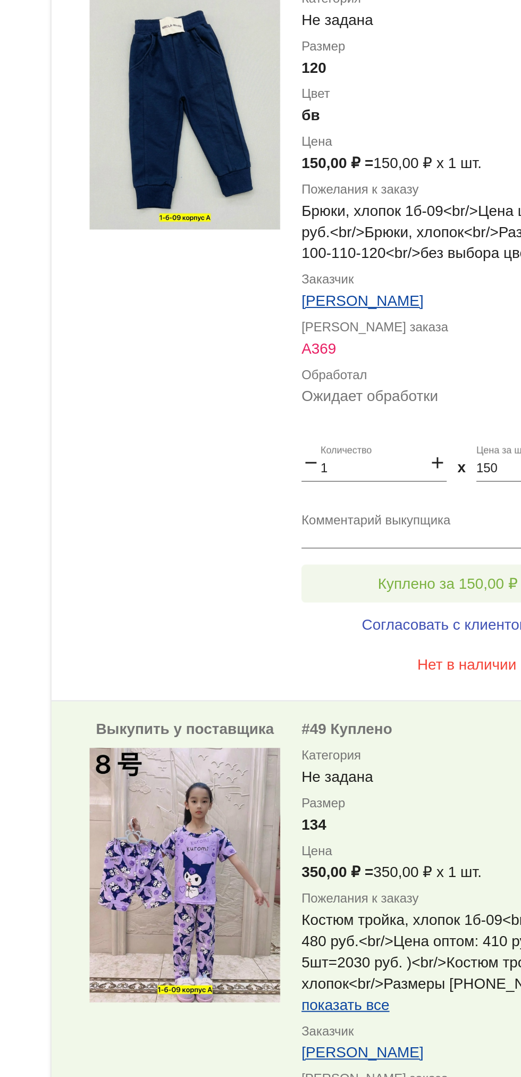
click at [422, 558] on button "Куплено за 150,00 ₽" at bounding box center [416, 552] width 147 height 19
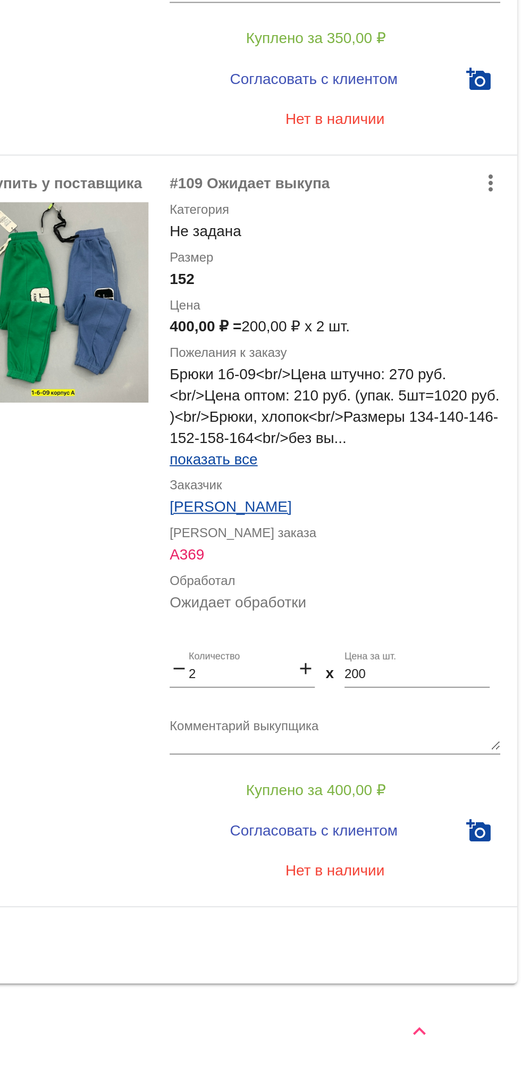
scroll to position [0, 0]
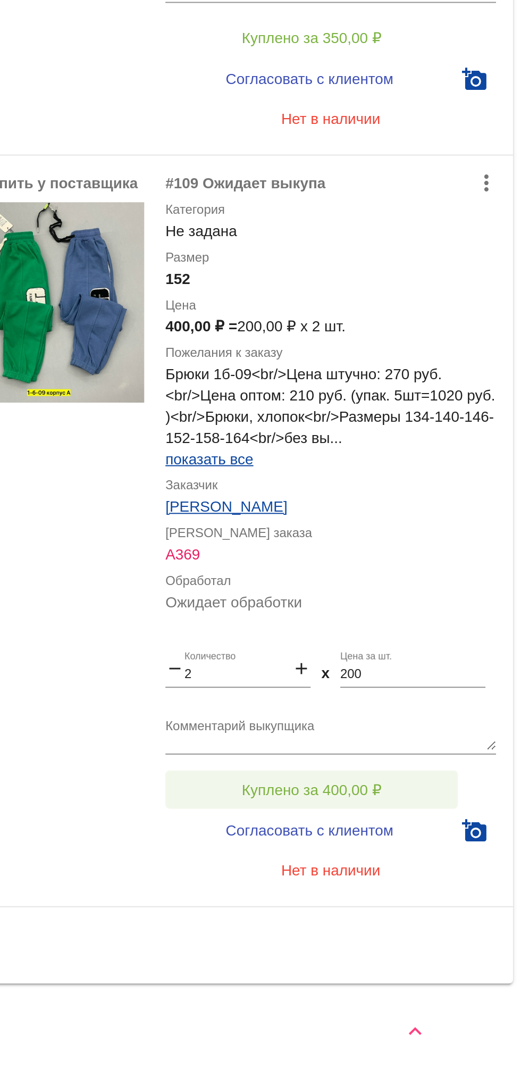
click at [452, 925] on button "Куплено за 400,00 ₽" at bounding box center [416, 933] width 147 height 19
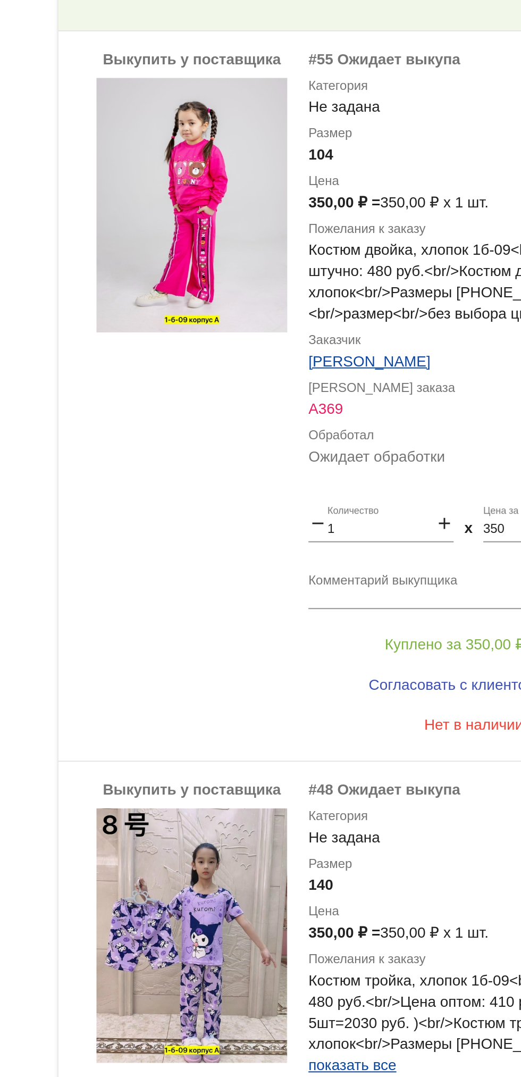
scroll to position [533, 0]
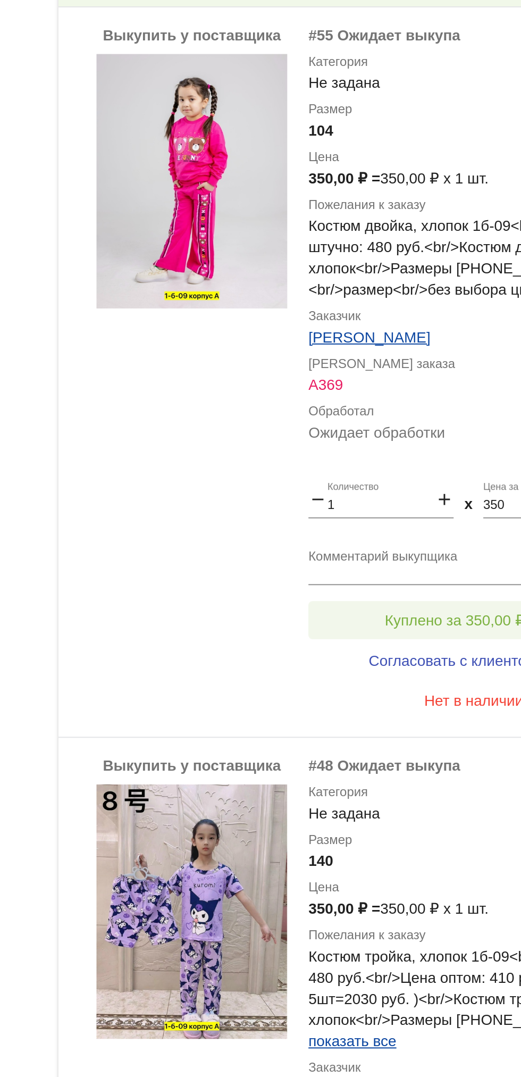
click at [435, 846] on span "Куплено за 350,00 ₽" at bounding box center [416, 848] width 70 height 9
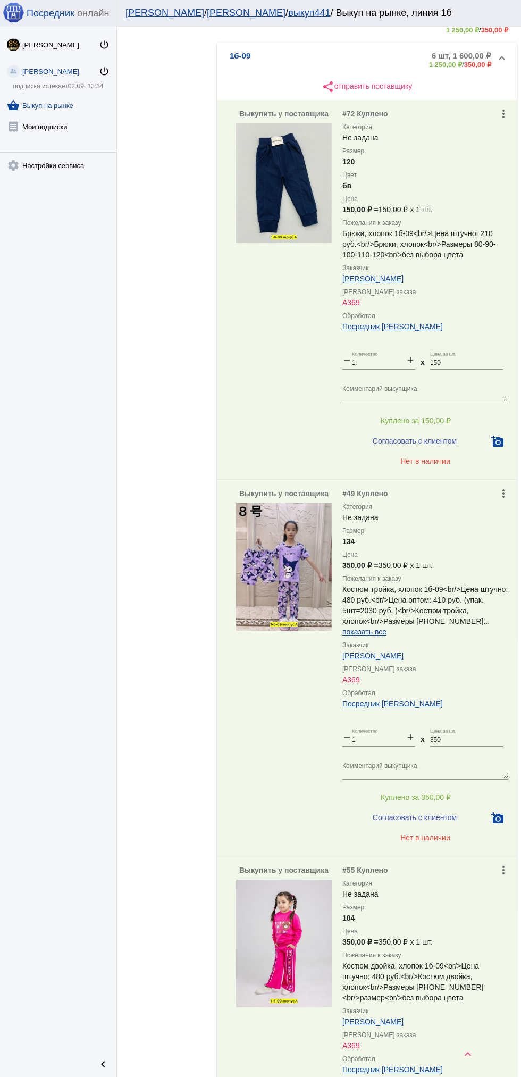
scroll to position [0, 0]
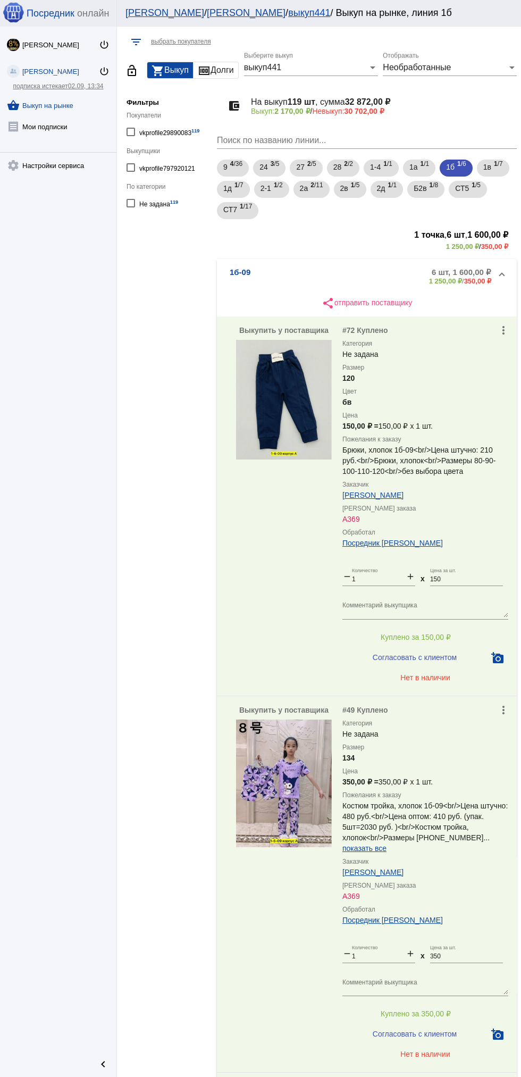
click at [361, 278] on mat-panel-description "6 шт, 1 600,00 ₽ 1 250,00 ₽ / 350,00 ₽" at bounding box center [404, 277] width 176 height 18
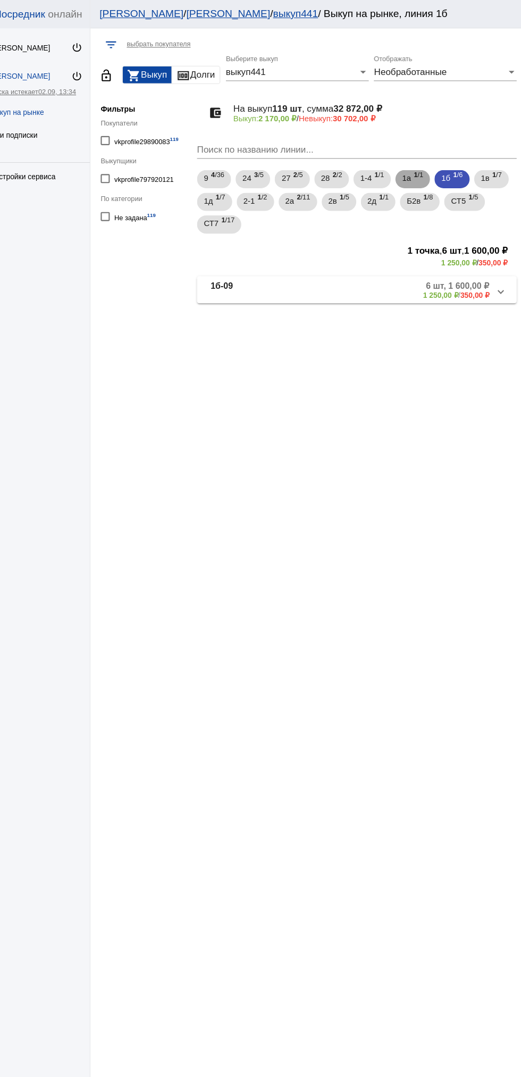
click at [418, 167] on span "1а" at bounding box center [414, 167] width 9 height 19
click at [387, 164] on b "1" at bounding box center [386, 163] width 4 height 7
click at [503, 168] on span "1 /7" at bounding box center [498, 169] width 9 height 22
click at [242, 185] on span "1 /7" at bounding box center [239, 190] width 9 height 22
click at [270, 186] on span "2-1" at bounding box center [266, 188] width 11 height 19
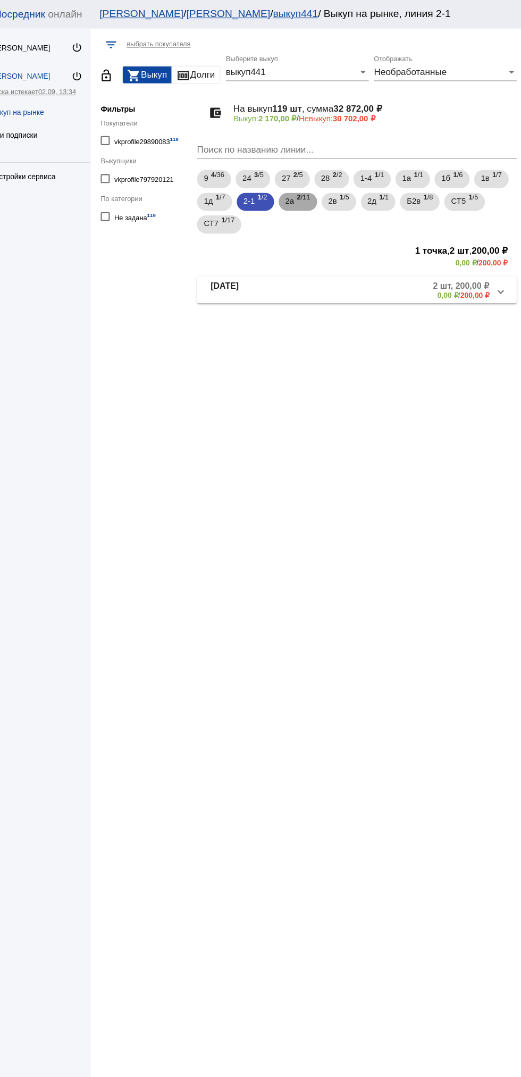
click at [322, 193] on span "2 /11" at bounding box center [317, 190] width 12 height 22
click at [360, 185] on span "1 /5" at bounding box center [355, 190] width 9 height 22
click at [390, 193] on div "2д 1 /1" at bounding box center [387, 190] width 20 height 22
click at [280, 190] on span "1 /2" at bounding box center [278, 190] width 9 height 22
click at [357, 266] on mat-panel-description "2 шт, 200,00 ₽ 0,00 ₽ / 200,00 ₽" at bounding box center [407, 272] width 169 height 18
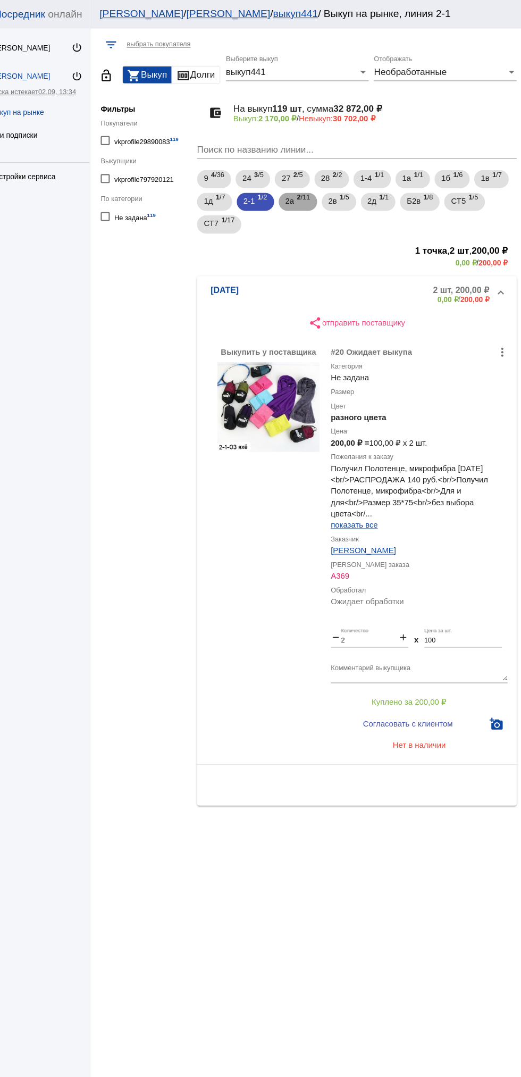
click at [305, 188] on span "2а" at bounding box center [304, 188] width 9 height 19
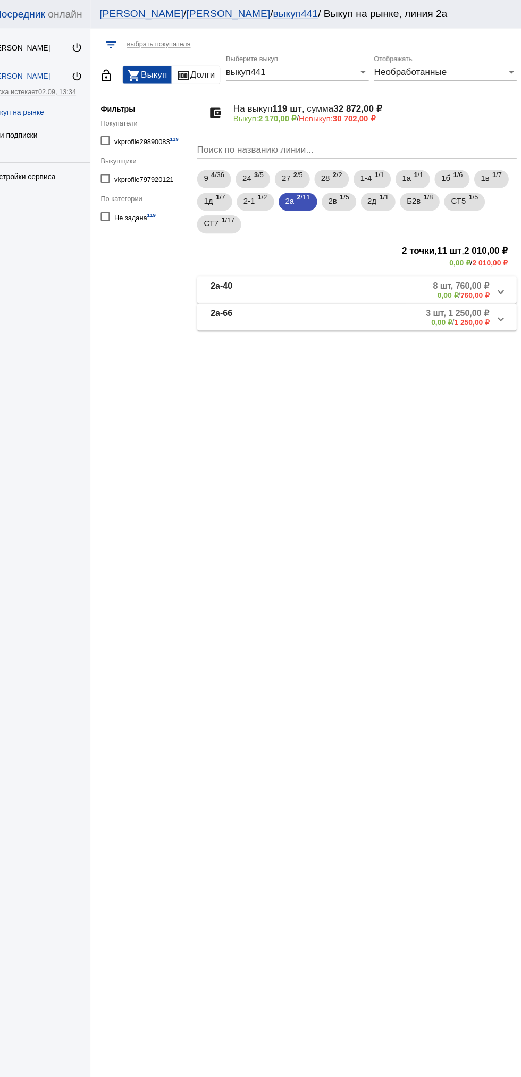
click at [255, 270] on mat-panel-title "2а-40" at bounding box center [270, 272] width 80 height 18
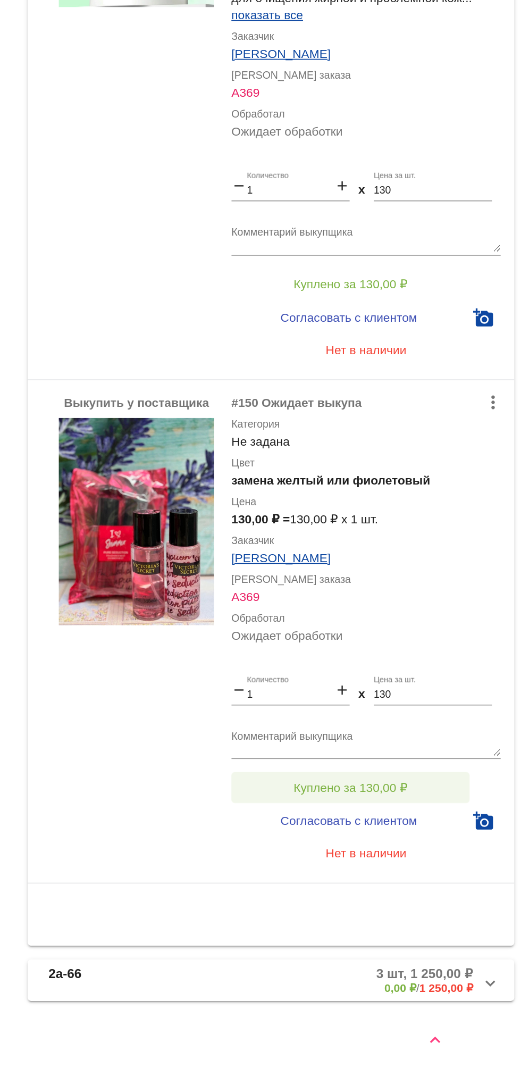
click at [459, 898] on button "Куплено за 130,00 ₽" at bounding box center [416, 899] width 147 height 19
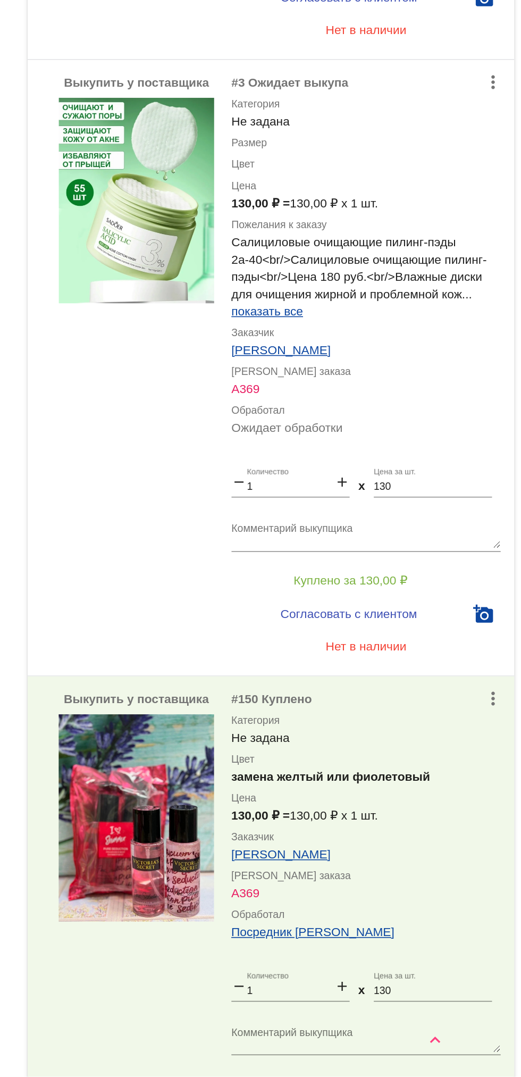
scroll to position [2070, 0]
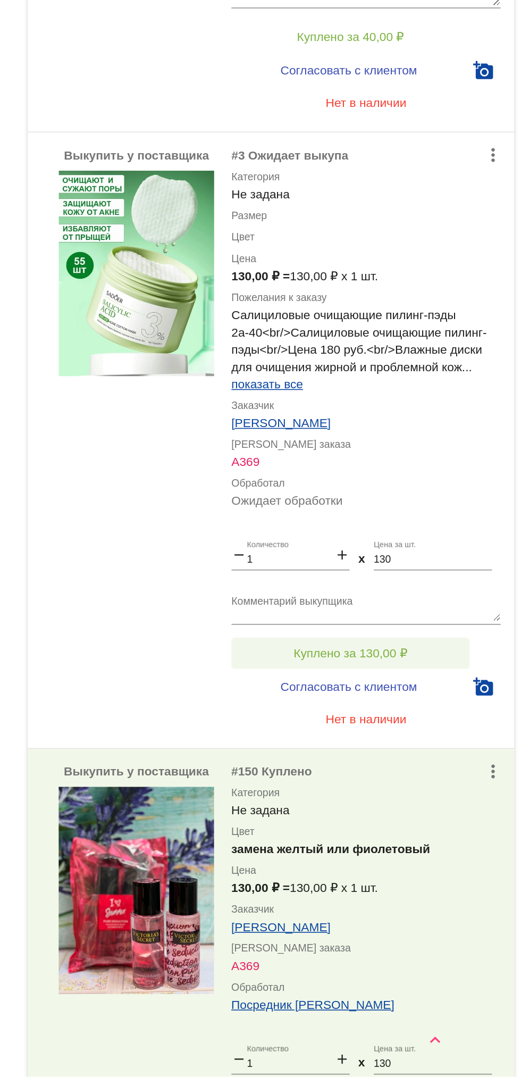
click at [434, 815] on span "Куплено за 130,00 ₽" at bounding box center [416, 816] width 70 height 9
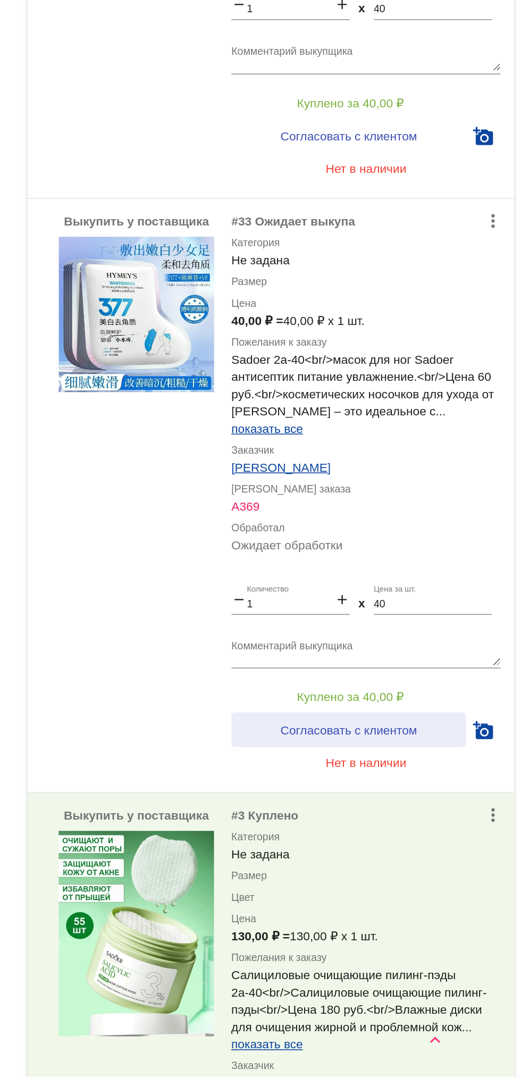
scroll to position [1663, 0]
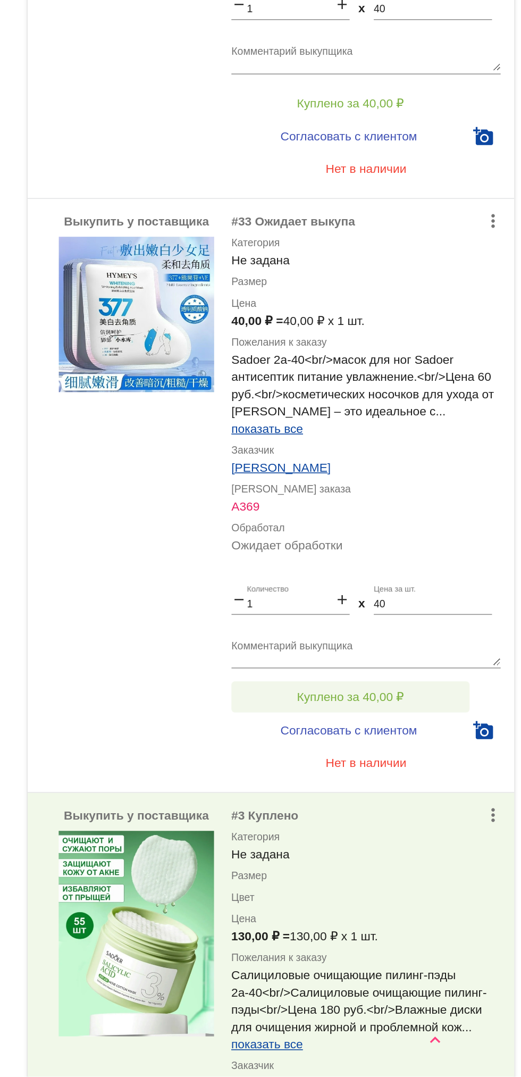
click at [431, 838] on button "Куплено за 40,00 ₽" at bounding box center [416, 843] width 147 height 19
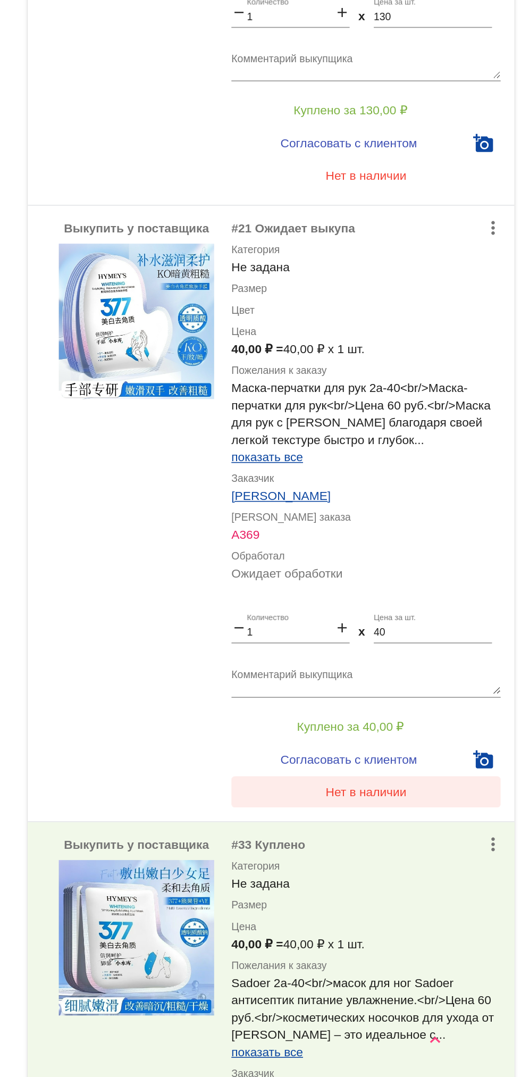
scroll to position [1277, 0]
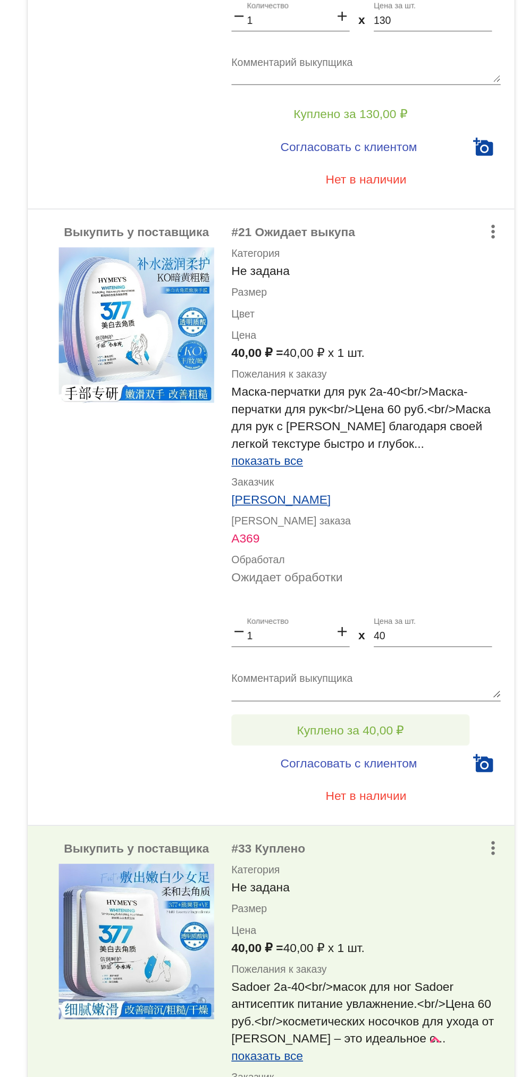
click at [435, 858] on button "Куплено за 40,00 ₽" at bounding box center [416, 863] width 147 height 19
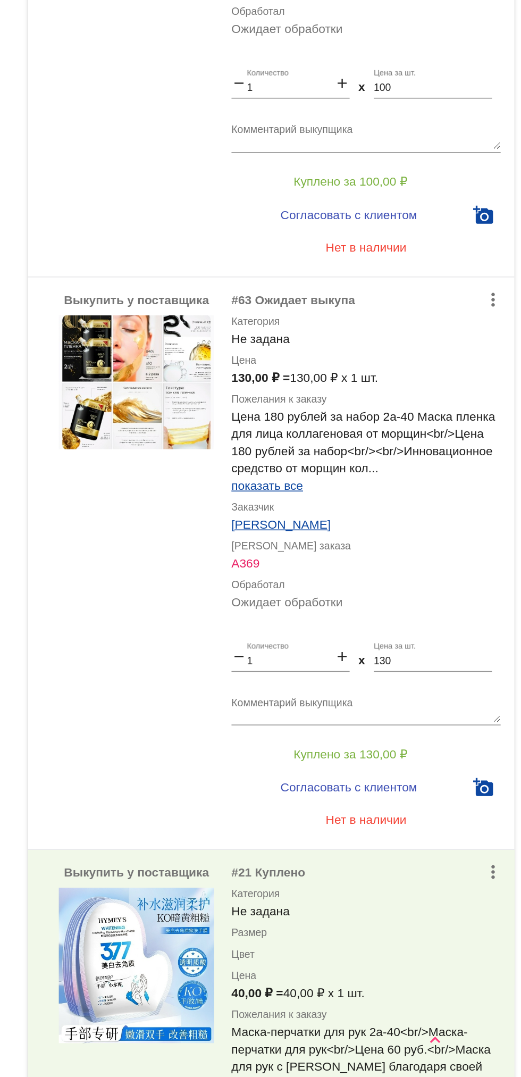
scroll to position [880, 0]
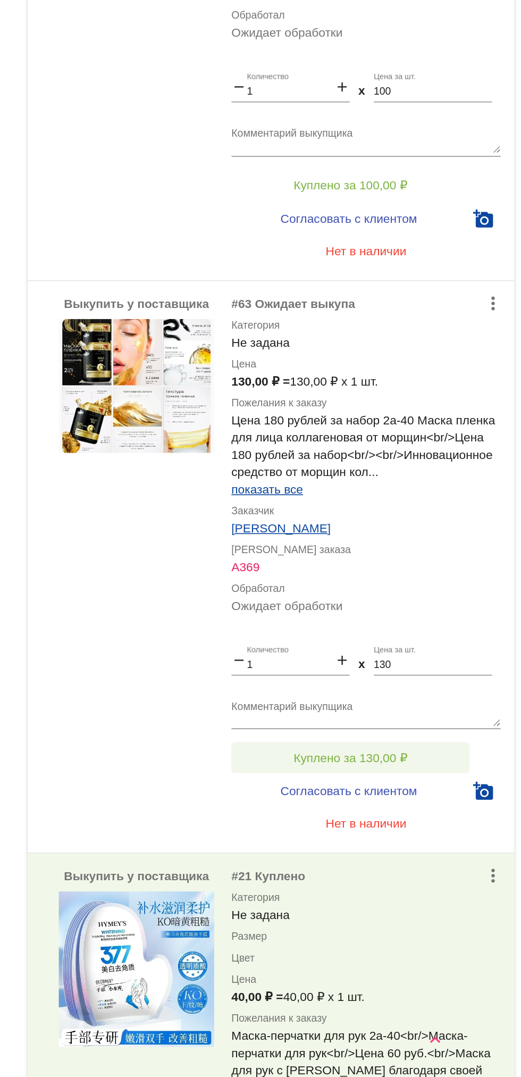
click at [416, 880] on span "Куплено за 130,00 ₽" at bounding box center [416, 880] width 70 height 9
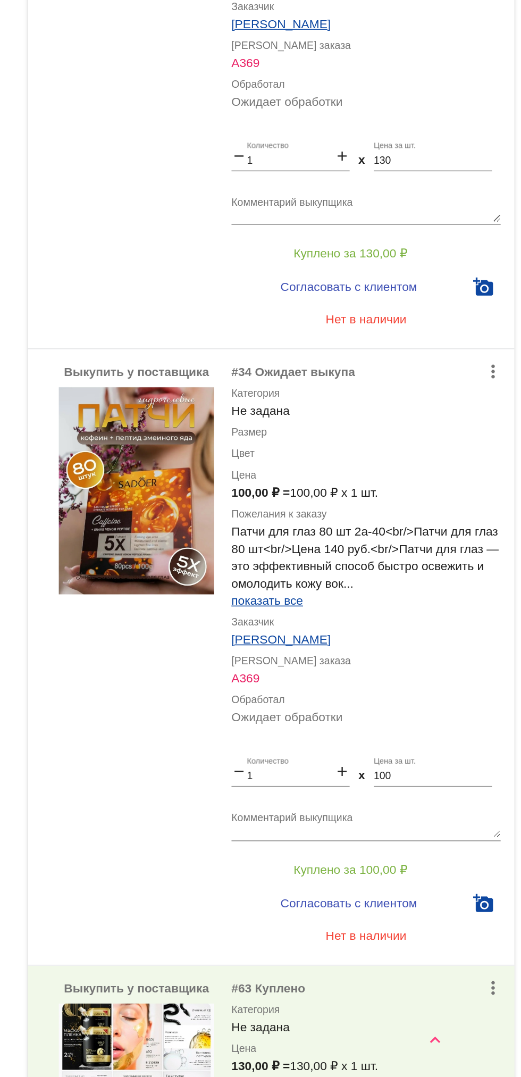
scroll to position [456, 0]
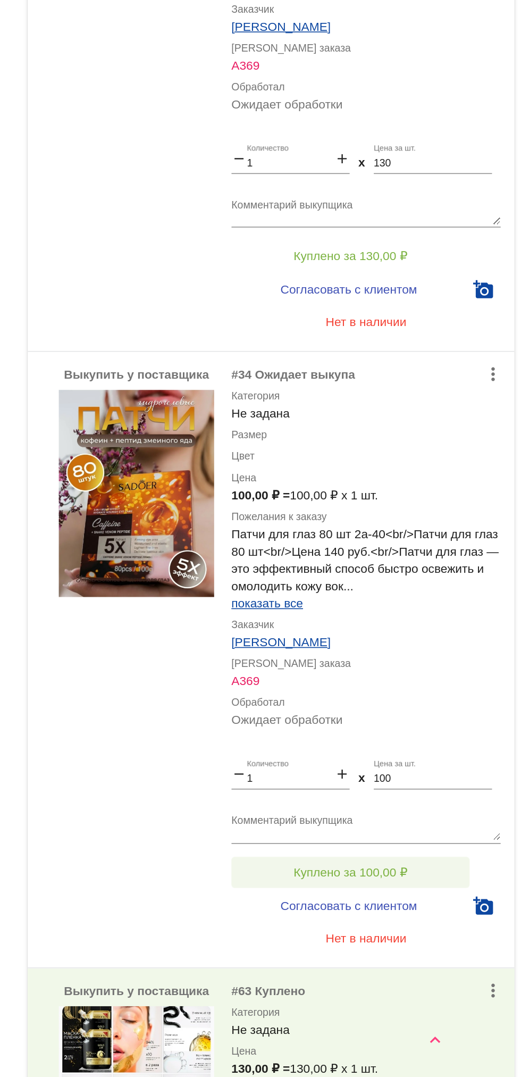
click at [423, 944] on button "Куплено за 100,00 ₽" at bounding box center [416, 951] width 147 height 19
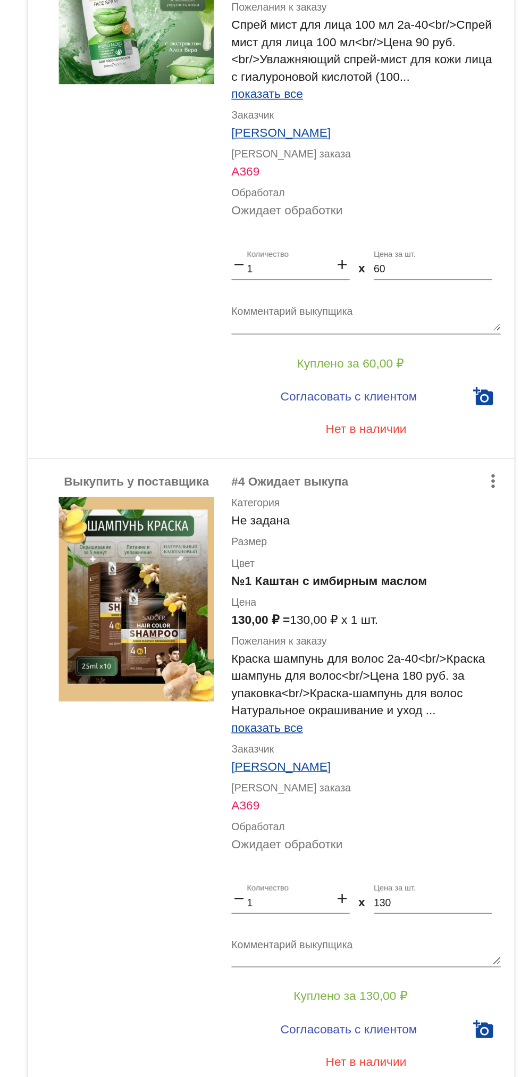
scroll to position [0, 0]
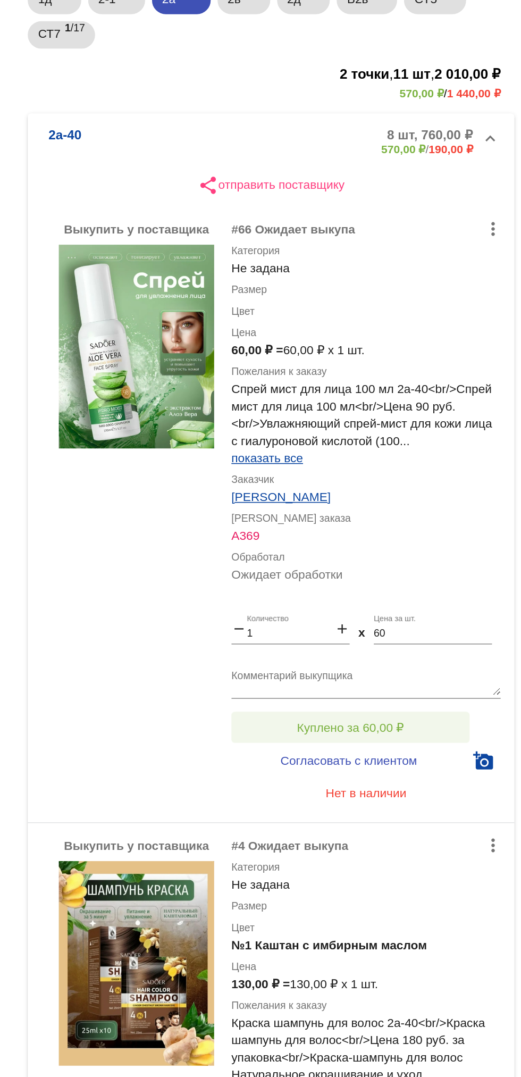
click at [445, 629] on button "Куплено за 60,00 ₽" at bounding box center [416, 637] width 147 height 19
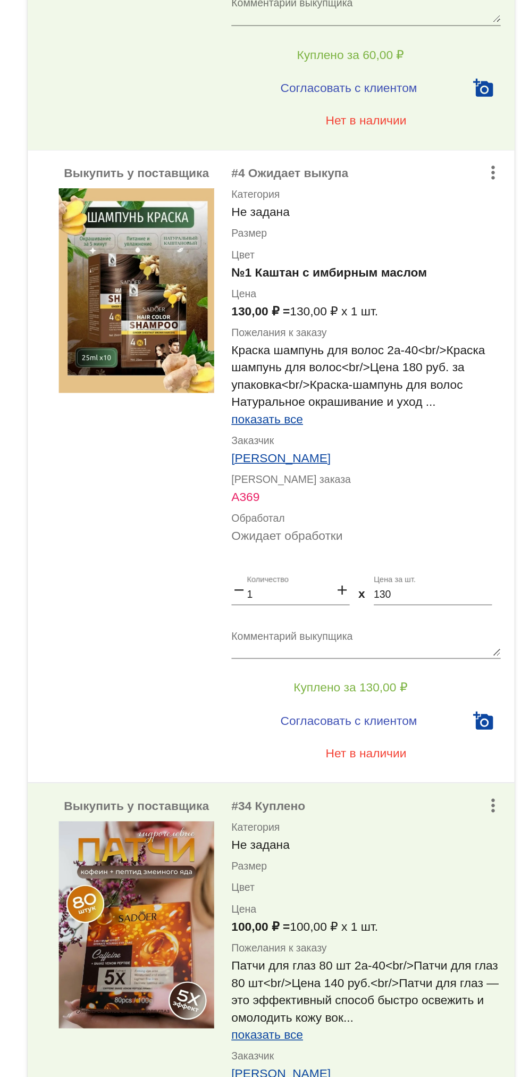
scroll to position [460, 0]
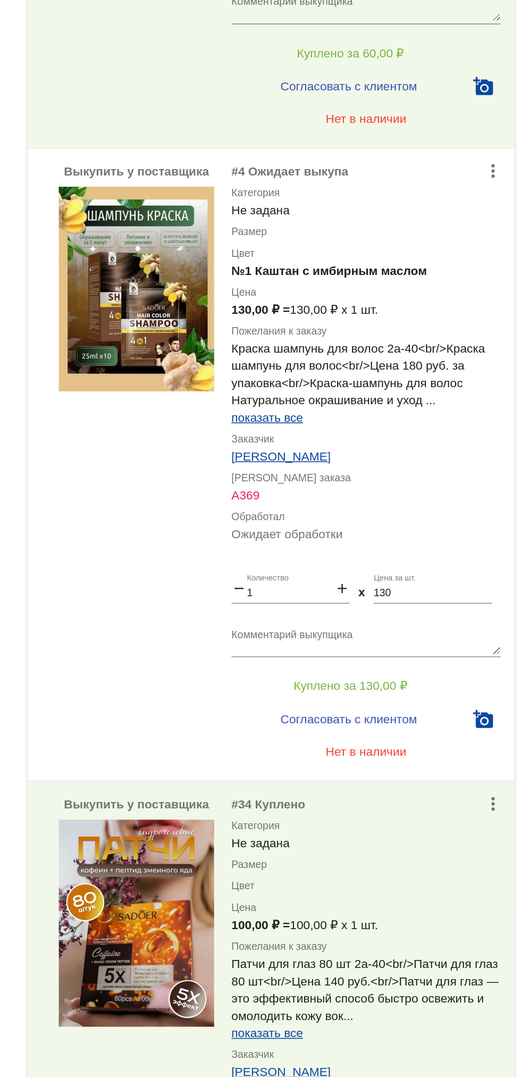
click at [439, 546] on textarea "Комментарий выкупщика" at bounding box center [426, 540] width 166 height 16
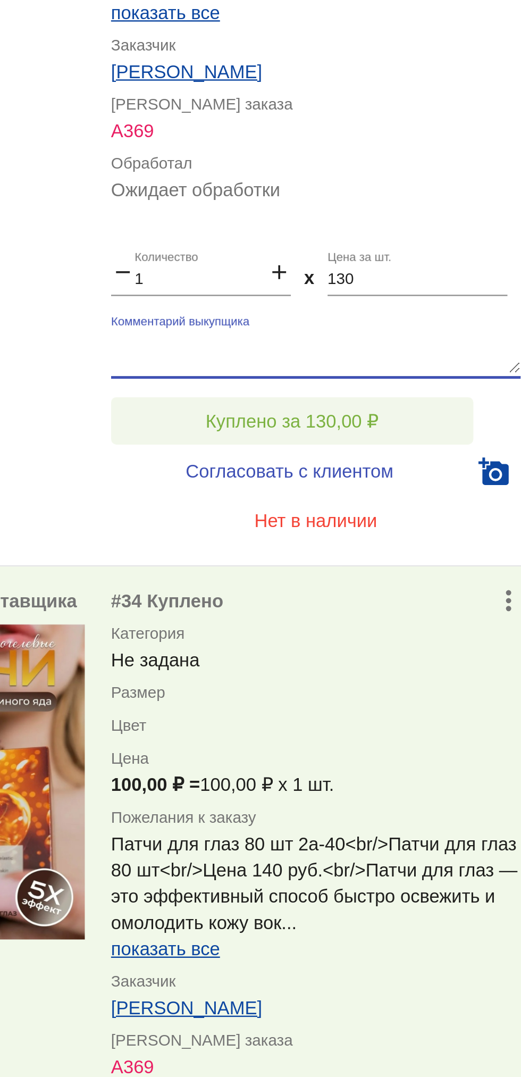
click at [446, 565] on span "Куплено за 130,00 ₽" at bounding box center [416, 567] width 70 height 9
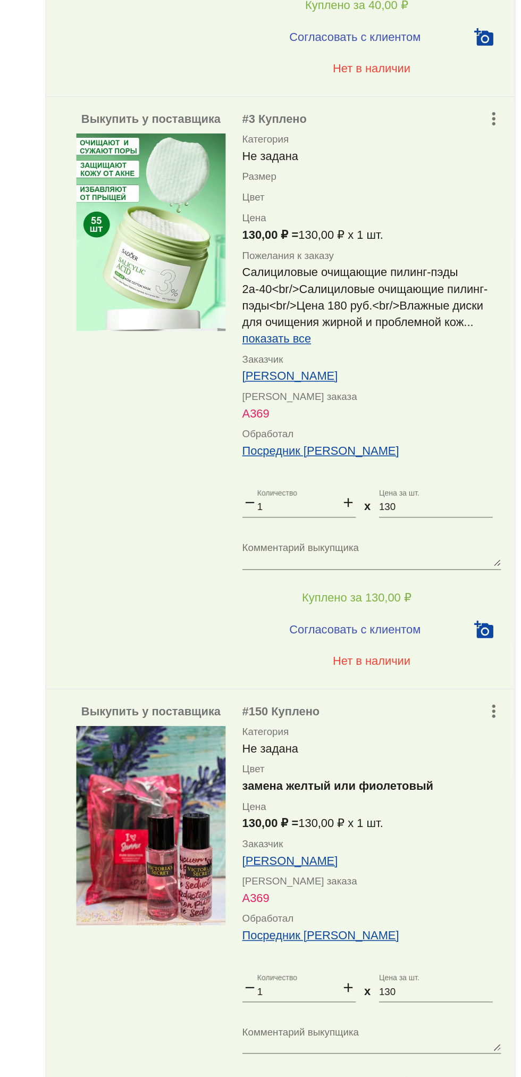
scroll to position [0, 0]
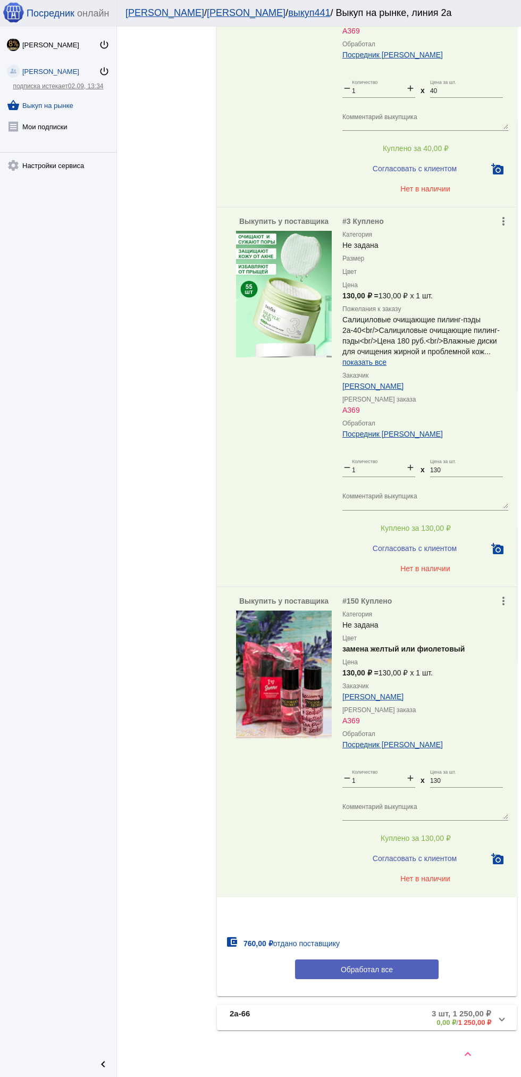
click at [405, 968] on button "Обработал все" at bounding box center [367, 970] width 144 height 20
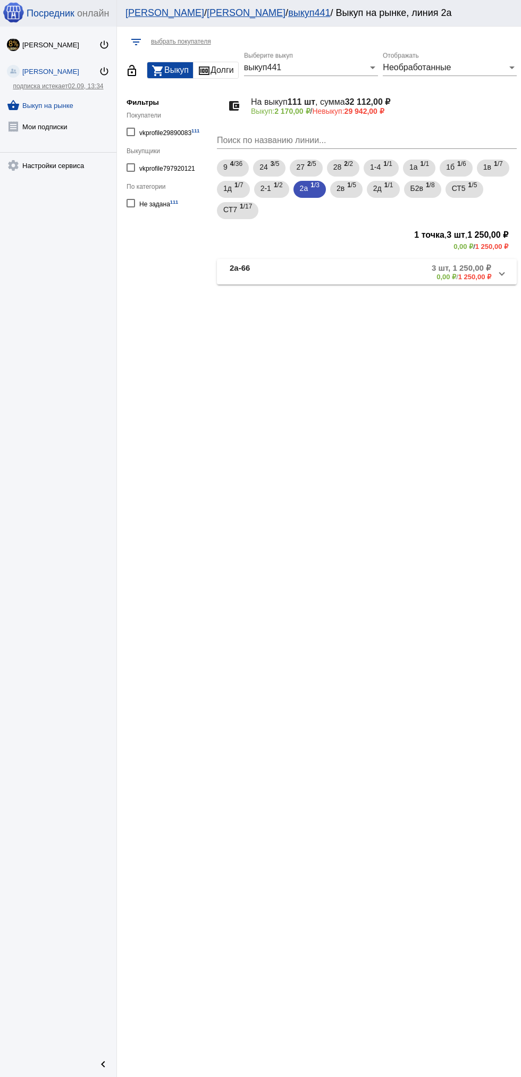
click at [411, 266] on mat-panel-description "3 шт, 1 250,00 ₽ 0,00 ₽ / 1 250,00 ₽" at bounding box center [404, 272] width 175 height 18
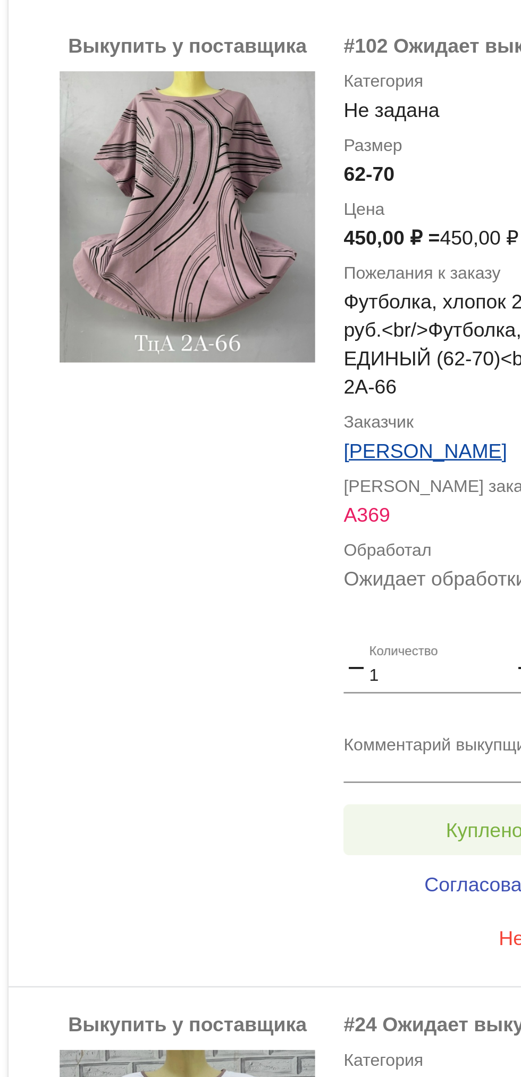
click at [382, 516] on button "Куплено за 450,00 ₽" at bounding box center [416, 520] width 147 height 19
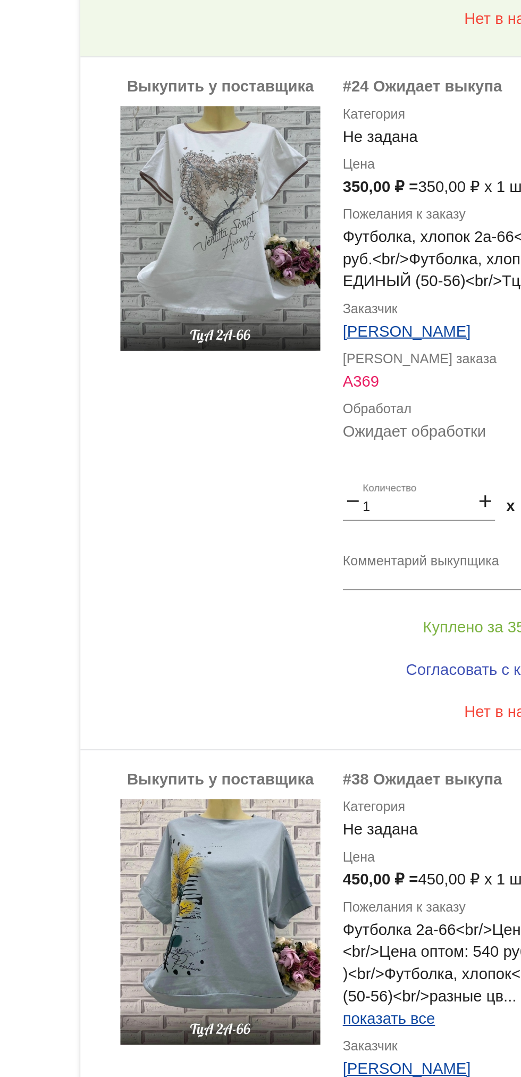
scroll to position [342, 0]
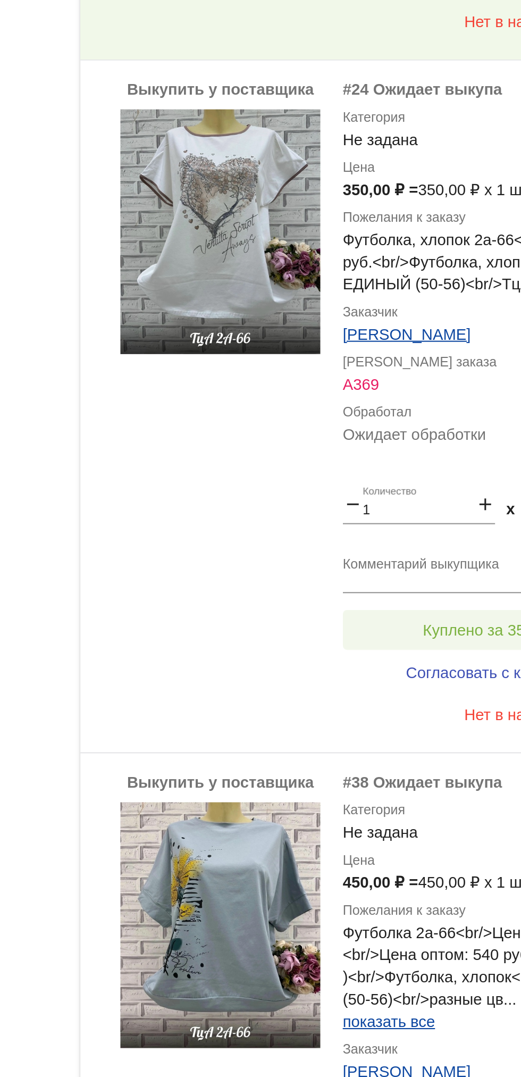
click at [401, 608] on button "Куплено за 350,00 ₽" at bounding box center [416, 613] width 147 height 19
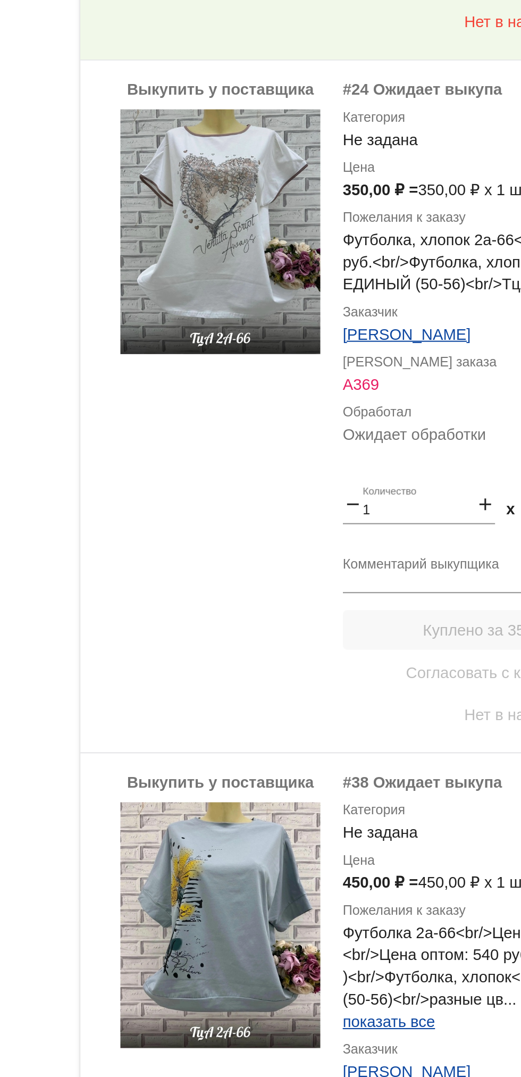
scroll to position [376, 0]
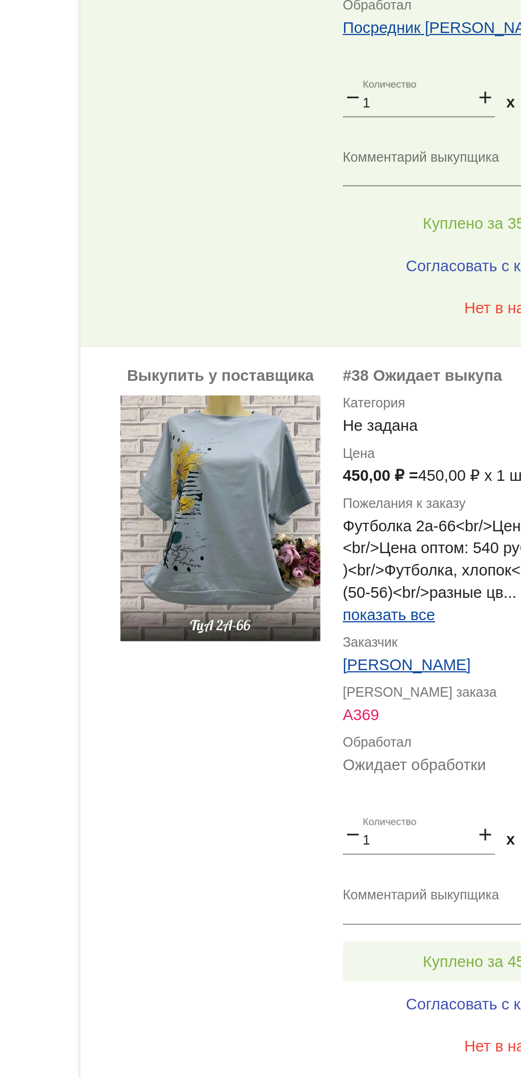
click at [395, 928] on button "Куплено за 450,00 ₽" at bounding box center [416, 933] width 147 height 19
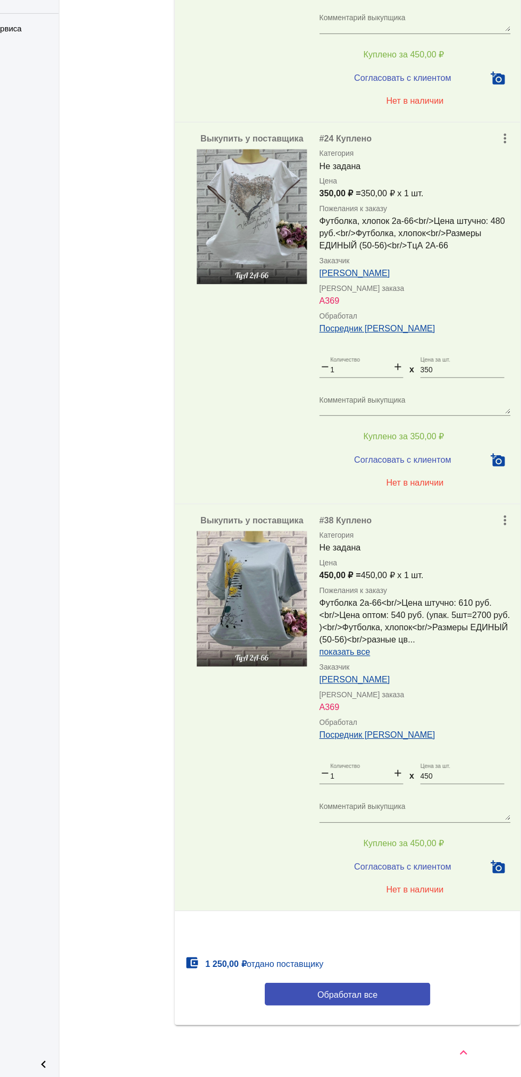
scroll to position [0, 0]
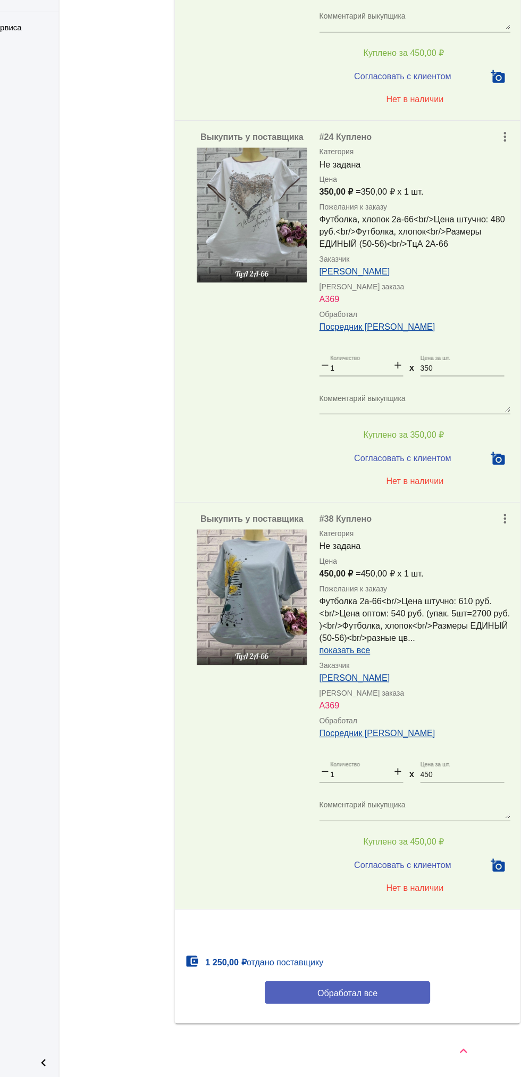
click at [390, 1009] on button "Обработал все" at bounding box center [367, 1004] width 144 height 20
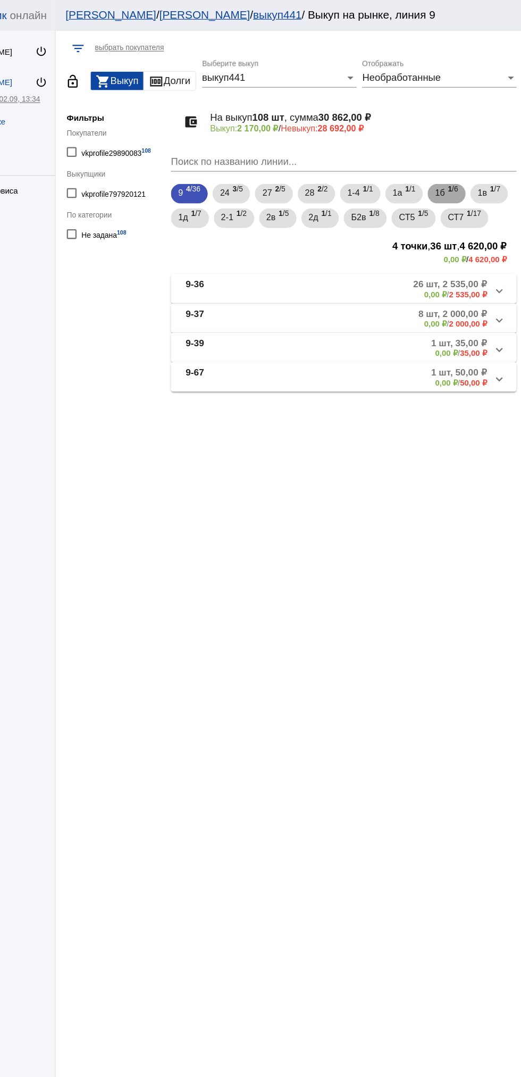
click at [461, 169] on div "1б 1 /6" at bounding box center [456, 169] width 20 height 22
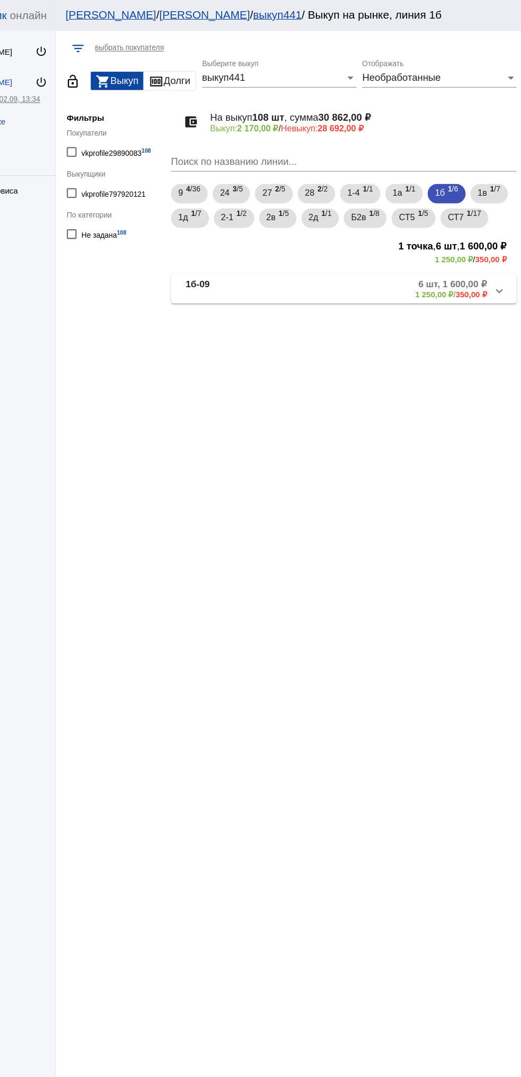
click at [416, 254] on mat-panel-description "6 шт, 1 600,00 ₽ 1 250,00 ₽ / 350,00 ₽" at bounding box center [404, 251] width 176 height 18
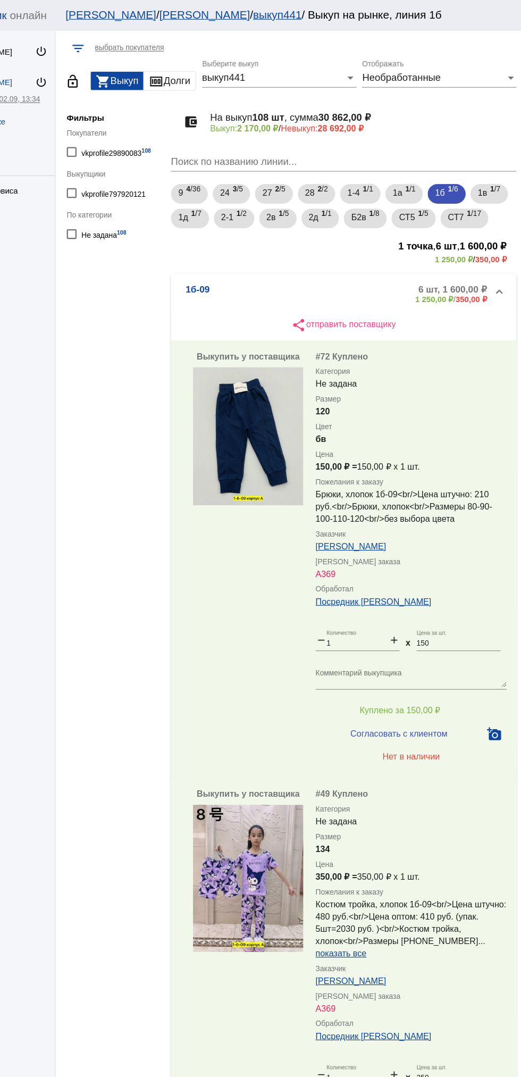
click at [411, 255] on mat-panel-description "6 шт, 1 600,00 ₽ 1 250,00 ₽ / 350,00 ₽" at bounding box center [404, 255] width 176 height 18
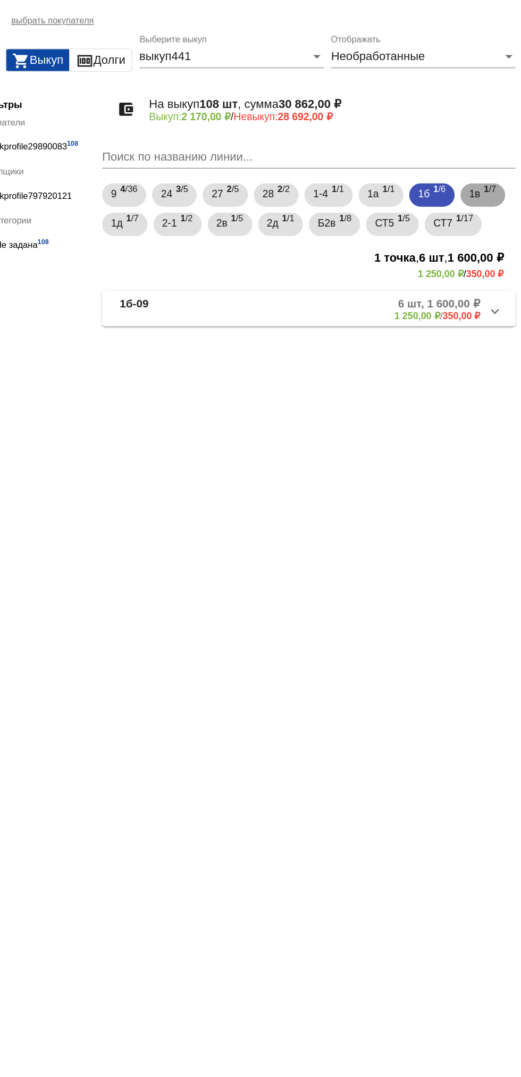
click at [492, 167] on span "1в" at bounding box center [488, 167] width 8 height 19
click at [318, 193] on span "1 /5" at bounding box center [315, 190] width 9 height 22
click at [353, 193] on span "1 /1" at bounding box center [352, 190] width 9 height 22
click at [316, 187] on span "1 /5" at bounding box center [315, 190] width 9 height 22
click at [422, 260] on mat-expansion-panel-header "2в-85 5 шт, 650,00 ₽ 0,00 ₽ / 650,00 ₽" at bounding box center [367, 251] width 300 height 26
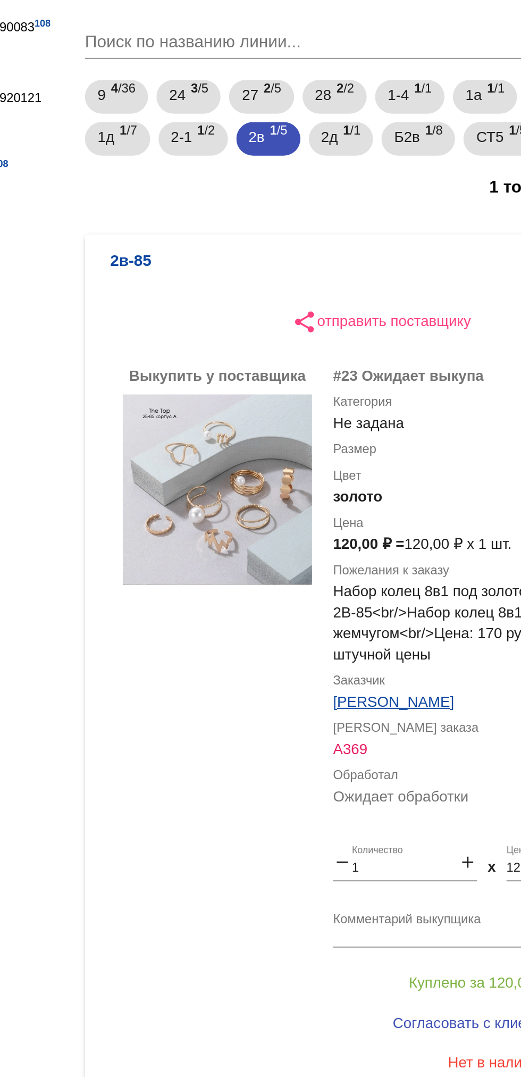
scroll to position [1, 0]
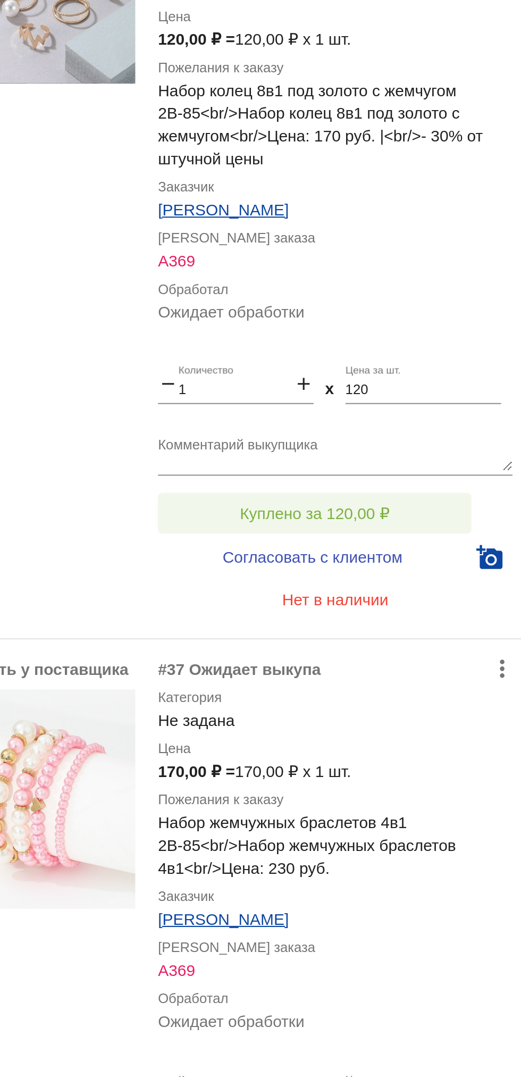
click at [461, 361] on button "Куплено за 120,00 ₽" at bounding box center [416, 361] width 147 height 19
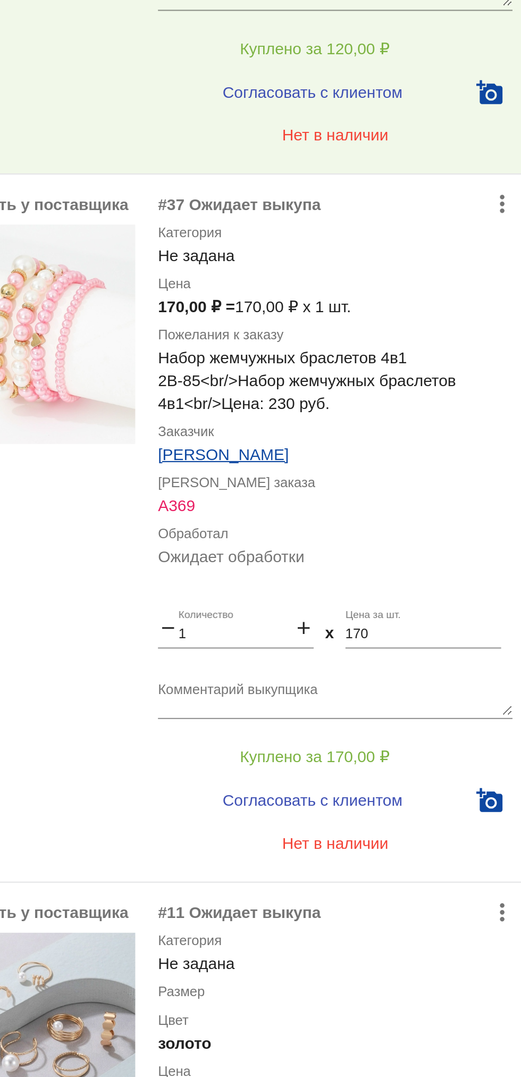
scroll to position [473, 0]
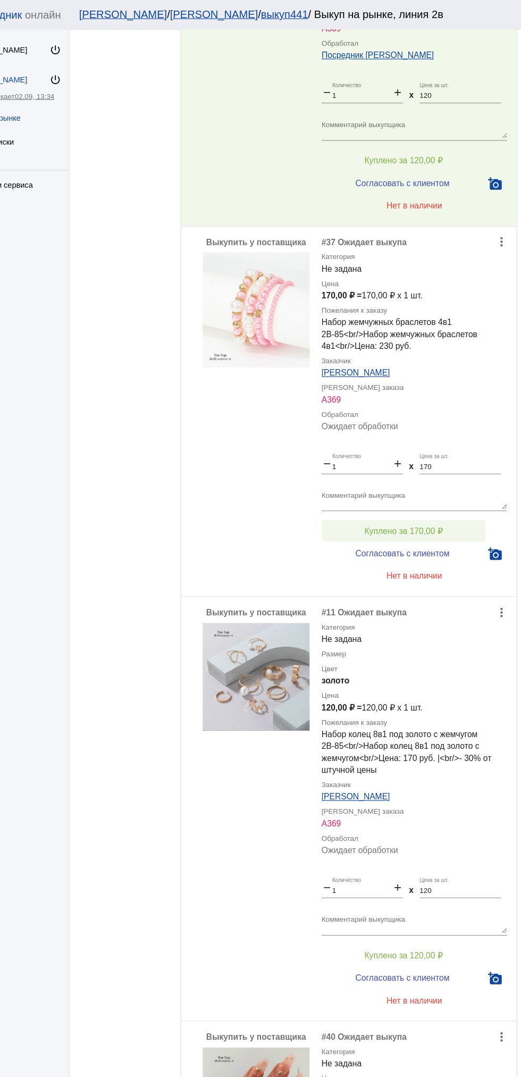
click at [457, 476] on button "Куплено за 170,00 ₽" at bounding box center [416, 475] width 147 height 19
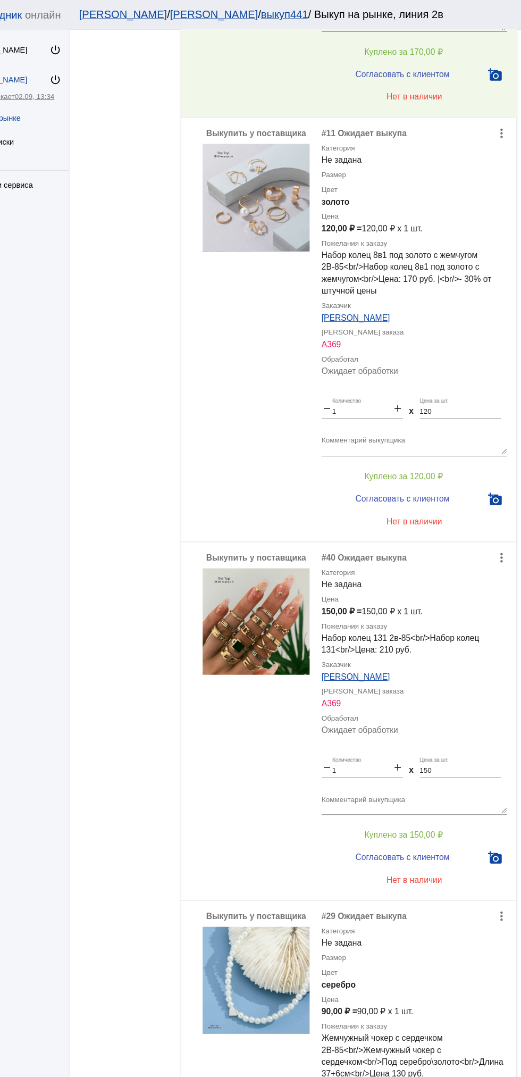
scroll to position [903, 0]
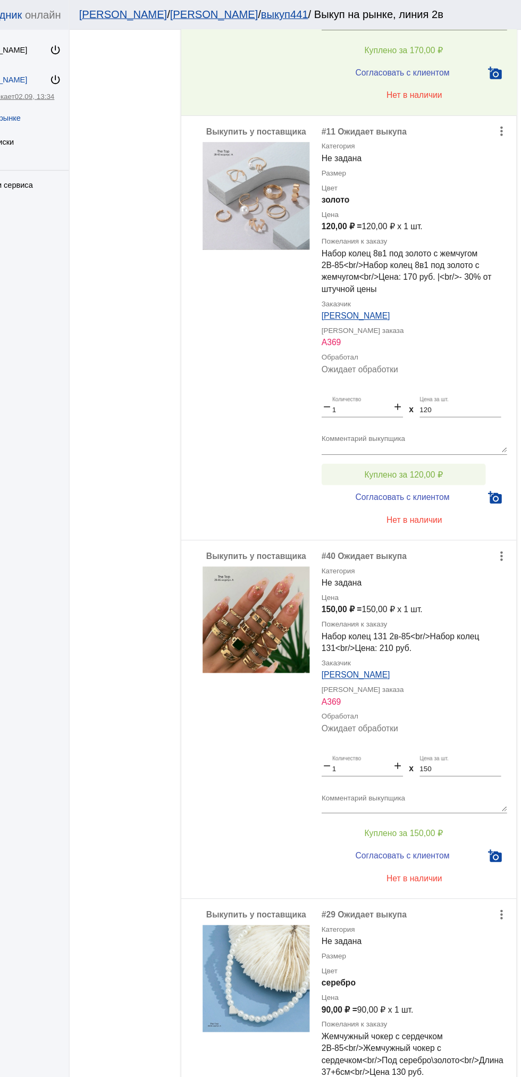
click at [467, 432] on button "Куплено за 120,00 ₽" at bounding box center [416, 424] width 147 height 19
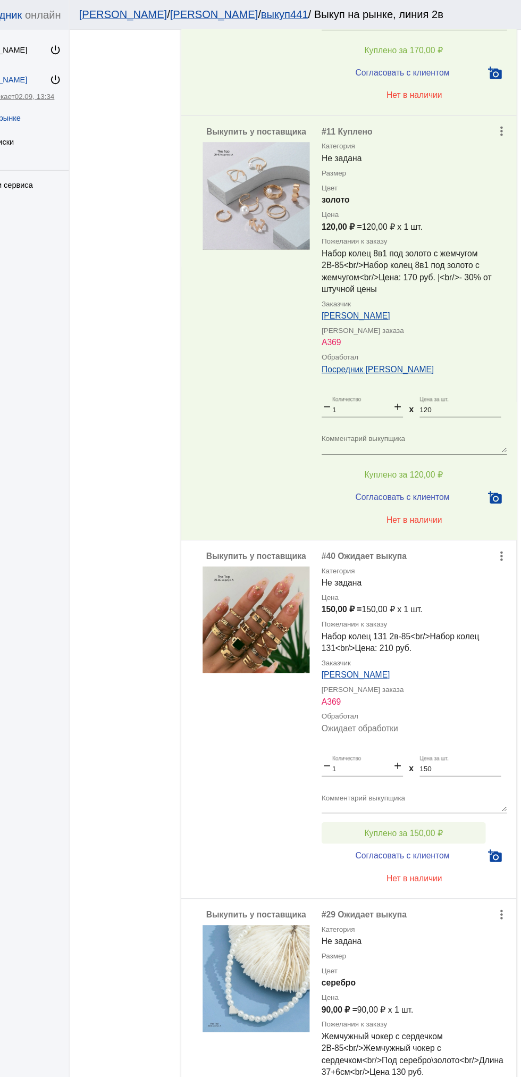
click at [469, 741] on button "Куплено за 150,00 ₽" at bounding box center [416, 745] width 147 height 19
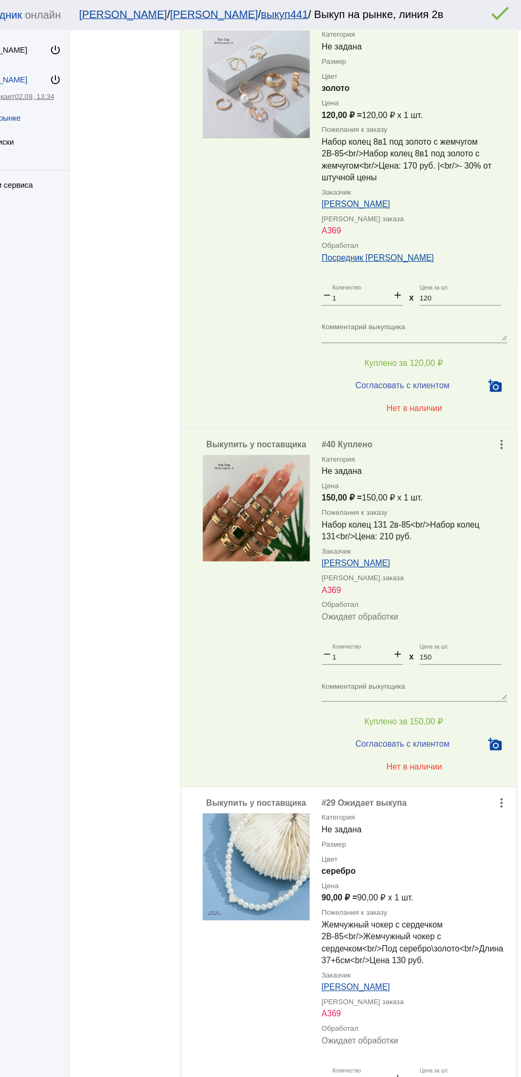
scroll to position [1106, 0]
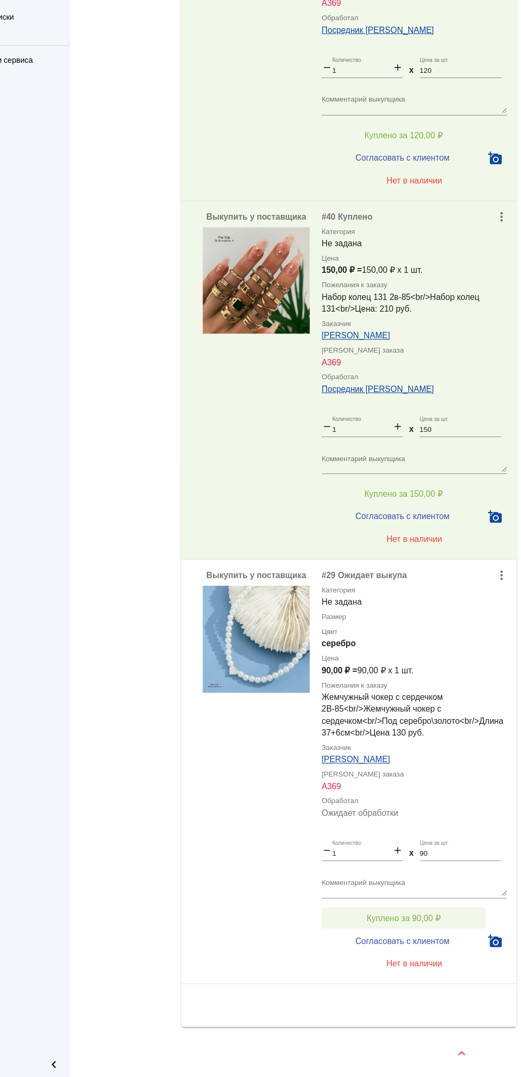
click at [465, 928] on button "Куплено за 90,00 ₽" at bounding box center [416, 933] width 147 height 19
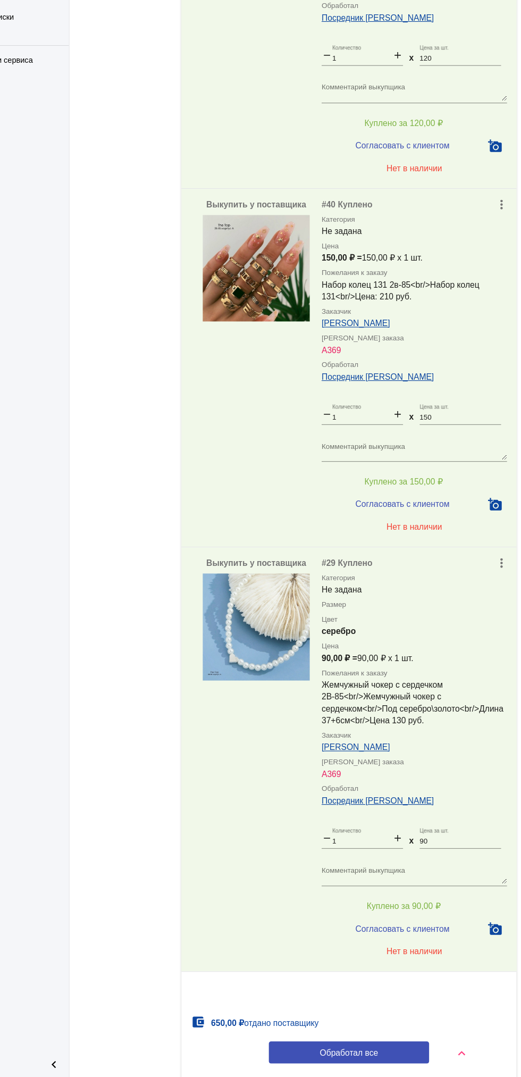
scroll to position [1166, 0]
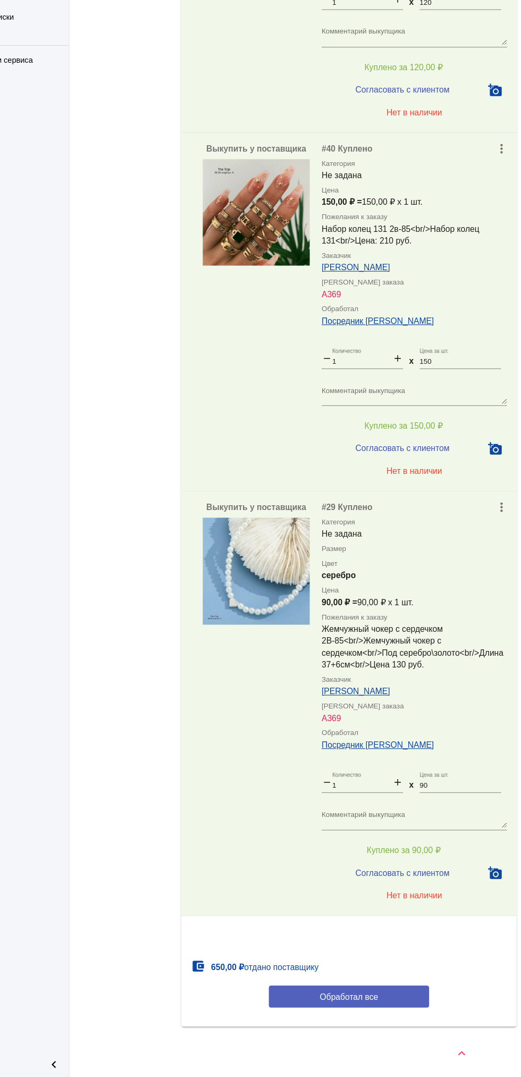
click at [390, 1004] on span "Обработал все" at bounding box center [367, 1004] width 52 height 9
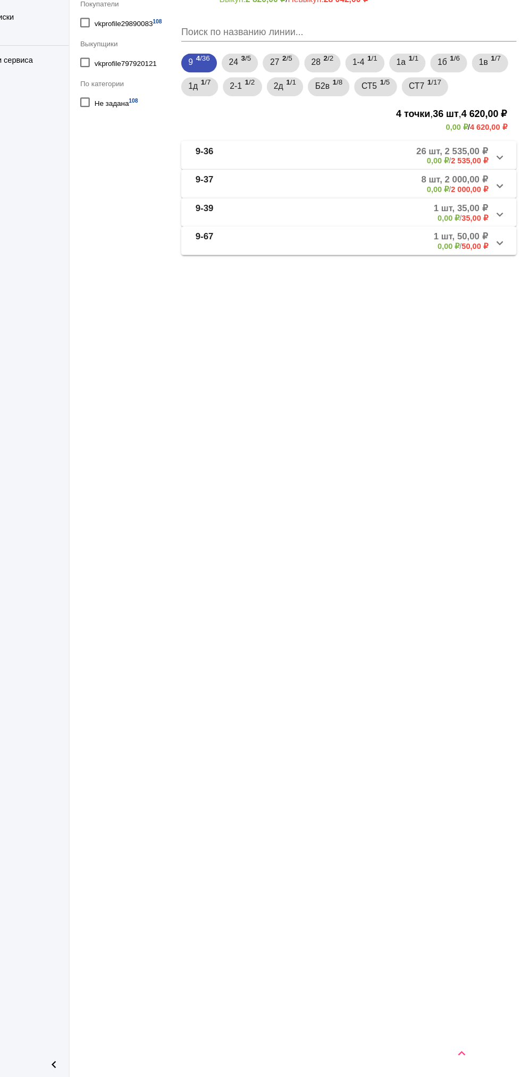
scroll to position [0, 0]
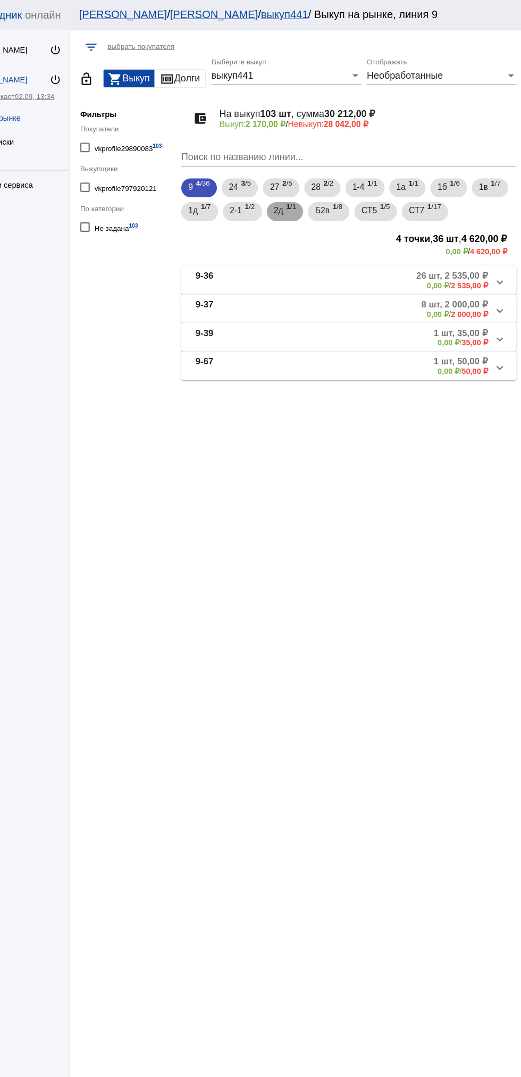
click at [317, 191] on span "1 /1" at bounding box center [315, 190] width 9 height 22
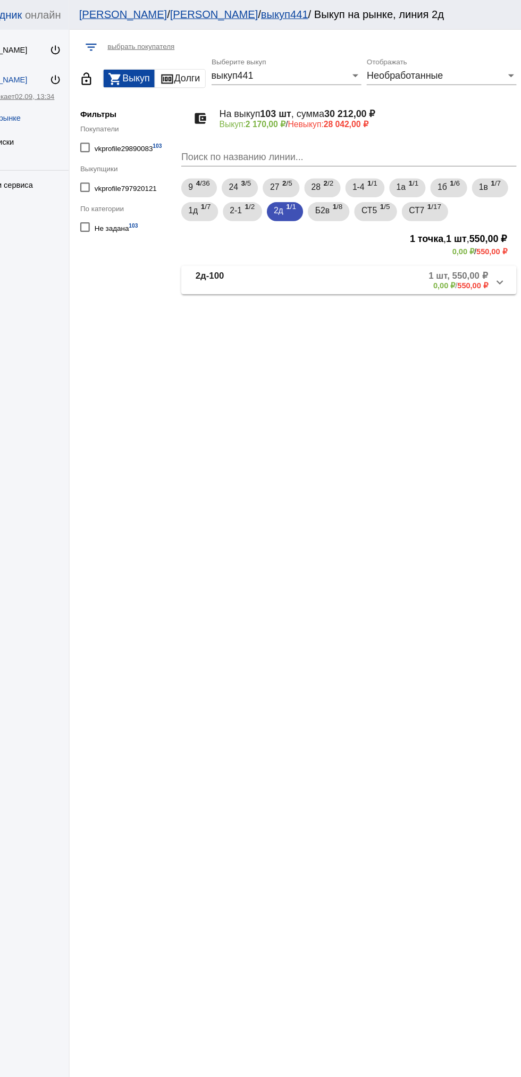
click at [435, 255] on mat-panel-description "1 шт, 550,00 ₽ 0,00 ₽ / 550,00 ₽" at bounding box center [407, 251] width 170 height 18
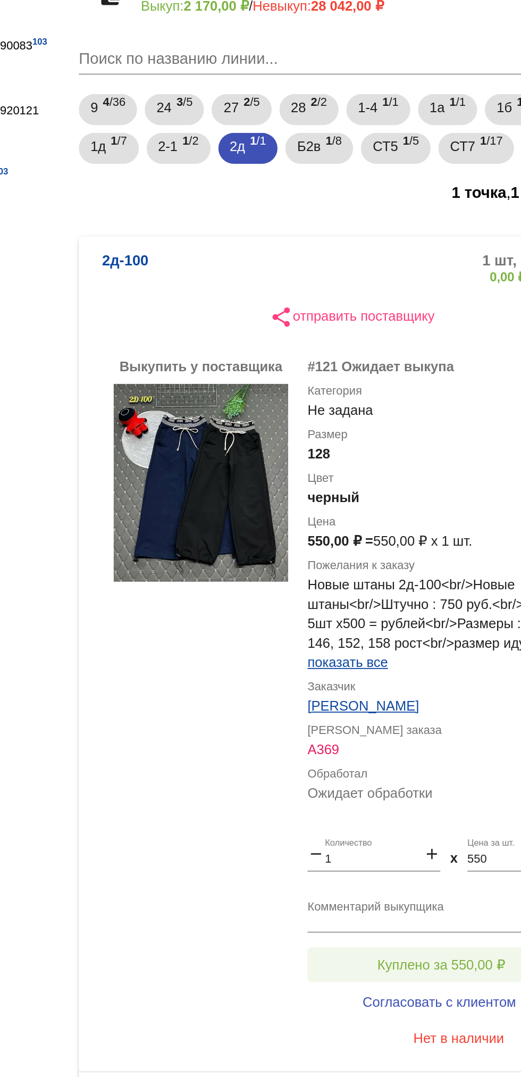
click at [397, 641] on span "Куплено за 550,00 ₽" at bounding box center [416, 637] width 70 height 9
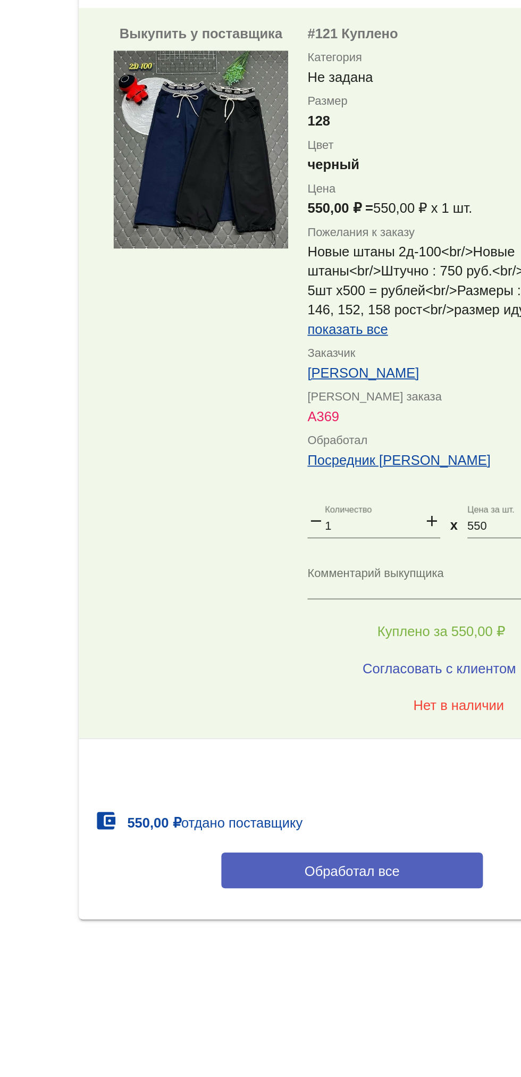
click at [375, 770] on span "Обработал все" at bounding box center [367, 769] width 52 height 9
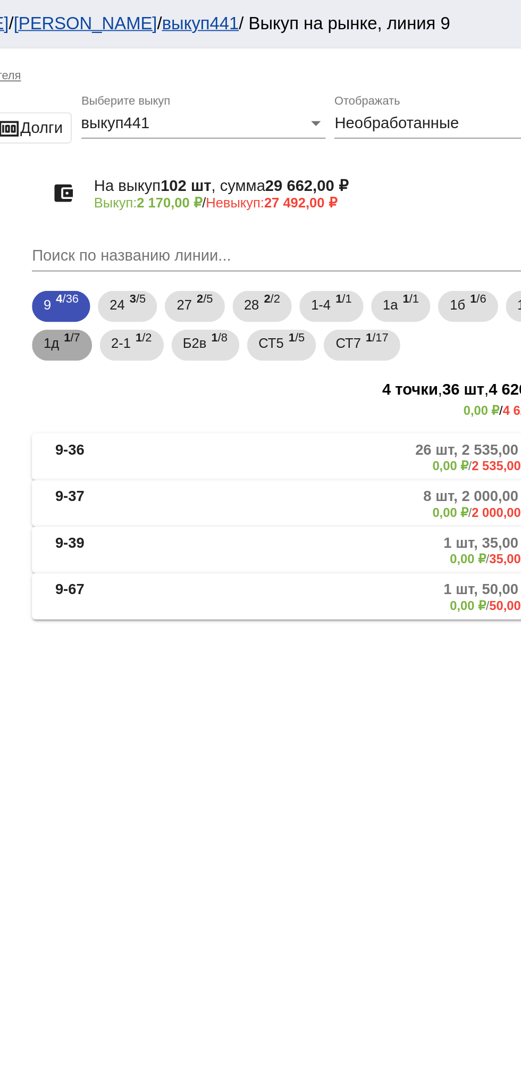
click at [242, 192] on span "1 /7" at bounding box center [239, 190] width 9 height 22
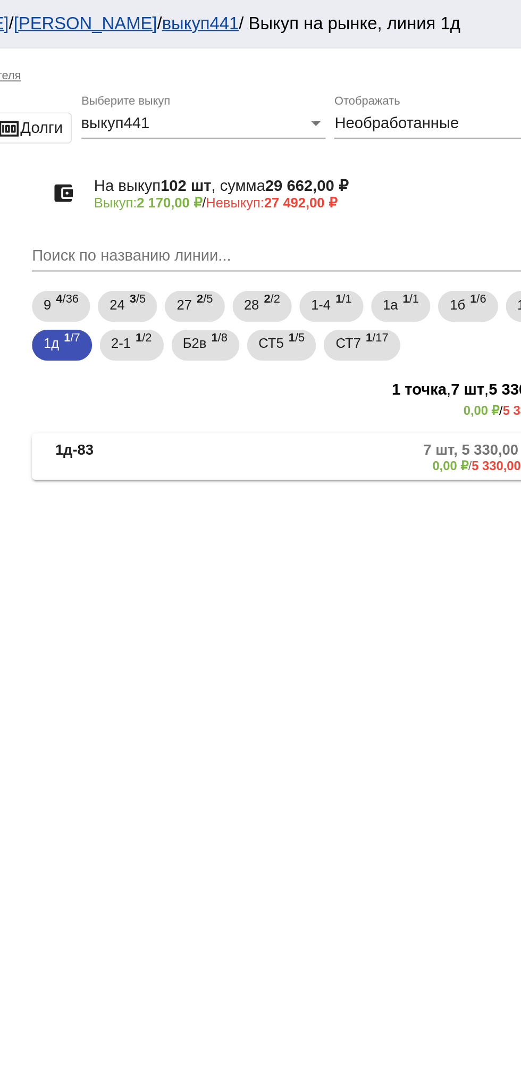
click at [384, 263] on mat-expansion-panel-header "1д-83 7 шт, 5 330,00 ₽ 0,00 ₽ / 5 330,00 ₽" at bounding box center [367, 251] width 300 height 26
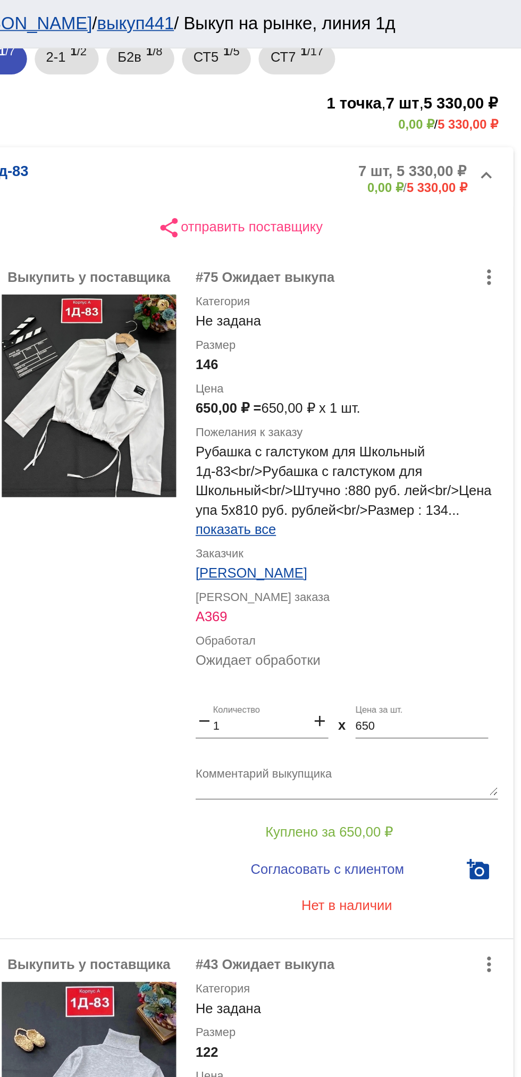
scroll to position [158, 0]
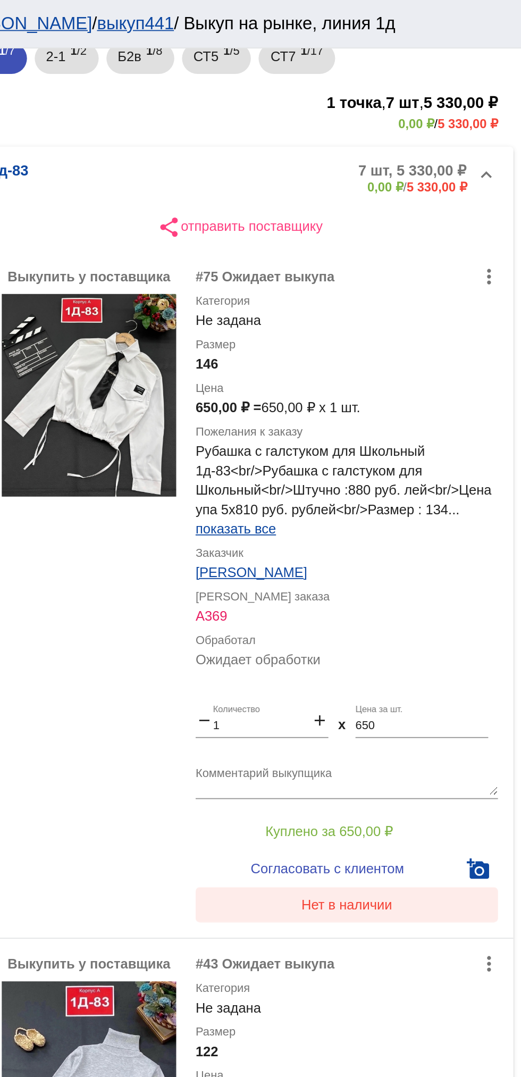
click at [449, 501] on button "Нет в наличии" at bounding box center [426, 496] width 166 height 19
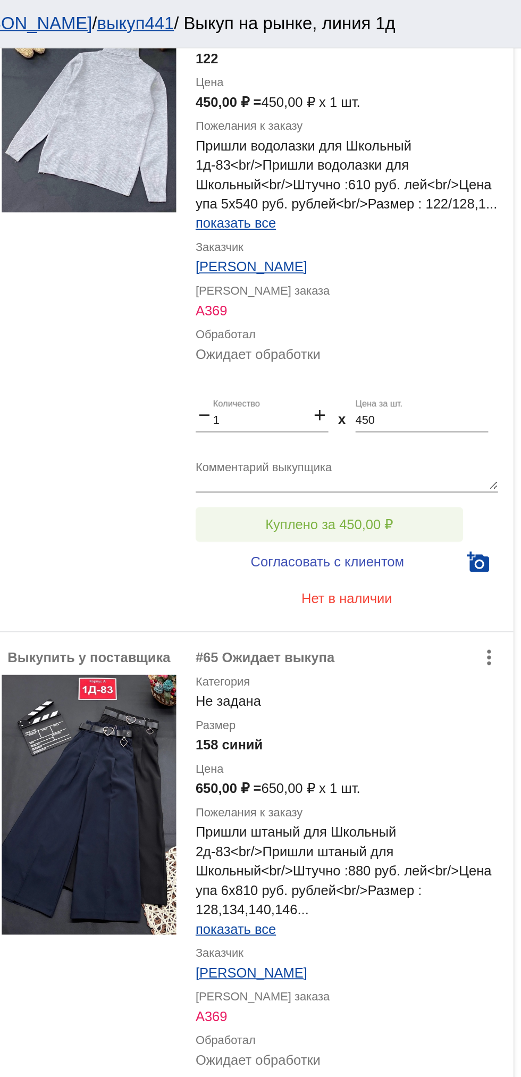
scroll to position [713, 0]
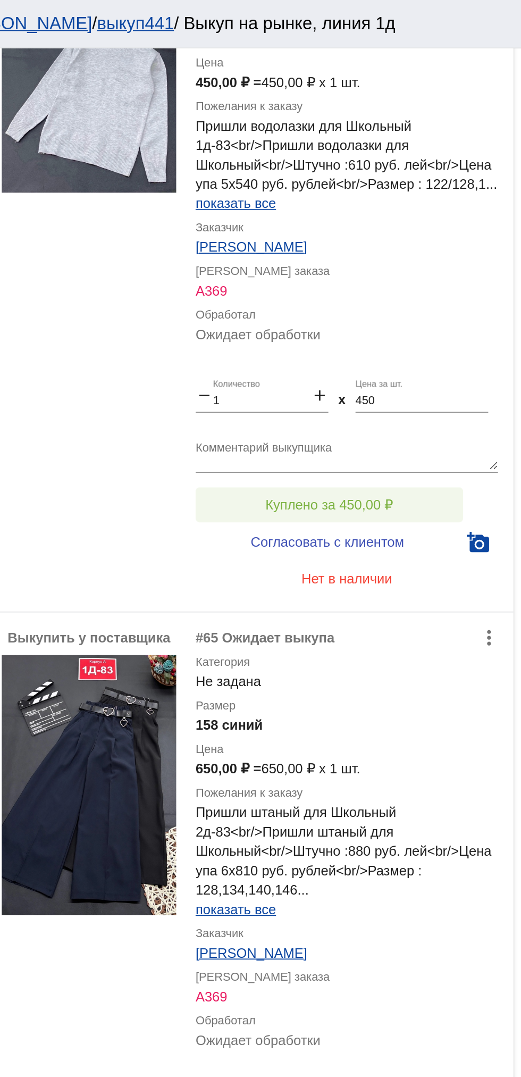
click at [455, 269] on button "Куплено за 450,00 ₽" at bounding box center [416, 277] width 147 height 19
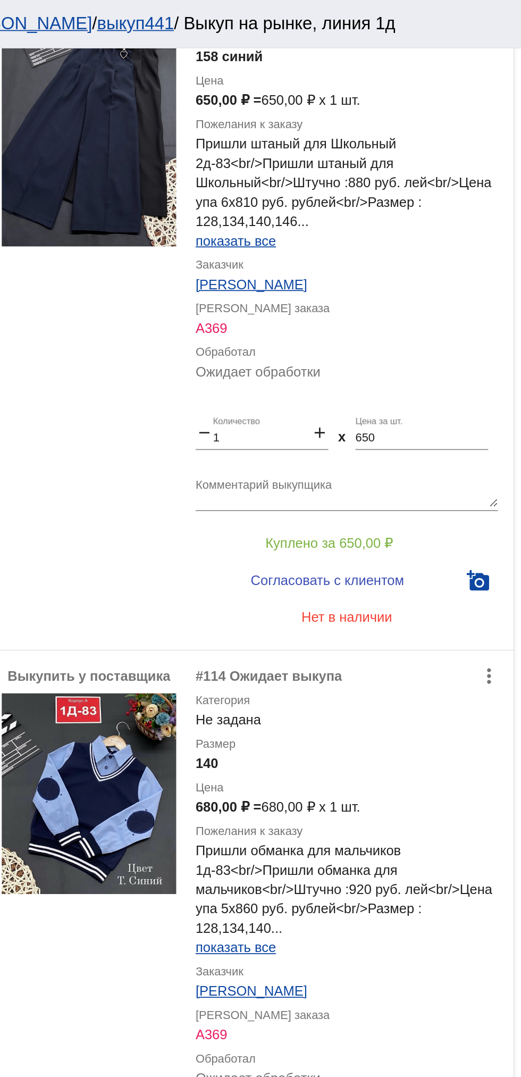
scroll to position [1086, 0]
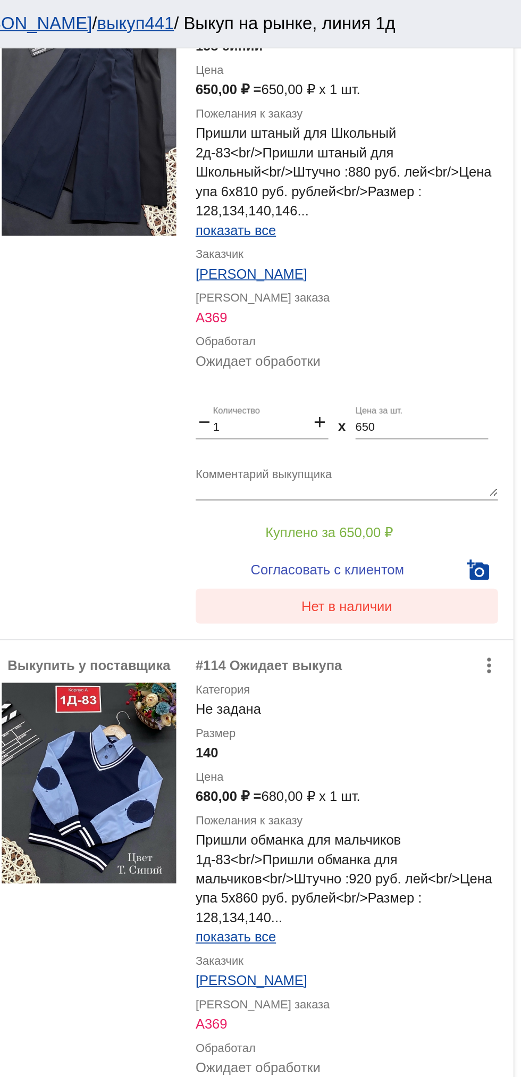
click at [443, 329] on span "Нет в наличии" at bounding box center [426, 332] width 50 height 9
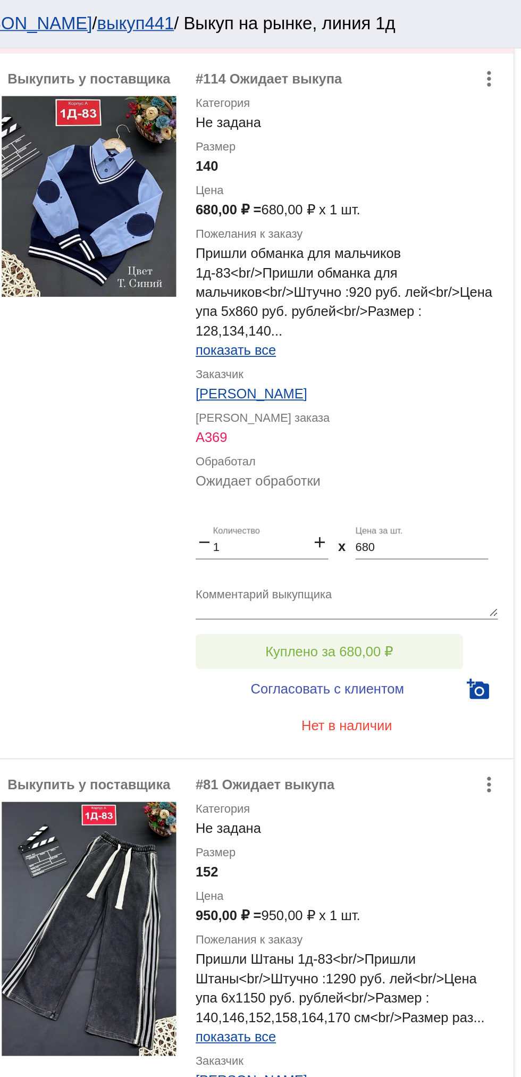
click at [466, 352] on button "Куплено за 680,00 ₽" at bounding box center [416, 357] width 147 height 19
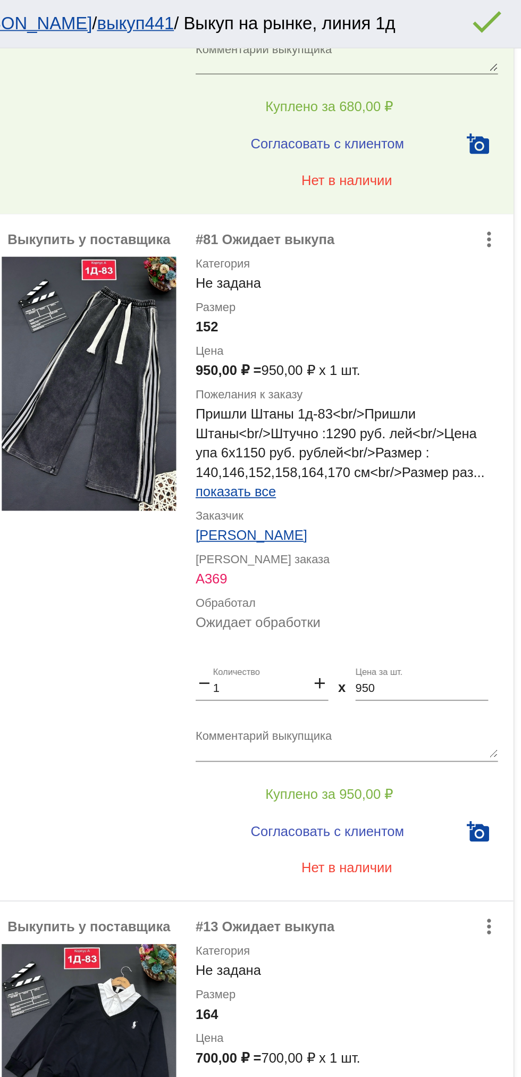
scroll to position [1711, 0]
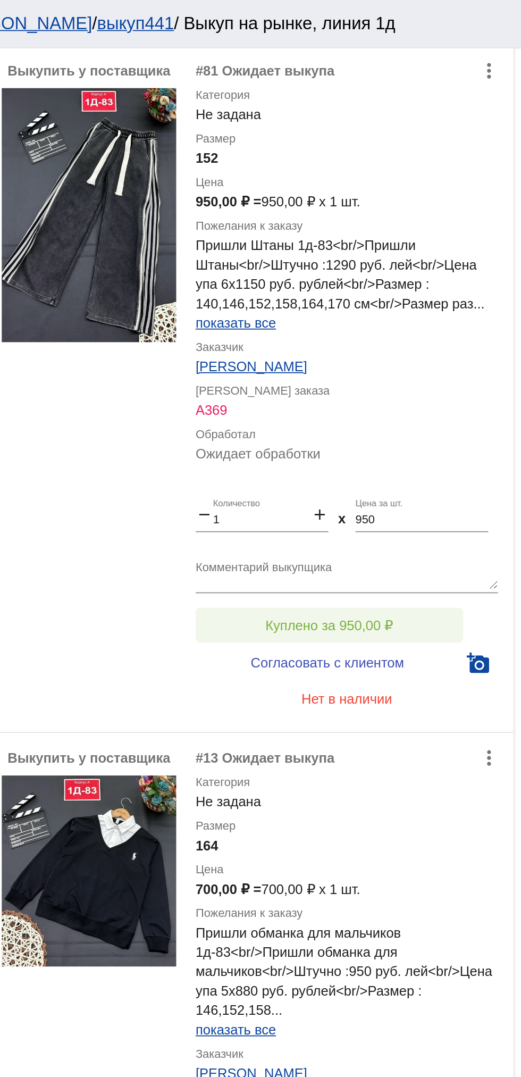
click at [461, 336] on button "Куплено за 950,00 ₽" at bounding box center [416, 343] width 147 height 19
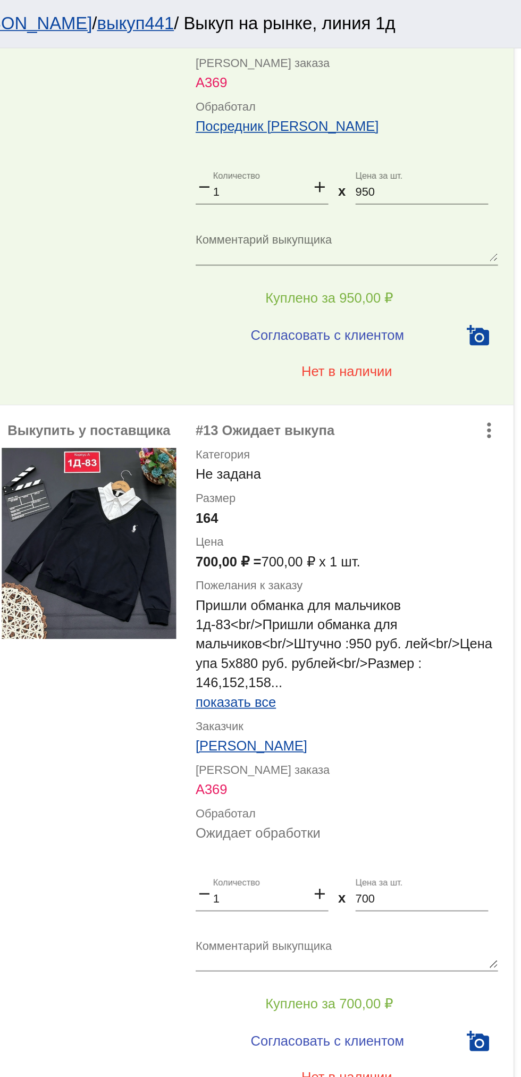
scroll to position [1985, 0]
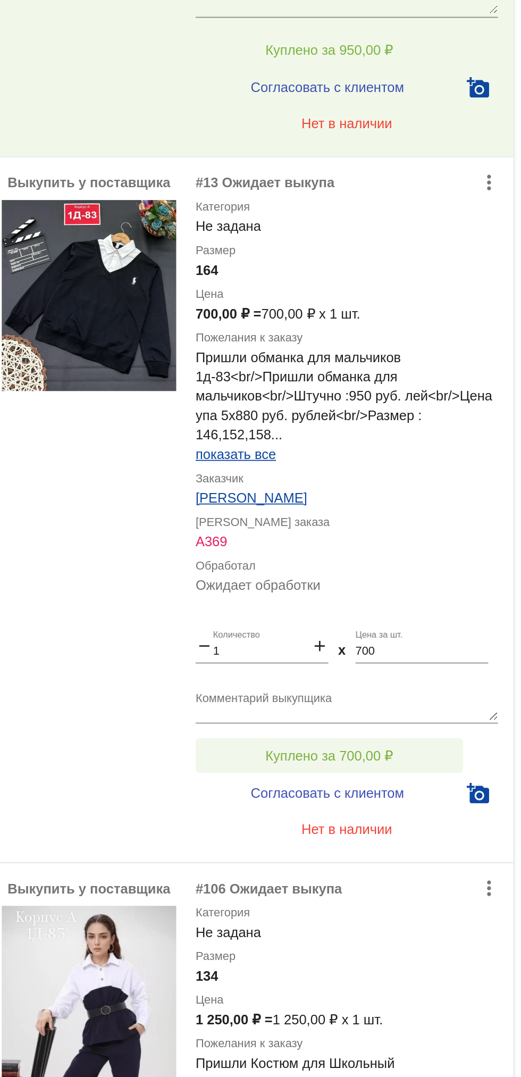
click at [476, 544] on button "Куплено за 700,00 ₽" at bounding box center [416, 545] width 147 height 19
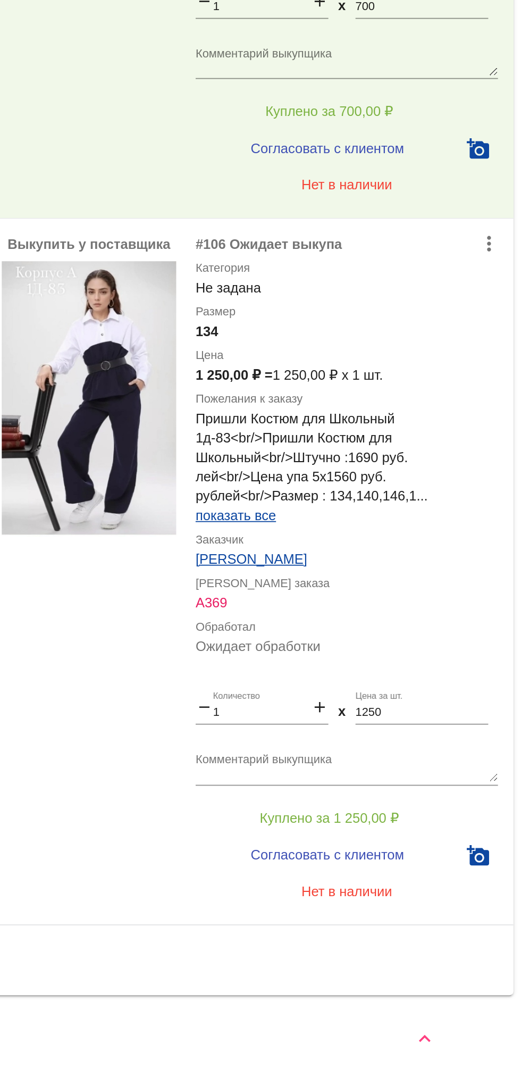
scroll to position [0, 0]
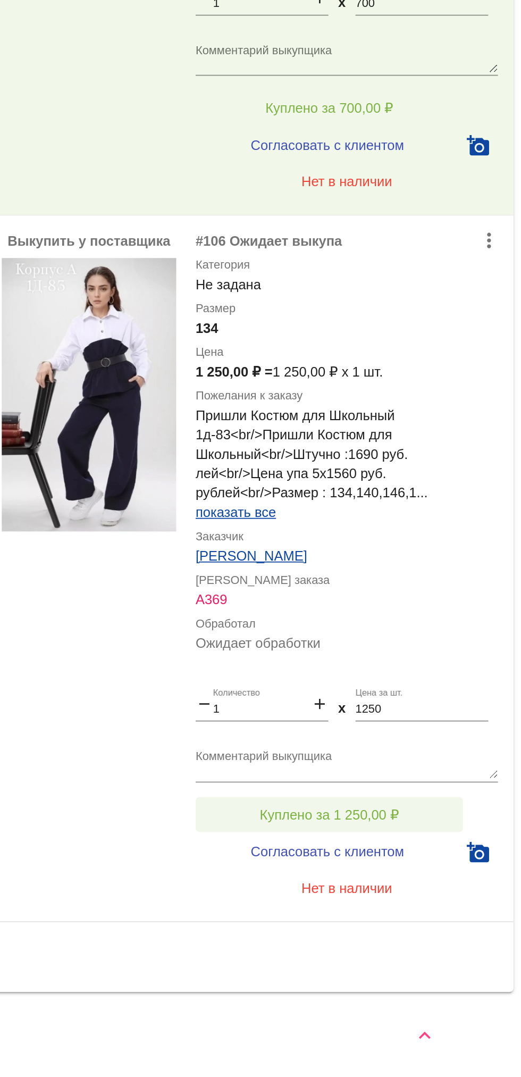
click at [458, 928] on button "Куплено за 1 250,00 ₽" at bounding box center [416, 933] width 147 height 19
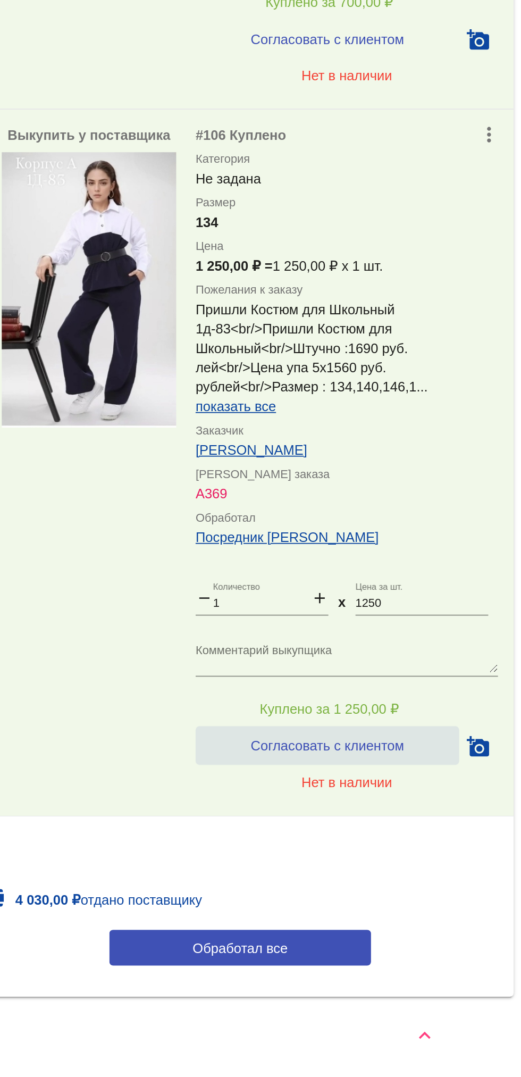
scroll to position [2045, 0]
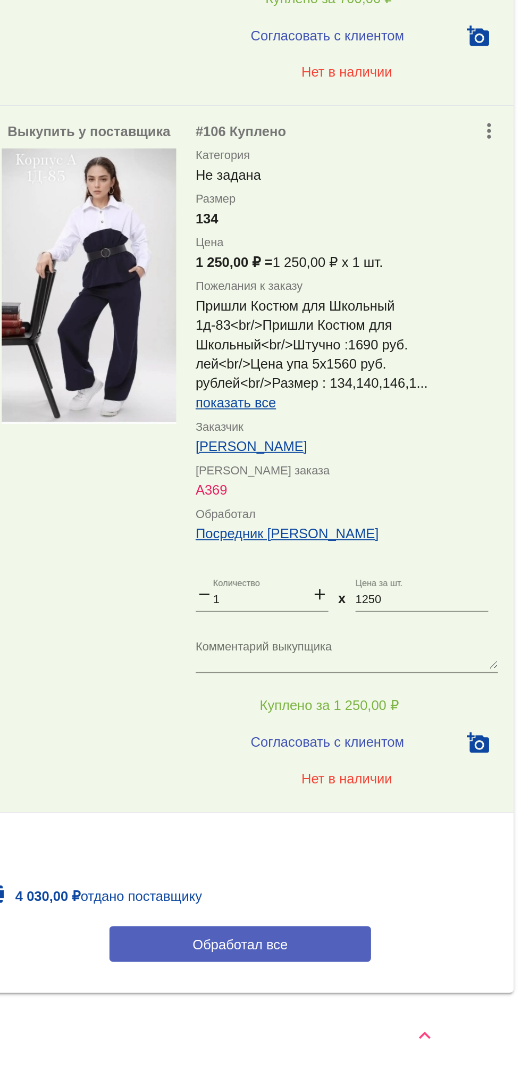
click at [400, 1010] on button "Обработал все" at bounding box center [367, 1004] width 144 height 20
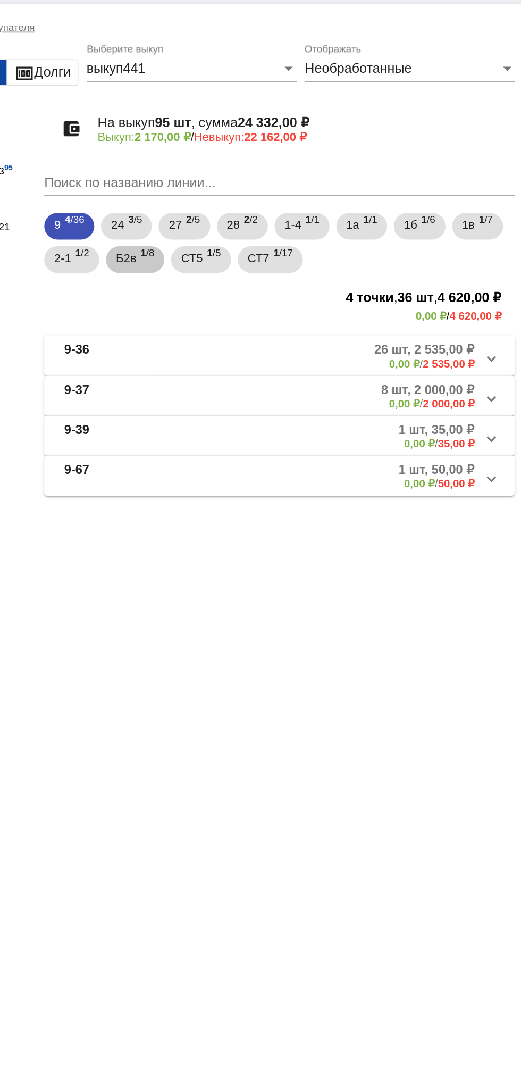
scroll to position [0, 0]
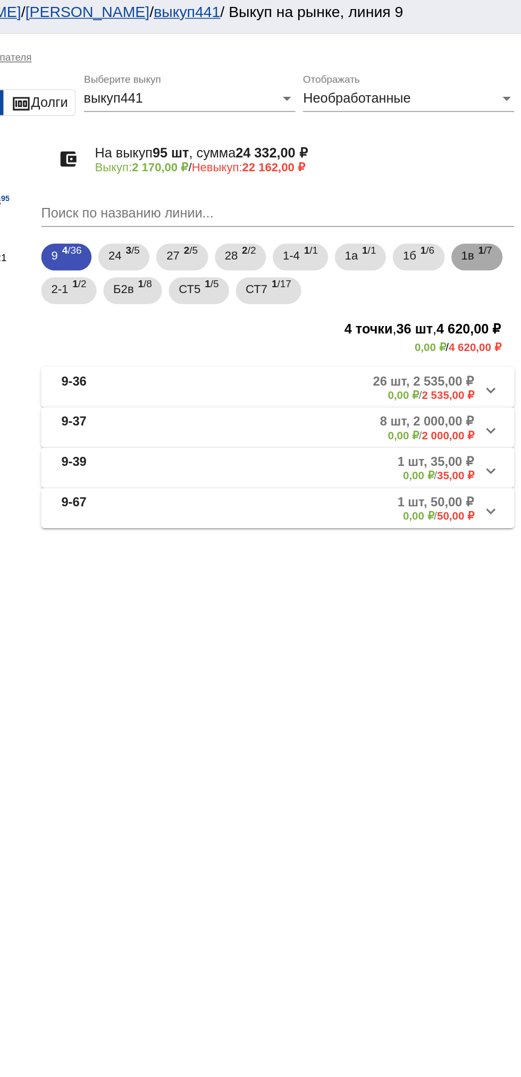
click at [492, 167] on span "1в" at bounding box center [488, 167] width 8 height 19
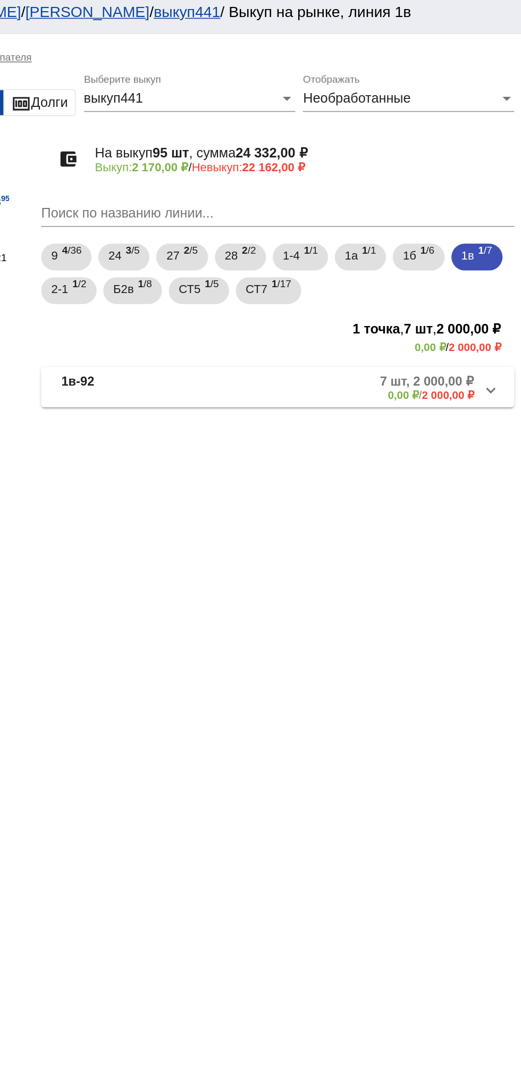
click at [423, 246] on mat-panel-description "7 шт, 2 000,00 ₽ 0,00 ₽ / 2 000,00 ₽" at bounding box center [404, 251] width 175 height 18
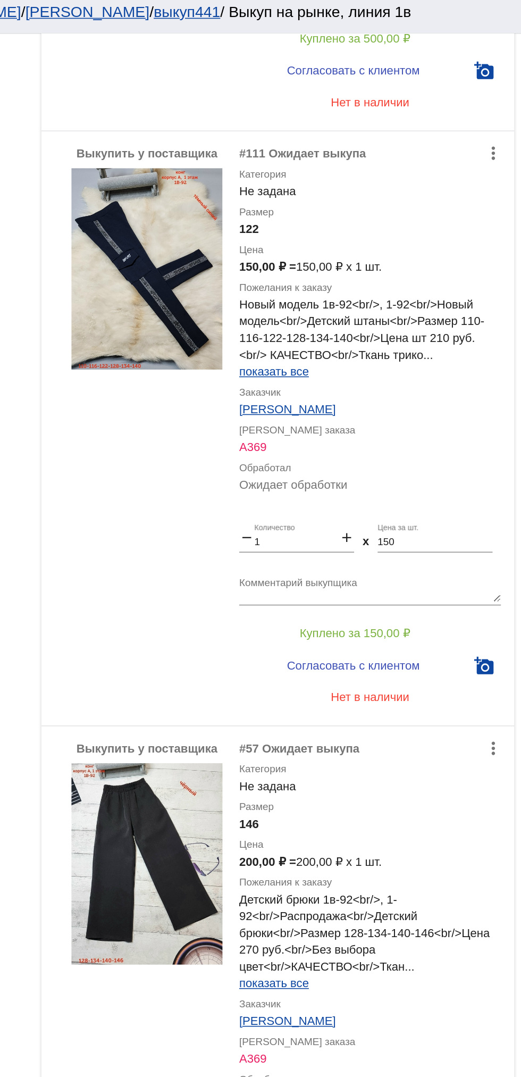
scroll to position [950, 0]
click at [262, 198] on img at bounding box center [284, 176] width 96 height 128
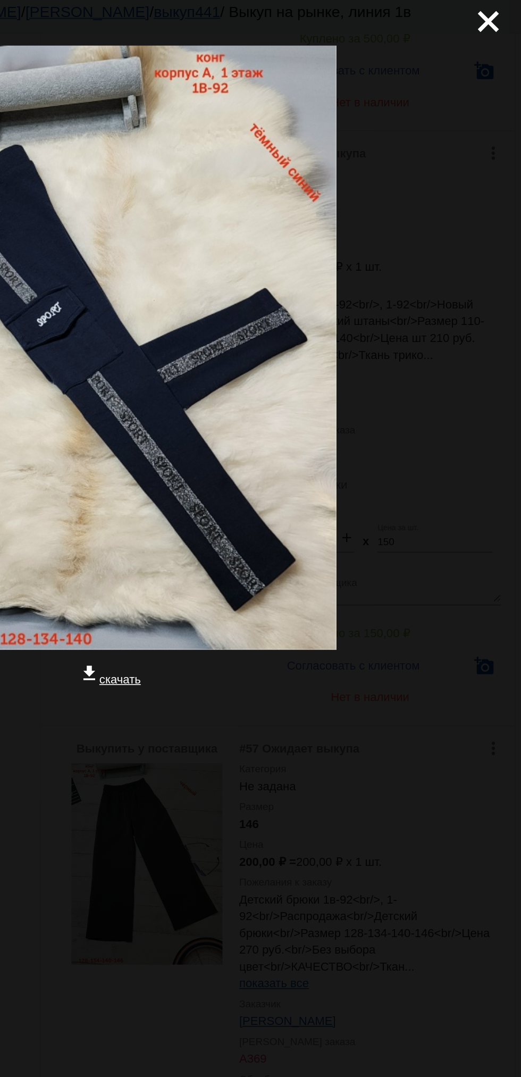
scroll to position [0, 0]
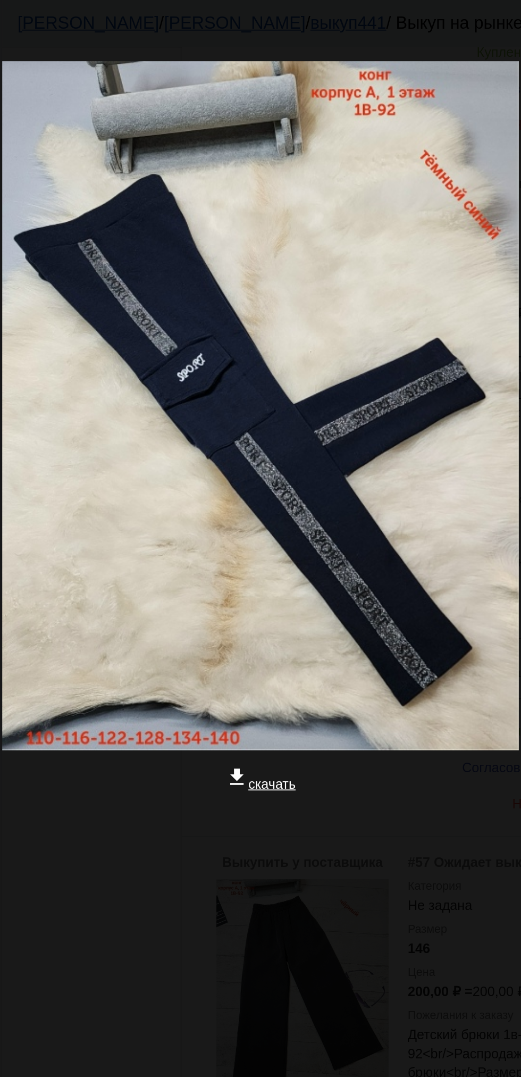
click at [310, 516] on div at bounding box center [261, 494] width 504 height 106
click at [178, 493] on div at bounding box center [261, 494] width 504 height 106
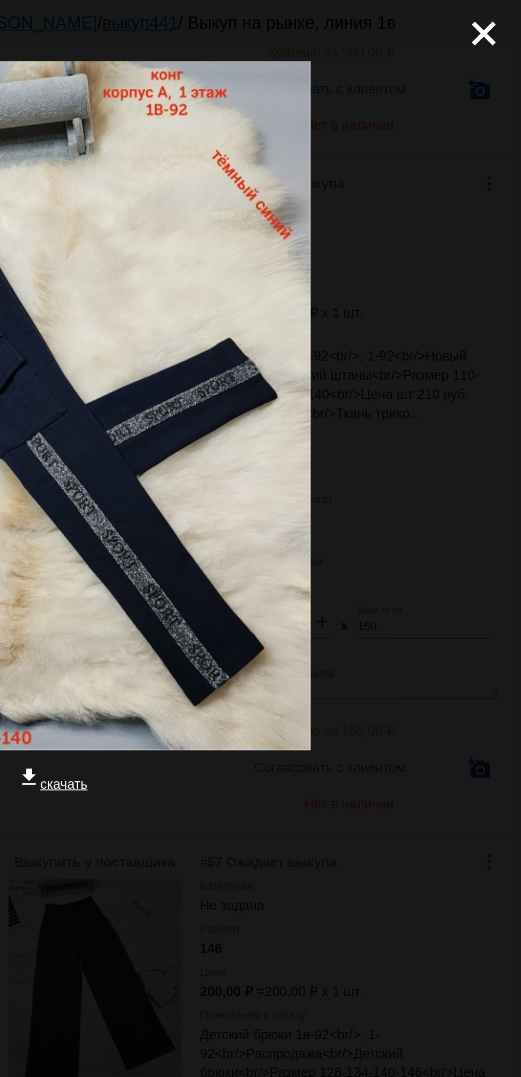
click at [499, 12] on mat-icon "close" at bounding box center [496, 14] width 13 height 13
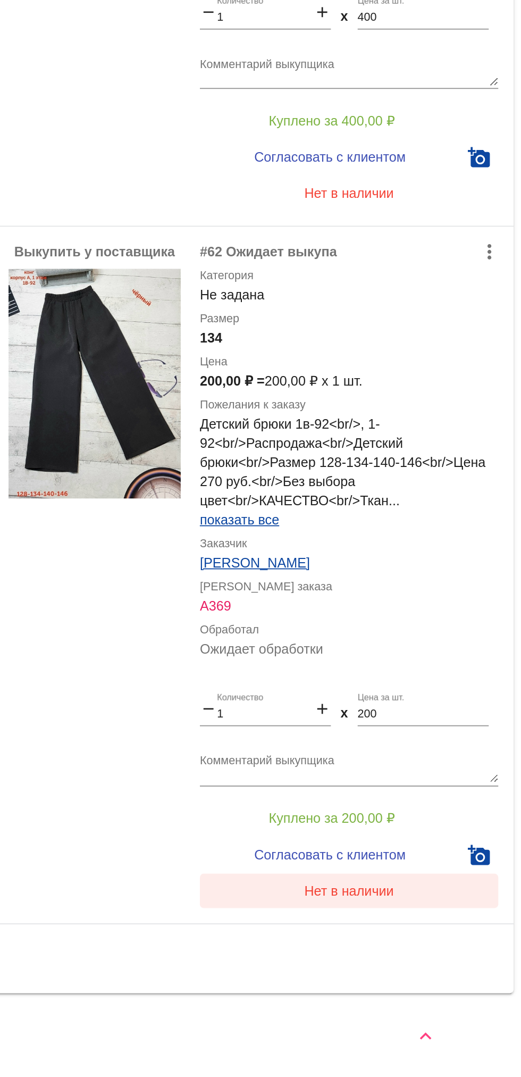
click at [442, 974] on span "Нет в наличии" at bounding box center [426, 973] width 50 height 9
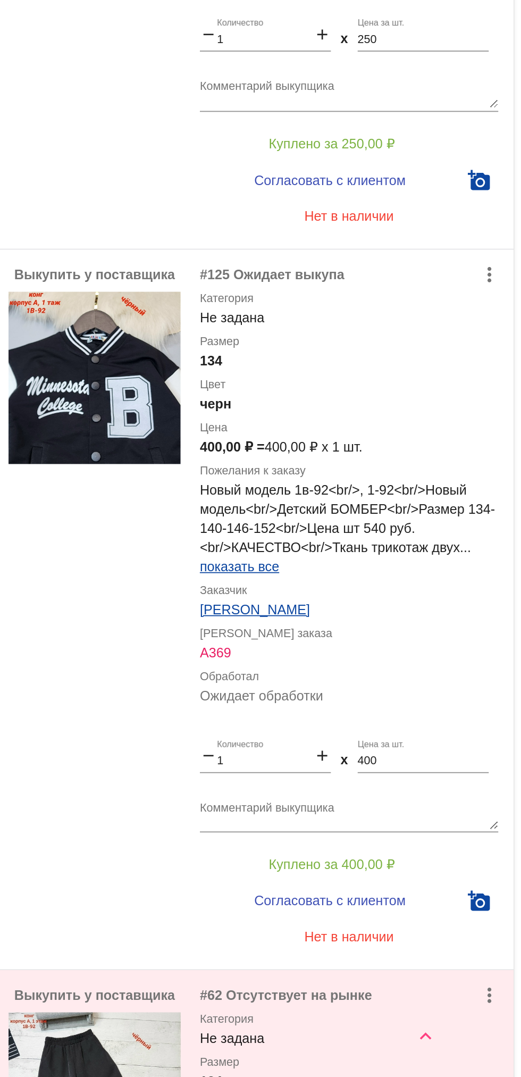
scroll to position [1573, 0]
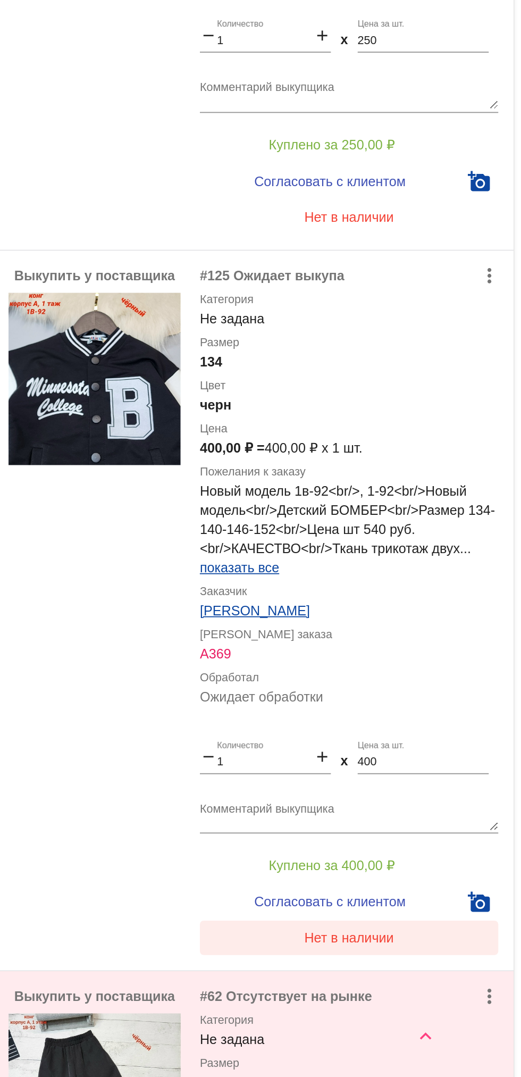
click at [441, 1002] on span "Нет в наличии" at bounding box center [426, 1000] width 50 height 9
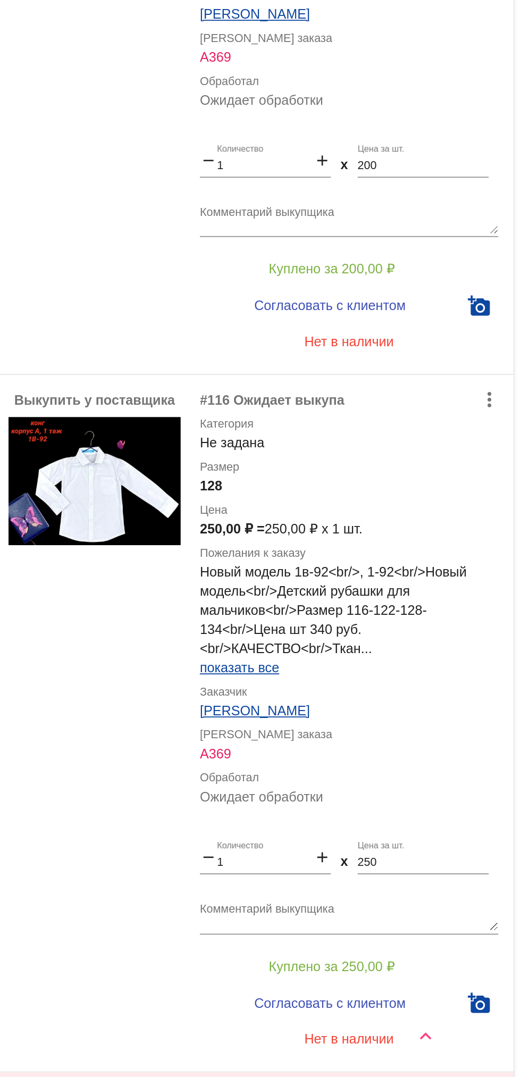
scroll to position [1116, 0]
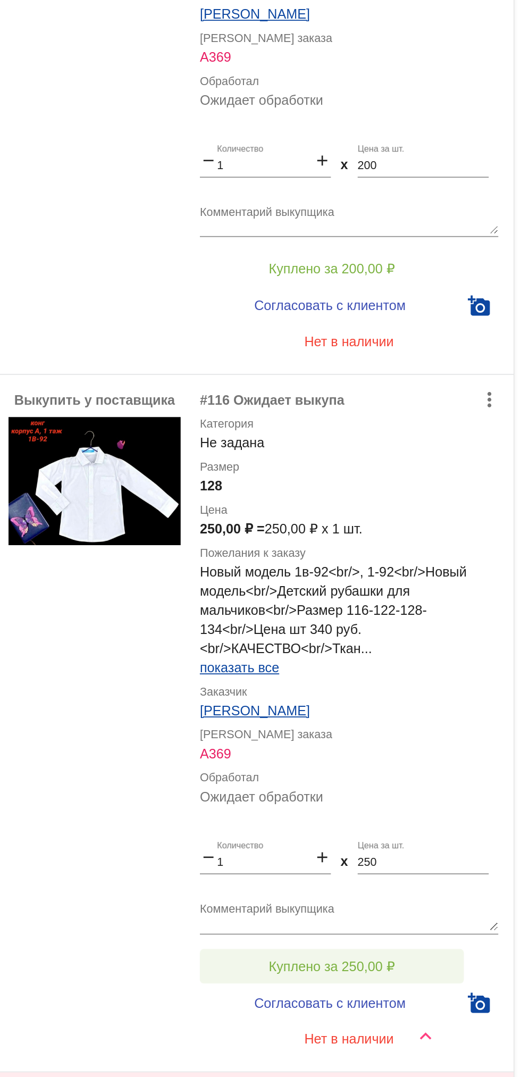
click at [452, 1011] on button "Куплено за 250,00 ₽" at bounding box center [416, 1015] width 147 height 19
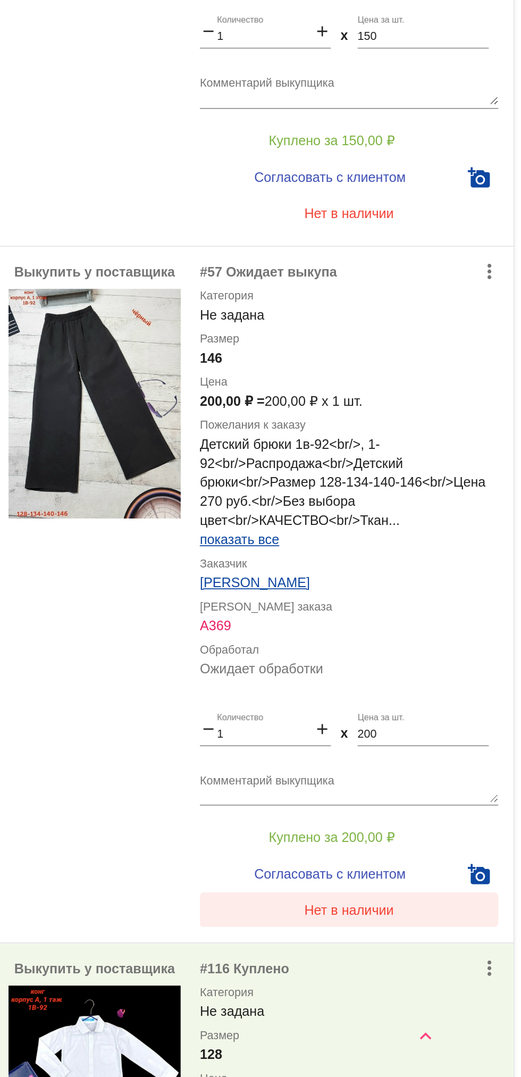
click at [426, 983] on span "Нет в наличии" at bounding box center [426, 984] width 50 height 9
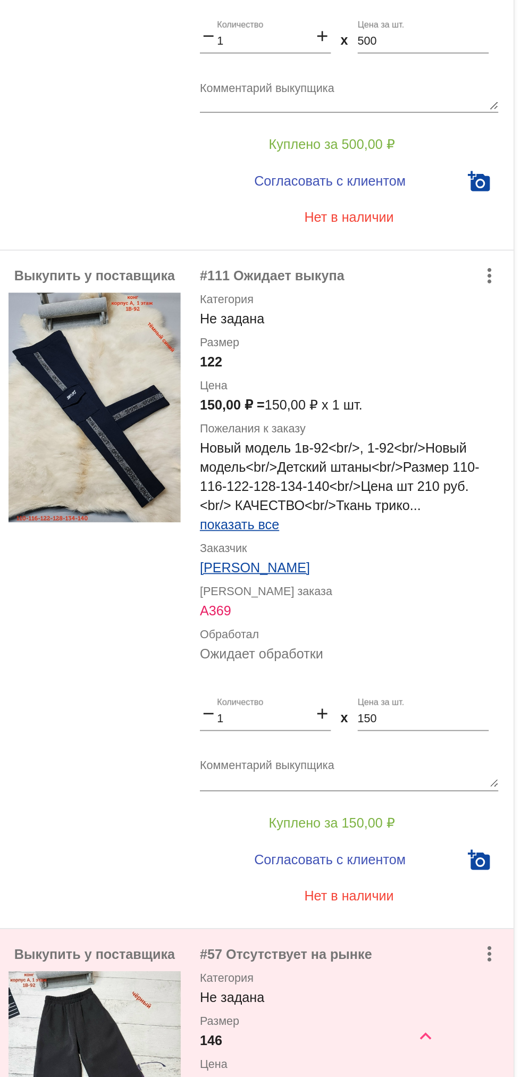
scroll to position [418, 0]
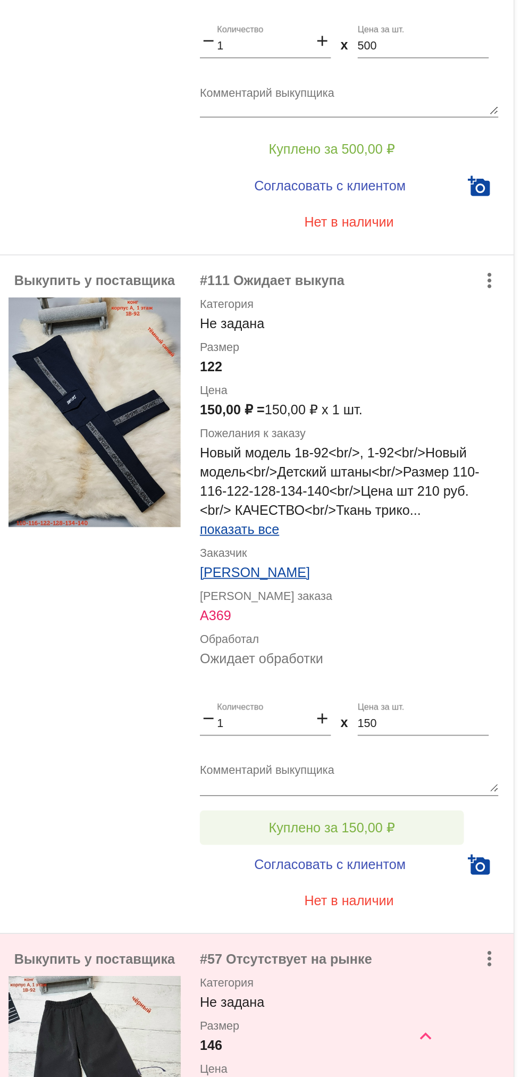
click at [449, 936] on span "Куплено за 150,00 ₽" at bounding box center [416, 938] width 70 height 9
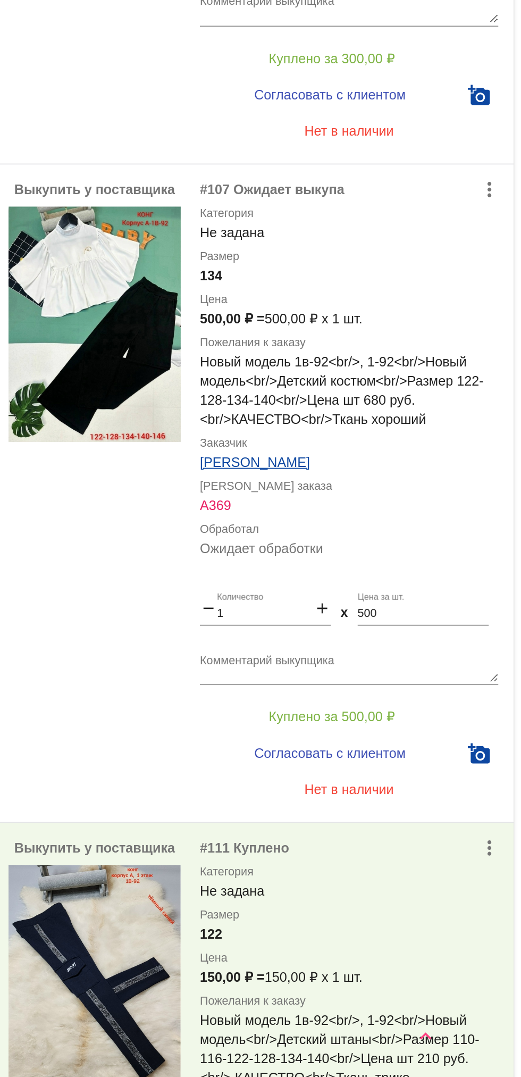
scroll to position [97, 0]
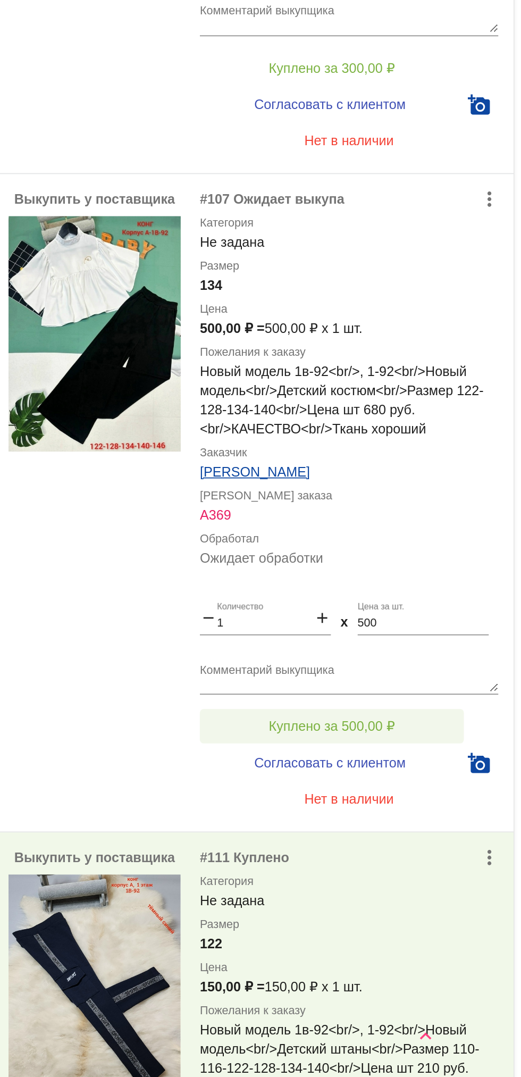
click at [448, 883] on span "Куплено за 500,00 ₽" at bounding box center [416, 882] width 70 height 9
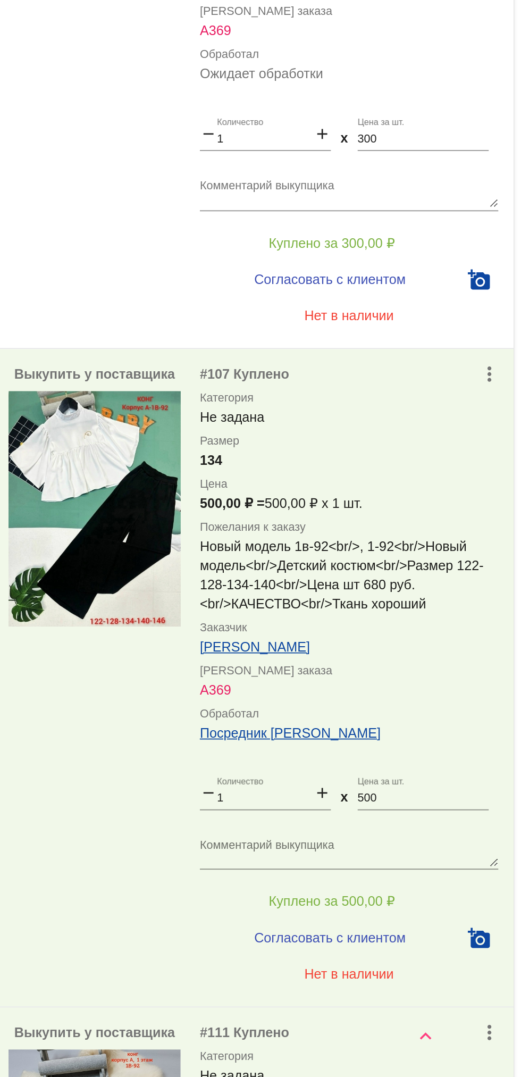
scroll to position [0, 0]
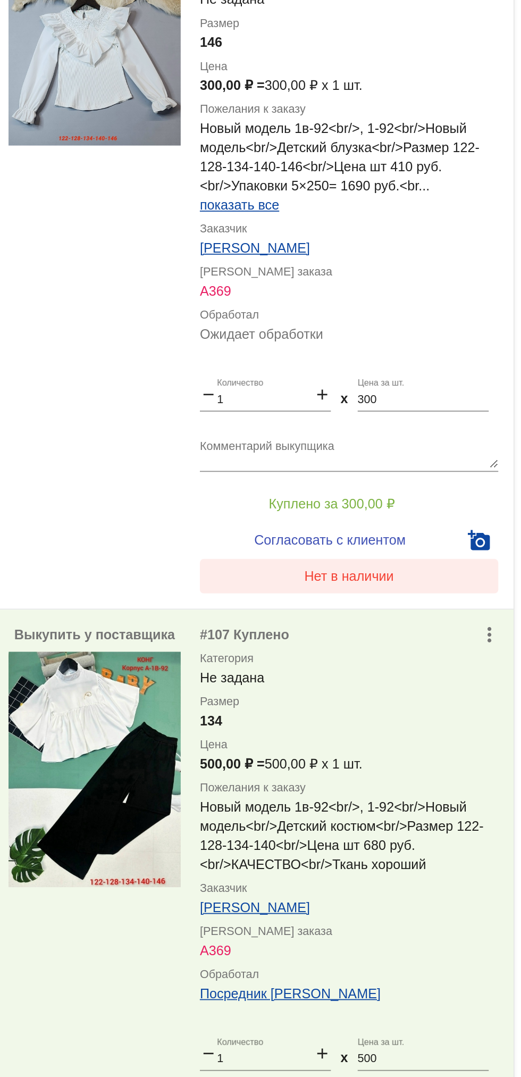
click at [447, 656] on span "Нет в наличии" at bounding box center [426, 654] width 50 height 9
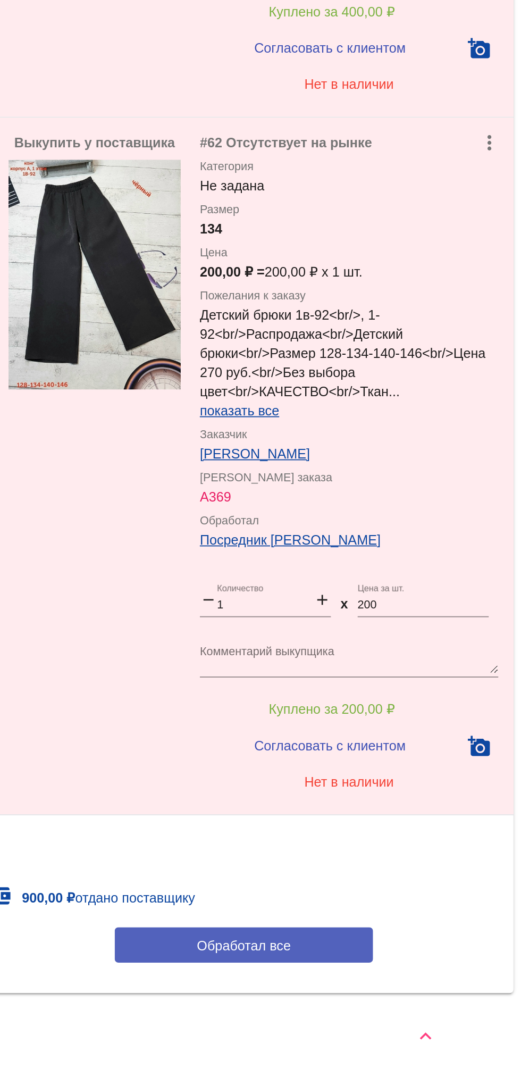
click at [335, 1007] on button "Обработал все" at bounding box center [367, 1004] width 144 height 20
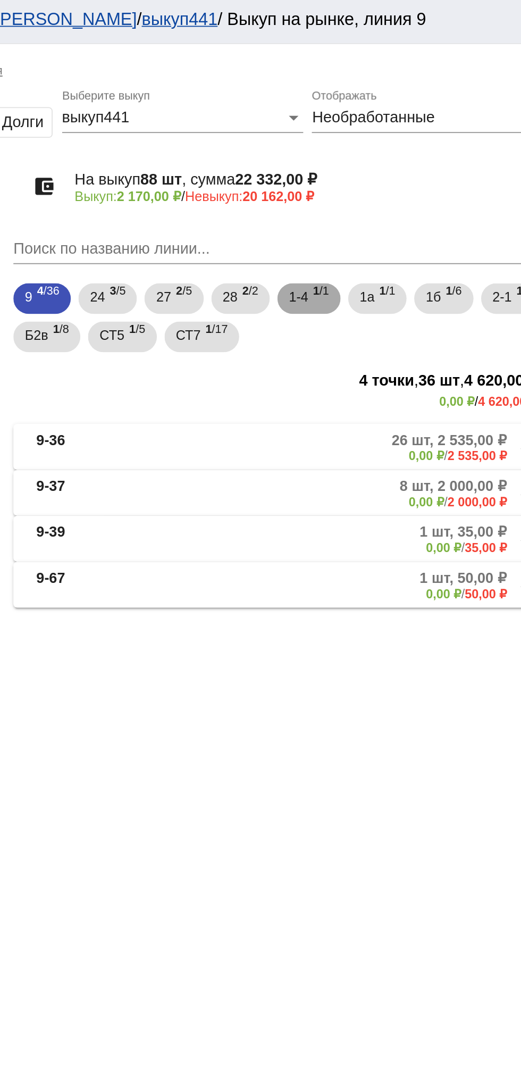
click at [381, 171] on span "1-4" at bounding box center [375, 167] width 11 height 19
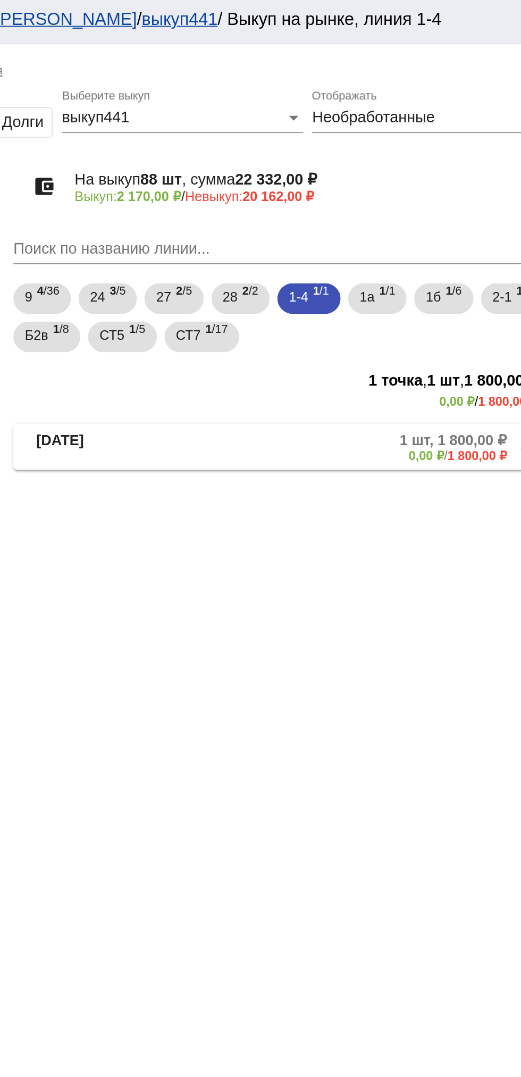
click at [288, 242] on mat-expansion-panel-header "[DATE] 1 шт, 1 800,00 ₽ 0,00 ₽ / 1 800,00 ₽" at bounding box center [367, 251] width 300 height 26
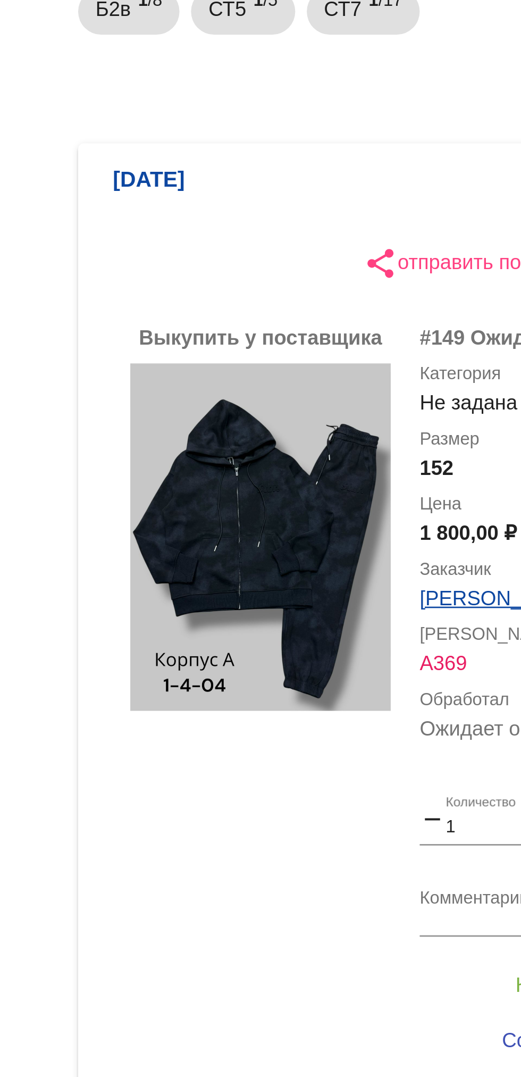
click at [199, 296] on app-facets "Фильтры Покупатели vkprofile29890083 88 Выкупщики vkprofile797920121 По категор…" at bounding box center [169, 366] width 96 height 558
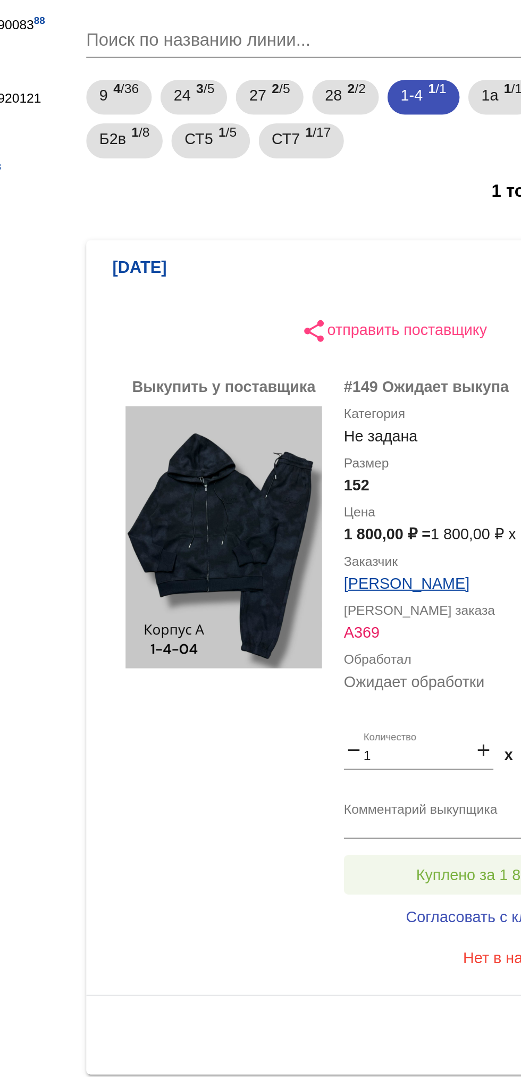
click at [400, 543] on span "Куплено за 1 800,00 ₽" at bounding box center [416, 547] width 77 height 9
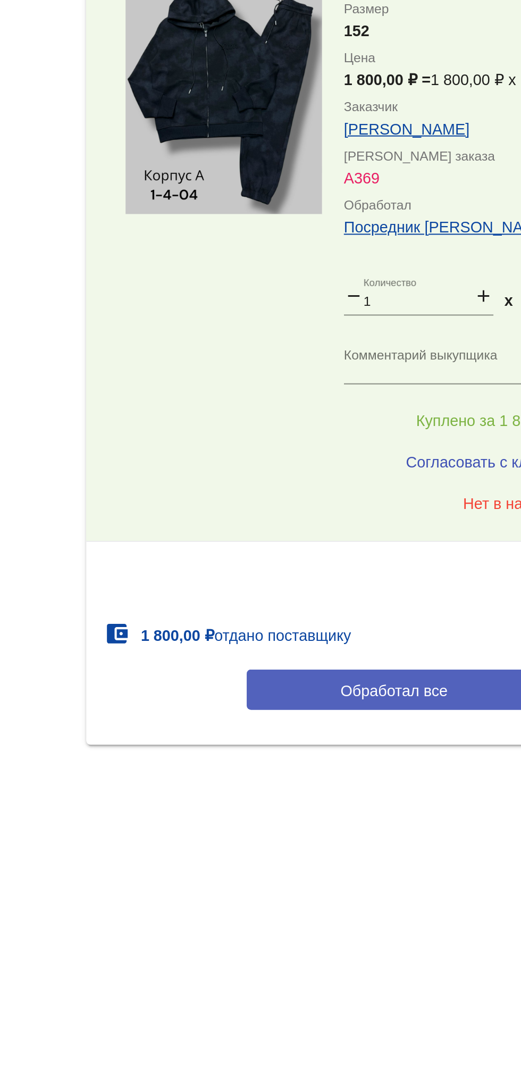
click at [368, 683] on span "Обработал все" at bounding box center [367, 678] width 52 height 9
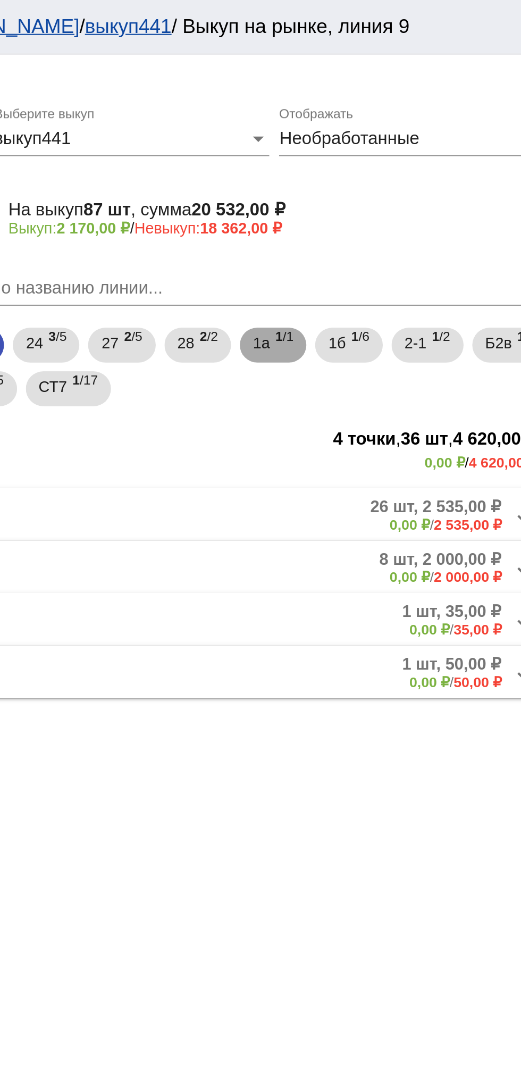
click at [388, 166] on span "1 /1" at bounding box center [386, 169] width 9 height 22
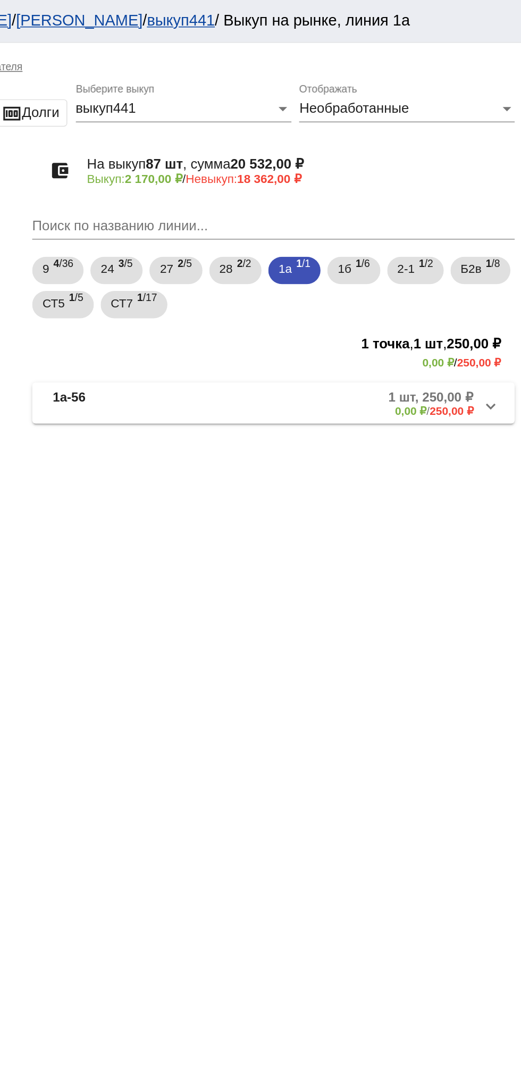
click at [396, 261] on mat-expansion-panel-header "1а-56 1 шт, 250,00 ₽ 0,00 ₽ / 250,00 ₽" at bounding box center [367, 251] width 300 height 26
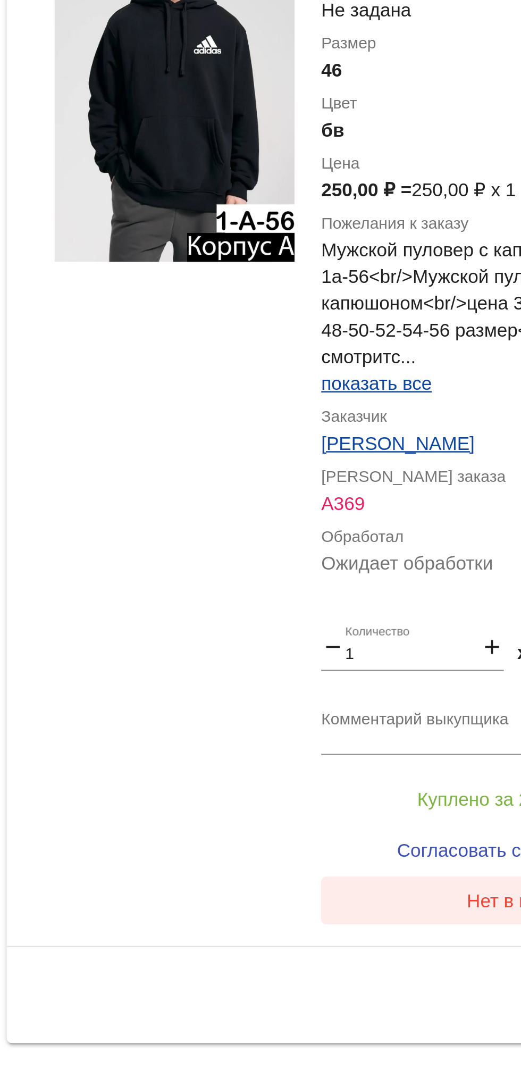
click at [359, 696] on button "Нет в наличии" at bounding box center [426, 688] width 166 height 19
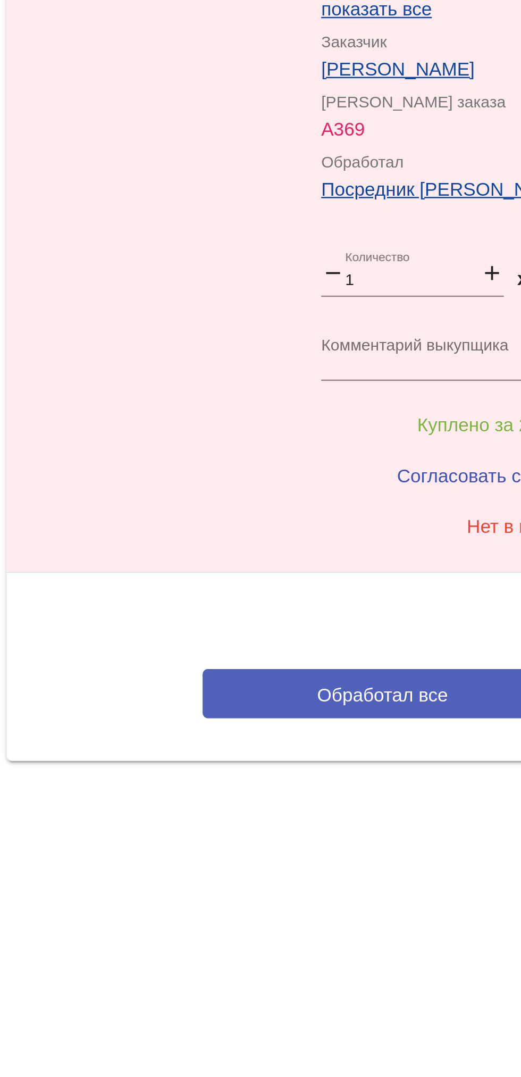
click at [306, 759] on button "Обработал все" at bounding box center [367, 755] width 144 height 20
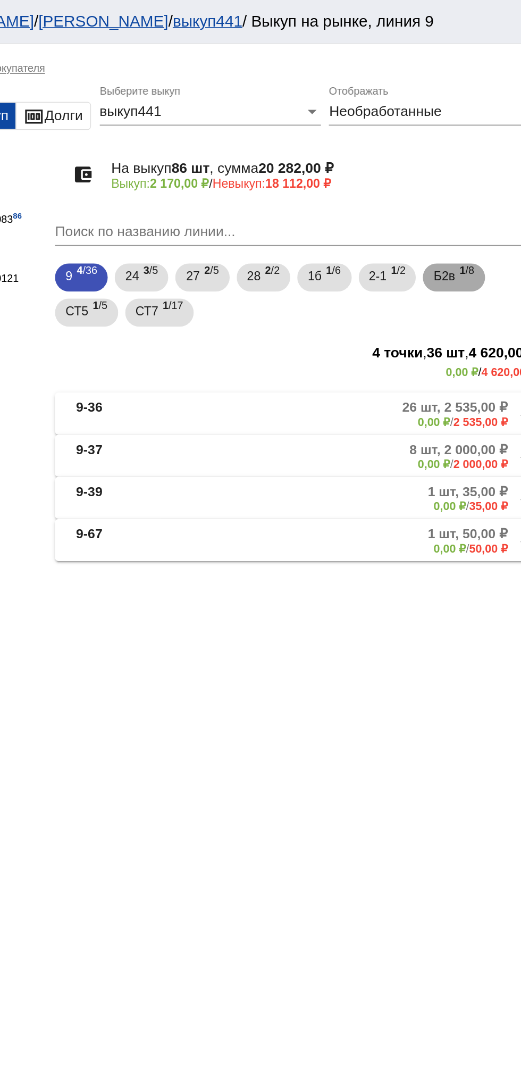
click at [459, 169] on span "Б2в" at bounding box center [452, 167] width 13 height 19
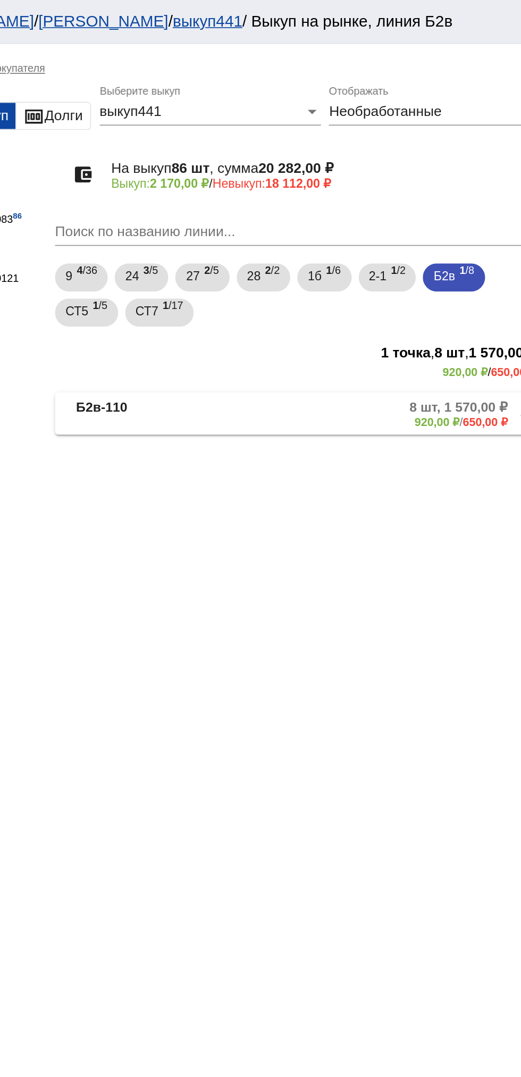
click at [263, 244] on mat-panel-title "Б2в-110" at bounding box center [272, 251] width 85 height 18
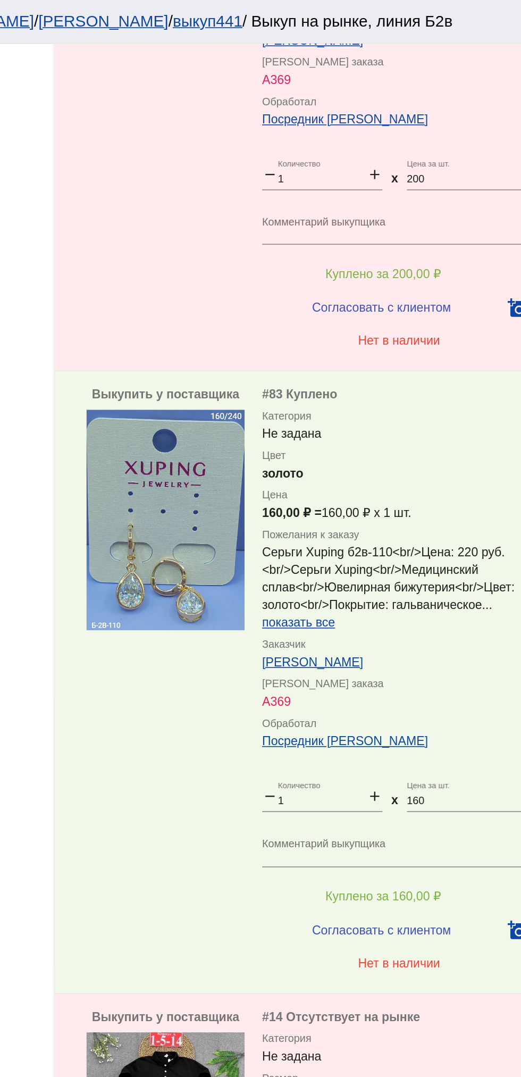
scroll to position [2407, 0]
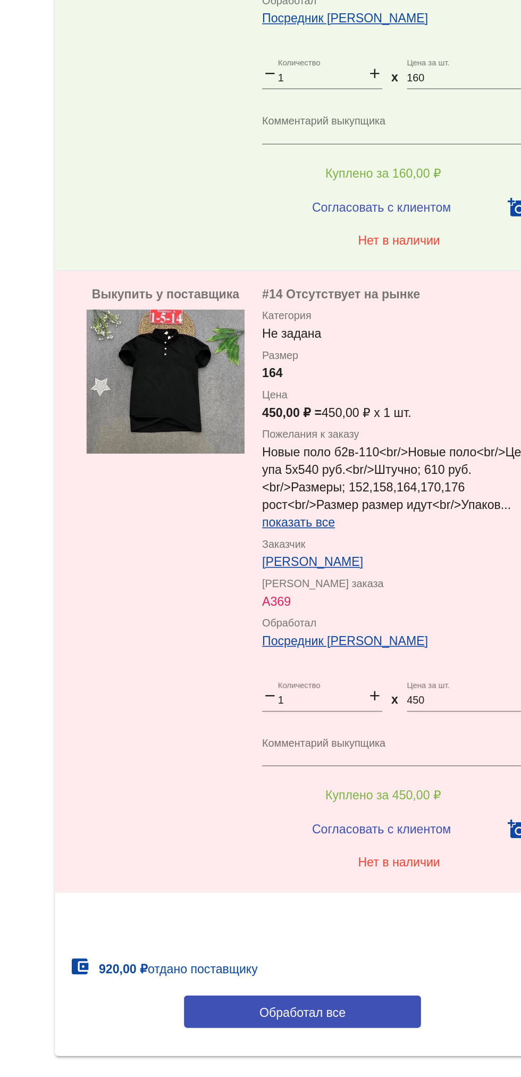
click at [272, 628] on img at bounding box center [284, 621] width 96 height 87
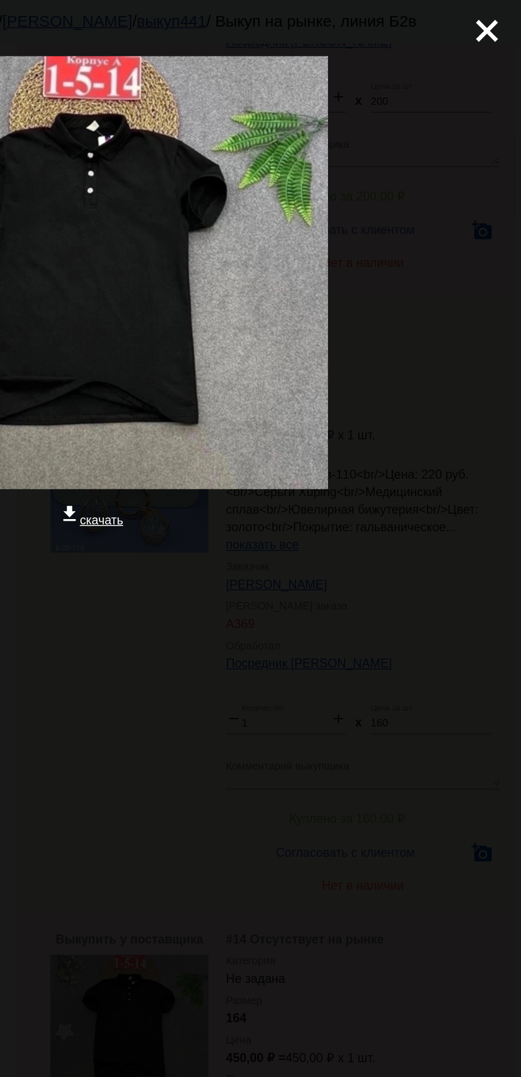
click at [503, 21] on mat-icon "close" at bounding box center [496, 14] width 13 height 13
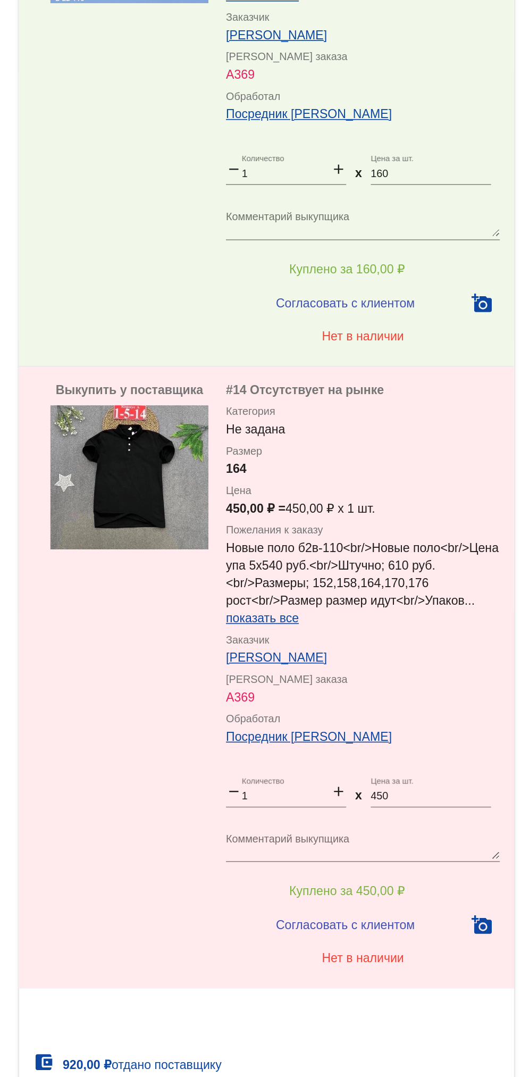
click at [289, 616] on img at bounding box center [284, 621] width 96 height 87
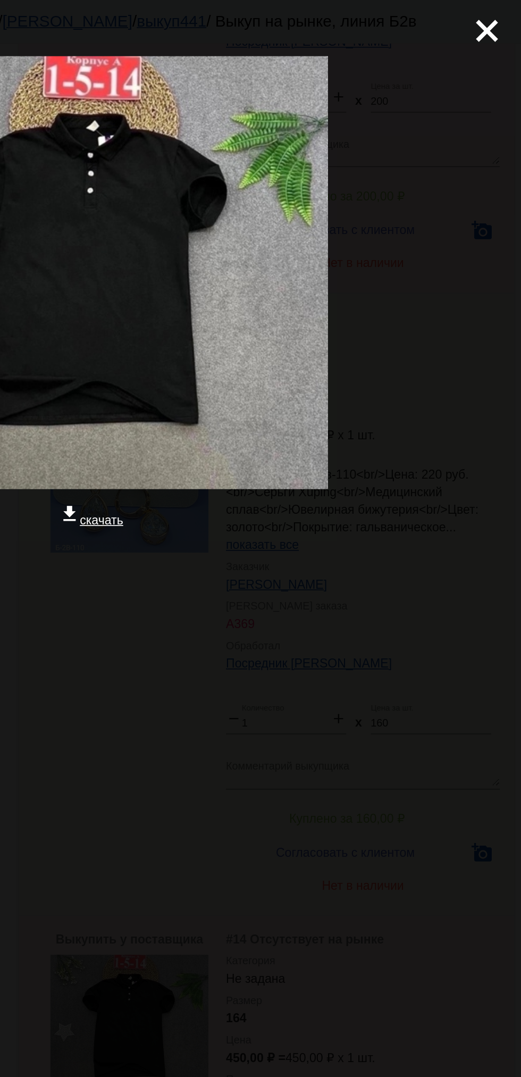
click at [491, 18] on mat-icon "close" at bounding box center [496, 14] width 13 height 13
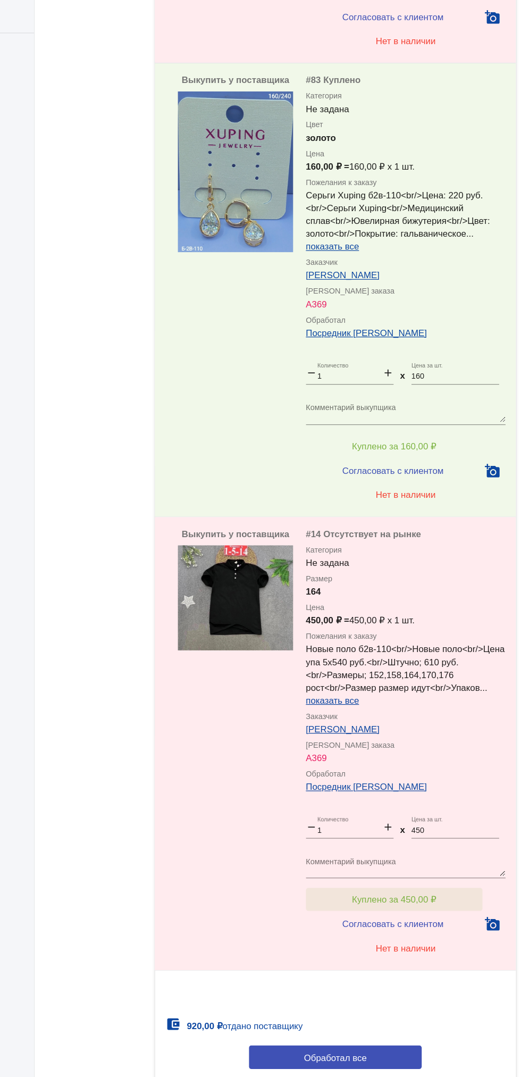
click at [441, 874] on span "Куплено за 450,00 ₽" at bounding box center [416, 872] width 70 height 9
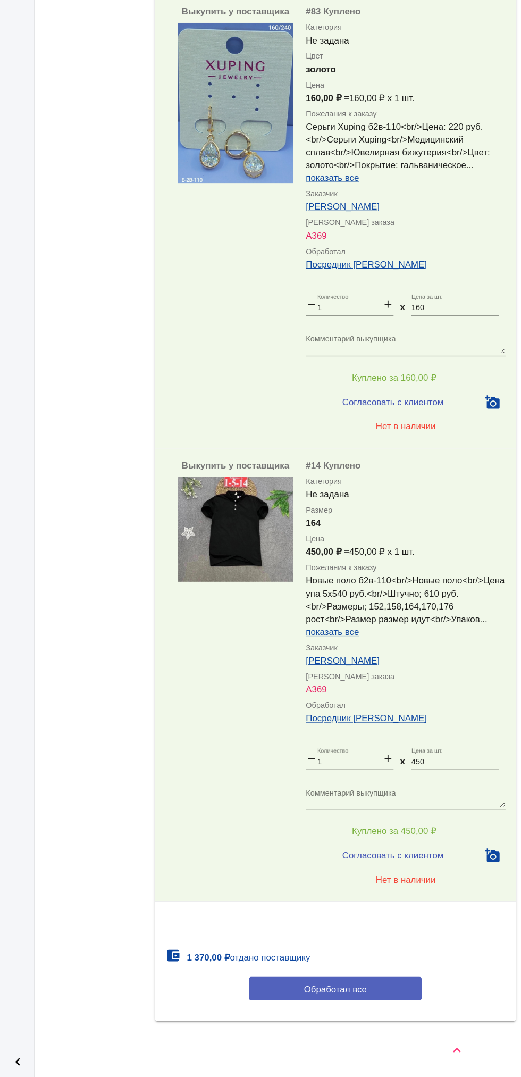
click at [326, 1004] on button "Обработал все" at bounding box center [367, 1004] width 144 height 20
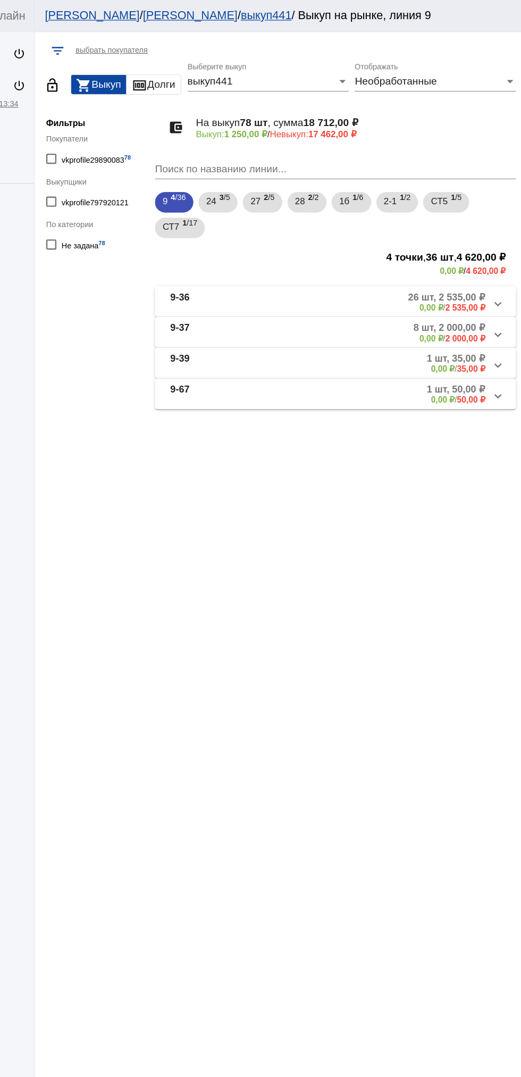
scroll to position [0, 0]
click at [340, 172] on span "28" at bounding box center [338, 167] width 9 height 19
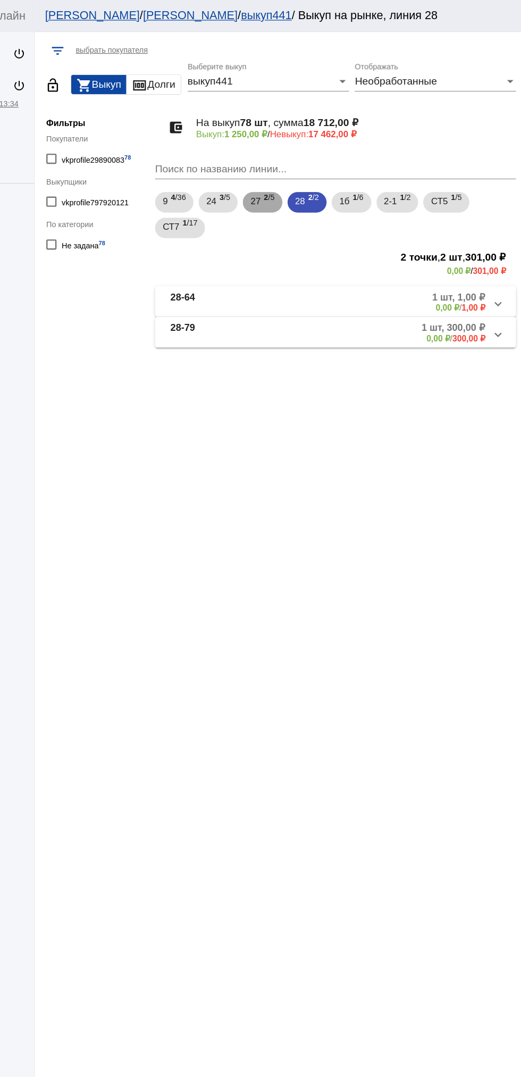
click at [300, 170] on span "27" at bounding box center [300, 167] width 9 height 19
click at [268, 170] on span "24" at bounding box center [264, 167] width 9 height 19
click at [302, 173] on span "27" at bounding box center [300, 167] width 9 height 19
click at [413, 248] on mat-panel-description "4 шт, 2 400,00 ₽ 0,00 ₽ / 2 400,00 ₽" at bounding box center [404, 251] width 175 height 18
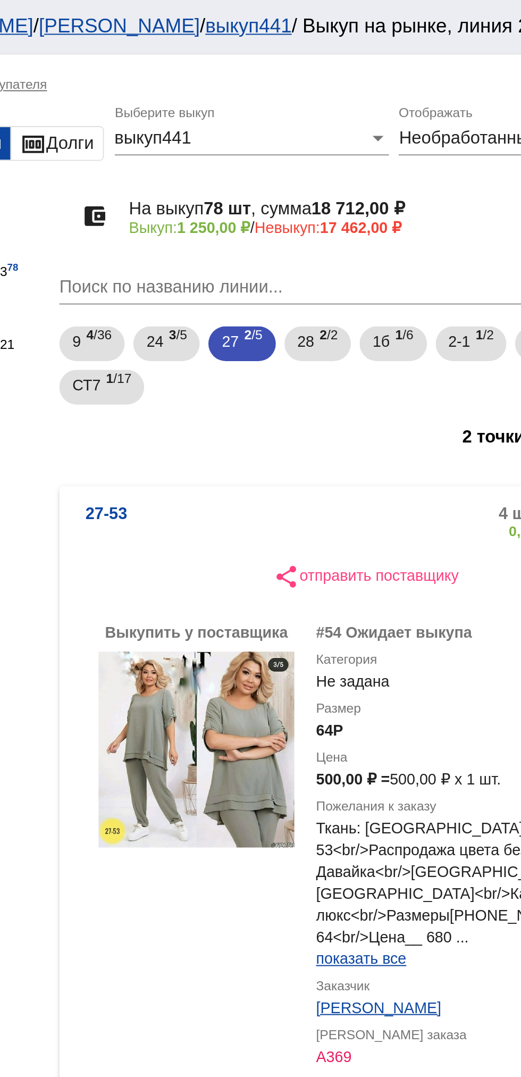
click at [260, 250] on mat-panel-title "27-53" at bounding box center [269, 255] width 78 height 18
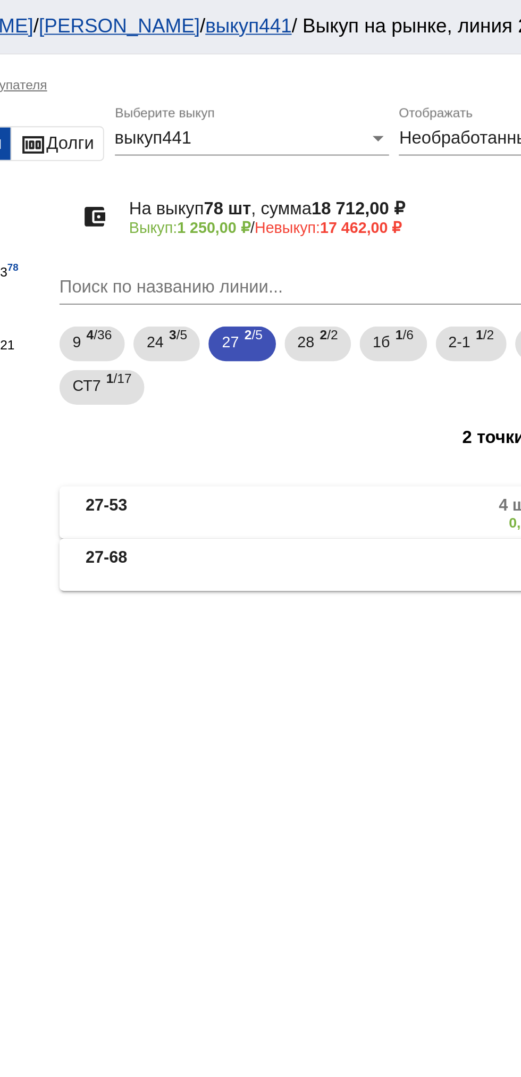
click at [250, 267] on mat-expansion-panel-header "27-68 1 шт, 1,00 ₽ 0,00 ₽ / 1,00 ₽" at bounding box center [367, 276] width 300 height 26
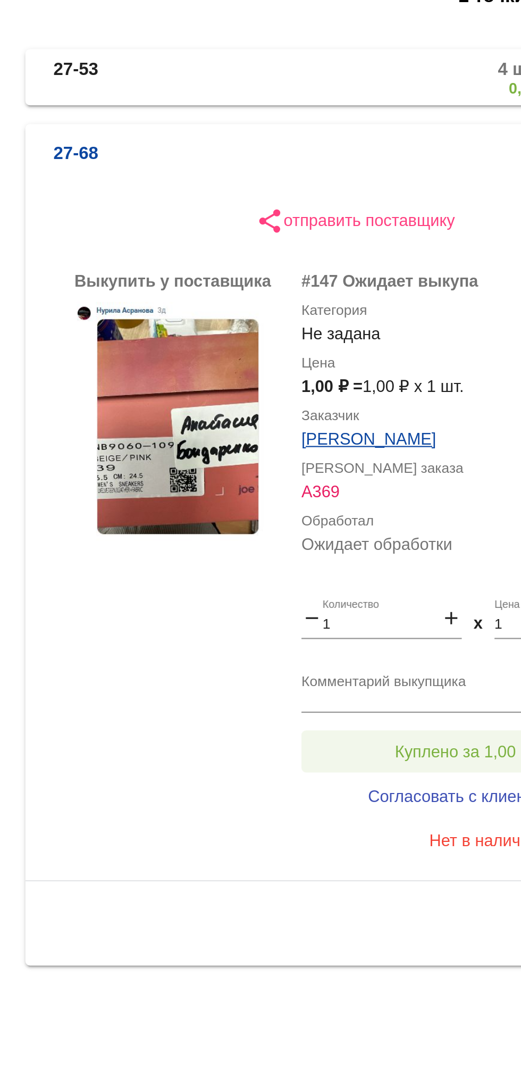
click at [417, 553] on span "Куплено за 1,00 ₽" at bounding box center [416, 557] width 62 height 9
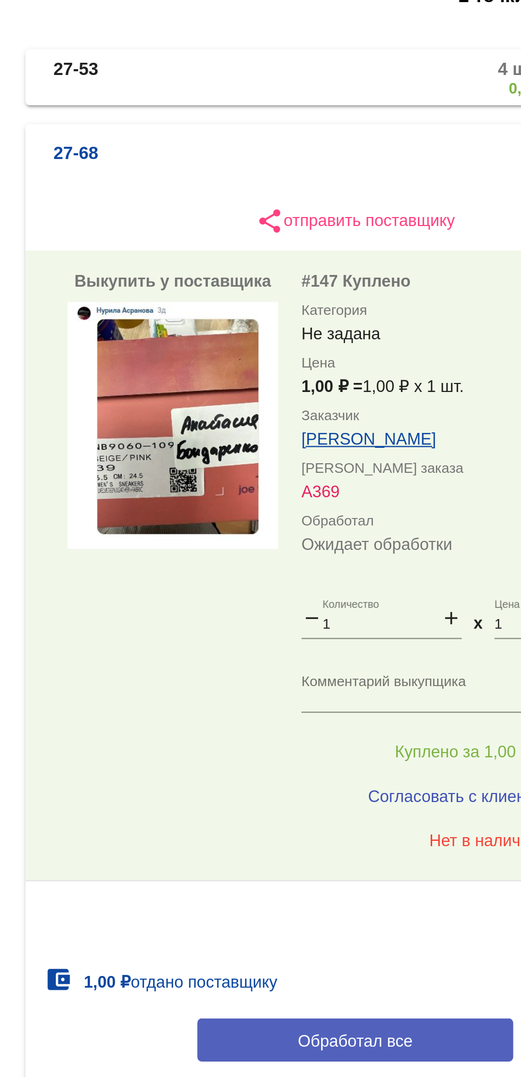
click at [377, 689] on span "Обработал все" at bounding box center [367, 688] width 52 height 9
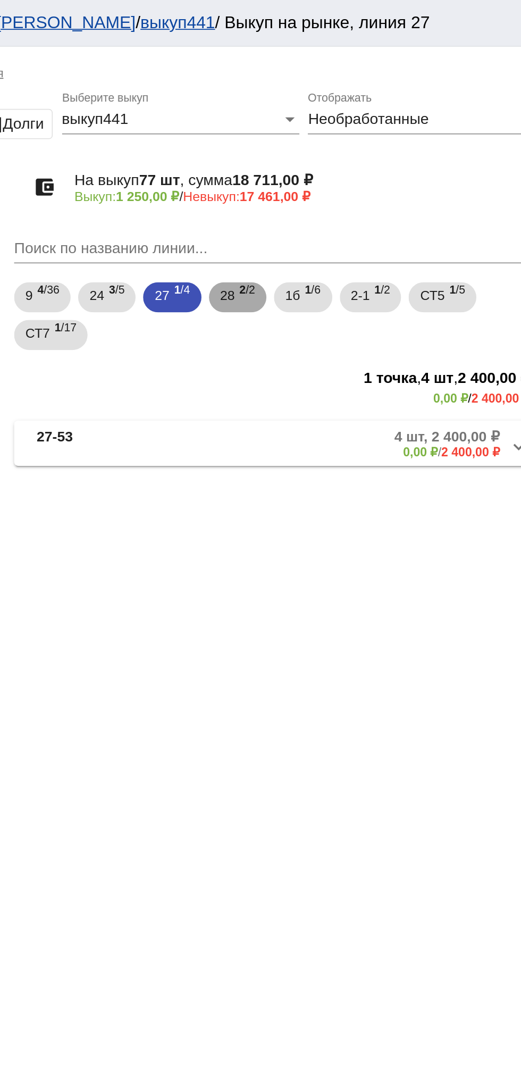
click at [339, 167] on span "28" at bounding box center [338, 167] width 9 height 19
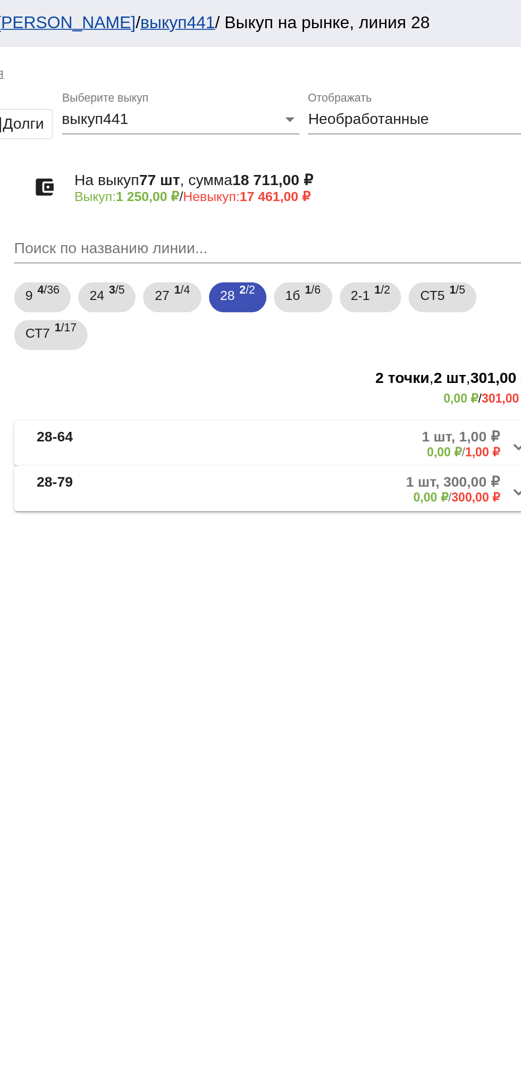
click at [416, 283] on mat-panel-description "1 шт, 300,00 ₽ 0,00 ₽ / 300,00 ₽" at bounding box center [405, 277] width 173 height 18
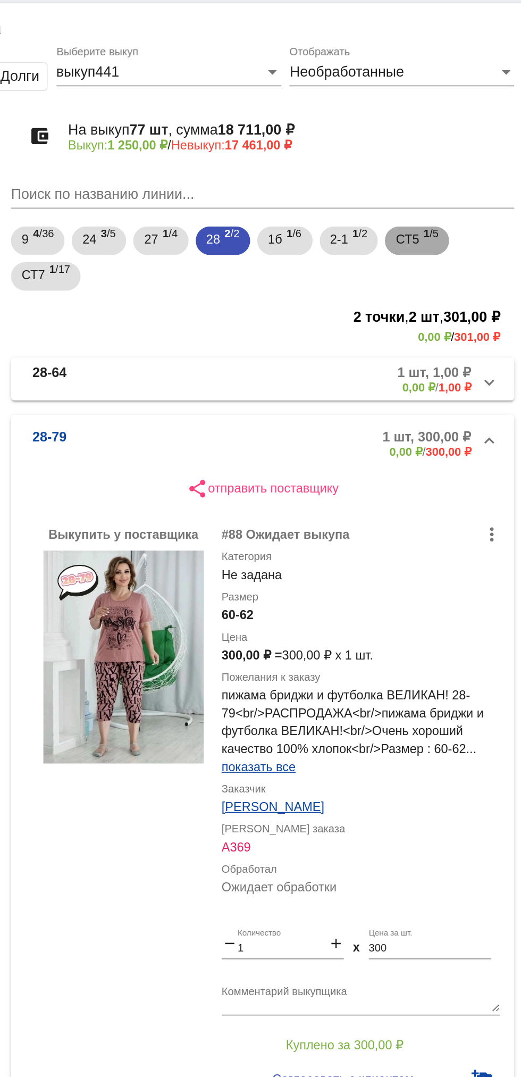
click at [458, 167] on span "СТ5" at bounding box center [453, 167] width 14 height 19
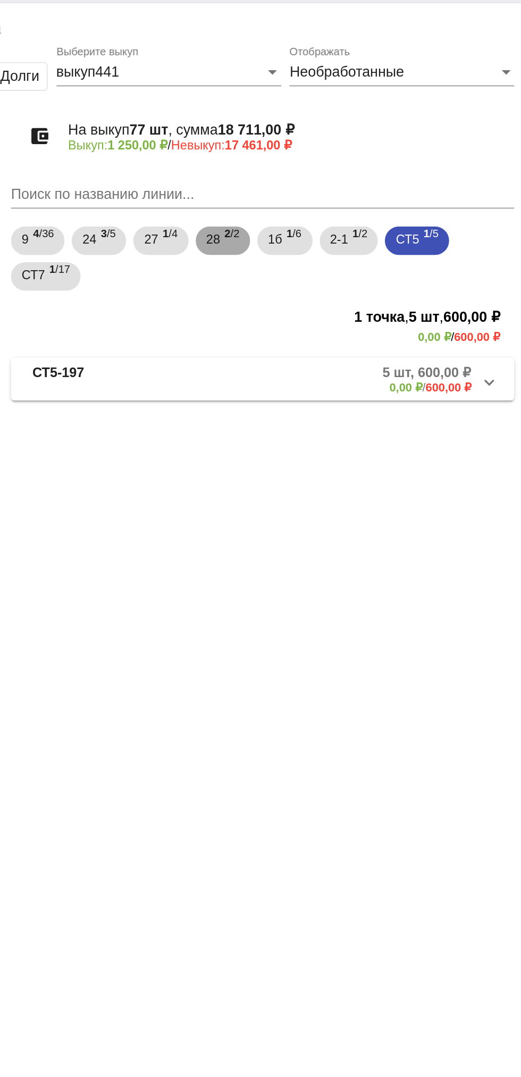
click at [348, 164] on b "2" at bounding box center [346, 163] width 4 height 7
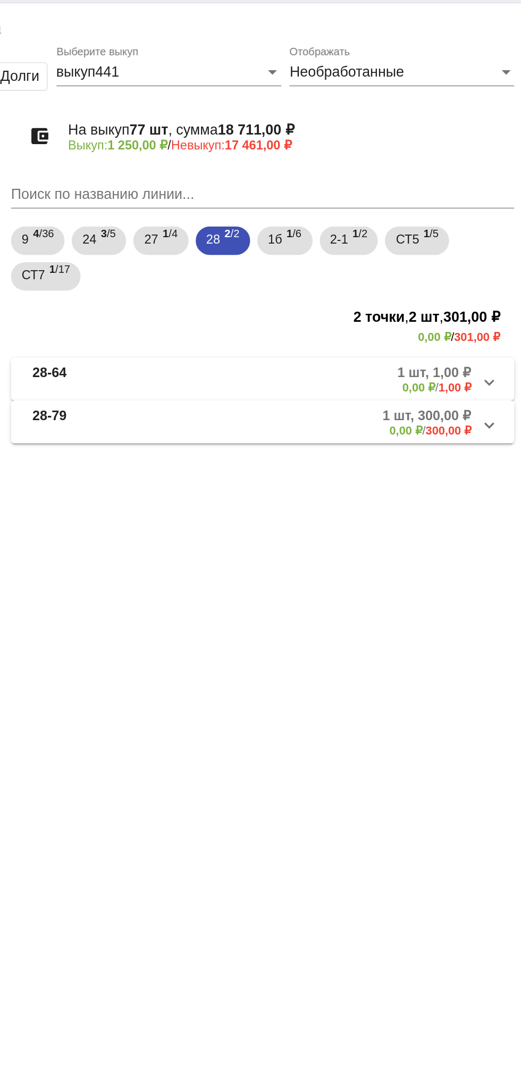
click at [382, 240] on mat-expansion-panel-header "28-64 1 шт, 1,00 ₽ 0,00 ₽ / 1,00 ₽" at bounding box center [367, 251] width 300 height 26
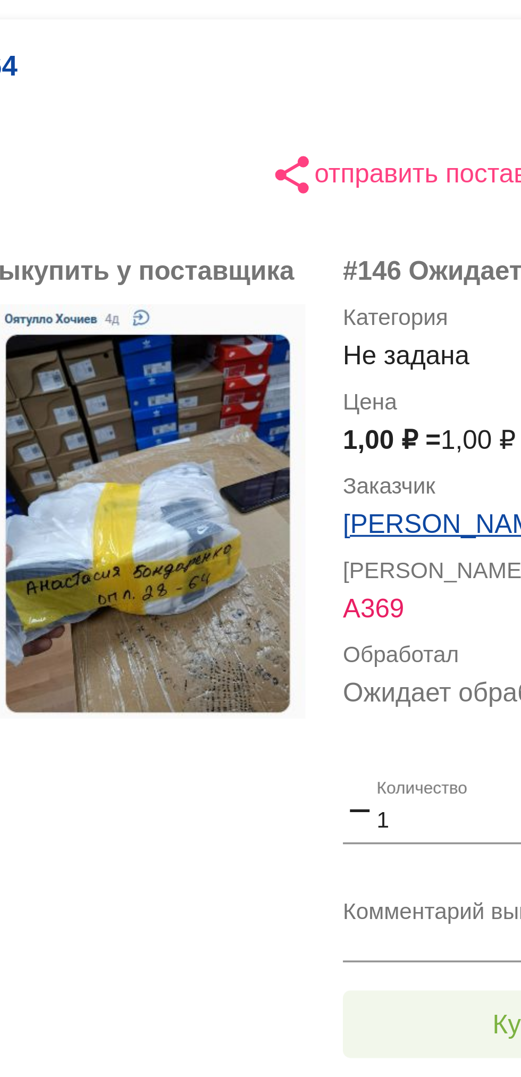
click at [380, 523] on button "Куплено за 1,00 ₽" at bounding box center [416, 522] width 147 height 19
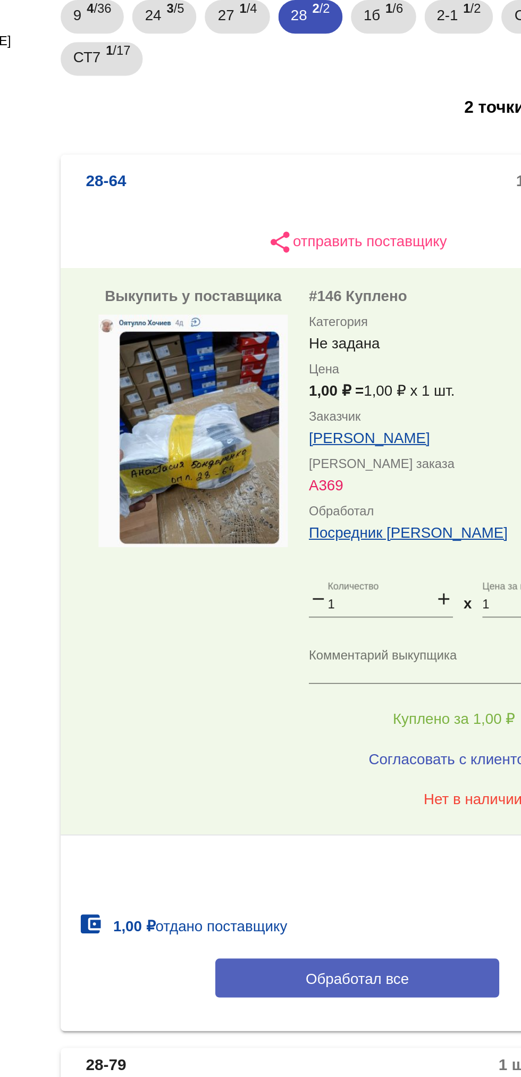
click at [364, 649] on button "Обработал все" at bounding box center [367, 654] width 144 height 20
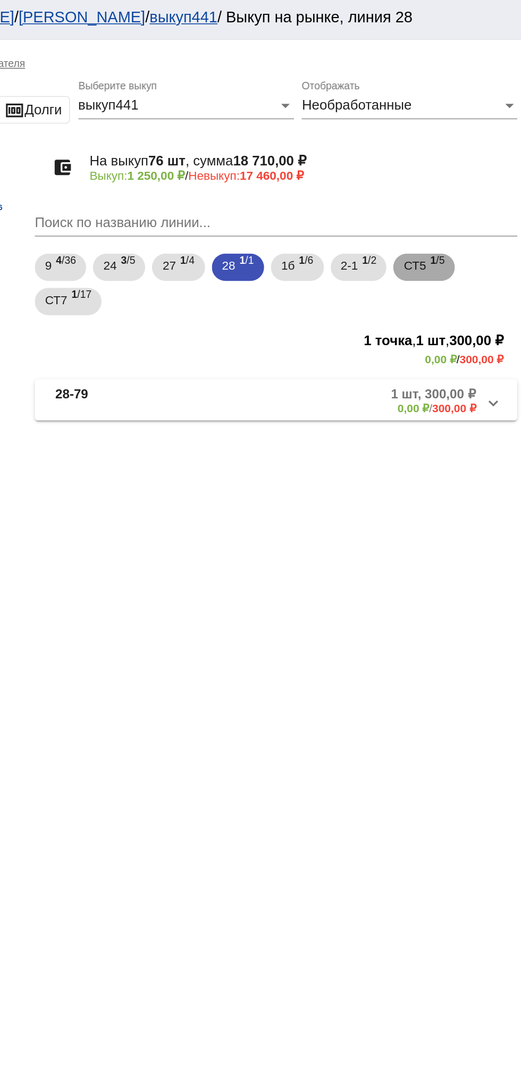
click at [458, 165] on span "СТ5" at bounding box center [453, 167] width 14 height 19
click at [273, 253] on mat-panel-title "СТ5-197" at bounding box center [273, 251] width 87 height 18
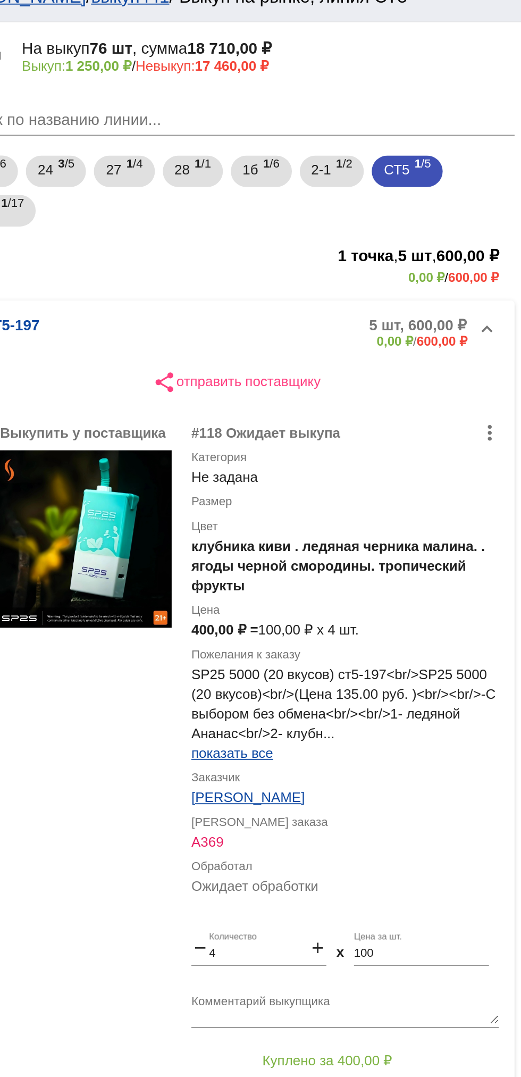
scroll to position [74, 0]
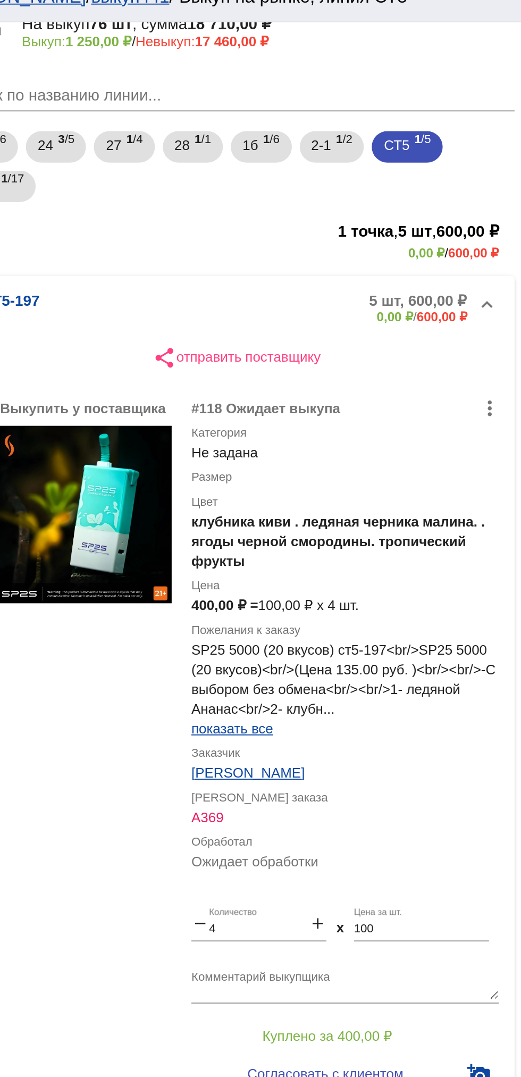
click at [420, 540] on textarea "Комментарий выкупщика" at bounding box center [426, 545] width 166 height 16
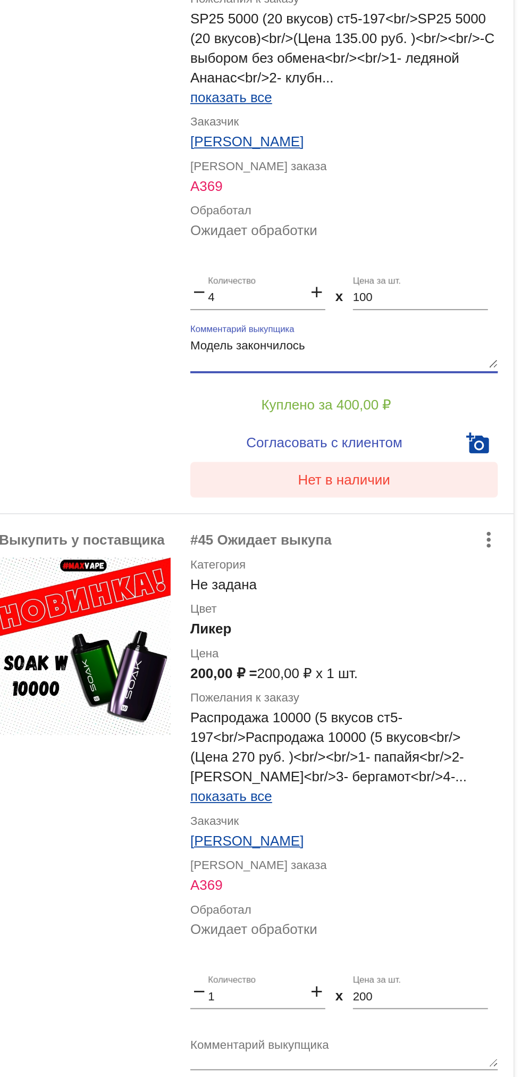
type textarea "Модель закончилось"
click at [436, 613] on span "Нет в наличии" at bounding box center [426, 614] width 50 height 9
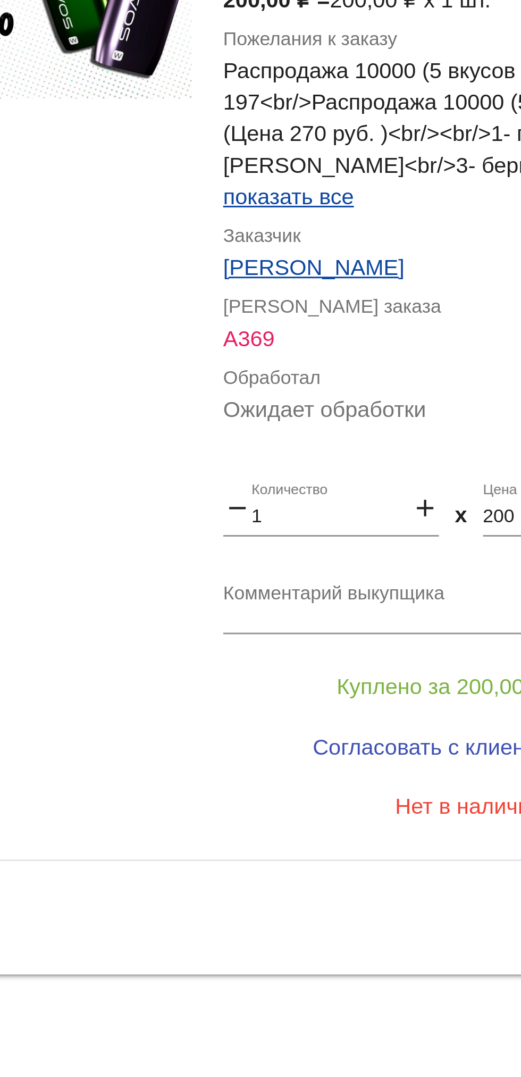
scroll to position [0, 0]
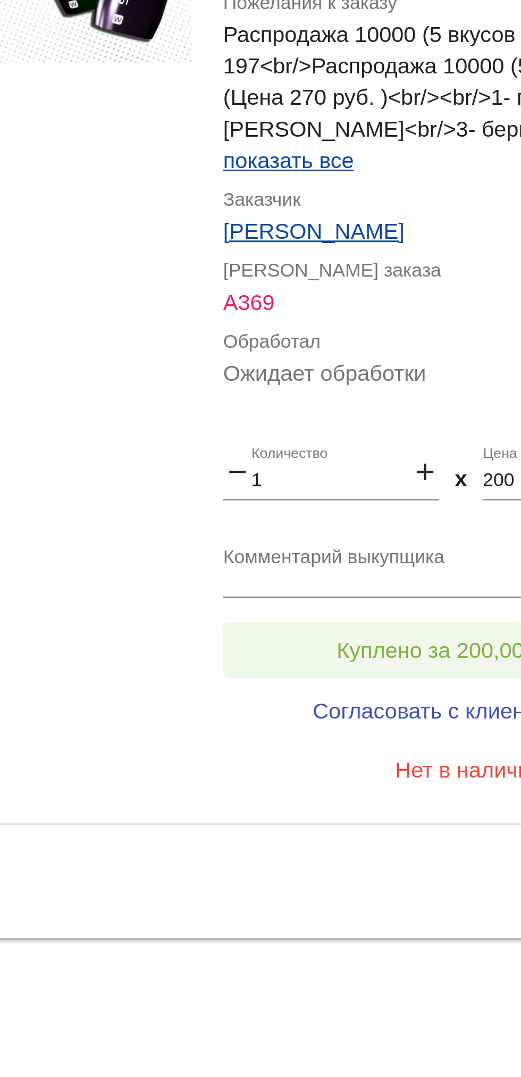
click at [406, 924] on button "Куплено за 200,00 ₽" at bounding box center [416, 933] width 147 height 19
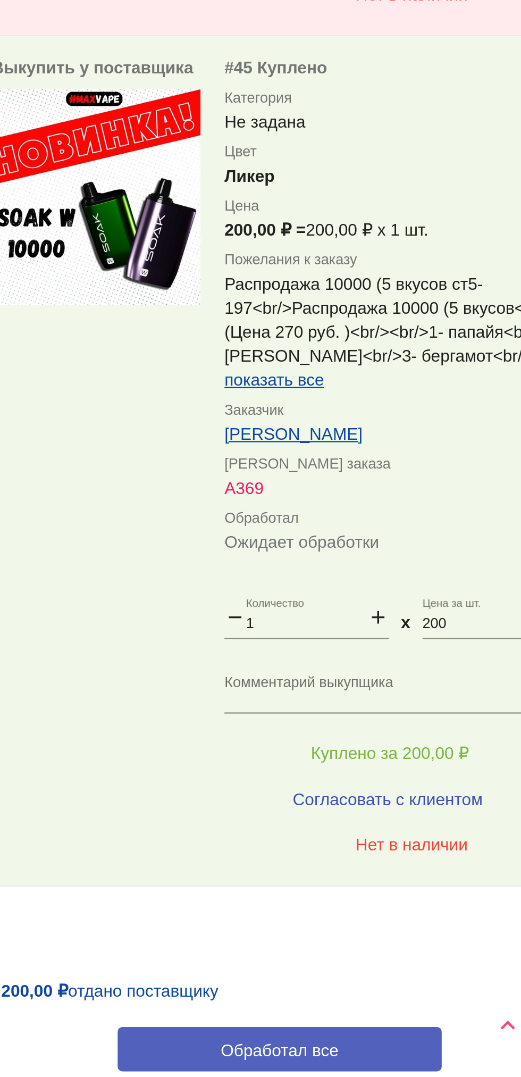
click at [376, 1060] on button "Обработал все" at bounding box center [367, 1065] width 144 height 20
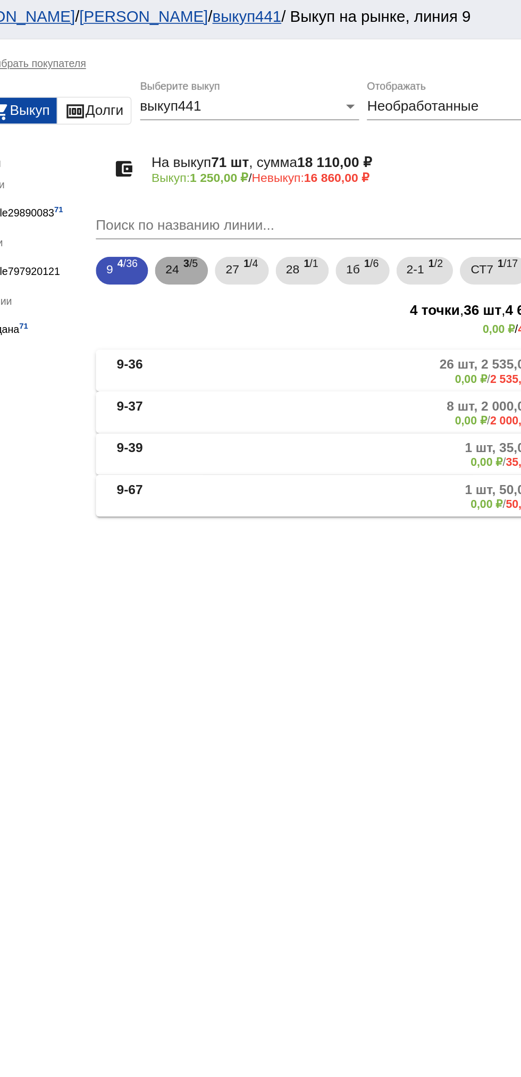
click at [258, 173] on mat-chip "24 3 /5" at bounding box center [269, 168] width 32 height 17
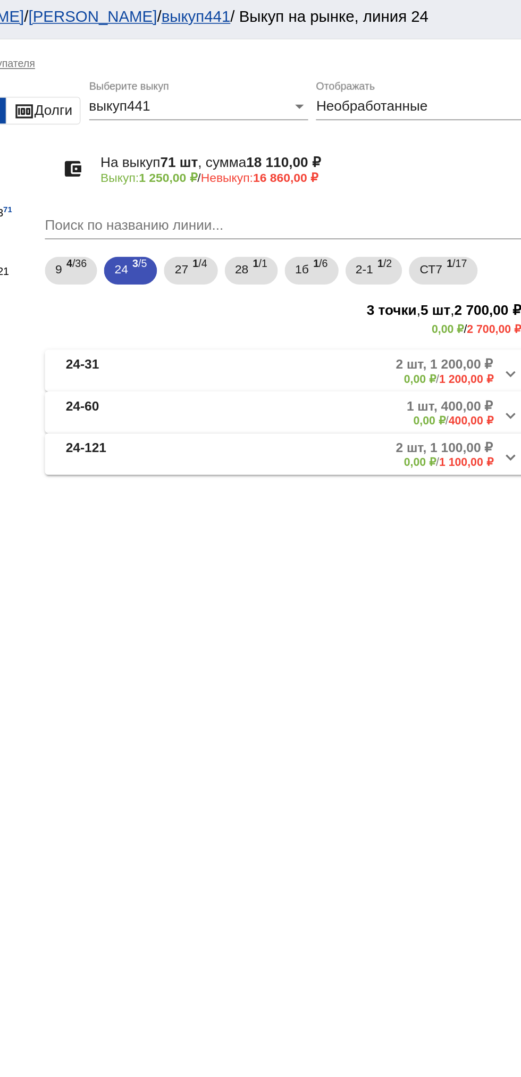
click at [380, 255] on mat-panel-description "1 шт, 400,00 ₽ 0,00 ₽ / 400,00 ₽" at bounding box center [405, 255] width 173 height 18
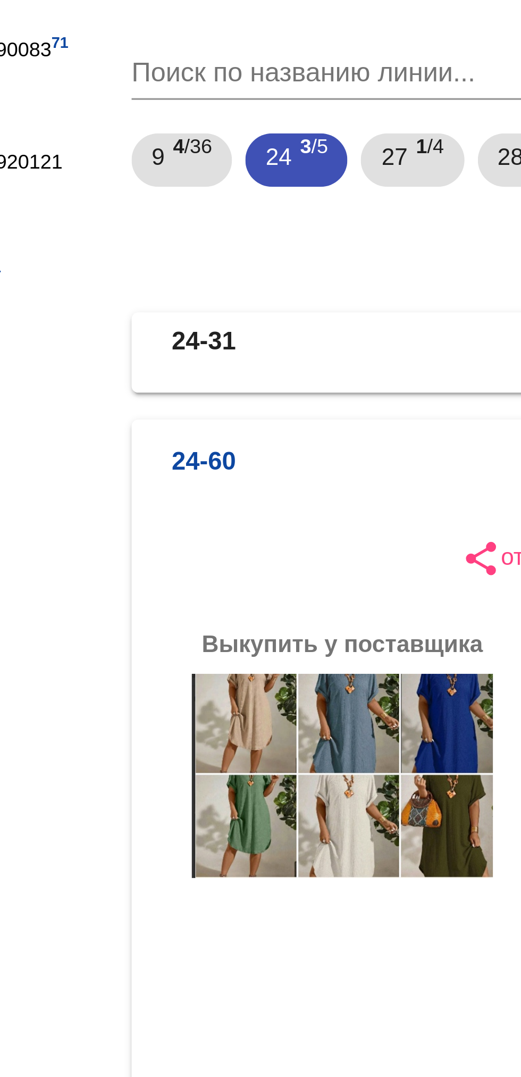
click at [246, 231] on b "24-31" at bounding box center [240, 230] width 20 height 18
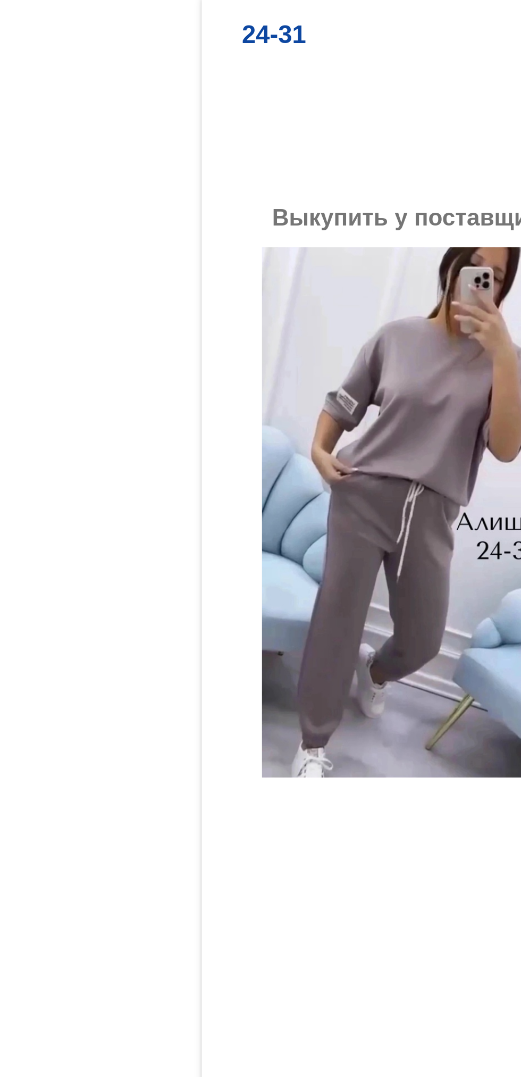
scroll to position [101, 0]
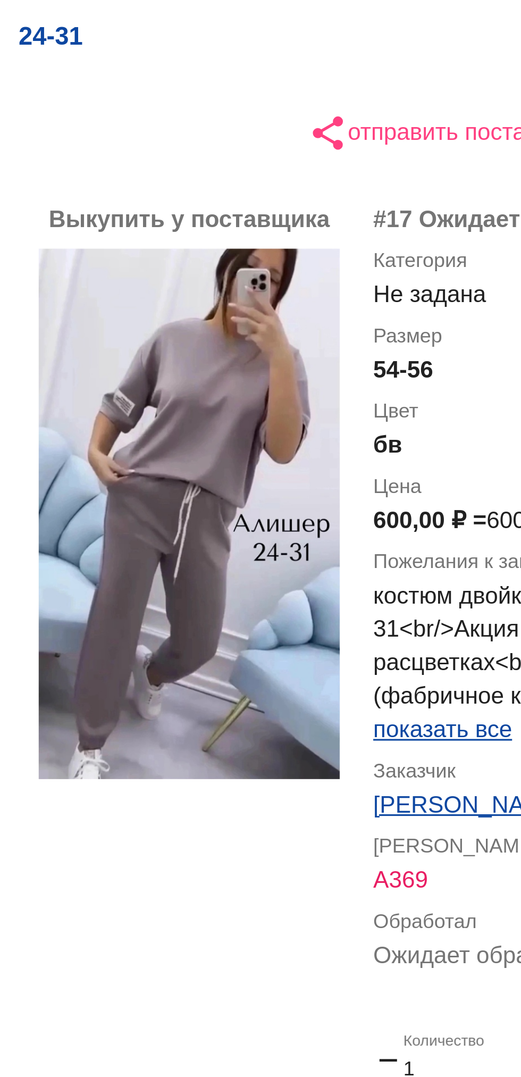
click at [299, 137] on mat-panel-title "24-31" at bounding box center [269, 133] width 78 height 18
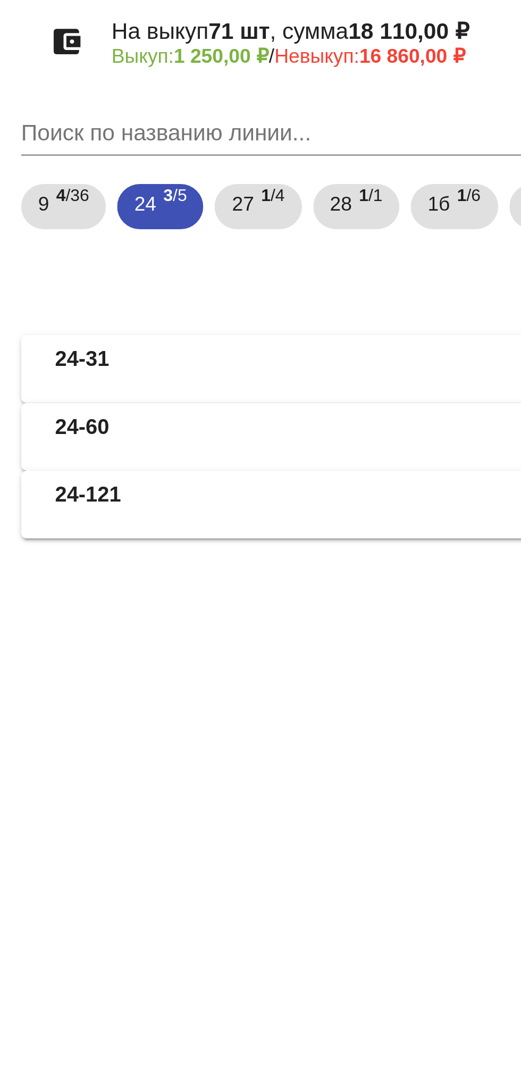
click at [328, 261] on mat-panel-description "1 шт, 400,00 ₽ 0,00 ₽ / 400,00 ₽" at bounding box center [405, 255] width 173 height 18
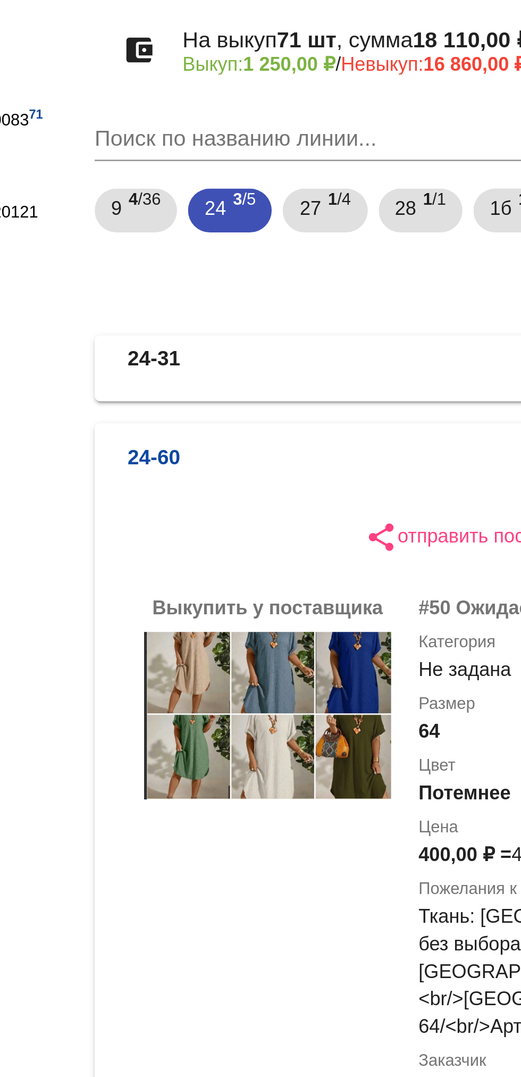
click at [246, 232] on b "24-31" at bounding box center [240, 230] width 20 height 18
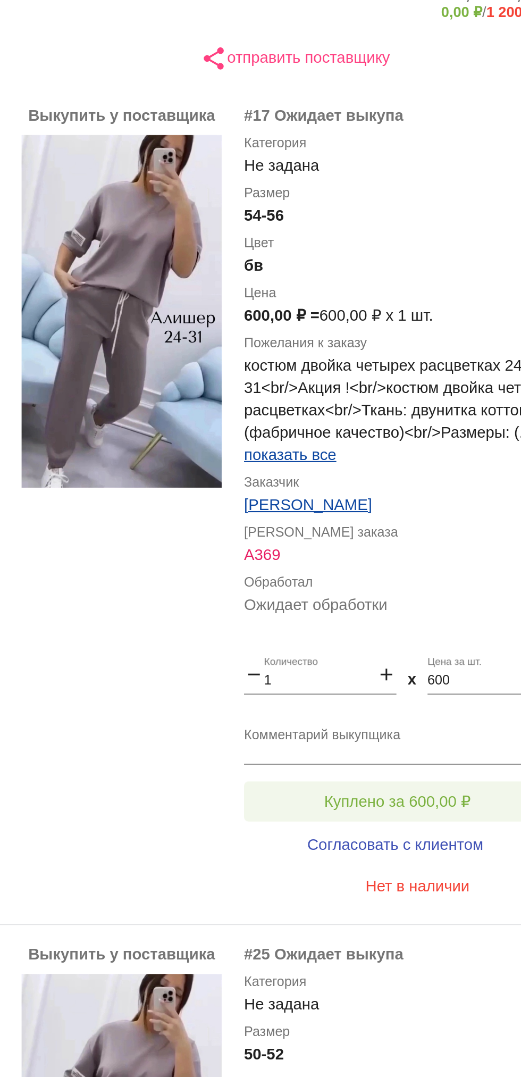
click at [412, 610] on button "Куплено за 600,00 ₽" at bounding box center [416, 616] width 147 height 19
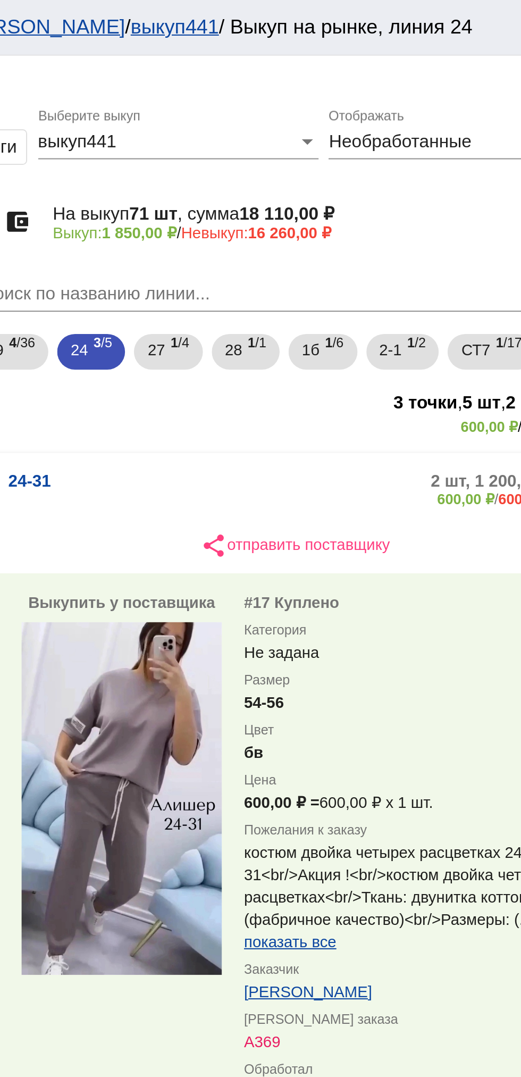
click at [366, 226] on mat-panel-description "2 шт, 1 200,00 ₽ 600,00 ₽ / 600,00 ₽" at bounding box center [404, 234] width 175 height 18
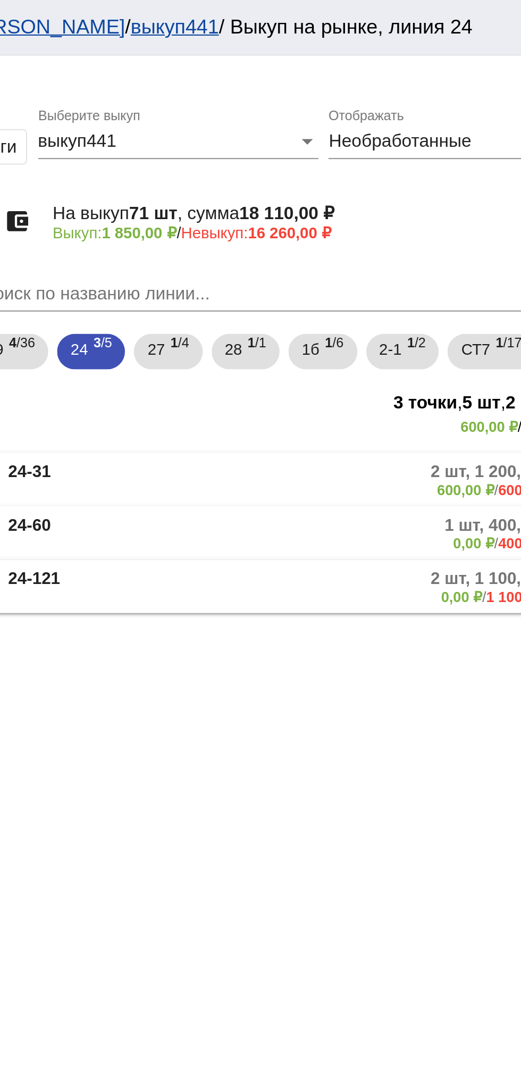
click at [376, 248] on mat-panel-description "1 шт, 400,00 ₽ 0,00 ₽ / 400,00 ₽" at bounding box center [405, 255] width 173 height 18
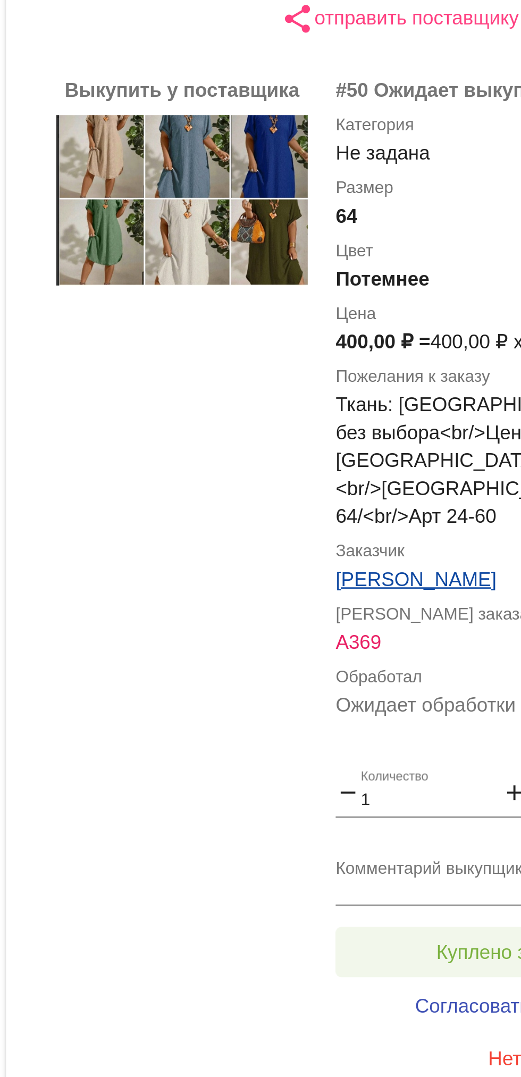
click at [364, 641] on button "Куплено за 400,00 ₽" at bounding box center [416, 650] width 147 height 19
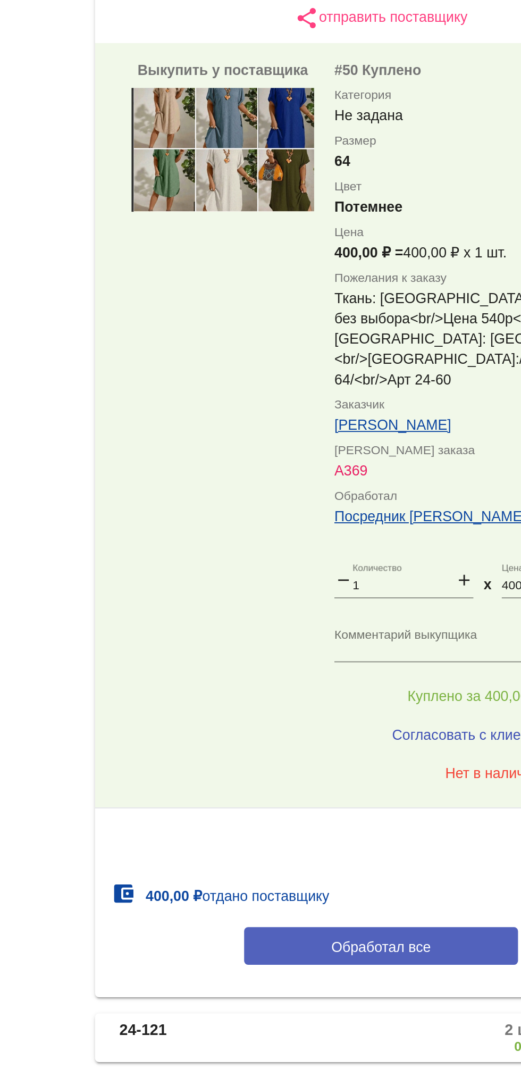
click at [397, 778] on button "Обработал все" at bounding box center [367, 782] width 144 height 20
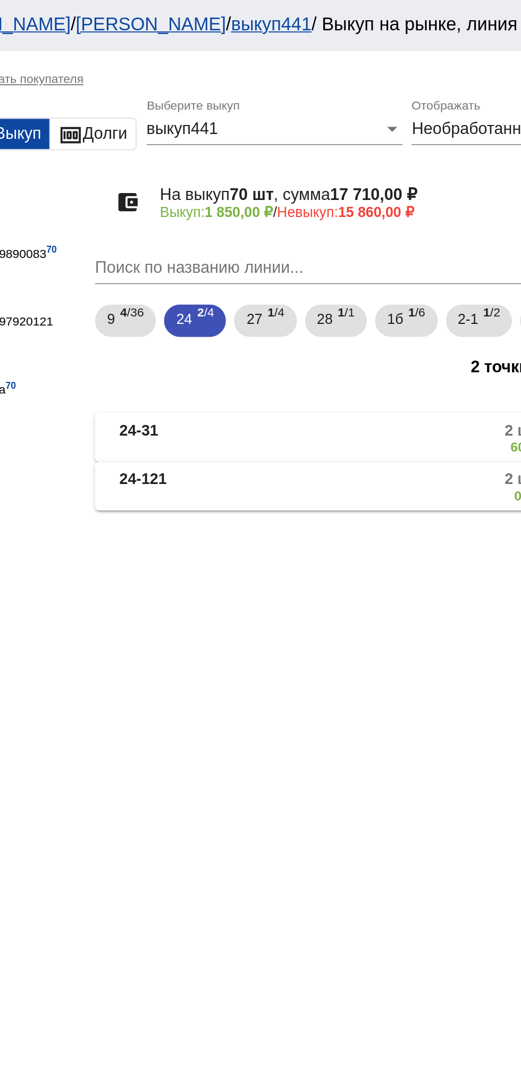
click at [389, 235] on mat-panel-description "2 шт, 1 200,00 ₽ 600,00 ₽ / 600,00 ₽" at bounding box center [404, 230] width 175 height 18
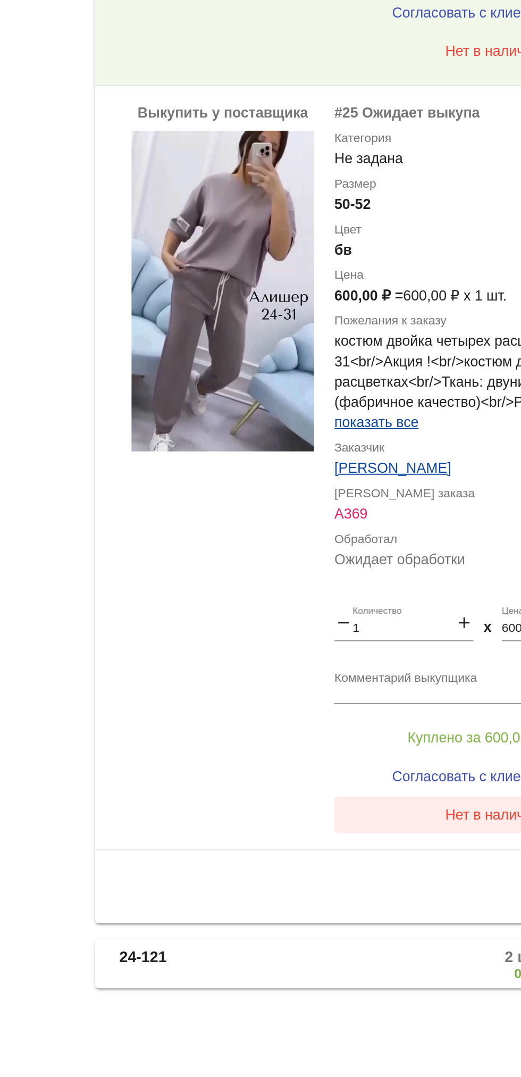
click at [350, 943] on button "Нет в наличии" at bounding box center [426, 939] width 166 height 19
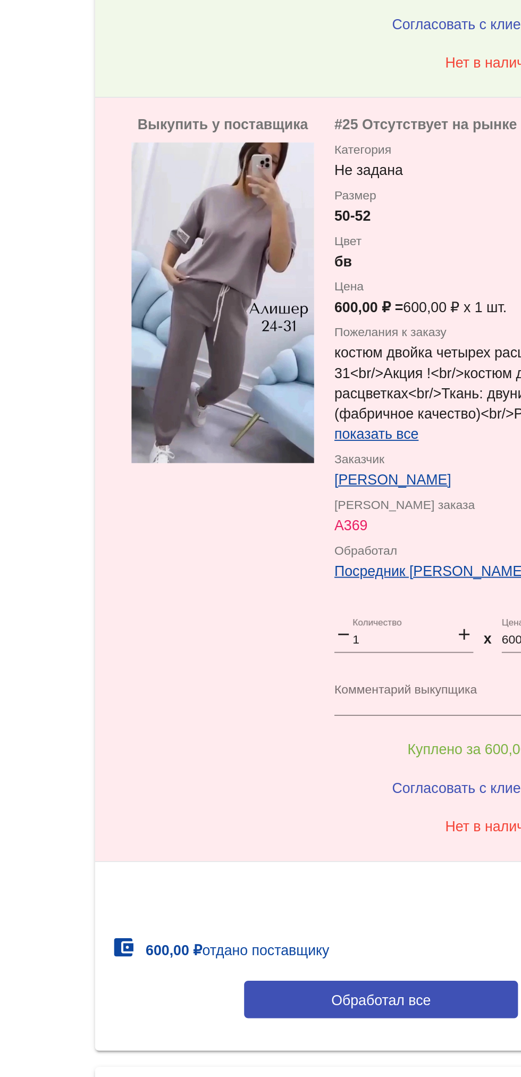
scroll to position [179, 0]
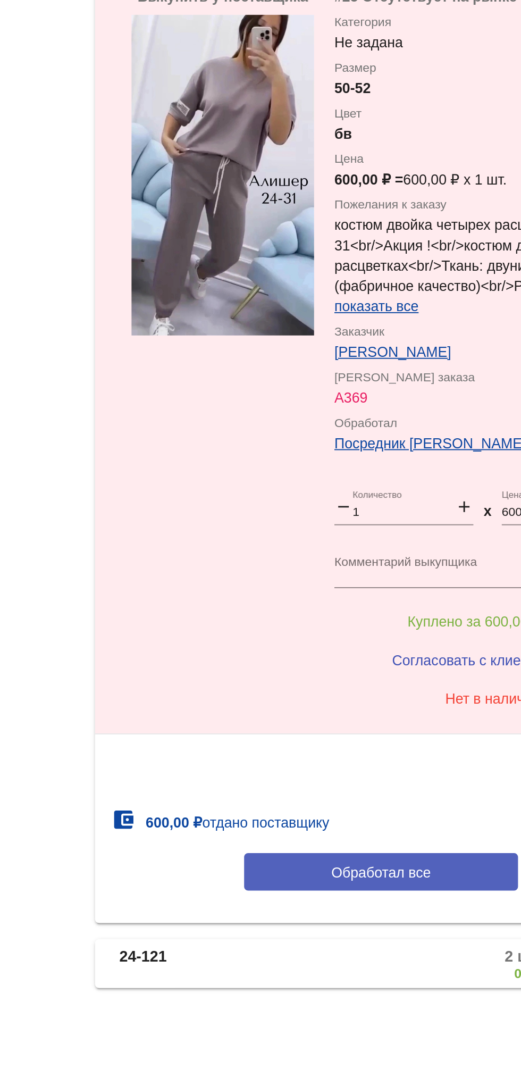
click at [388, 975] on button "Обработал все" at bounding box center [367, 970] width 144 height 20
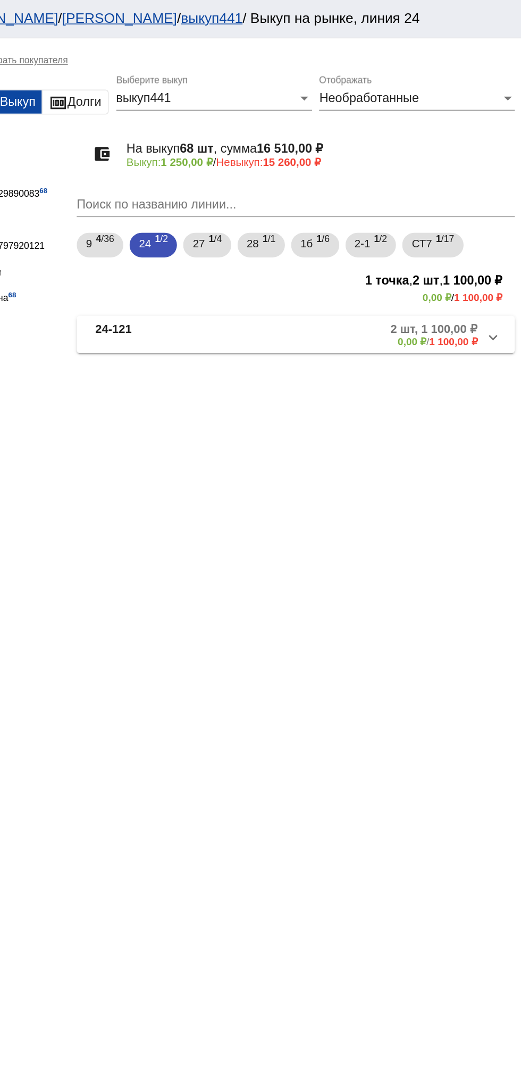
scroll to position [0, 0]
click at [432, 224] on b "2 шт, 1 100,00 ₽" at bounding box center [462, 226] width 60 height 10
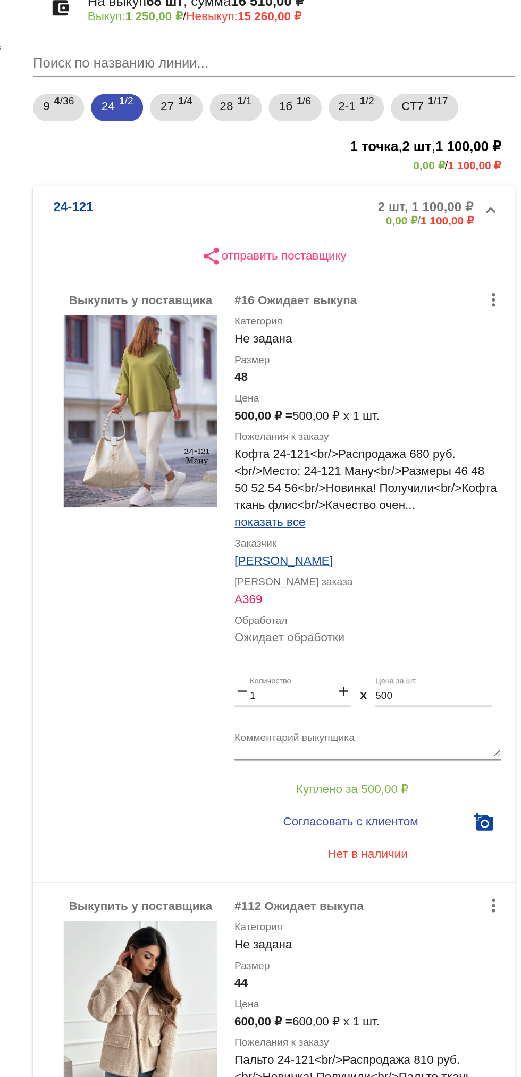
click at [355, 427] on span "показать все" at bounding box center [365, 426] width 44 height 9
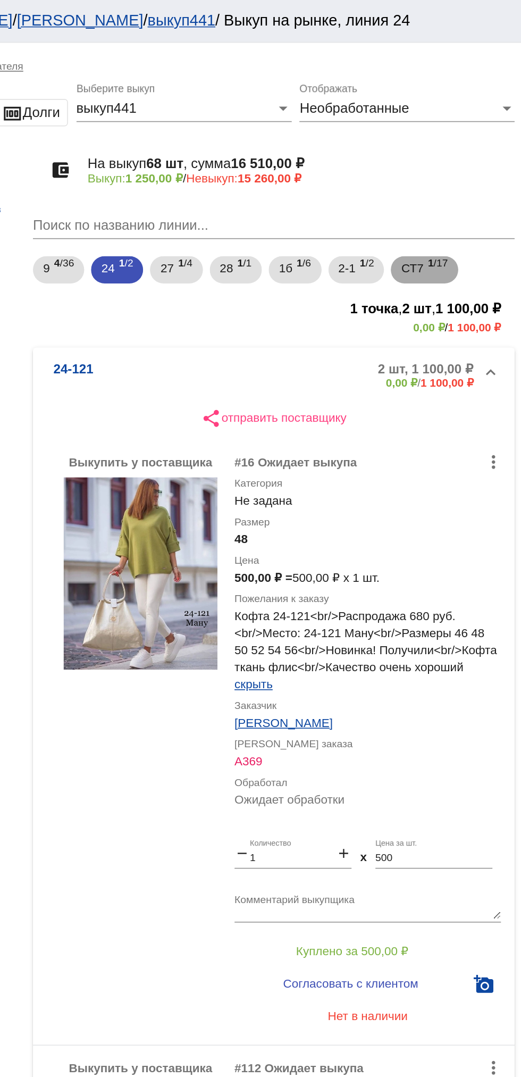
click at [455, 163] on span "СТ7" at bounding box center [453, 167] width 14 height 19
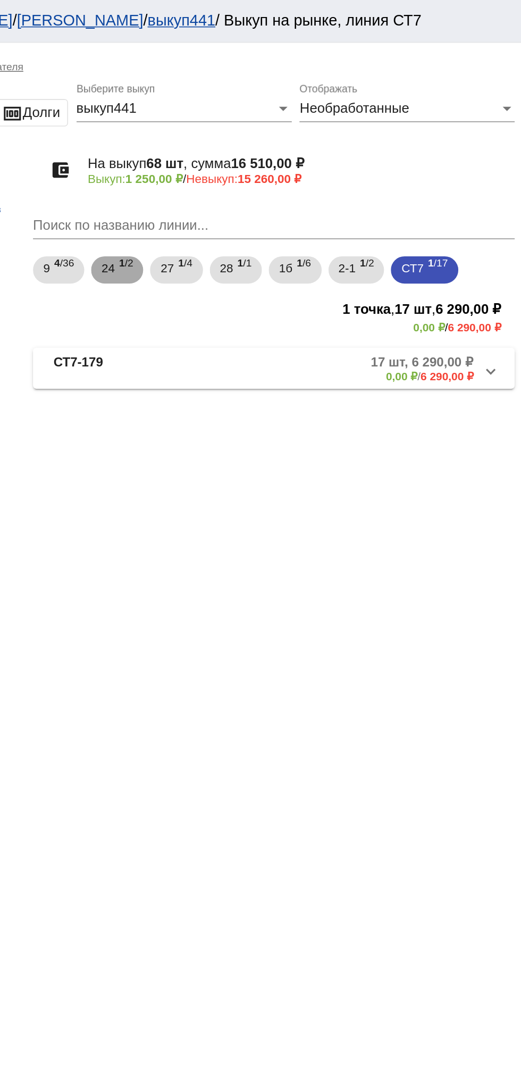
click at [275, 163] on b "1" at bounding box center [273, 163] width 4 height 7
click at [411, 230] on mat-panel-description "2 шт, 1 100,00 ₽ 0,00 ₽ / 1 100,00 ₽" at bounding box center [405, 230] width 172 height 18
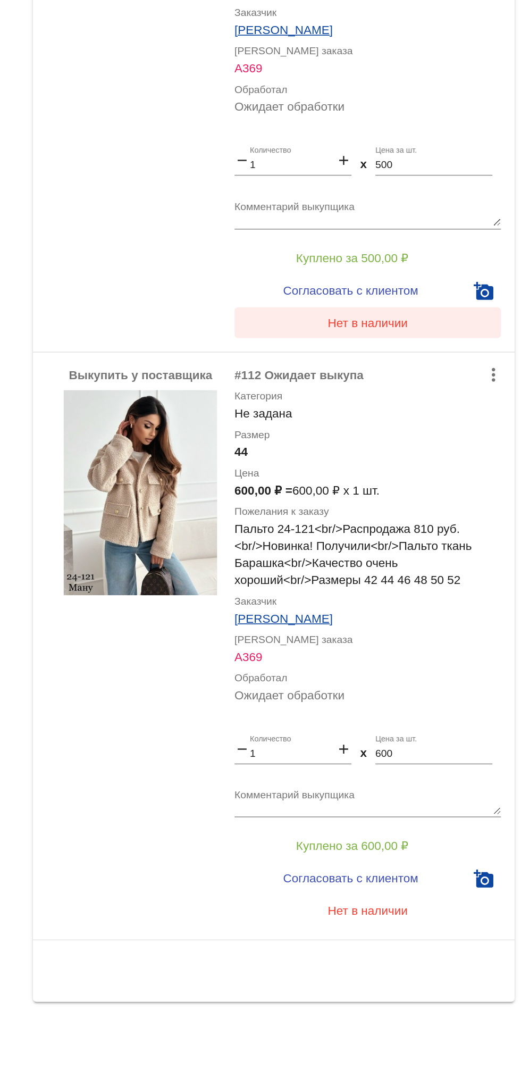
click at [443, 613] on button "Нет в наличии" at bounding box center [426, 607] width 166 height 19
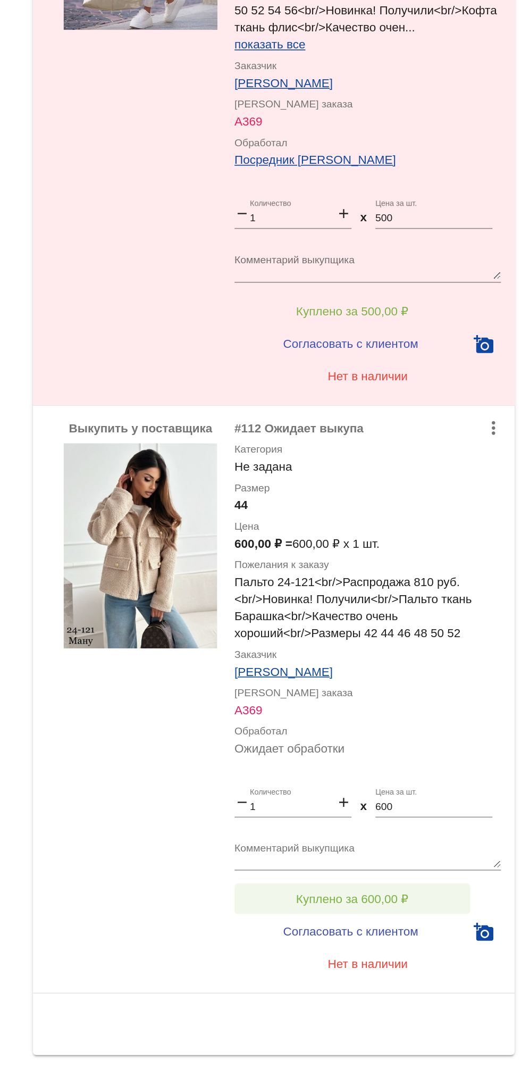
click at [394, 932] on span "Куплено за 600,00 ₽" at bounding box center [416, 933] width 70 height 9
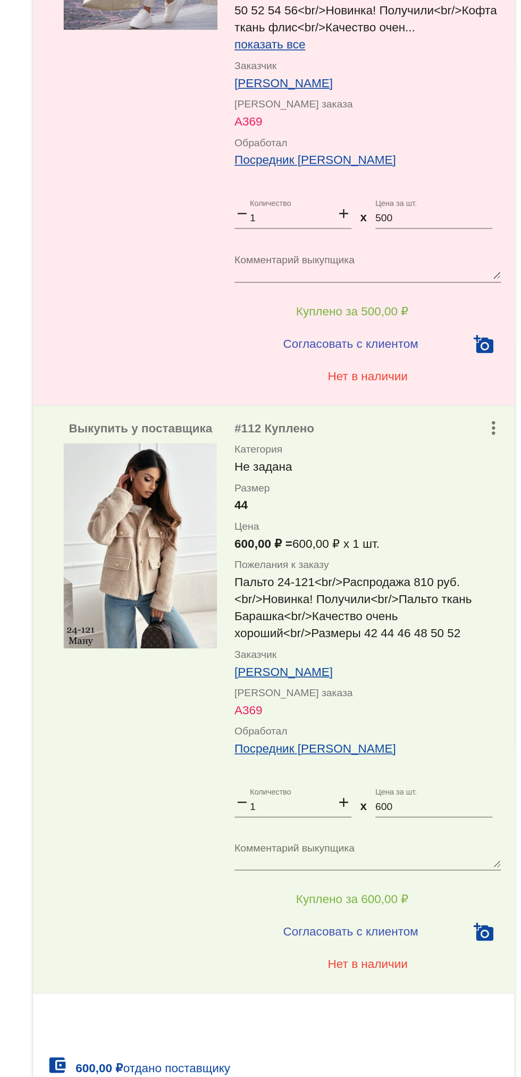
scroll to position [86, 0]
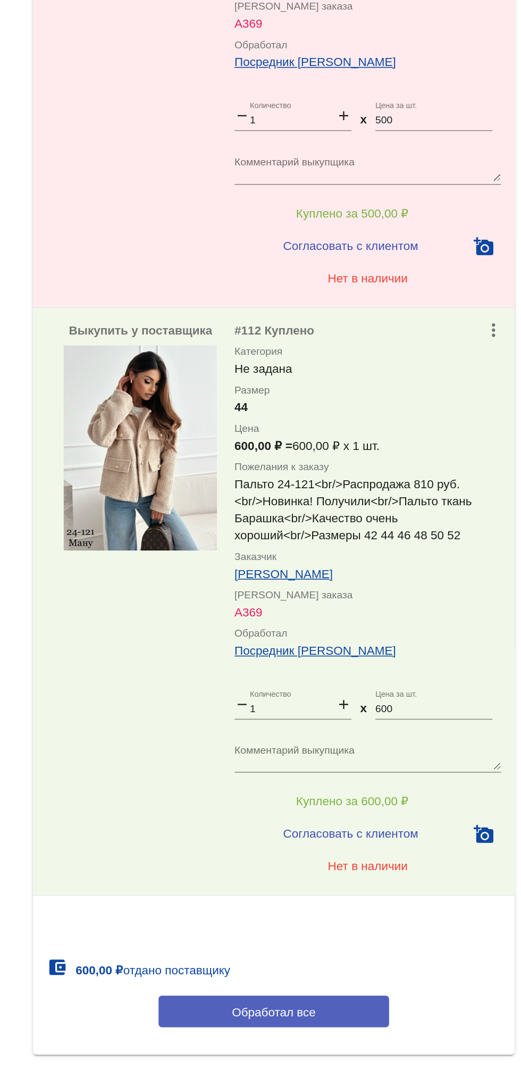
click at [397, 1007] on button "Обработал все" at bounding box center [367, 1004] width 144 height 20
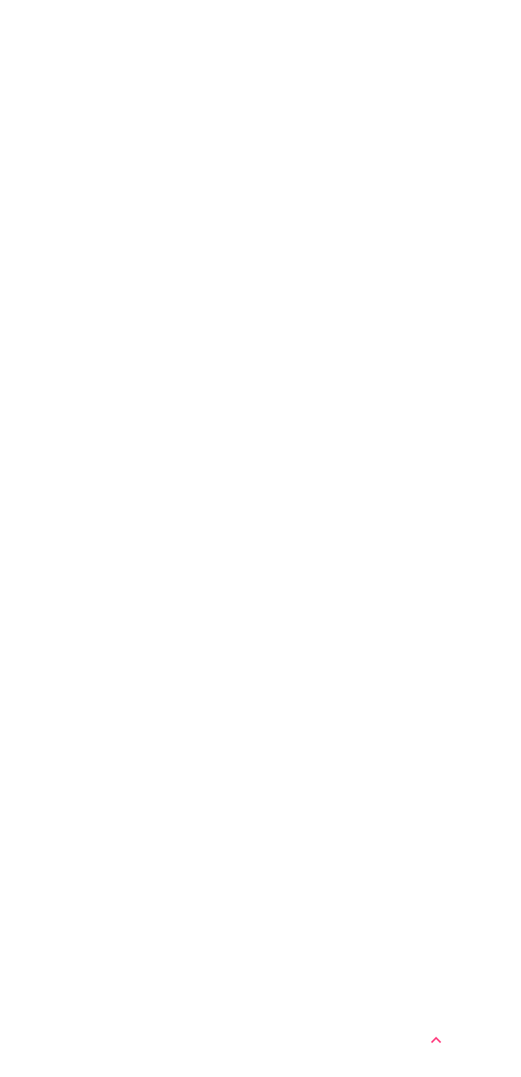
scroll to position [0, 0]
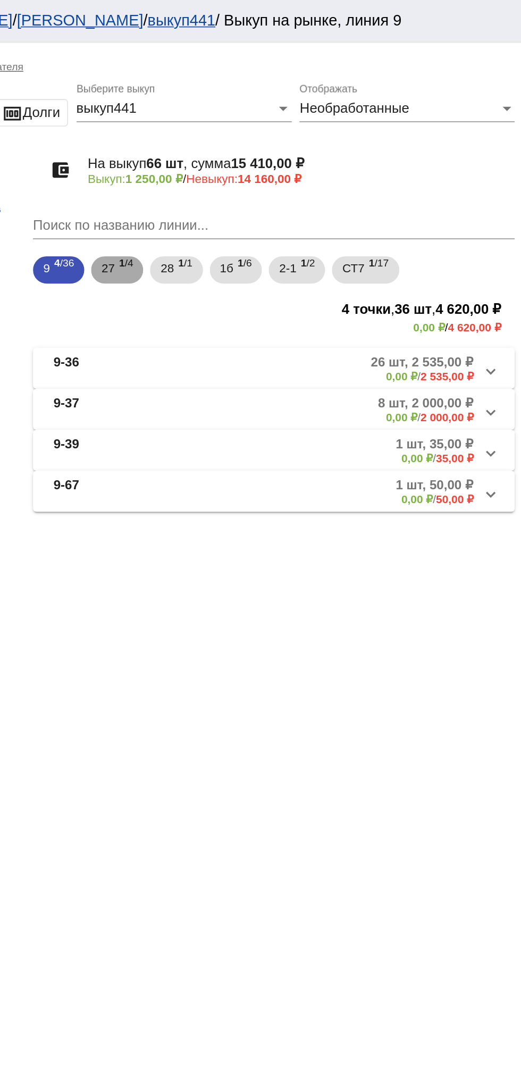
click at [275, 167] on b "1" at bounding box center [273, 163] width 4 height 7
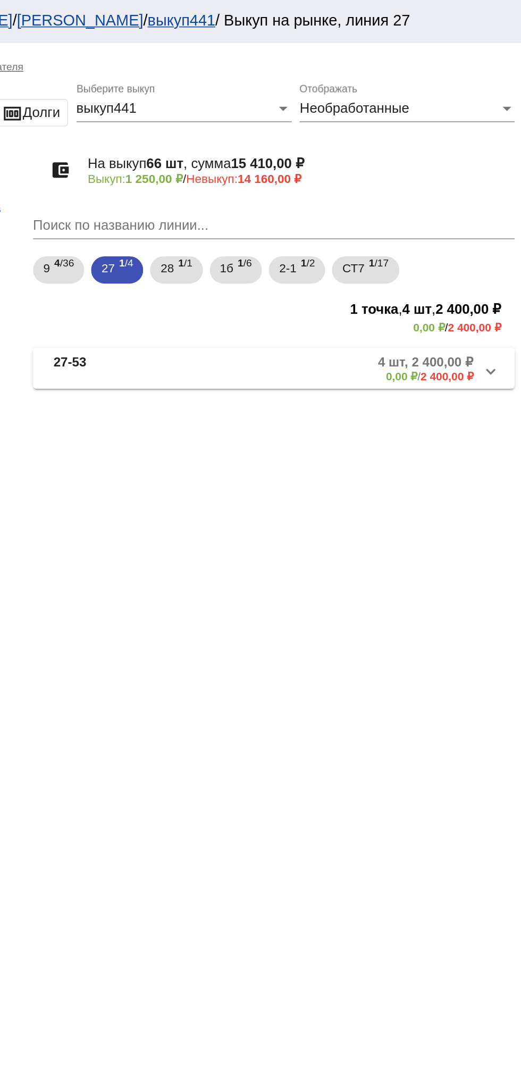
click at [451, 229] on b "4 шт, 2 400,00 ₽" at bounding box center [462, 226] width 60 height 10
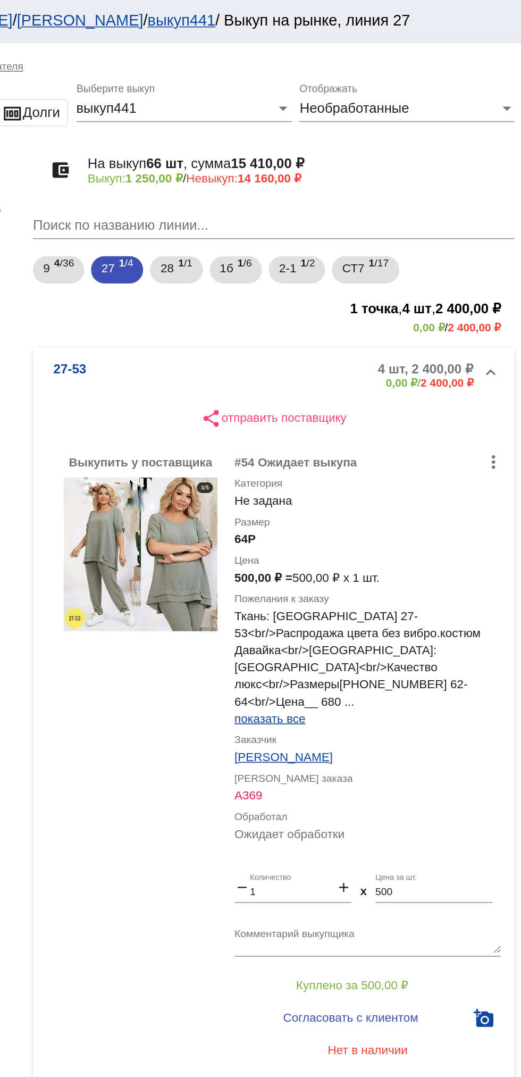
click at [454, 230] on b "4 шт, 2 400,00 ₽" at bounding box center [462, 230] width 60 height 10
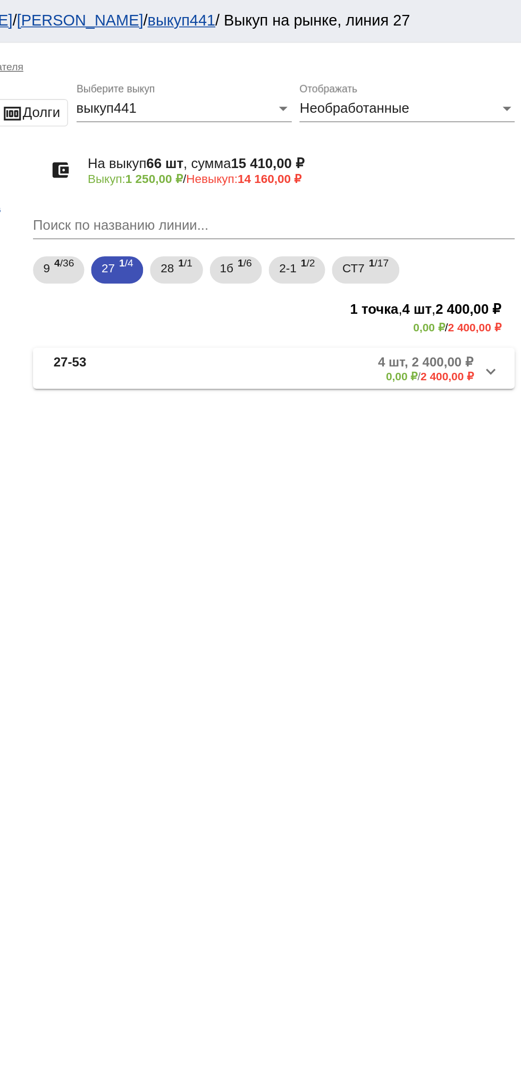
click at [403, 229] on mat-panel-description "4 шт, 2 400,00 ₽ 0,00 ₽ / 2 400,00 ₽" at bounding box center [404, 230] width 175 height 18
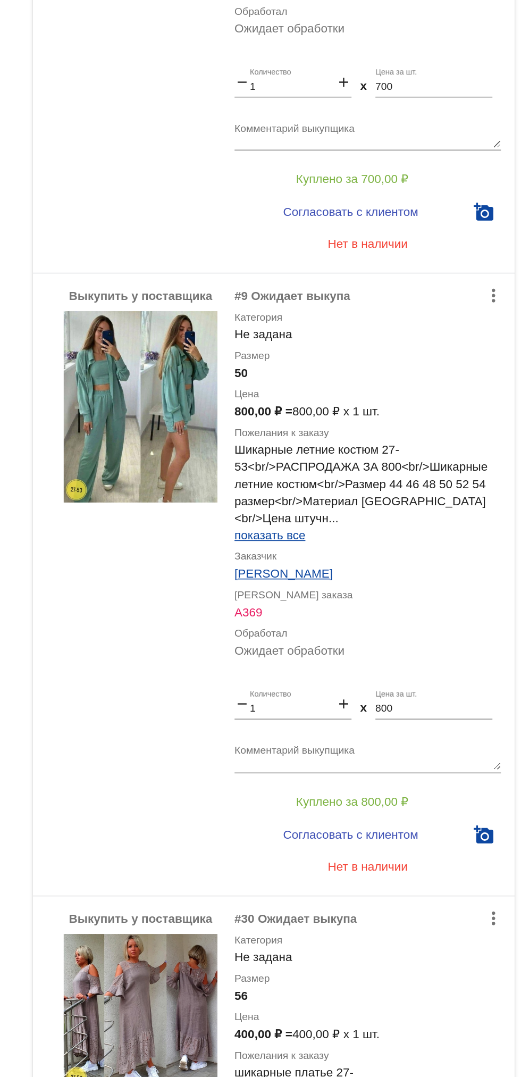
scroll to position [811, 0]
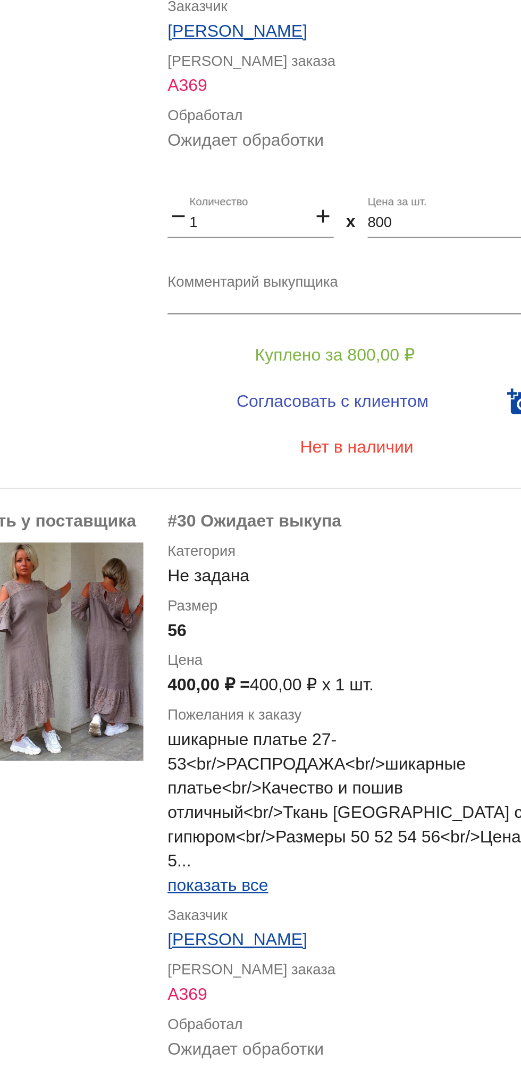
click at [372, 785] on span "показать все" at bounding box center [365, 789] width 44 height 9
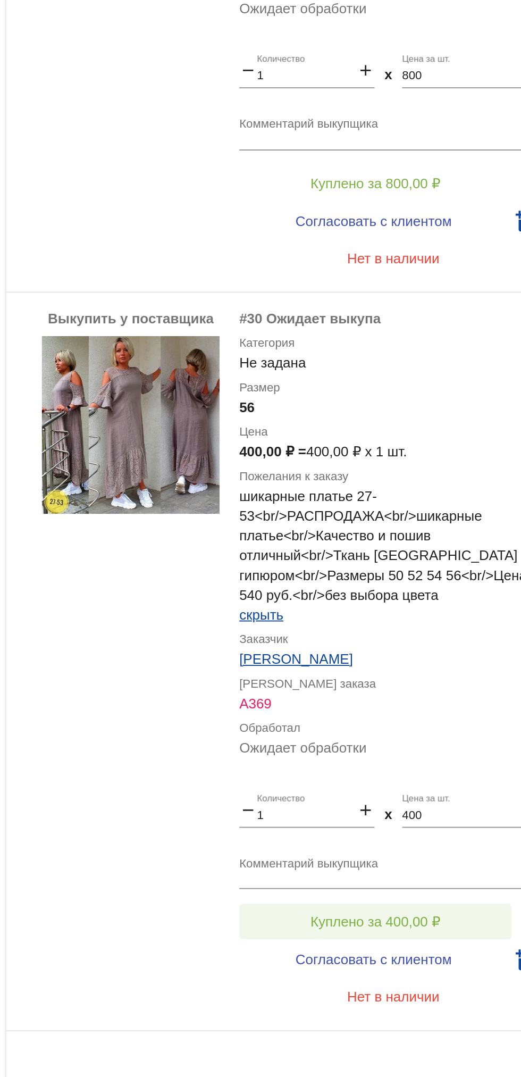
click at [429, 950] on span "Куплено за 400,00 ₽" at bounding box center [416, 954] width 70 height 9
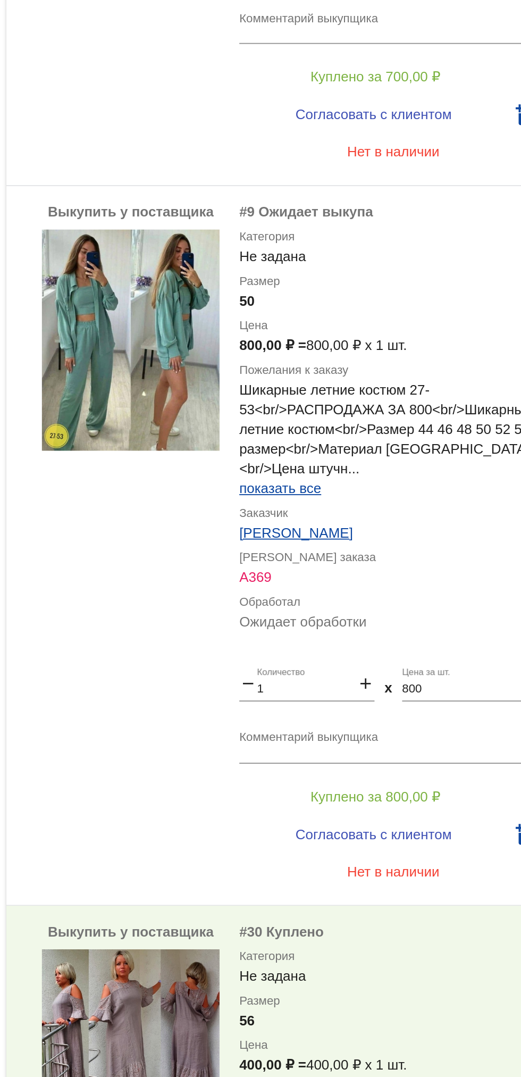
scroll to position [474, 0]
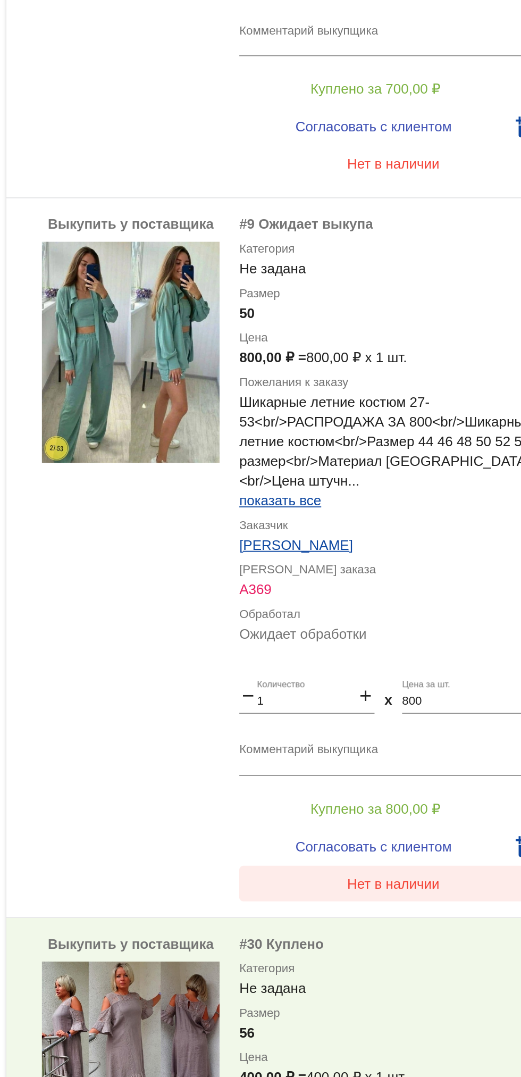
click at [434, 930] on span "Нет в наличии" at bounding box center [426, 934] width 50 height 9
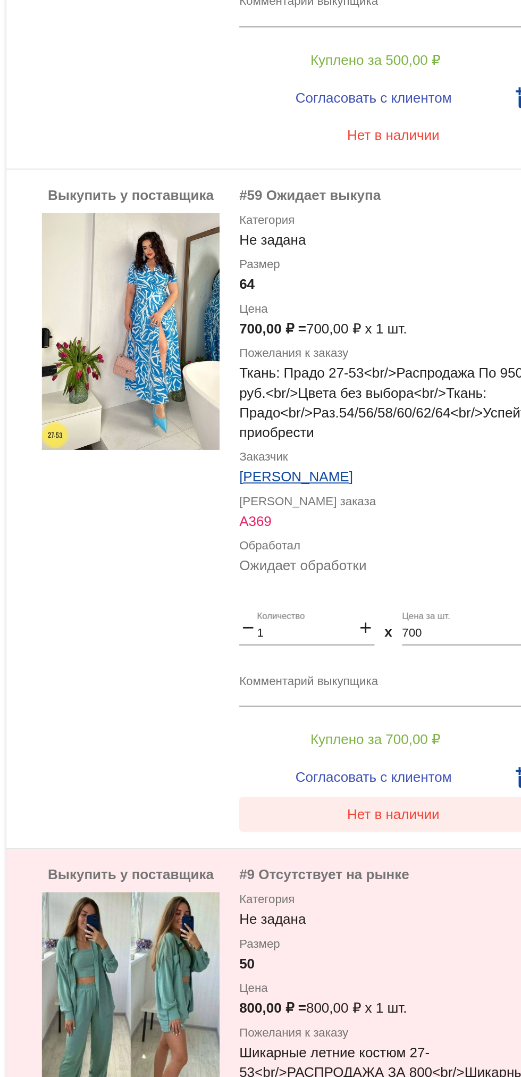
click at [428, 892] on span "Нет в наличии" at bounding box center [426, 896] width 50 height 9
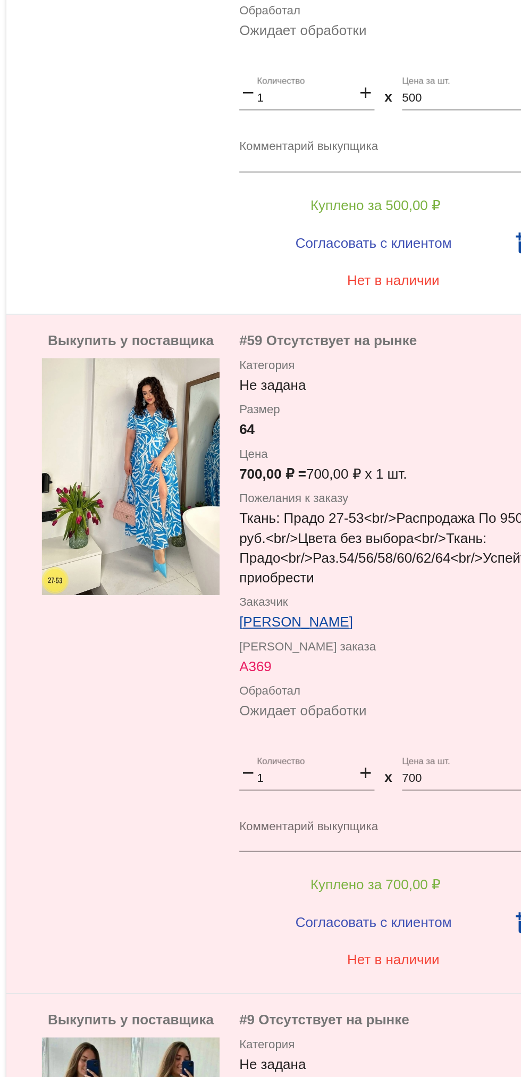
scroll to position [0, 0]
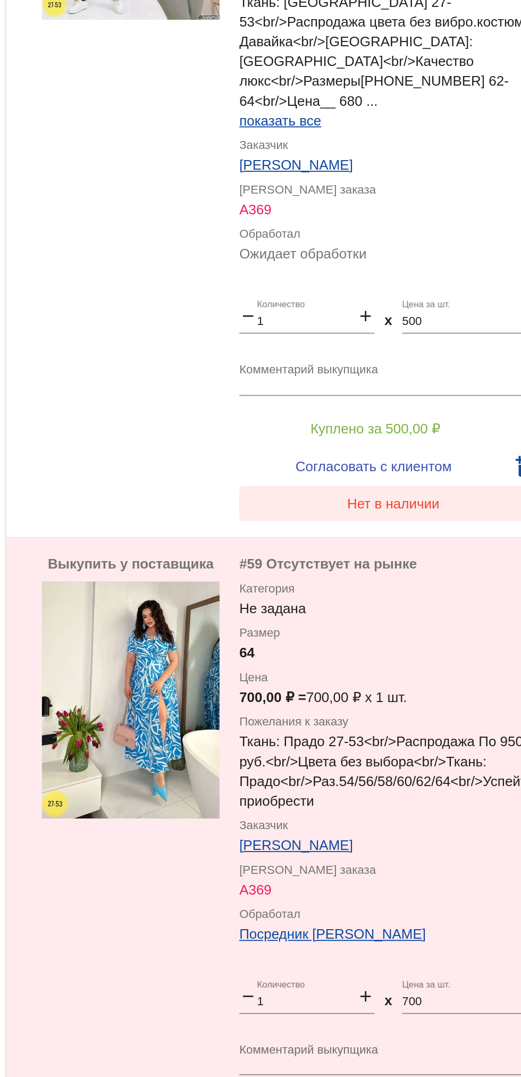
click at [424, 644] on button "Нет в наличии" at bounding box center [426, 653] width 166 height 19
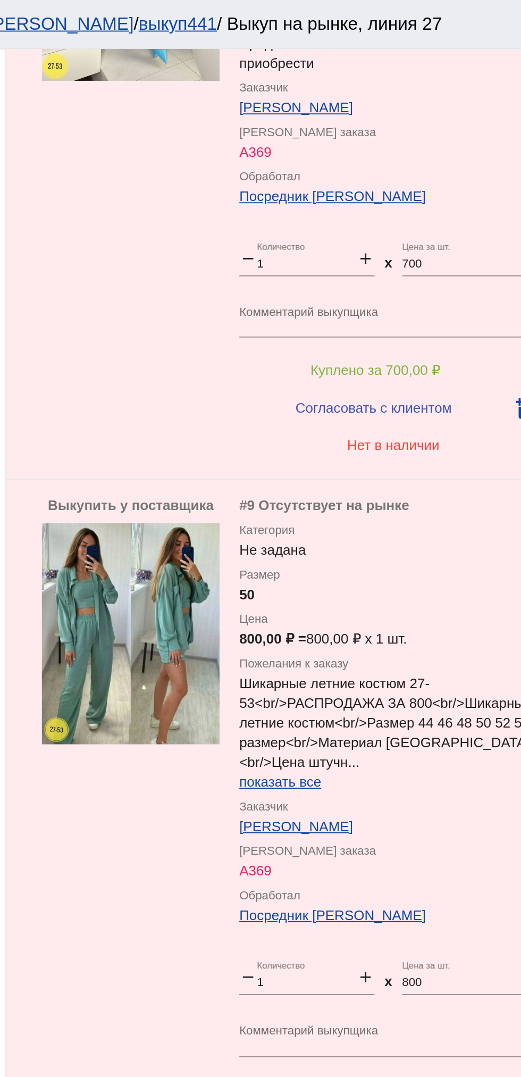
scroll to position [872, 0]
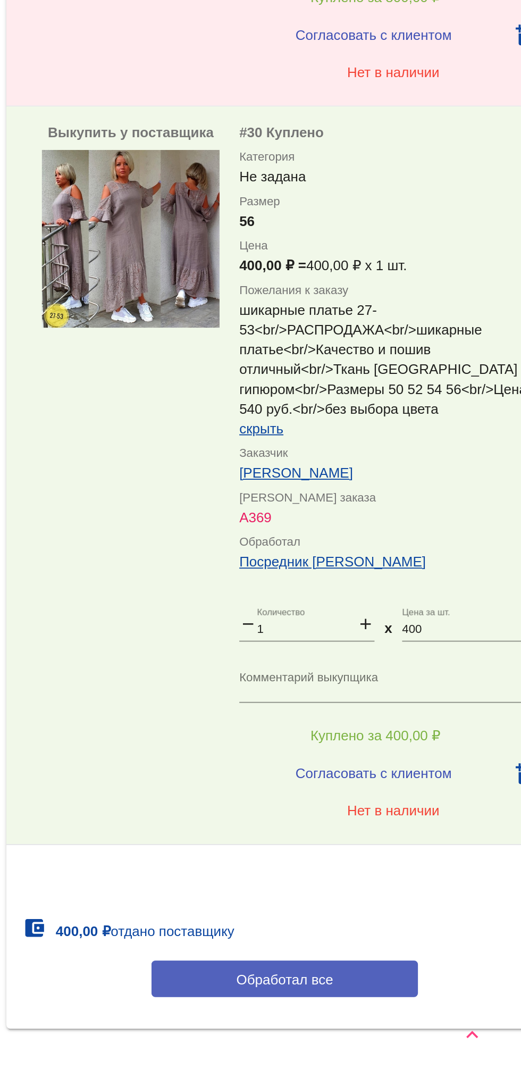
click at [399, 1015] on button "Обработал все" at bounding box center [367, 1025] width 144 height 20
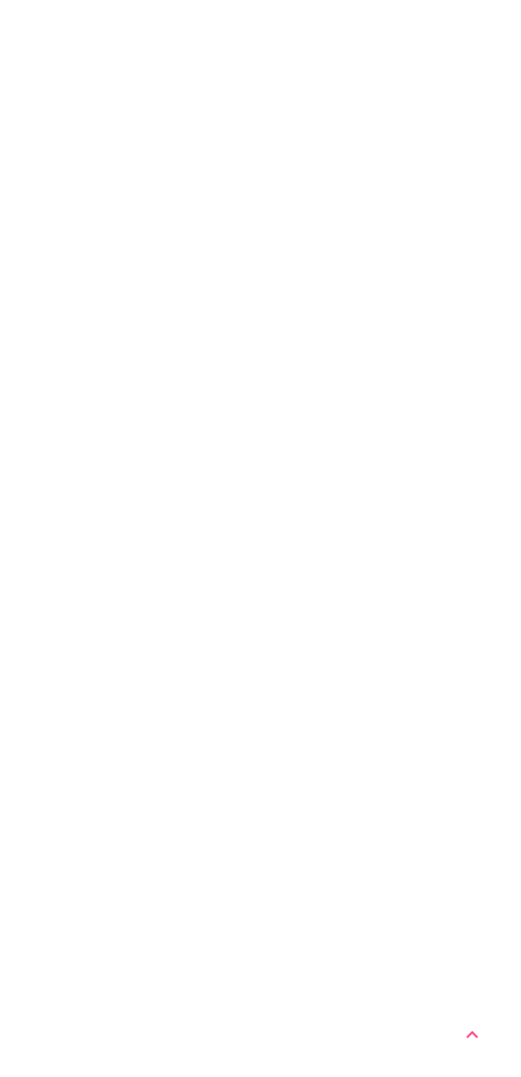
scroll to position [0, 0]
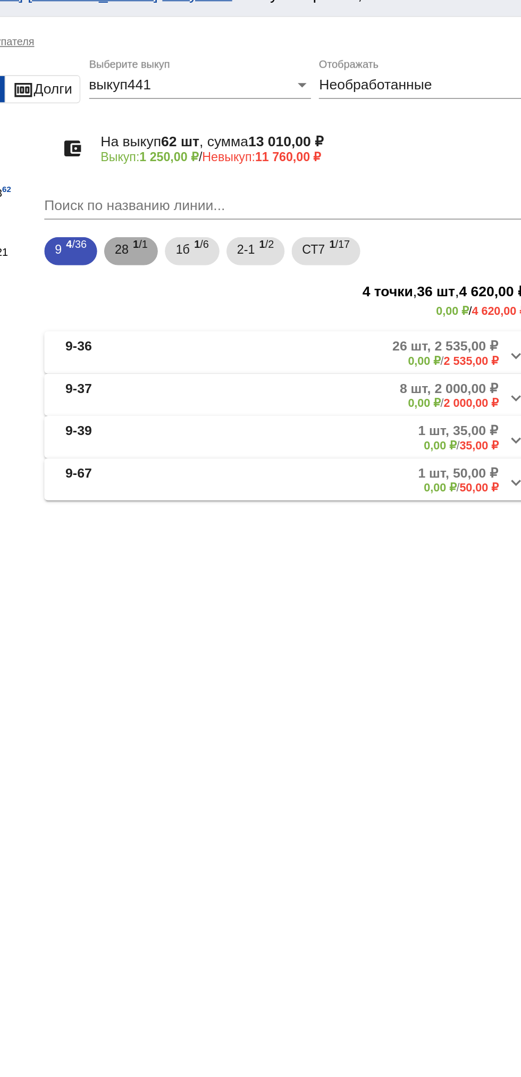
click at [270, 170] on div "28 1 /1" at bounding box center [270, 169] width 20 height 22
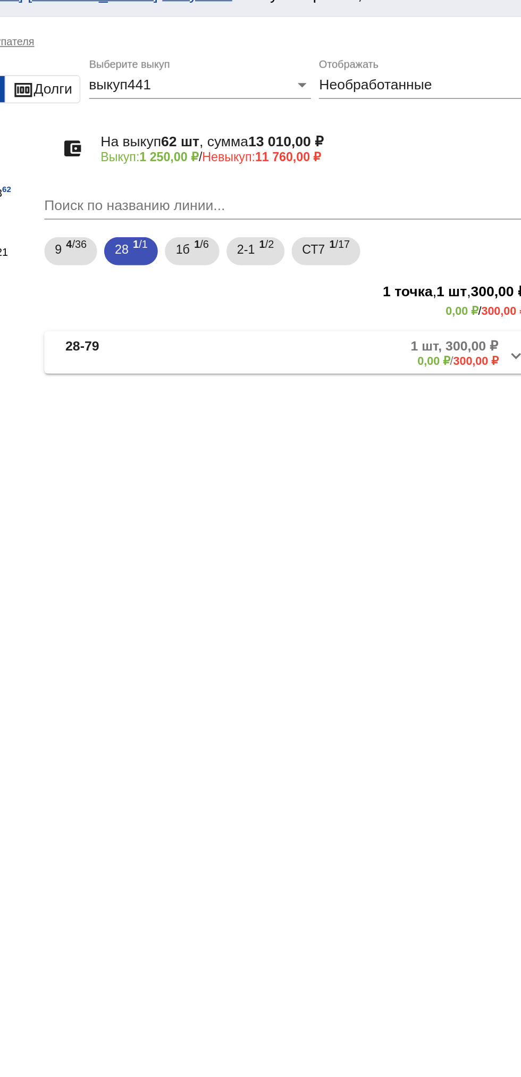
click at [418, 240] on mat-expansion-panel-header "28-79 1 шт, 300,00 ₽ 0,00 ₽ / 300,00 ₽" at bounding box center [367, 230] width 300 height 26
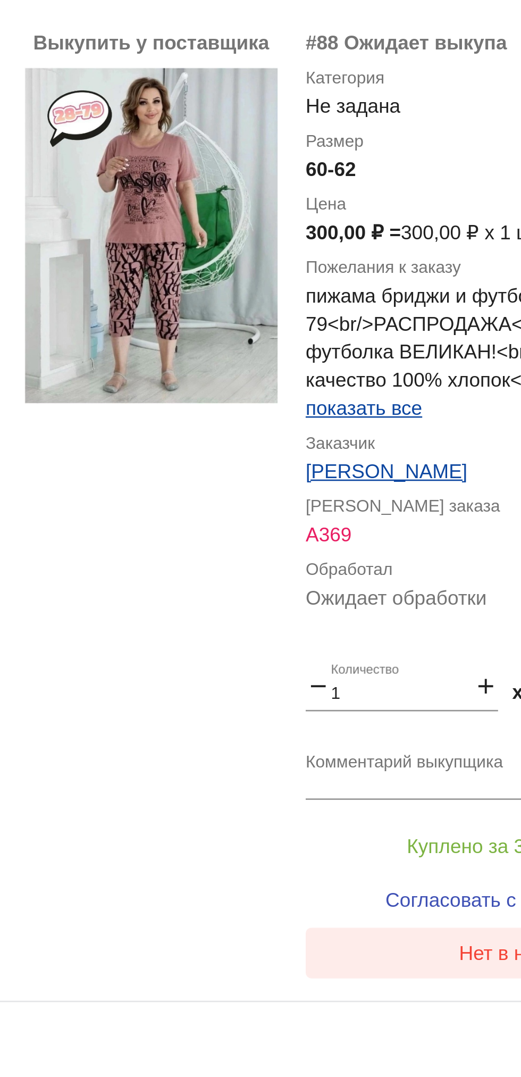
click at [398, 637] on button "Нет в наличии" at bounding box center [426, 632] width 166 height 19
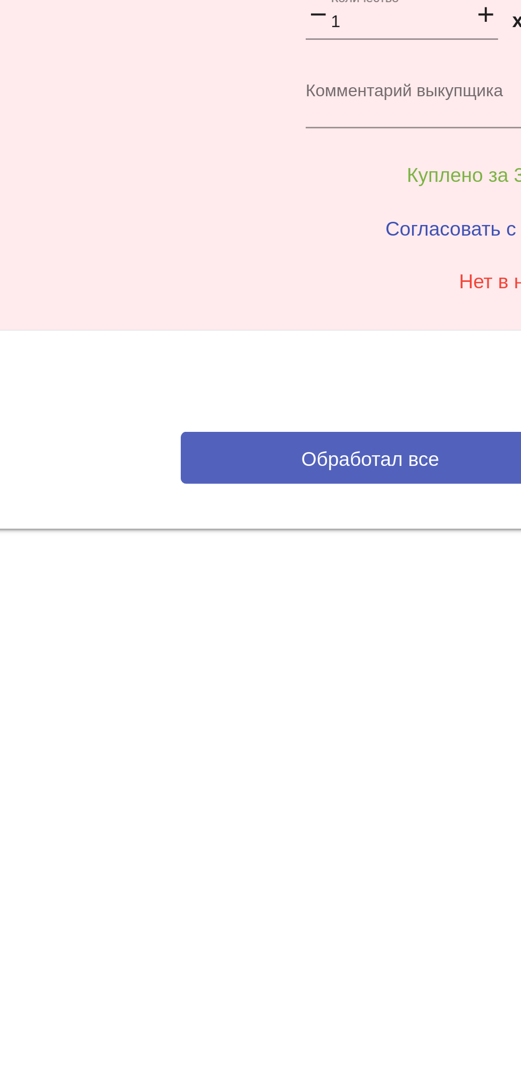
click at [375, 692] on button "Обработал все" at bounding box center [367, 700] width 144 height 20
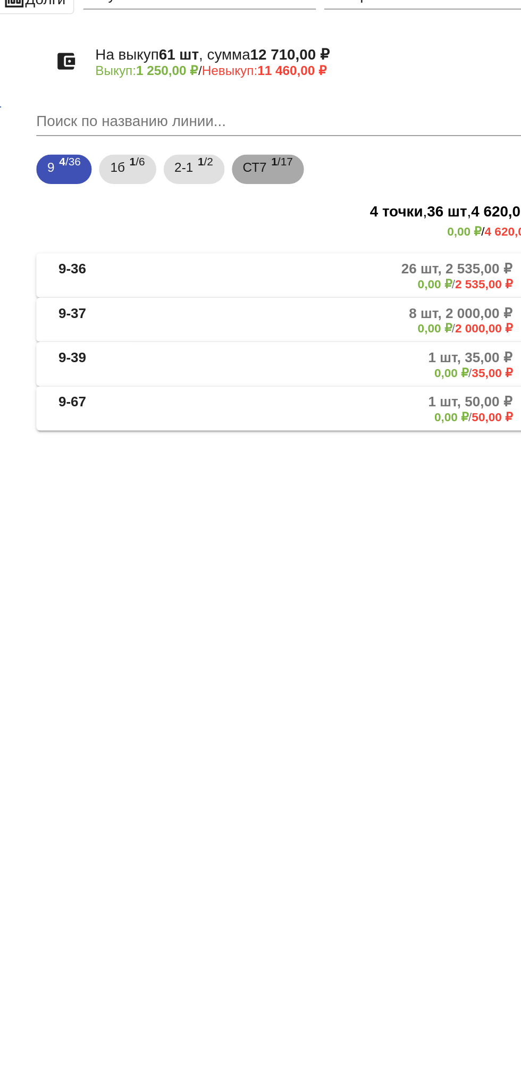
click at [343, 173] on span "СТ7" at bounding box center [343, 167] width 14 height 19
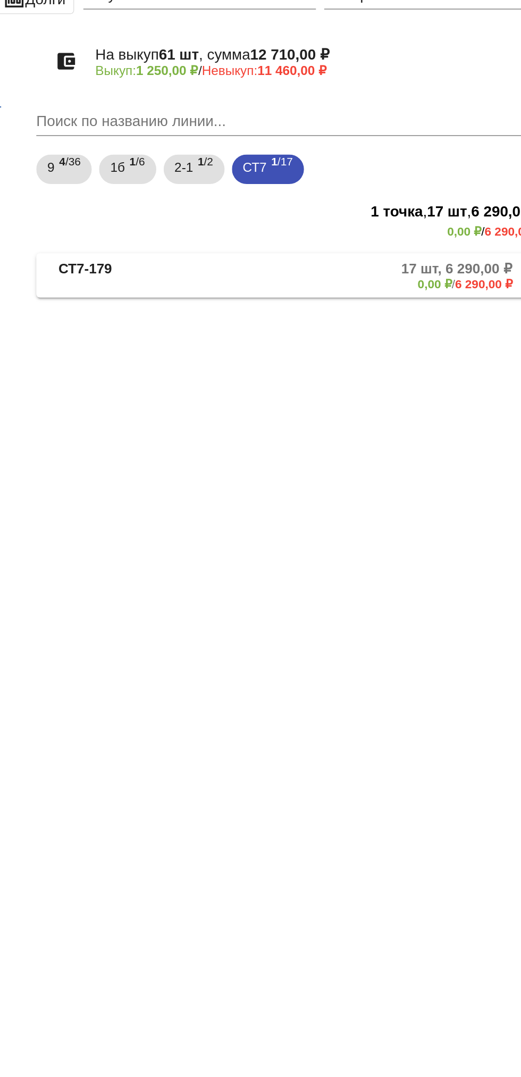
click at [395, 226] on mat-panel-description "17 шт, 6 290,00 ₽ 0,00 ₽ / 6 290,00 ₽" at bounding box center [407, 230] width 170 height 18
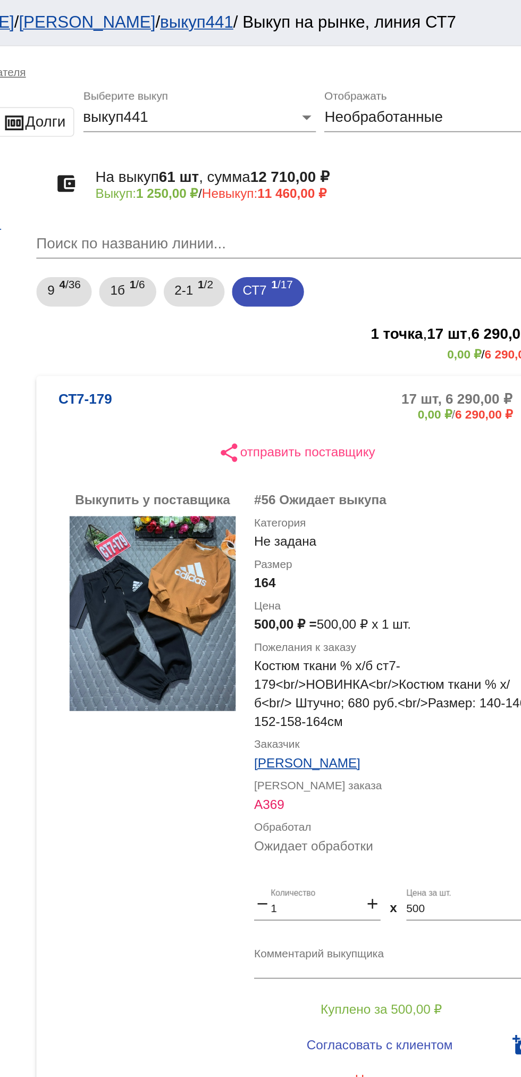
click at [379, 236] on mat-panel-description "17 шт, 6 290,00 ₽ 0,00 ₽ / 6 290,00 ₽" at bounding box center [407, 234] width 170 height 18
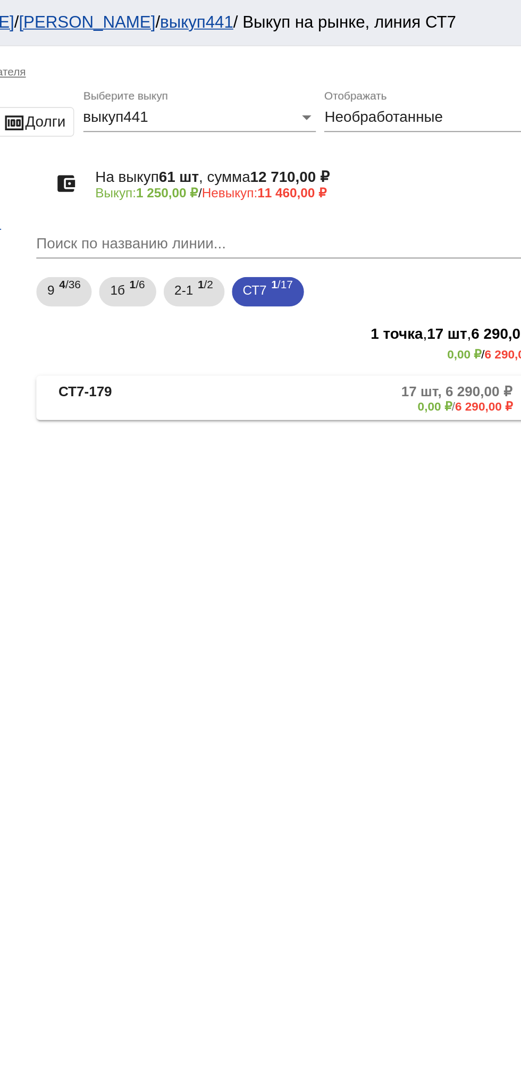
click at [384, 230] on mat-panel-description "17 шт, 6 290,00 ₽ 0,00 ₽ / 6 290,00 ₽" at bounding box center [407, 230] width 170 height 18
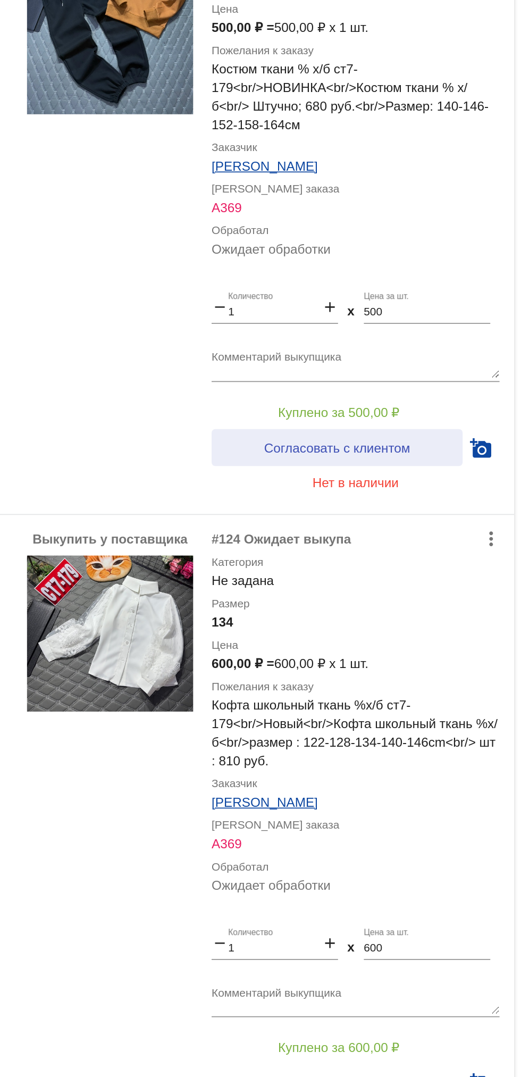
scroll to position [319, 0]
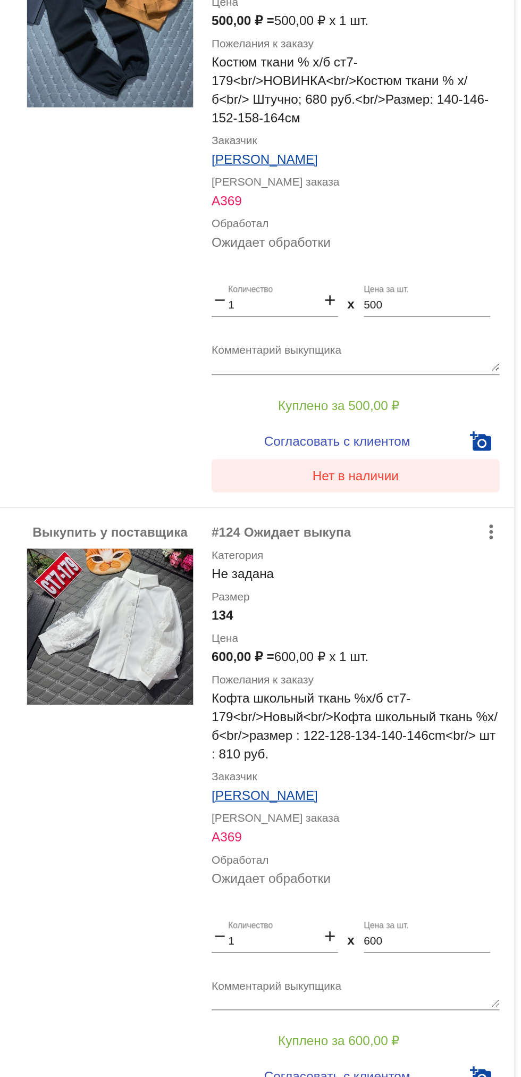
click at [437, 310] on button "Нет в наличии" at bounding box center [426, 302] width 166 height 19
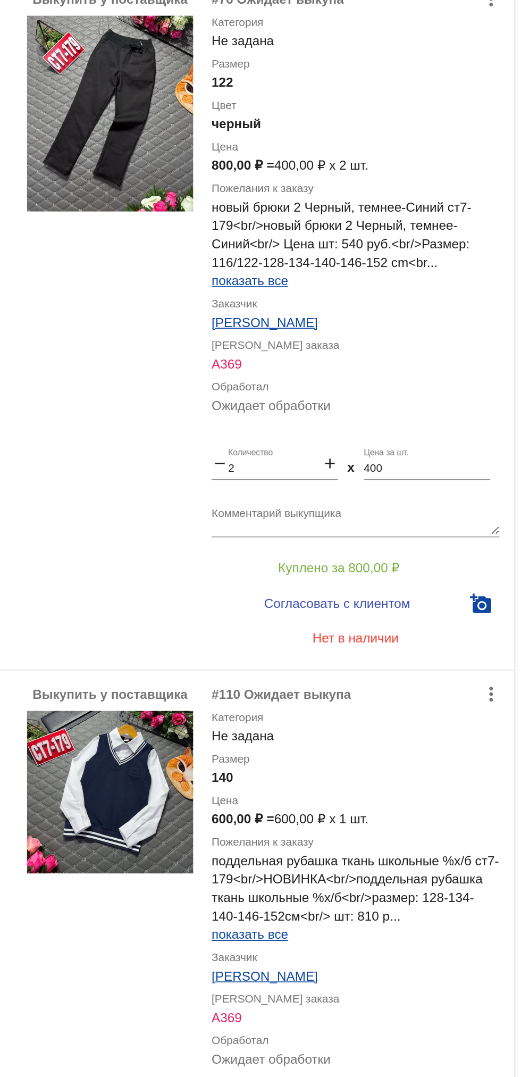
scroll to position [1370, 0]
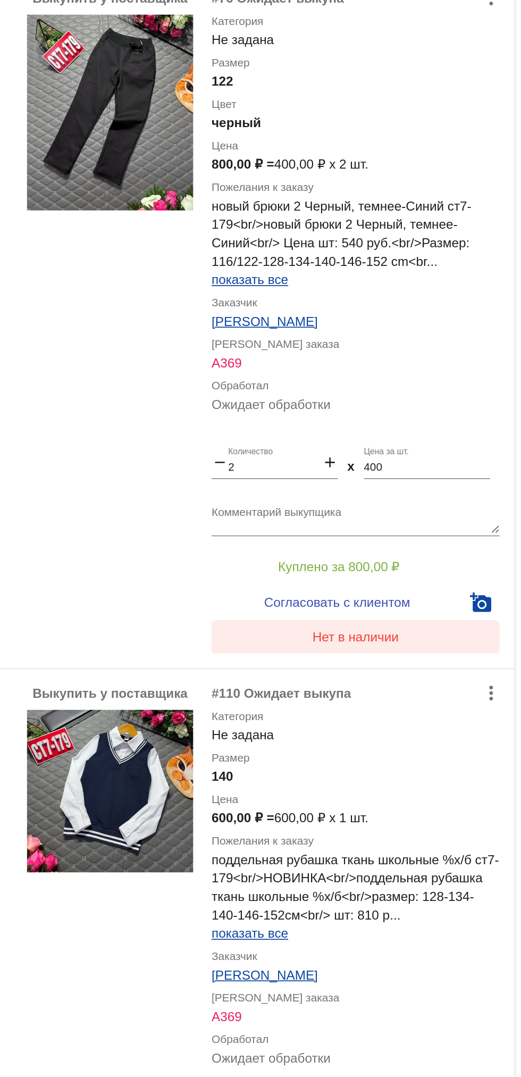
click at [427, 404] on button "Нет в наличии" at bounding box center [426, 395] width 166 height 19
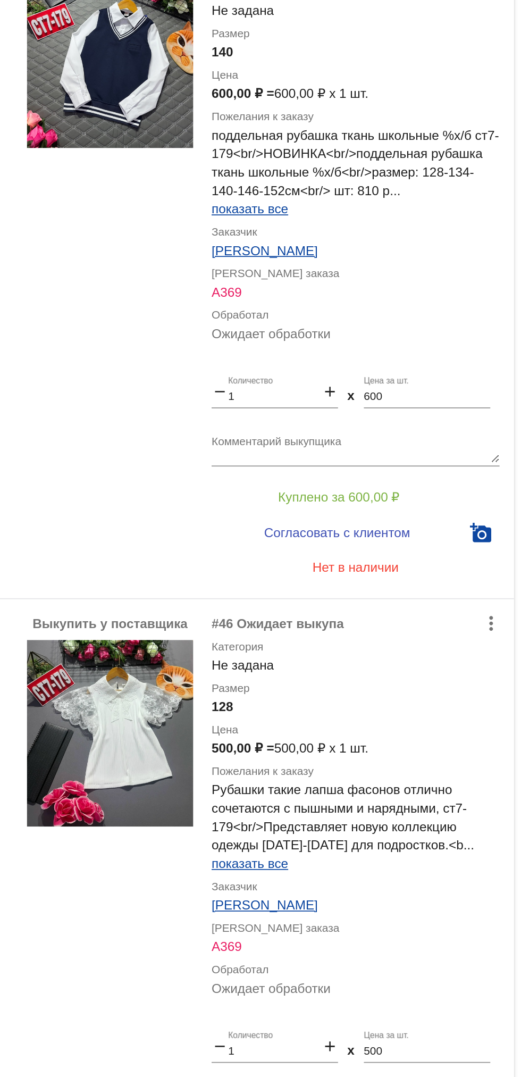
scroll to position [1786, 0]
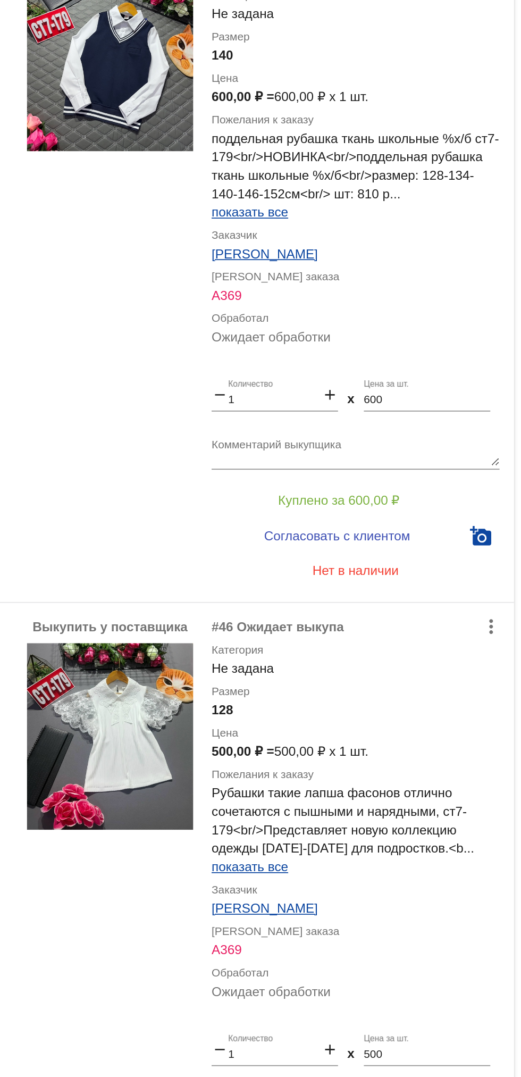
click at [444, 377] on div "Выкупить у поставщика more_vert #46 Ожидает выкупа Категория Не задана Размер 1…" at bounding box center [367, 564] width 300 height 377
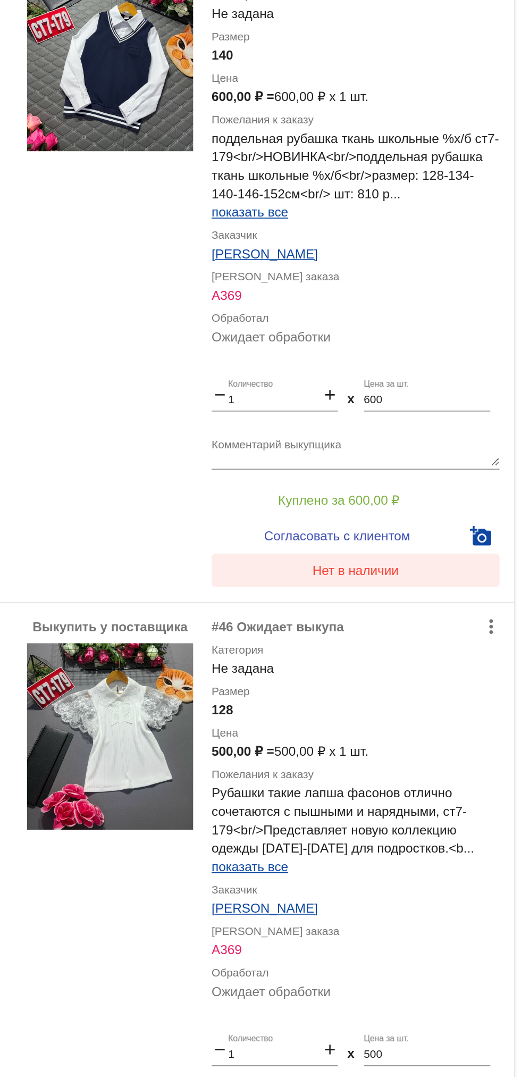
click at [430, 364] on button "Нет в наличии" at bounding box center [426, 357] width 166 height 19
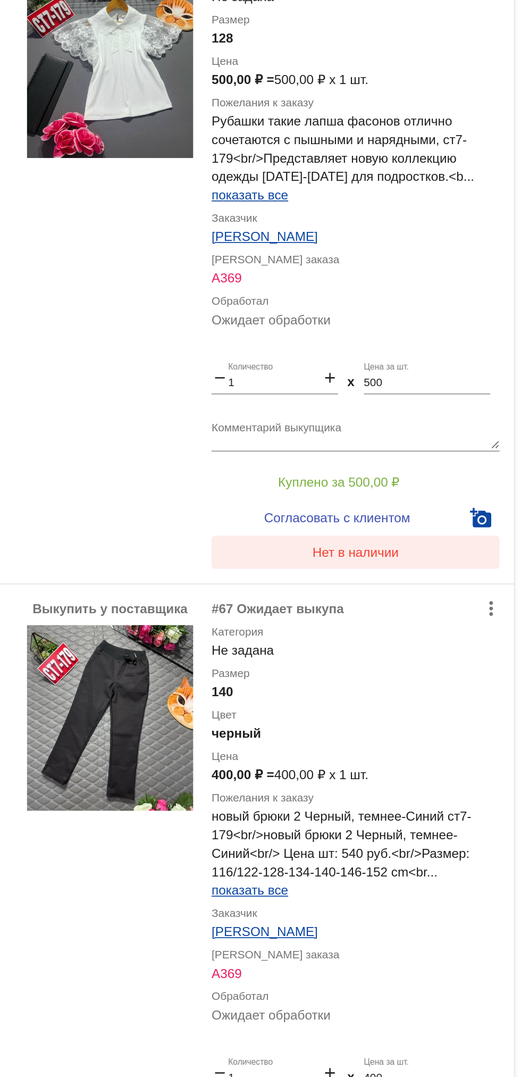
click at [435, 355] on button "Нет в наличии" at bounding box center [426, 346] width 166 height 19
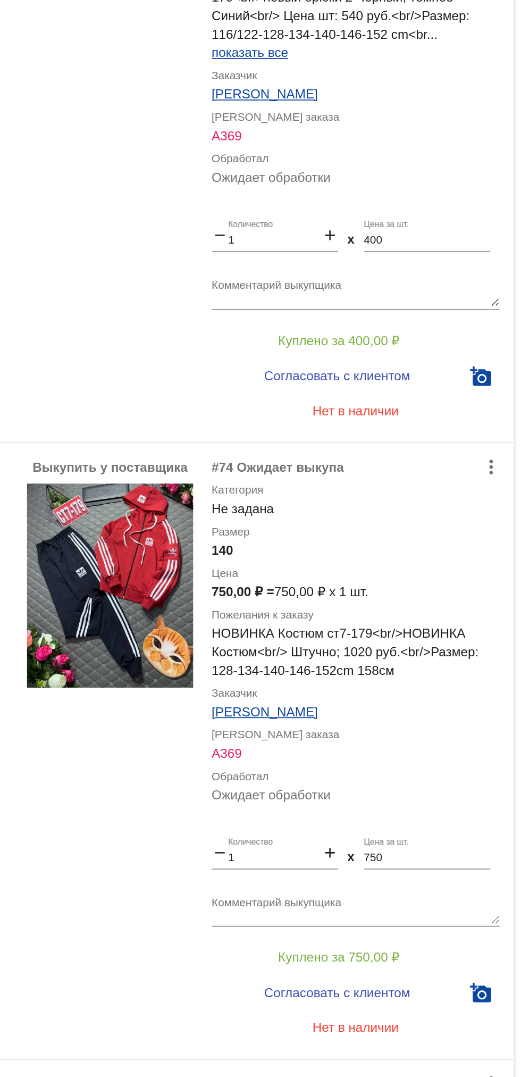
scroll to position [2655, 0]
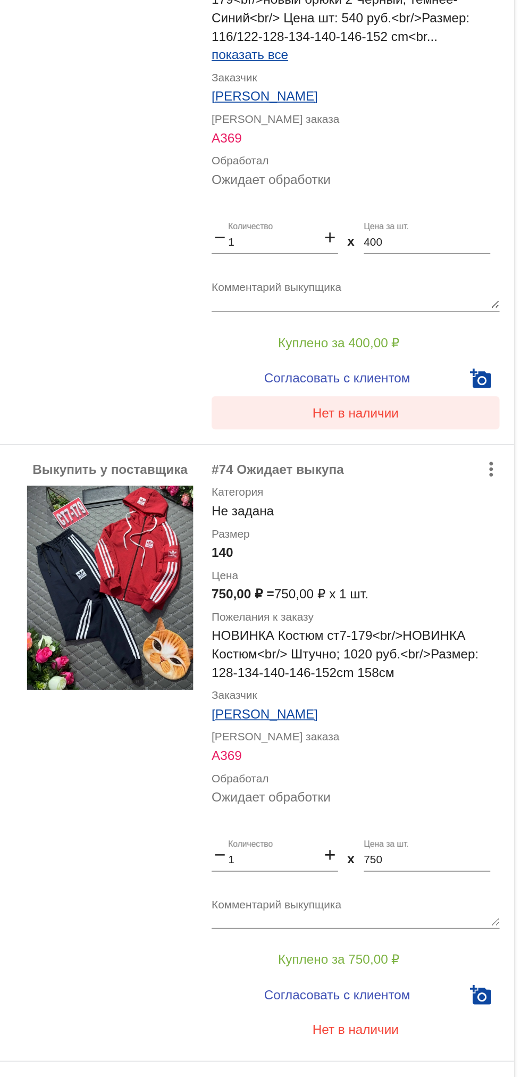
click at [452, 272] on button "Нет в наличии" at bounding box center [426, 266] width 166 height 19
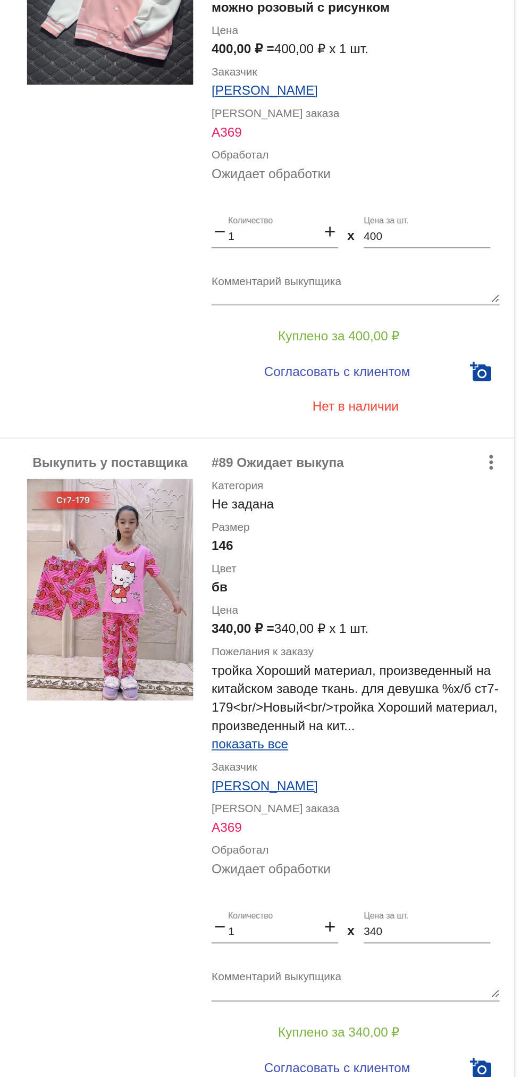
scroll to position [3759, 0]
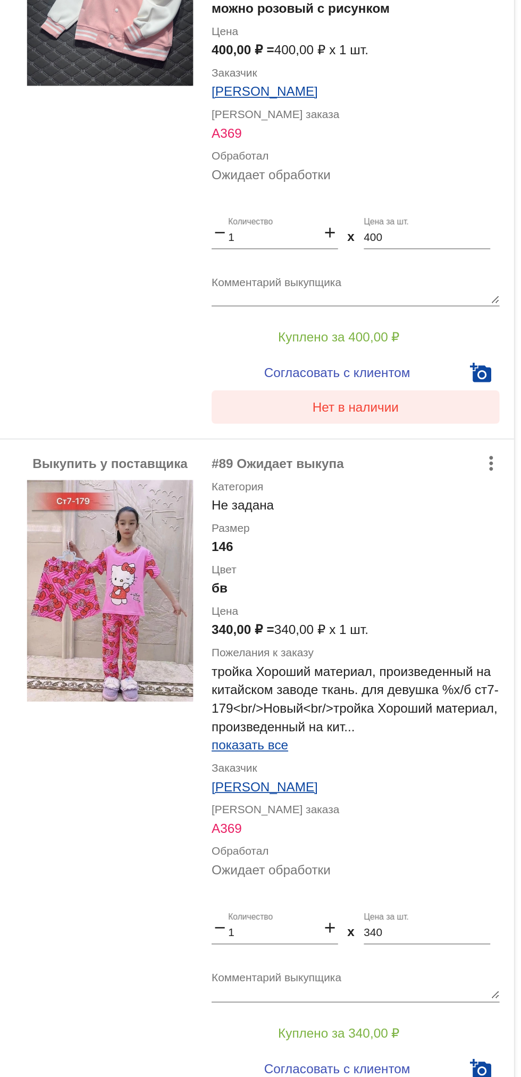
click at [420, 266] on span "Нет в наличии" at bounding box center [426, 263] width 50 height 9
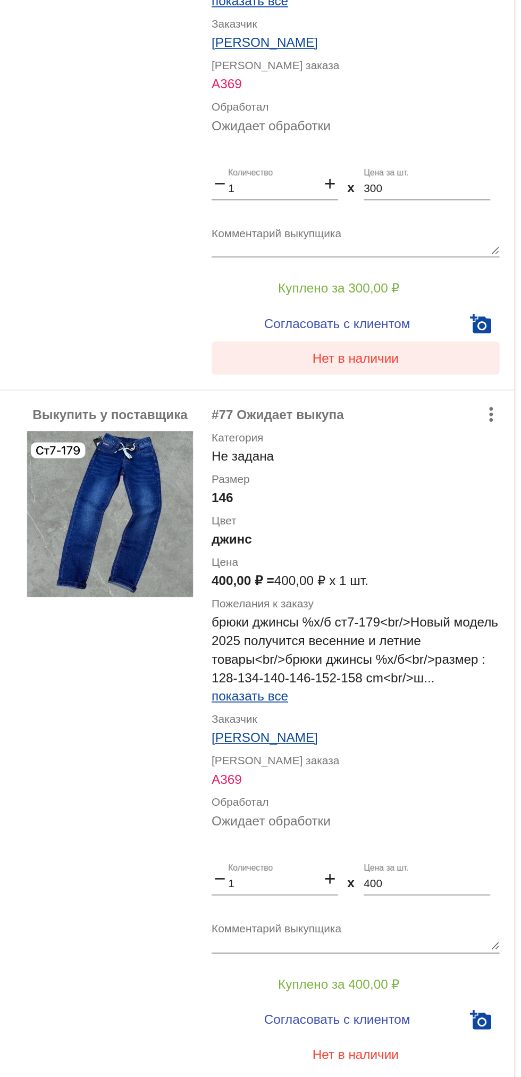
click at [429, 241] on button "Нет в наличии" at bounding box center [426, 235] width 166 height 19
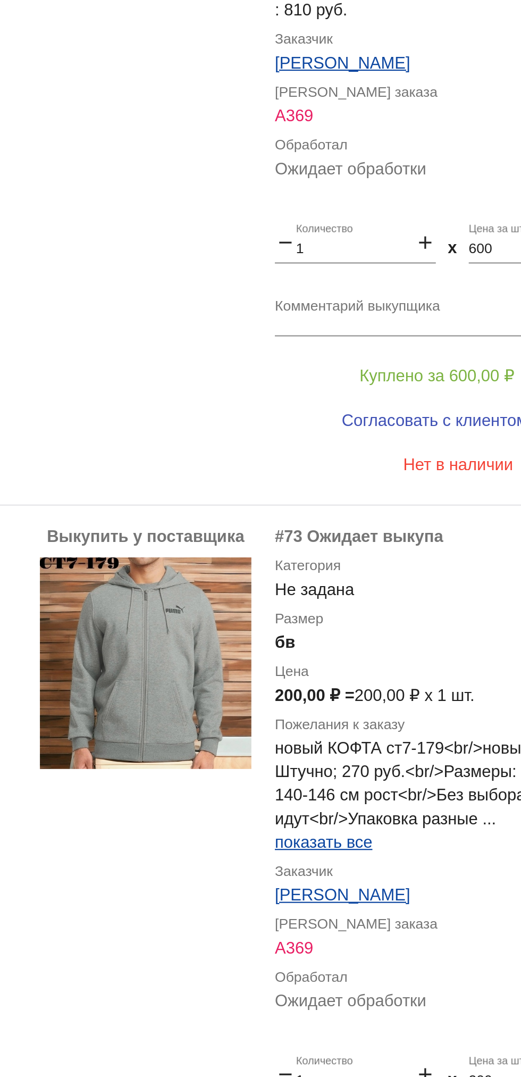
scroll to position [602, 0]
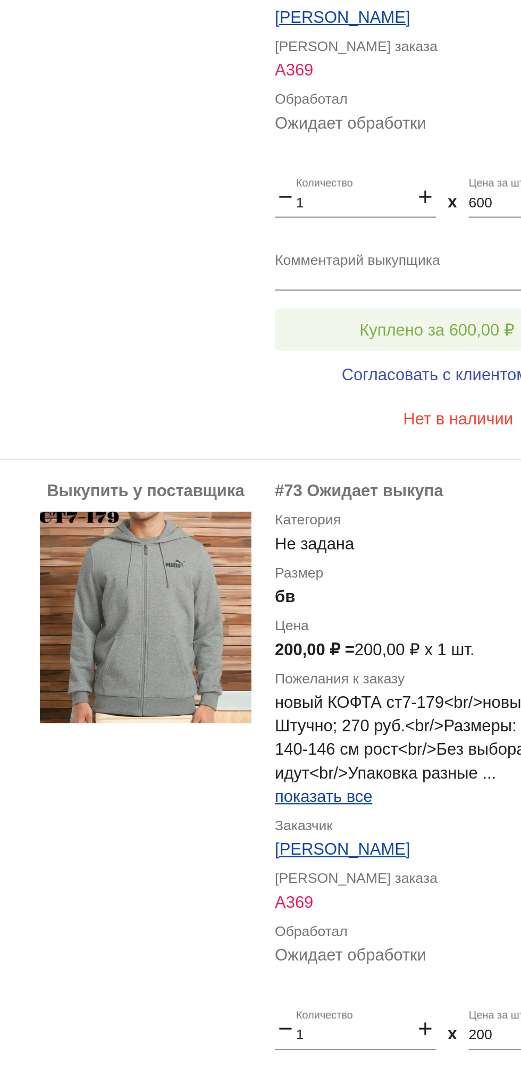
click at [423, 344] on span "Куплено за 600,00 ₽" at bounding box center [416, 346] width 70 height 9
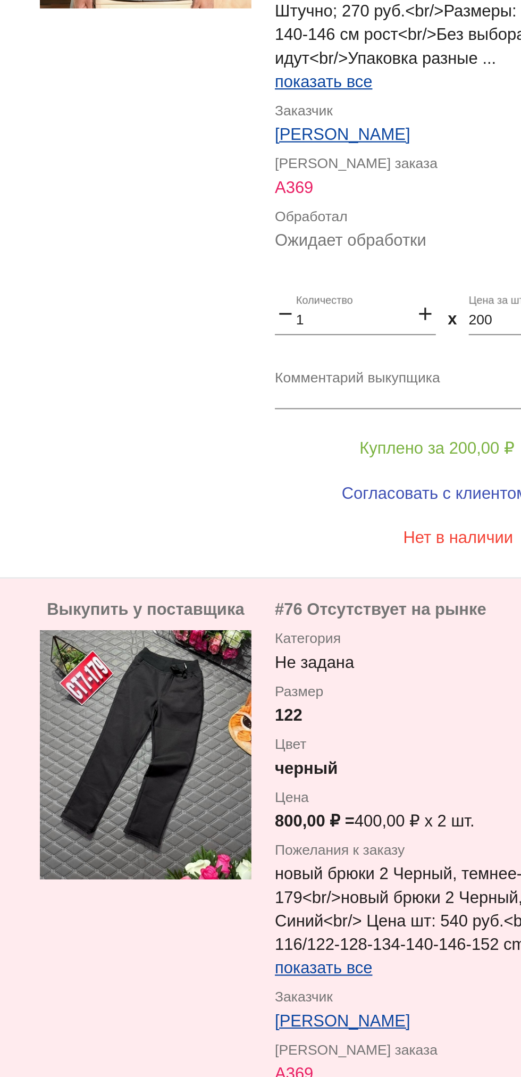
scroll to position [932, 0]
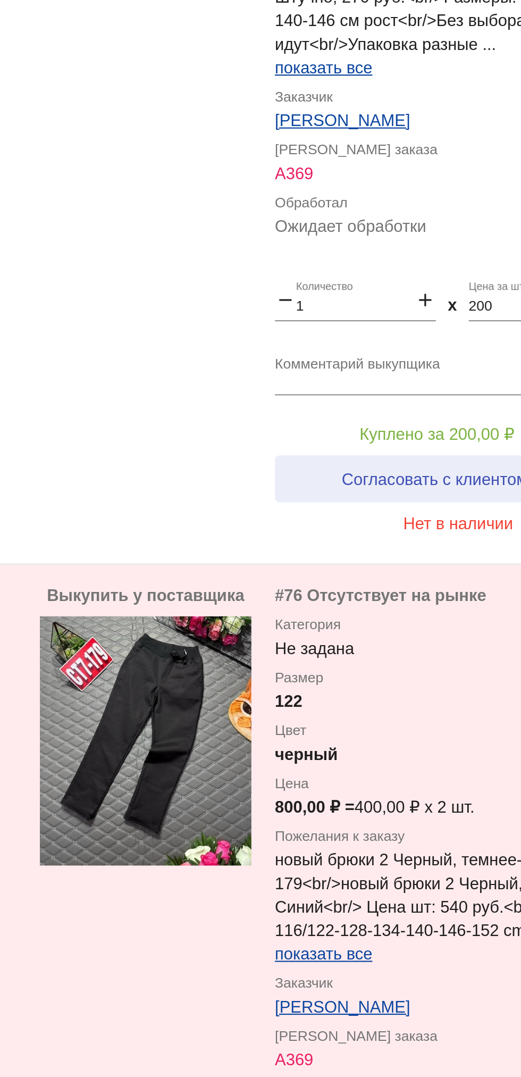
click at [418, 413] on span "Согласовать с клиентом" at bounding box center [415, 413] width 84 height 9
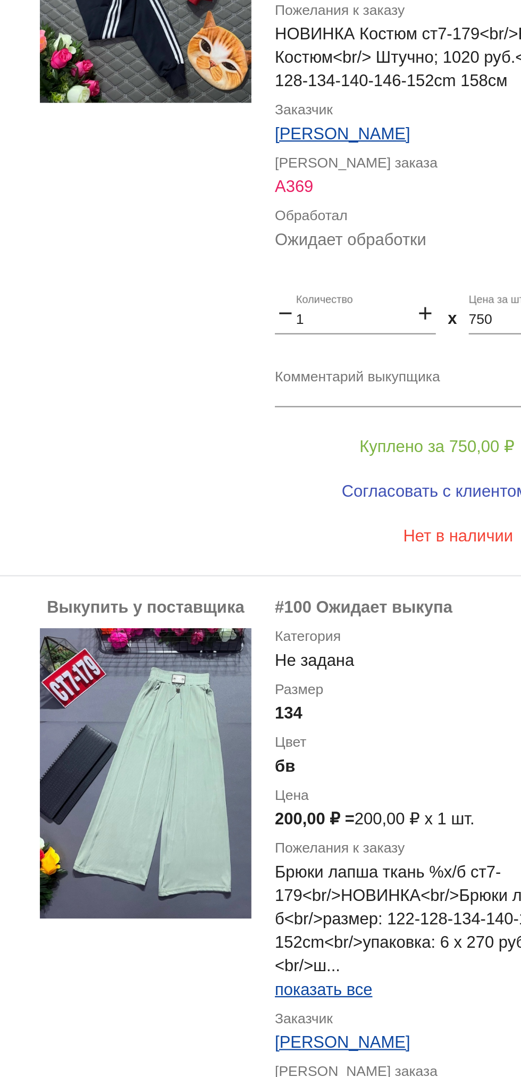
scroll to position [2842, 0]
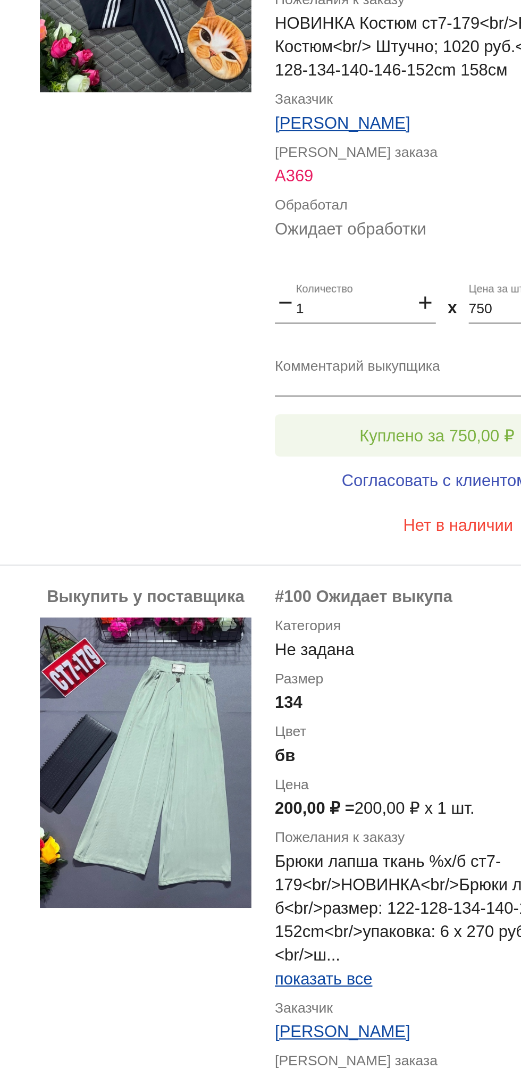
click at [420, 389] on span "Куплено за 750,00 ₽" at bounding box center [416, 393] width 70 height 9
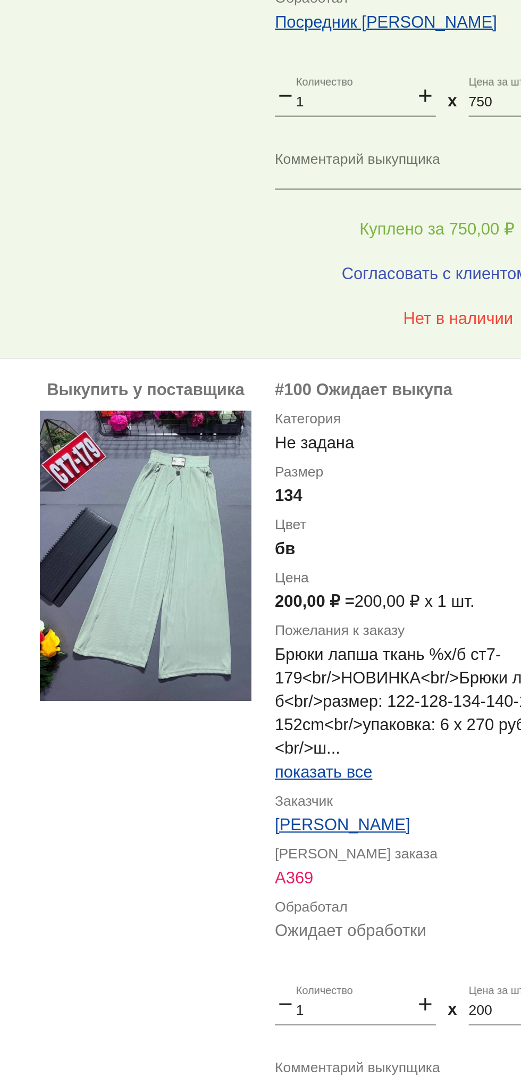
scroll to position [2936, 0]
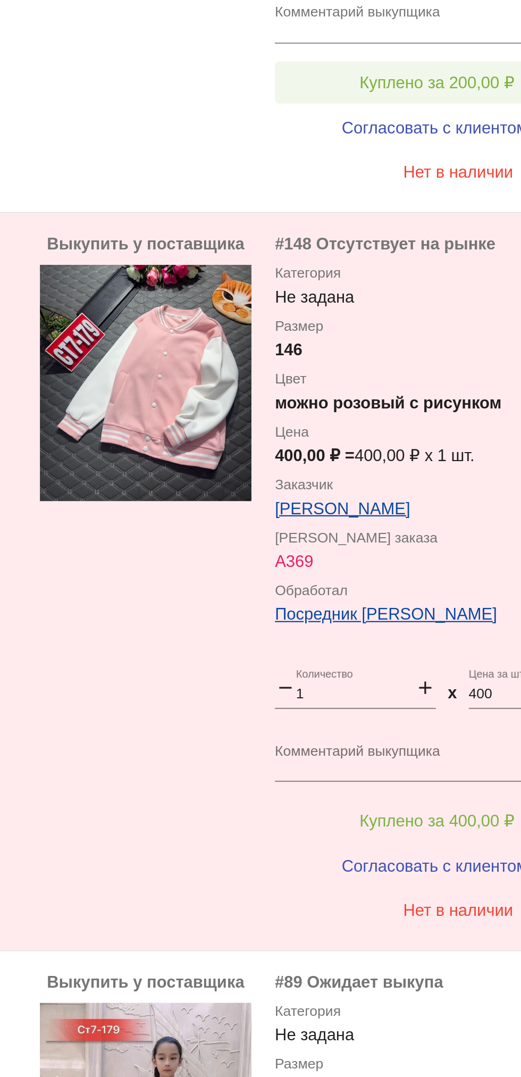
click at [415, 242] on button "Куплено за 200,00 ₽" at bounding box center [416, 234] width 147 height 19
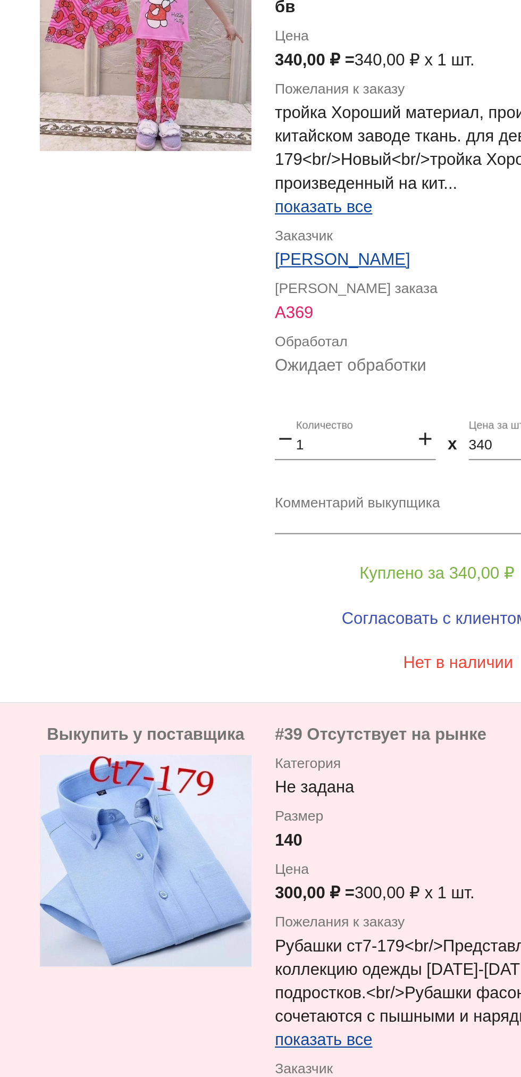
scroll to position [3930, 0]
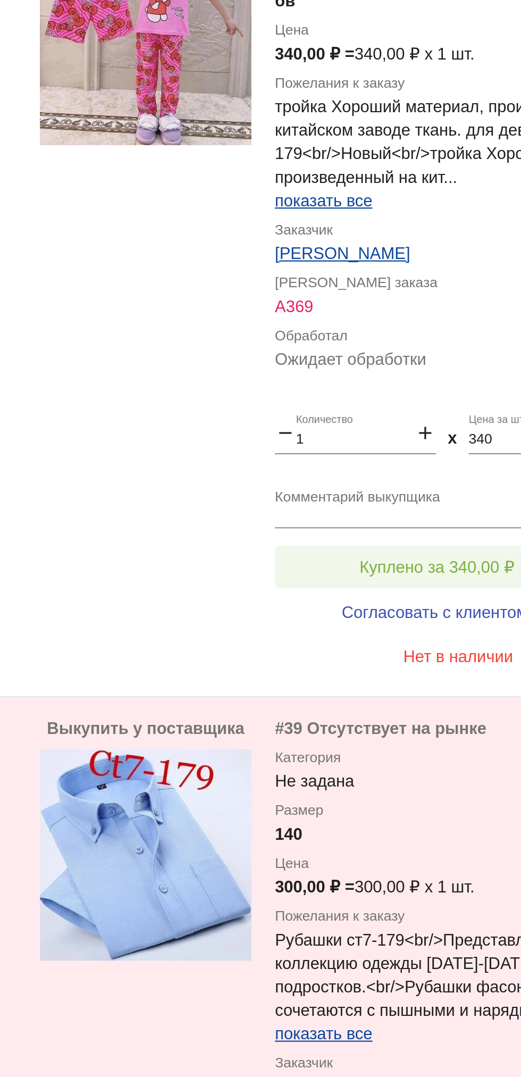
click at [428, 444] on button "Куплено за 340,00 ₽" at bounding box center [416, 453] width 147 height 19
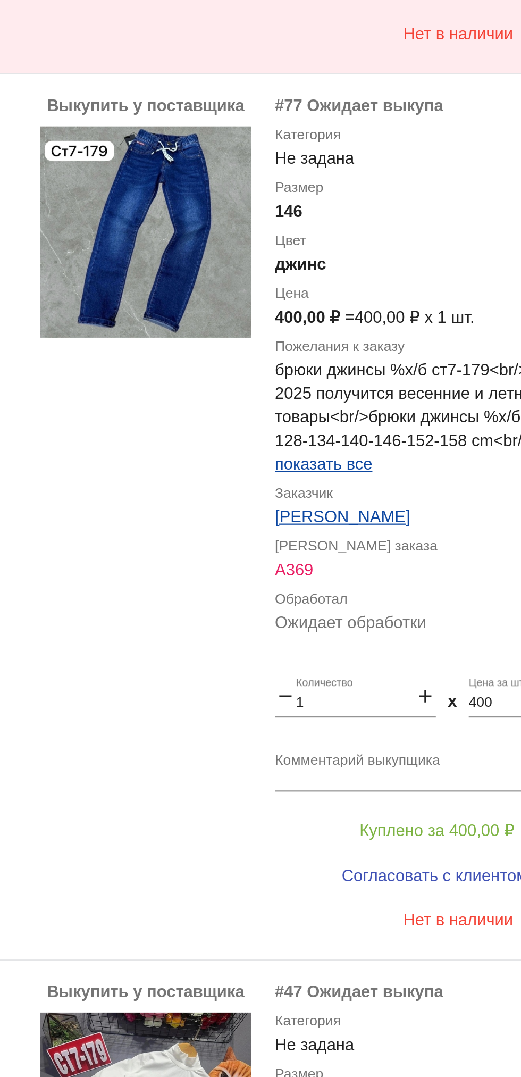
scroll to position [4629, 0]
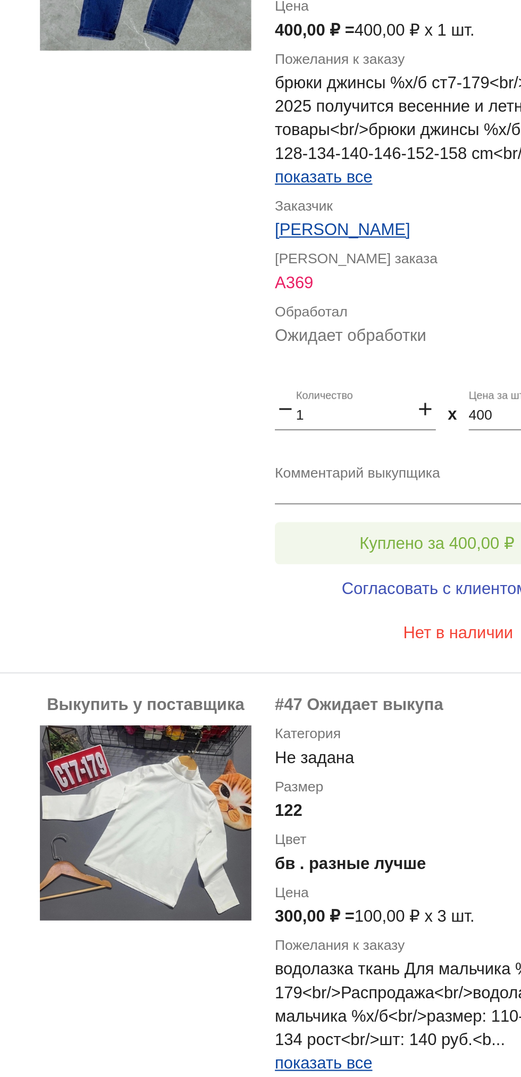
click at [420, 527] on button "Куплено за 400,00 ₽" at bounding box center [416, 532] width 147 height 19
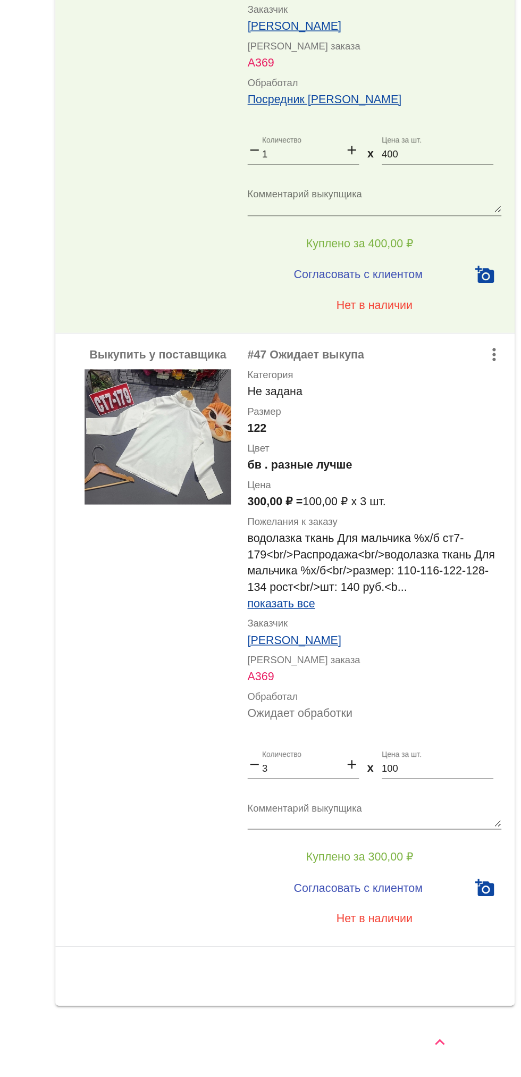
scroll to position [0, 0]
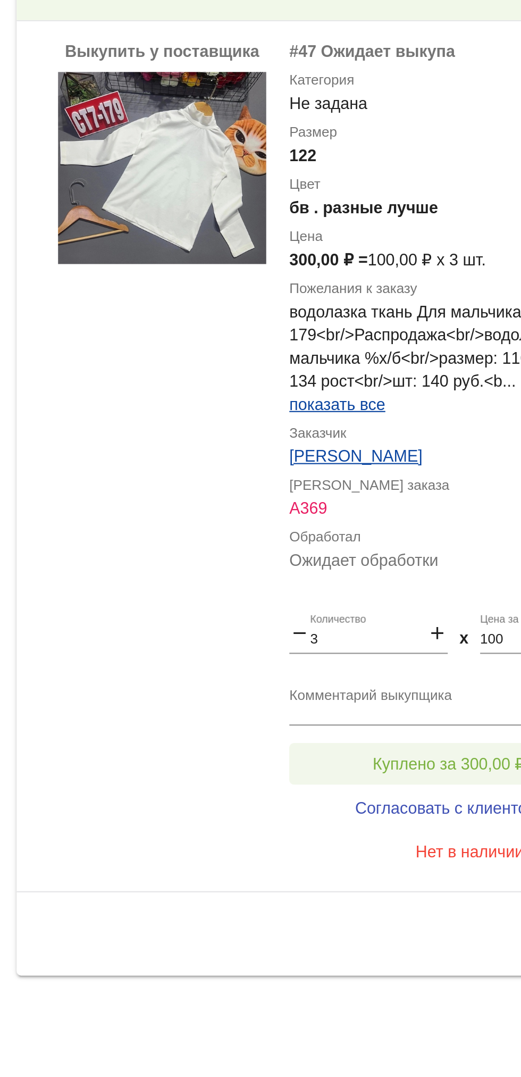
click at [412, 926] on button "Куплено за 300,00 ₽" at bounding box center [416, 933] width 147 height 19
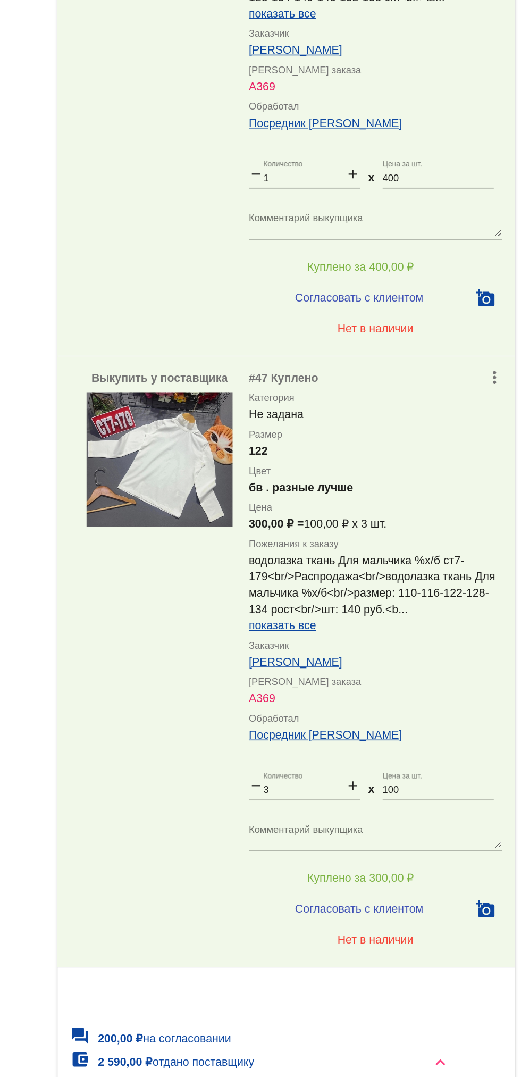
scroll to position [4705, 0]
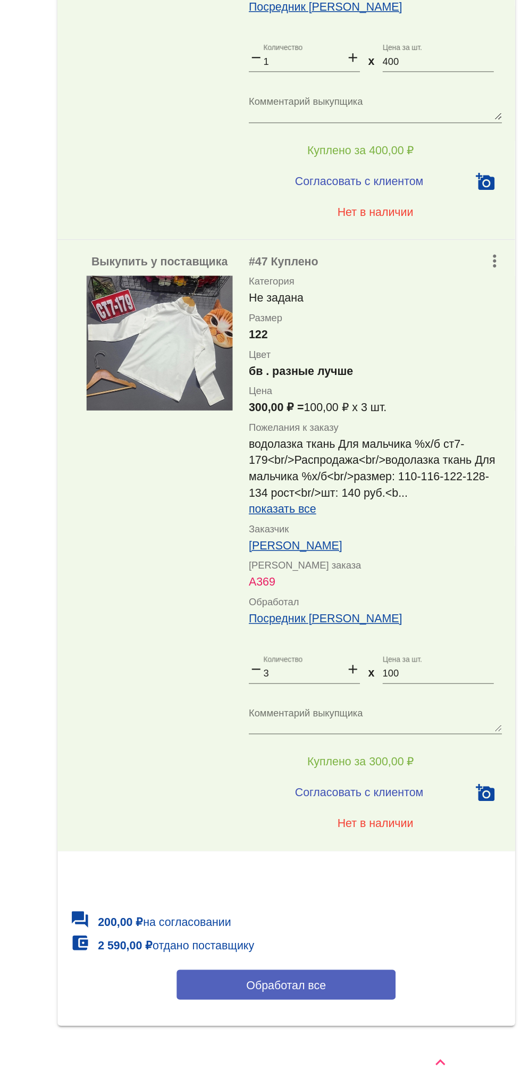
click at [397, 1002] on button "Обработал все" at bounding box center [367, 1004] width 144 height 20
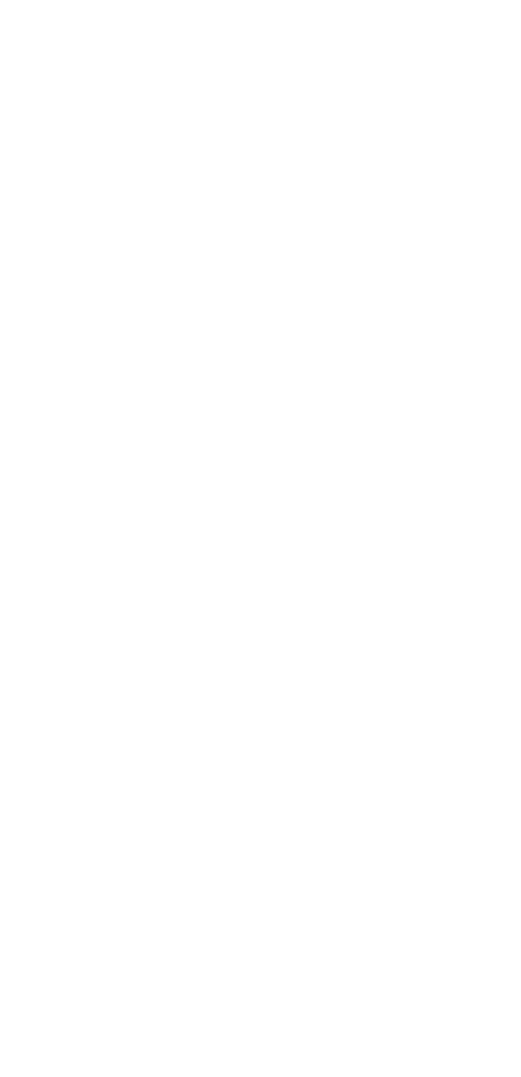
scroll to position [0, 0]
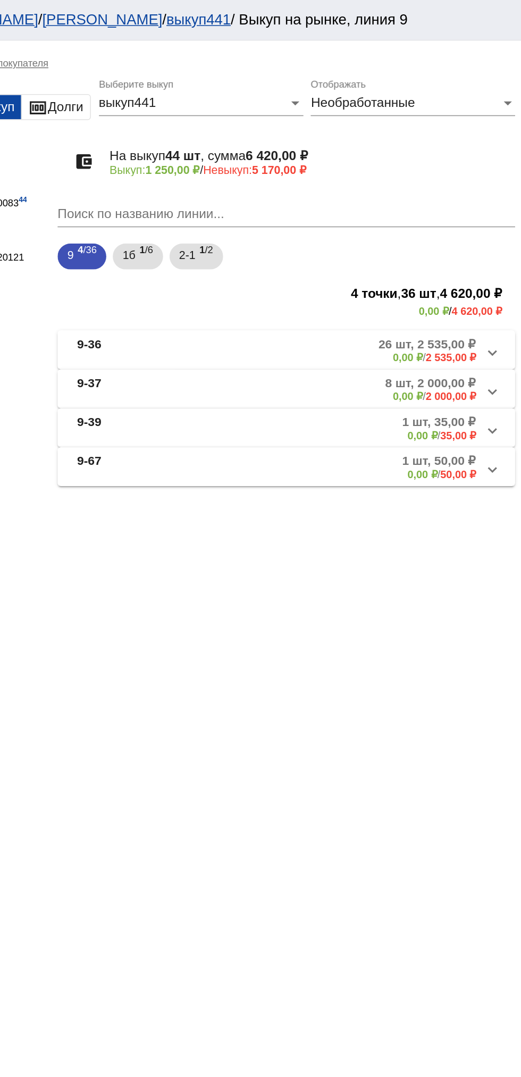
click at [410, 330] on div "keyboard_arrow_up" at bounding box center [319, 344] width 404 height 43
click at [412, 310] on mat-panel-description "1 шт, 50,00 ₽ 0,00 ₽ / 50,00 ₽" at bounding box center [404, 306] width 175 height 18
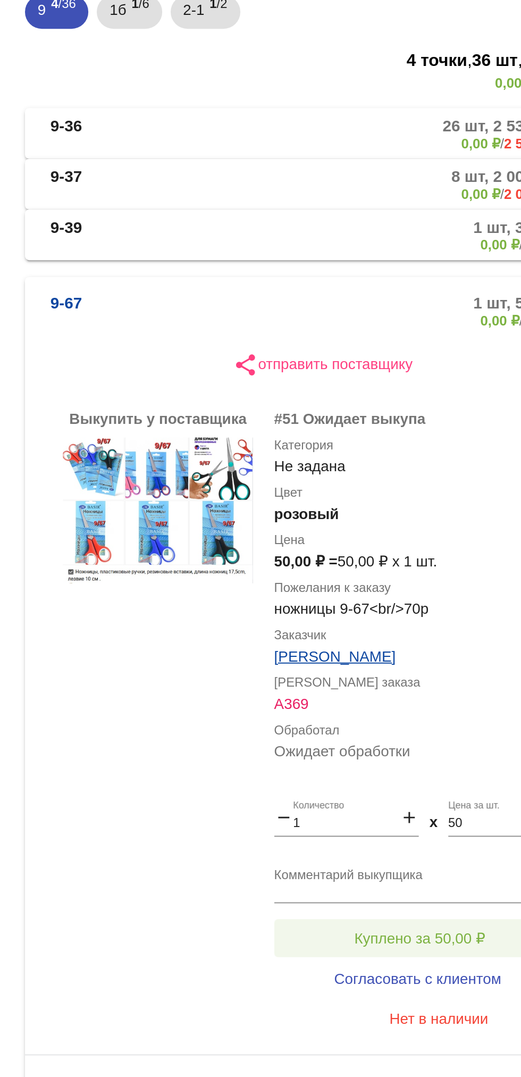
click at [435, 632] on span "Куплено за 50,00 ₽" at bounding box center [416, 635] width 66 height 9
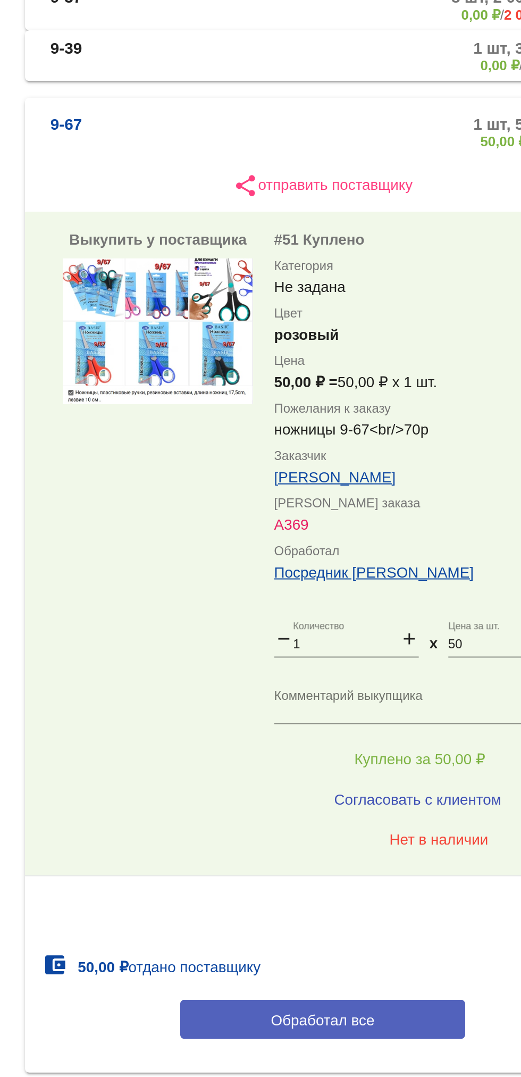
click at [395, 769] on button "Обработал все" at bounding box center [367, 766] width 144 height 20
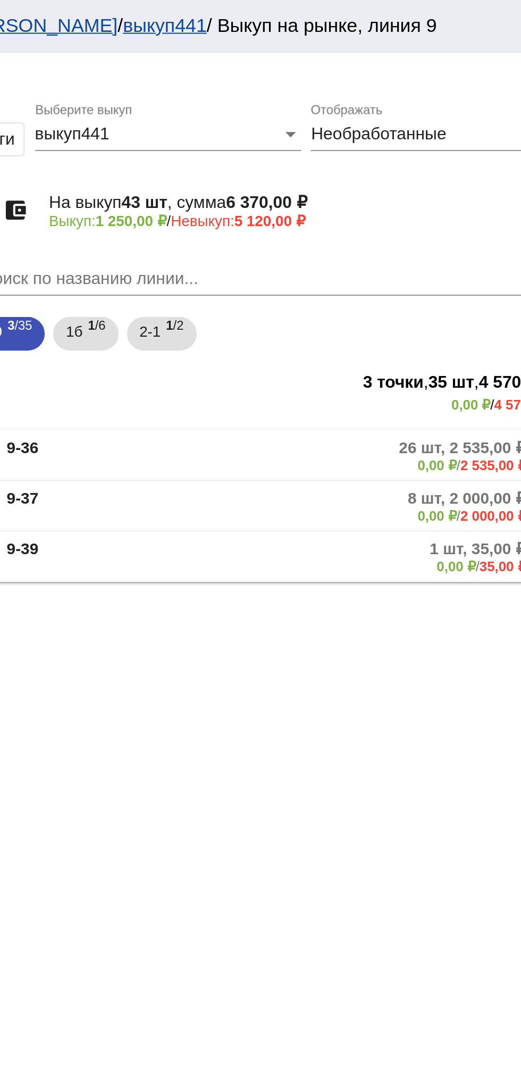
click at [409, 287] on mat-panel-description "1 шт, 35,00 ₽ 0,00 ₽ / 35,00 ₽" at bounding box center [404, 281] width 175 height 18
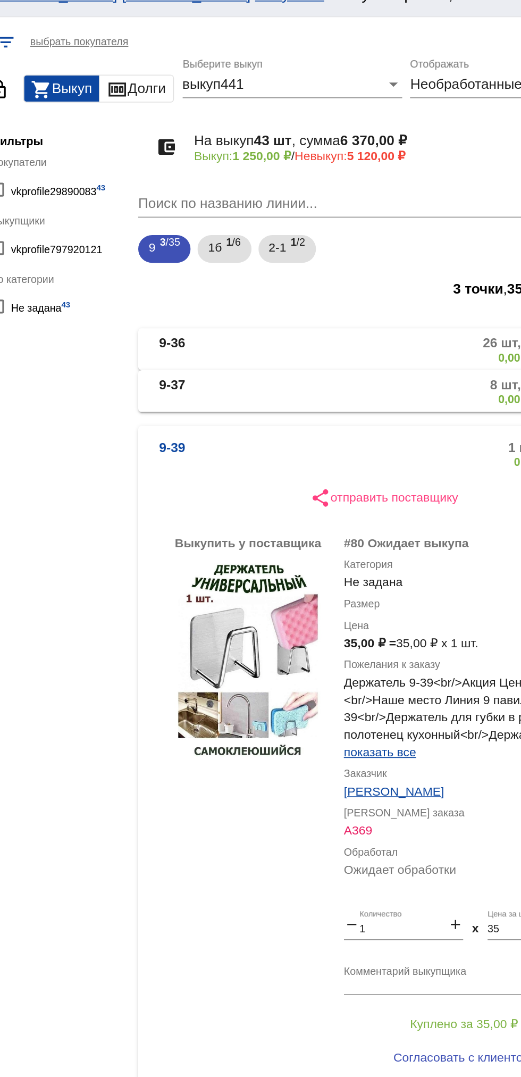
click at [329, 250] on mat-panel-description "8 шт, 2 000,00 ₽ 0,00 ₽ / 2 000,00 ₽" at bounding box center [402, 255] width 178 height 18
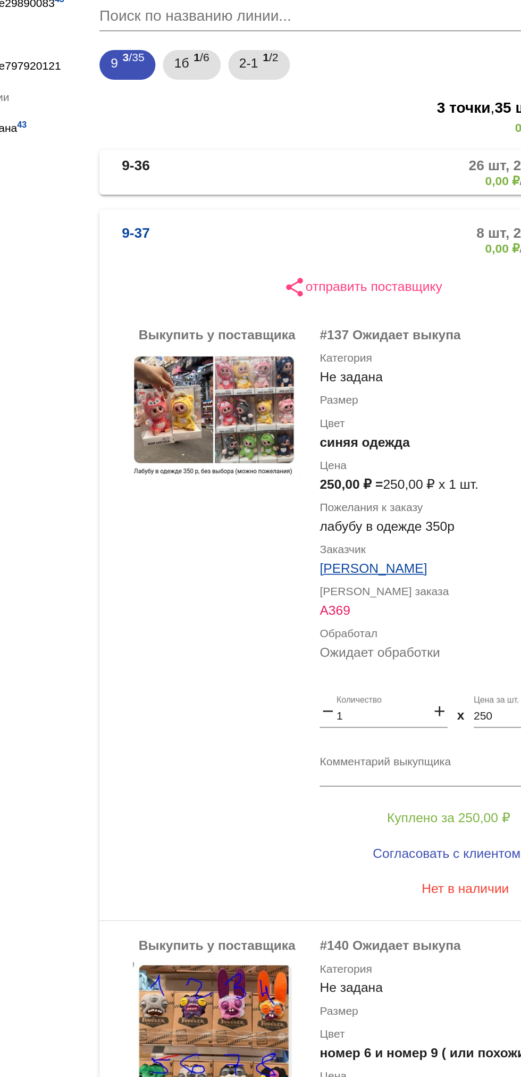
scroll to position [129, 0]
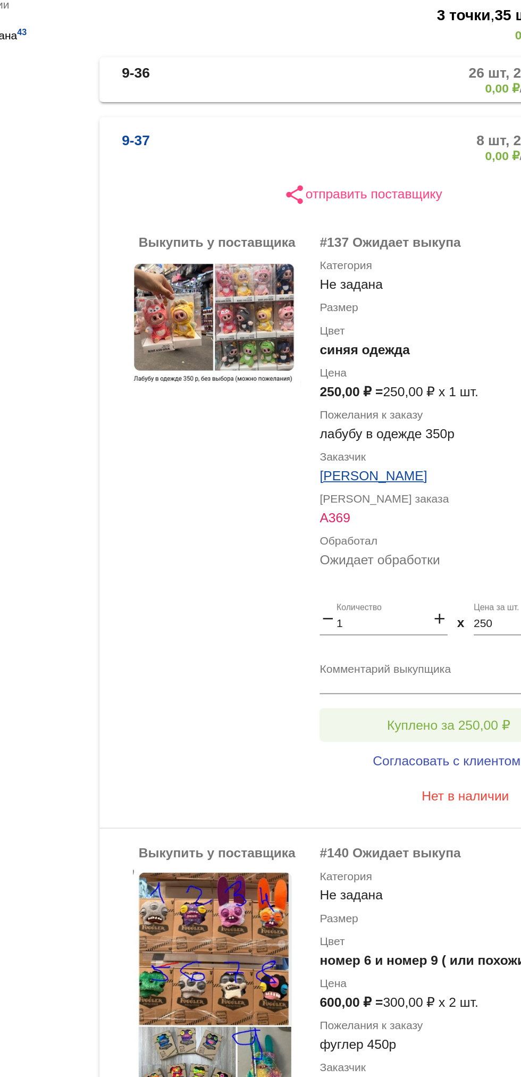
click at [433, 467] on span "Куплено за 250,00 ₽" at bounding box center [416, 468] width 70 height 9
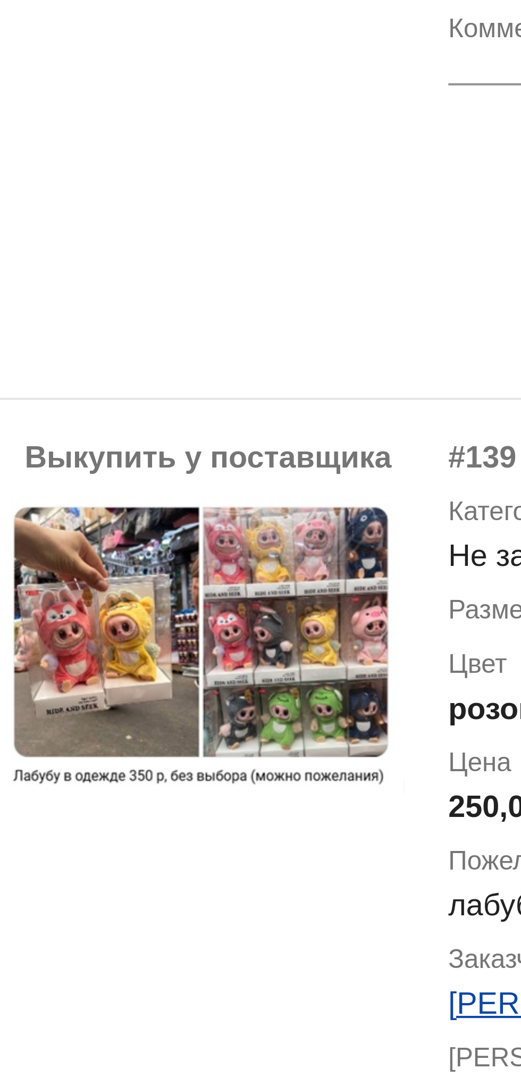
scroll to position [689, 0]
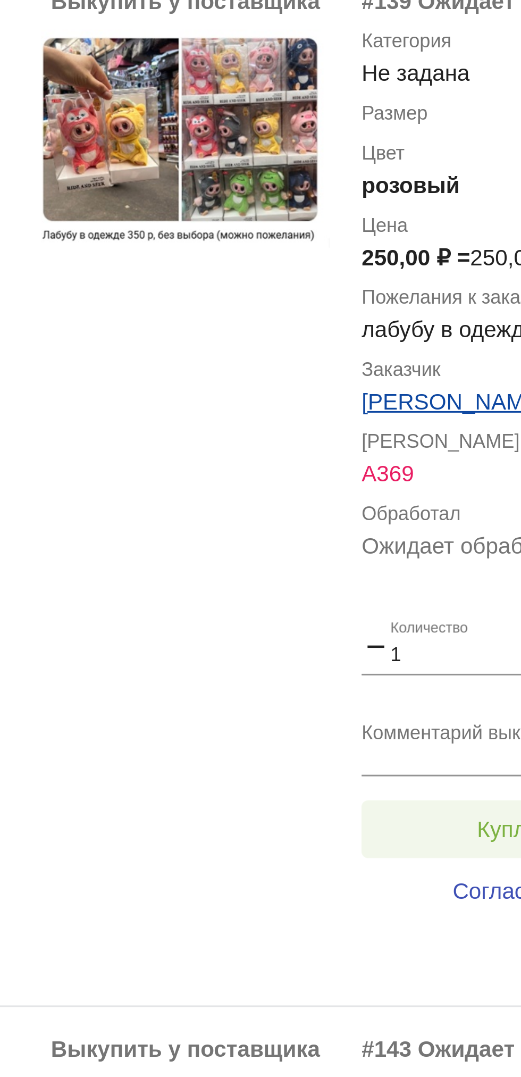
click at [386, 461] on span "Куплено за 250,00 ₽" at bounding box center [416, 462] width 70 height 9
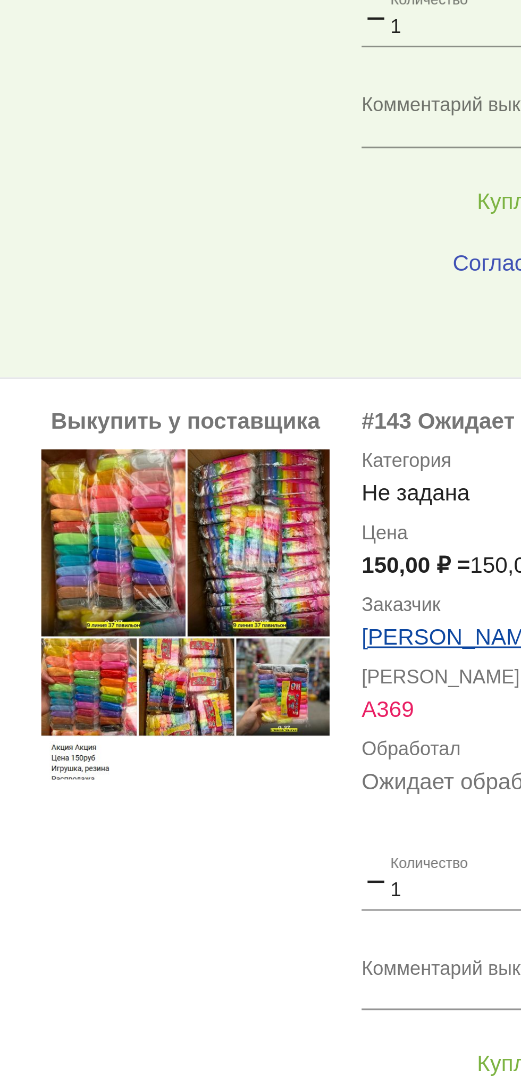
scroll to position [1039, 0]
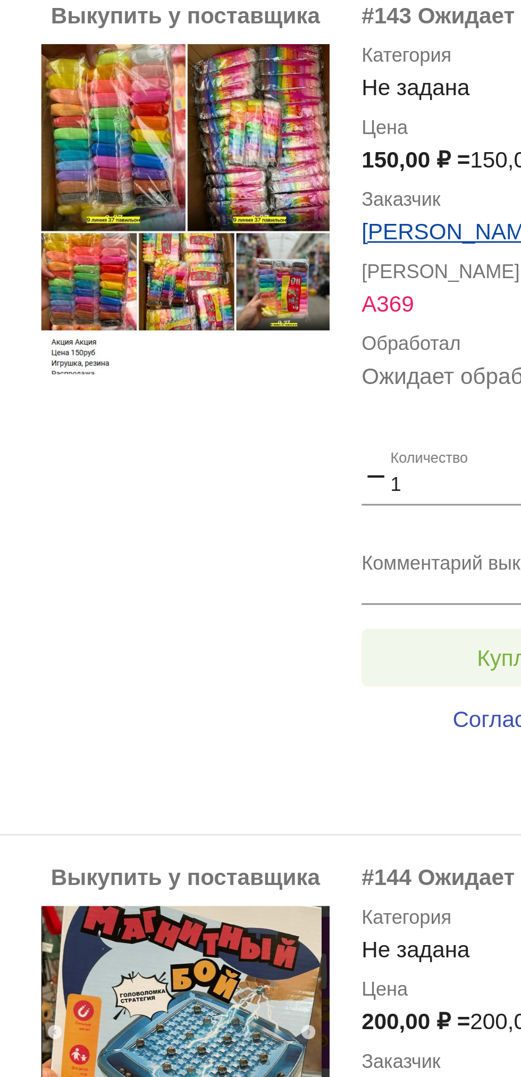
click at [380, 408] on button "Куплено за 150,00 ₽" at bounding box center [416, 405] width 147 height 19
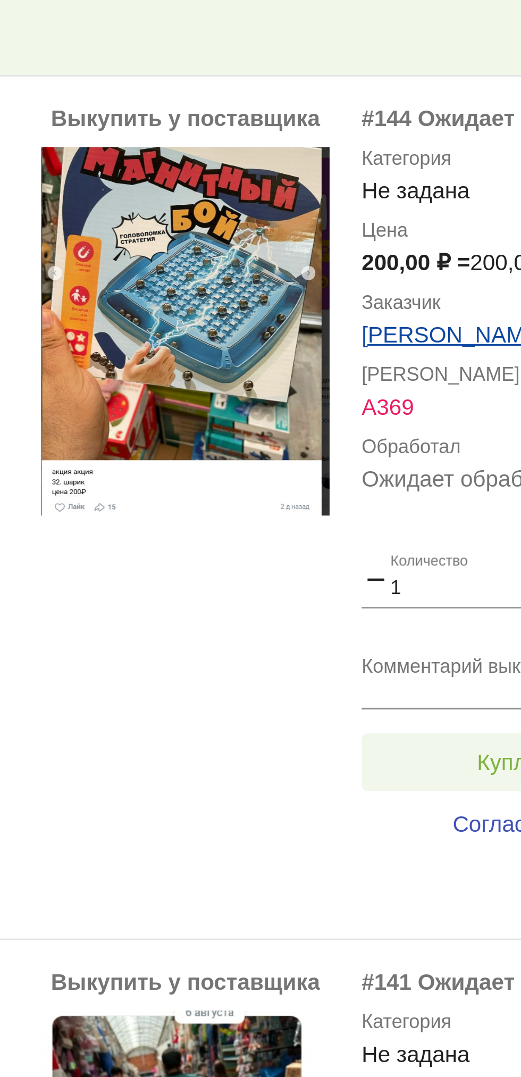
click at [386, 438] on span "Куплено за 200,00 ₽" at bounding box center [416, 440] width 70 height 9
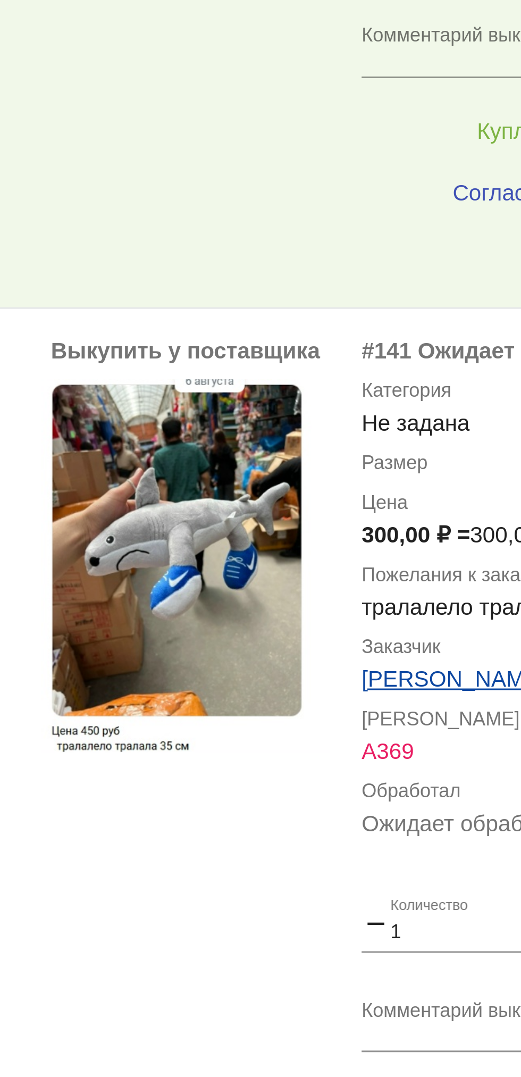
scroll to position [1638, 0]
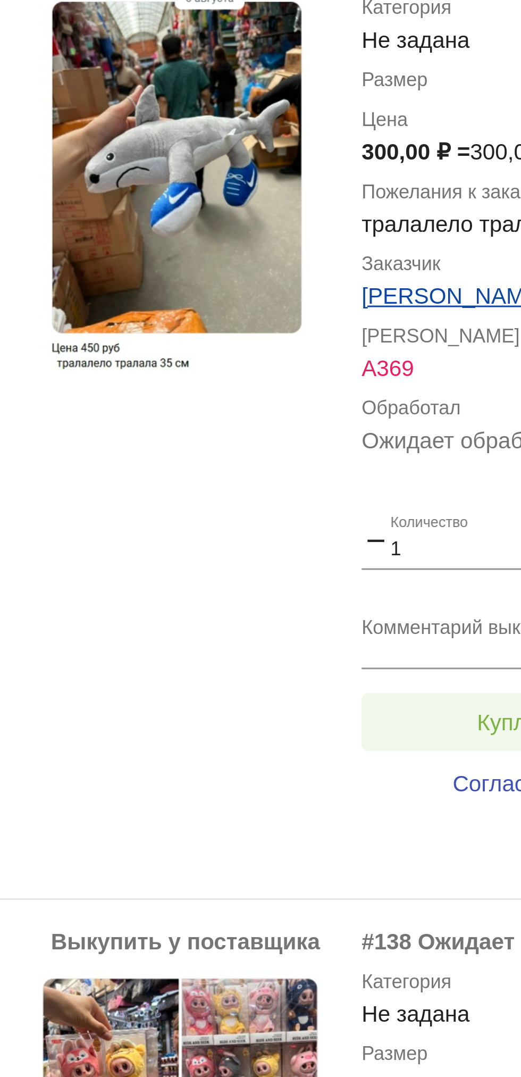
click at [383, 548] on span "Куплено за 300,00 ₽" at bounding box center [416, 551] width 70 height 9
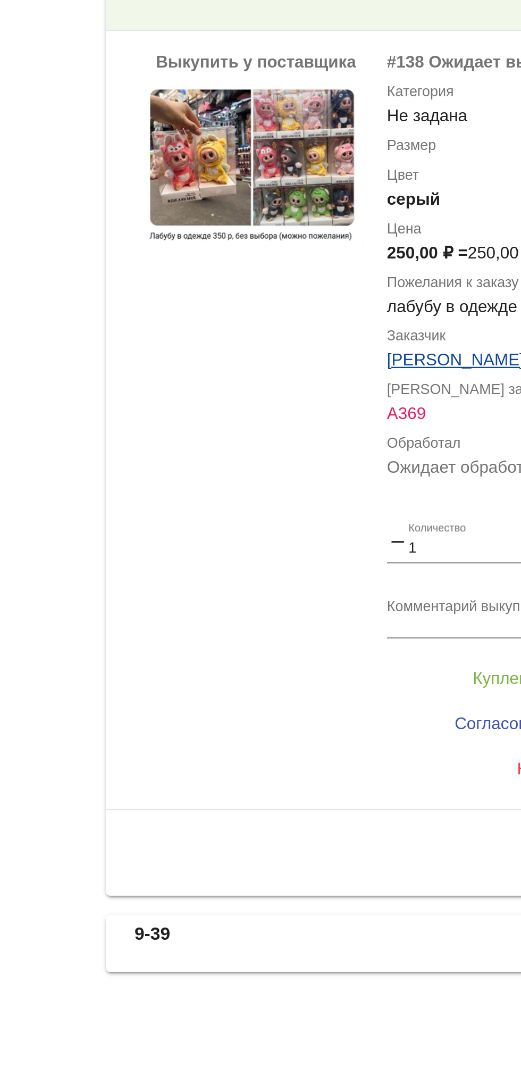
scroll to position [0, 0]
click at [349, 899] on button "Куплено за 250,00 ₽" at bounding box center [416, 899] width 147 height 19
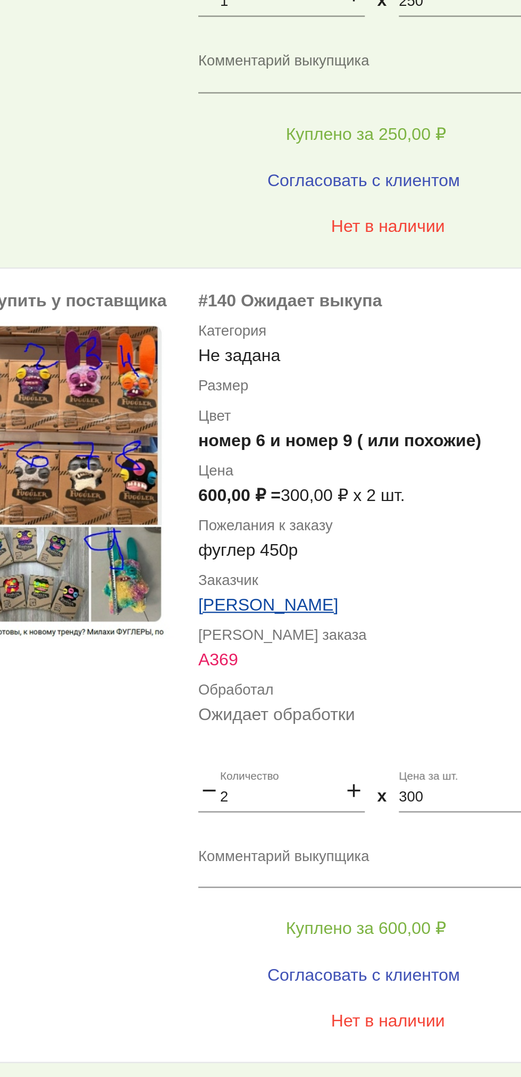
scroll to position [221, 0]
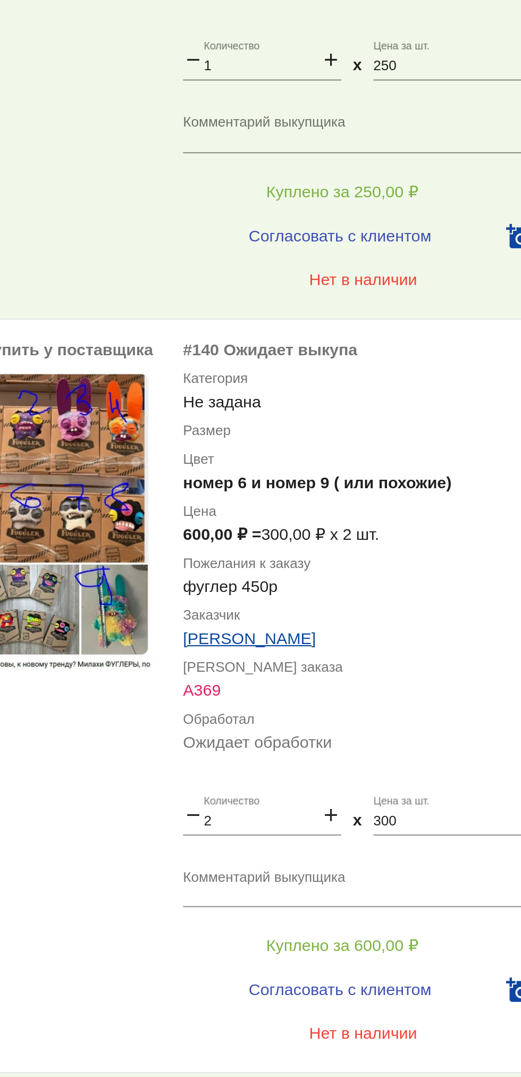
click at [367, 664] on input "2" at bounding box center [379, 666] width 54 height 7
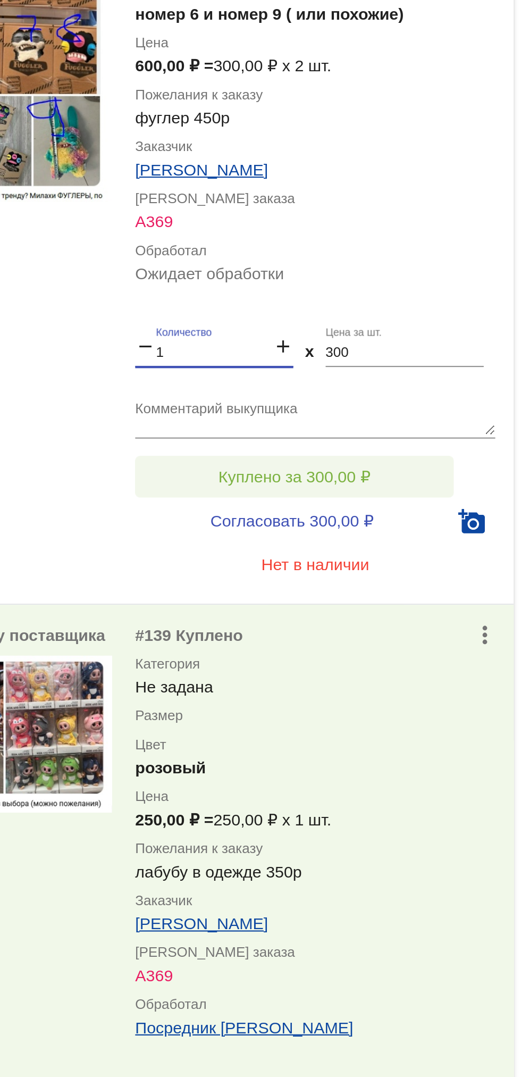
type input "1"
click at [450, 722] on span "Куплено за 300,00 ₽" at bounding box center [416, 723] width 70 height 9
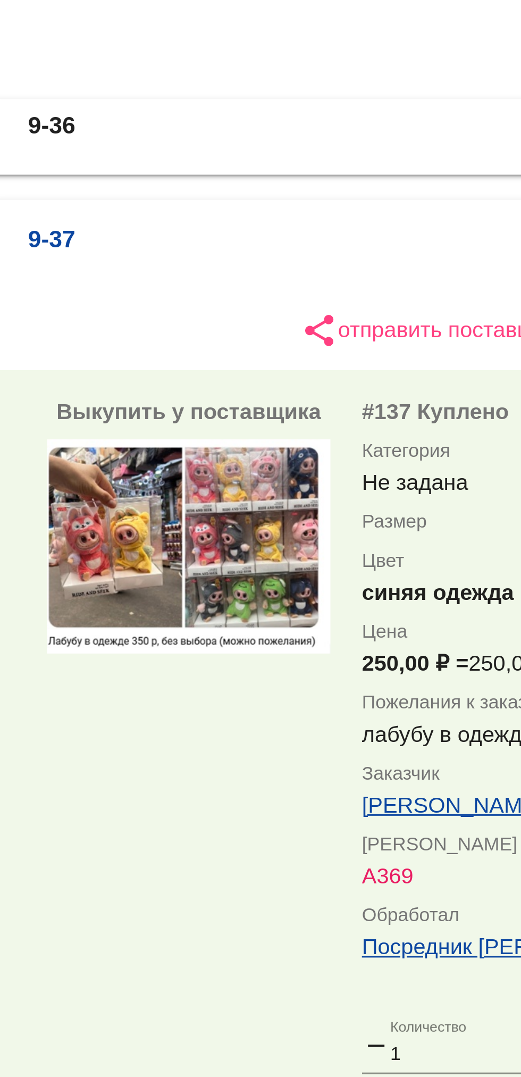
scroll to position [38, 0]
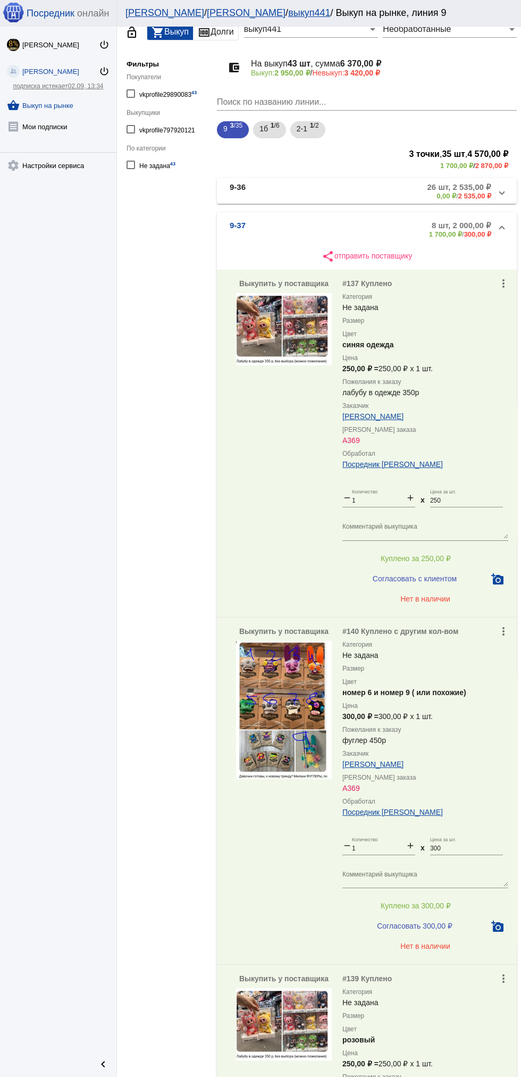
click at [248, 185] on mat-panel-title "9-36" at bounding box center [267, 192] width 74 height 18
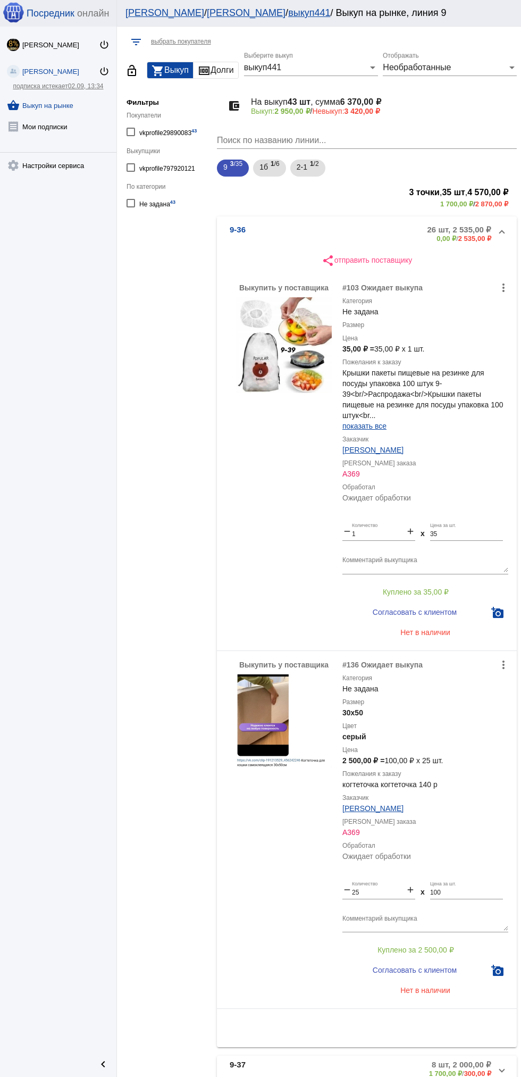
click at [264, 235] on mat-panel-title "9-36" at bounding box center [267, 234] width 74 height 18
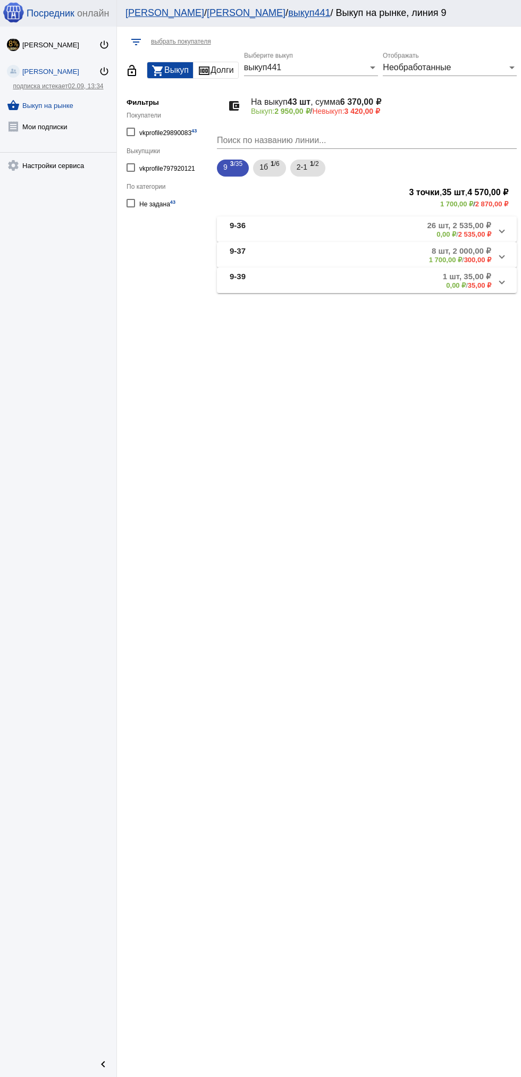
click at [255, 287] on mat-panel-title "9-39" at bounding box center [269, 281] width 79 height 18
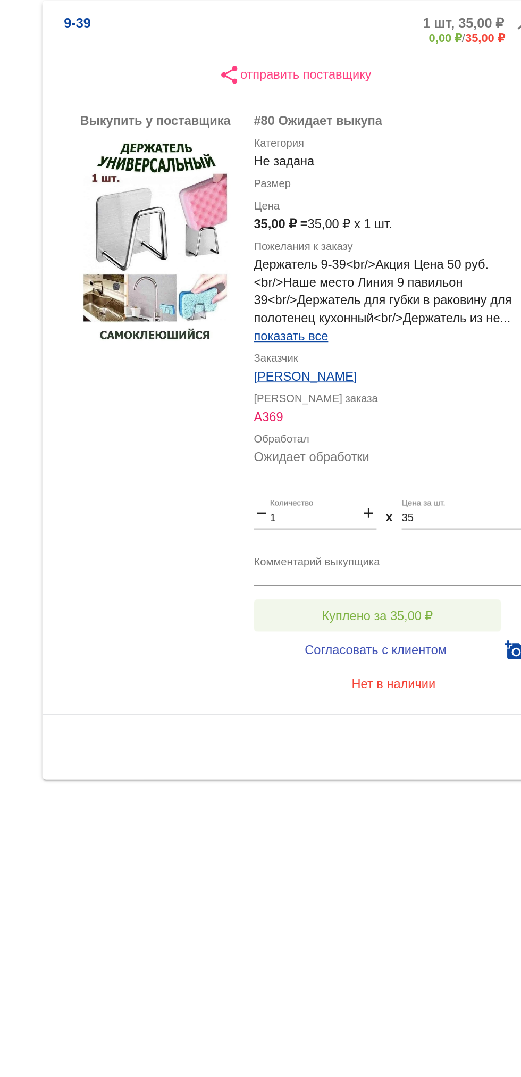
click at [444, 632] on button "Куплено за 35,00 ₽" at bounding box center [416, 641] width 147 height 19
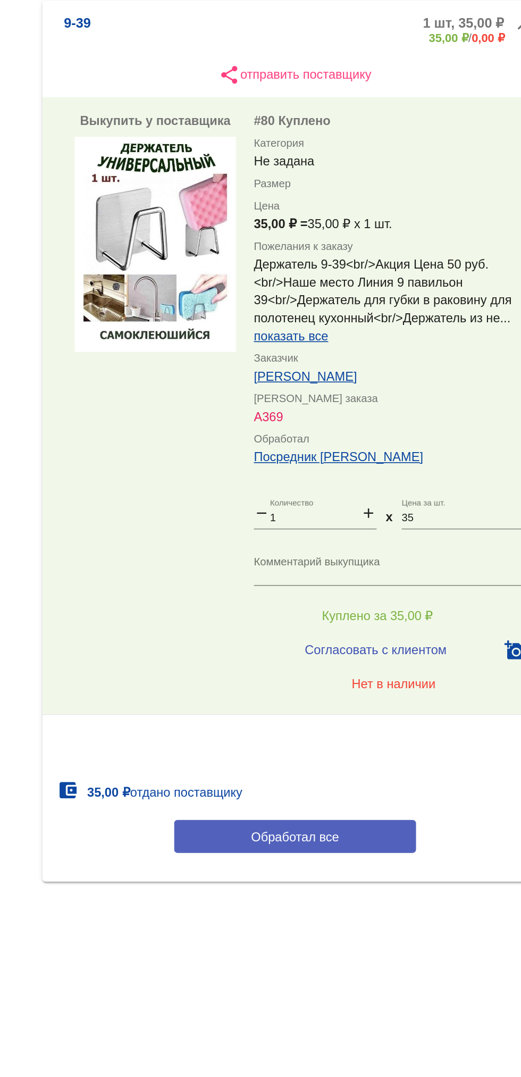
click at [400, 773] on button "Обработал все" at bounding box center [367, 772] width 144 height 20
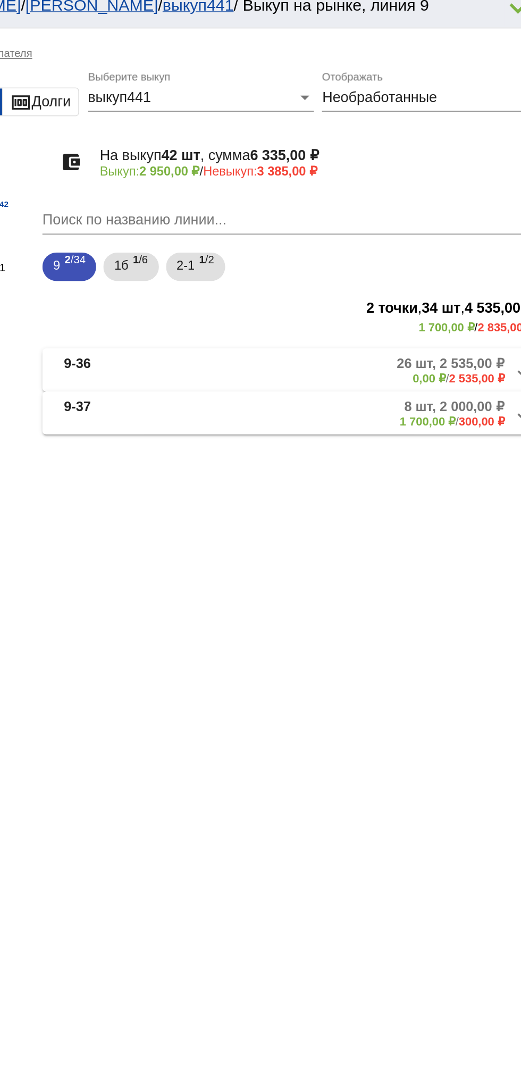
click at [432, 266] on mat-expansion-panel-header "9-37 8 шт, 2 000,00 ₽ 1 700,00 ₽ / 300,00 ₽" at bounding box center [367, 255] width 300 height 26
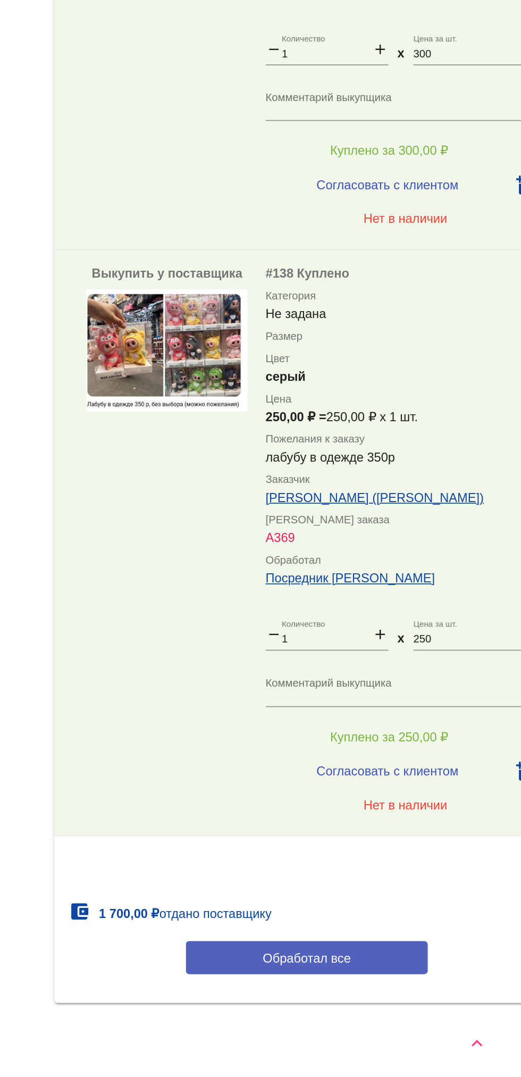
click at [364, 996] on button "Обработал все" at bounding box center [367, 1004] width 144 height 20
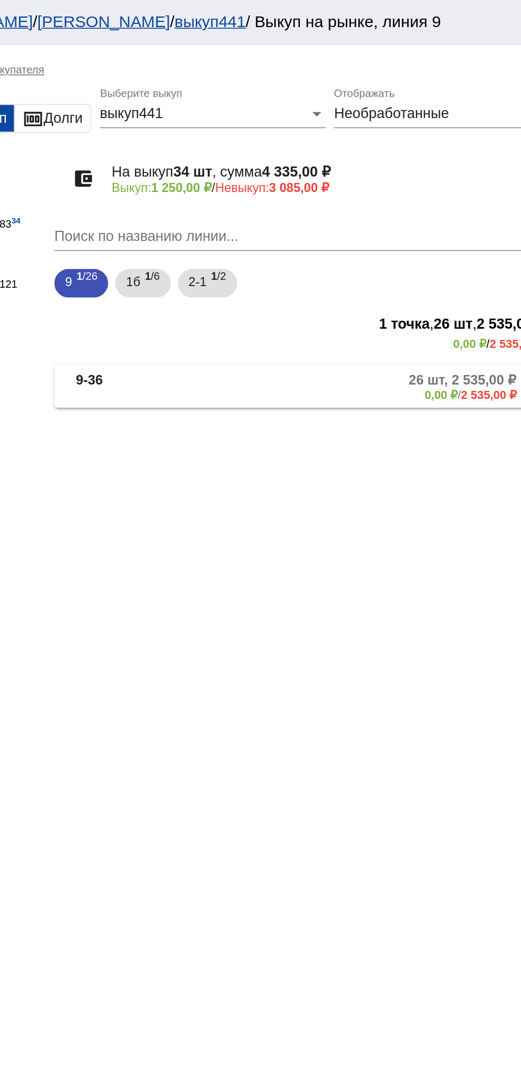
click at [392, 233] on mat-panel-description "26 шт, 2 535,00 ₽ 0,00 ₽ / 2 535,00 ₽" at bounding box center [401, 230] width 179 height 18
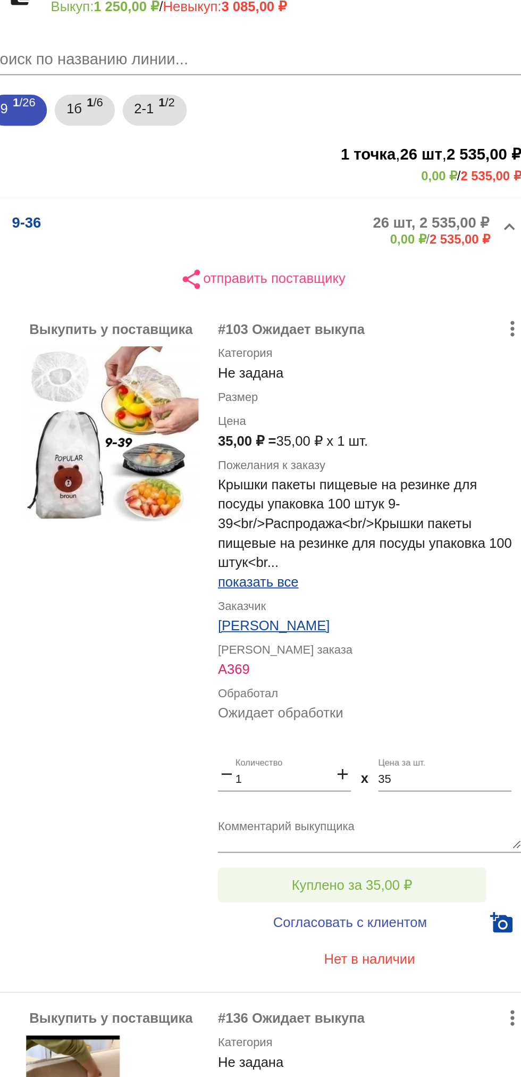
click at [409, 585] on button "Куплено за 35,00 ₽" at bounding box center [416, 592] width 147 height 19
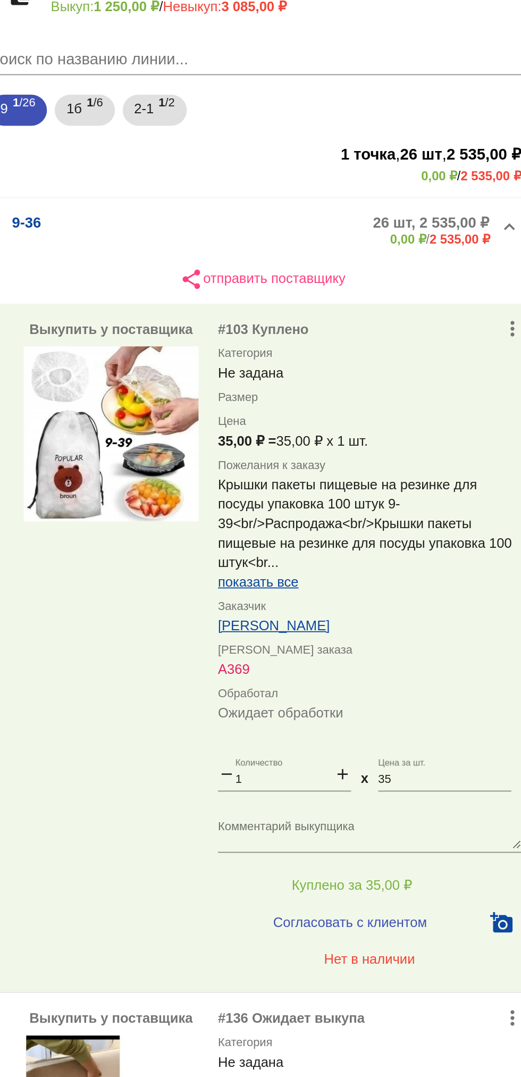
scroll to position [17, 0]
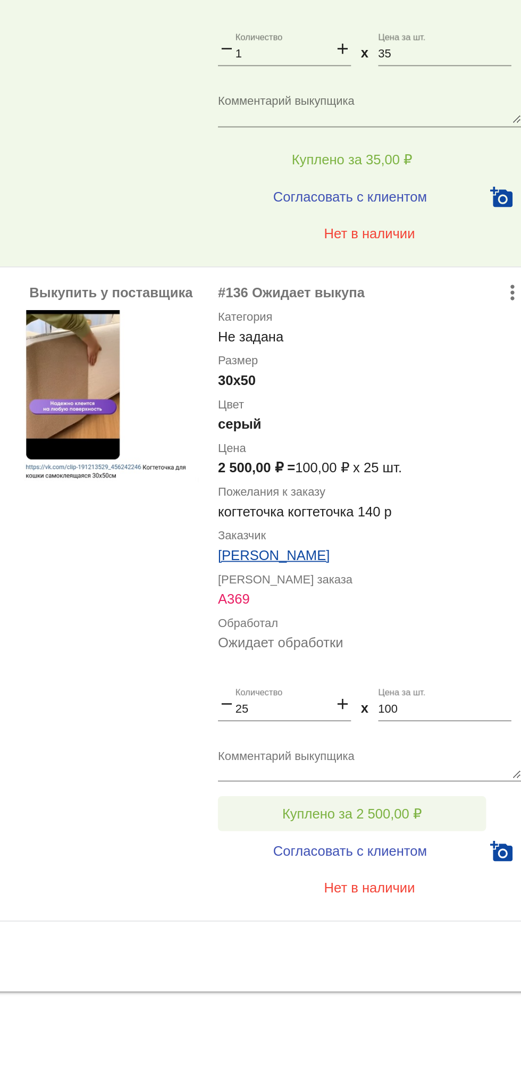
click at [378, 927] on button "Куплено за 2 500,00 ₽" at bounding box center [416, 933] width 147 height 19
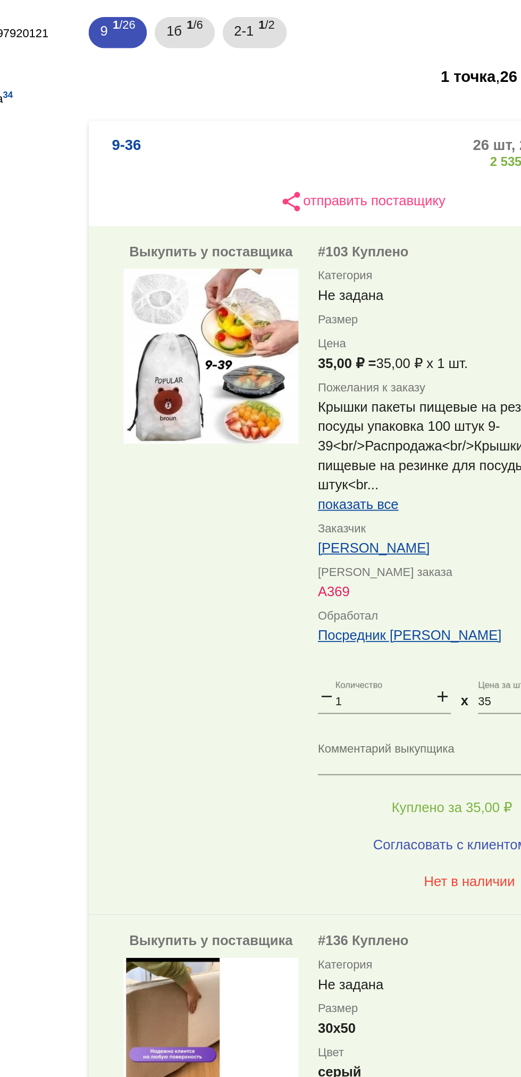
scroll to position [78, 0]
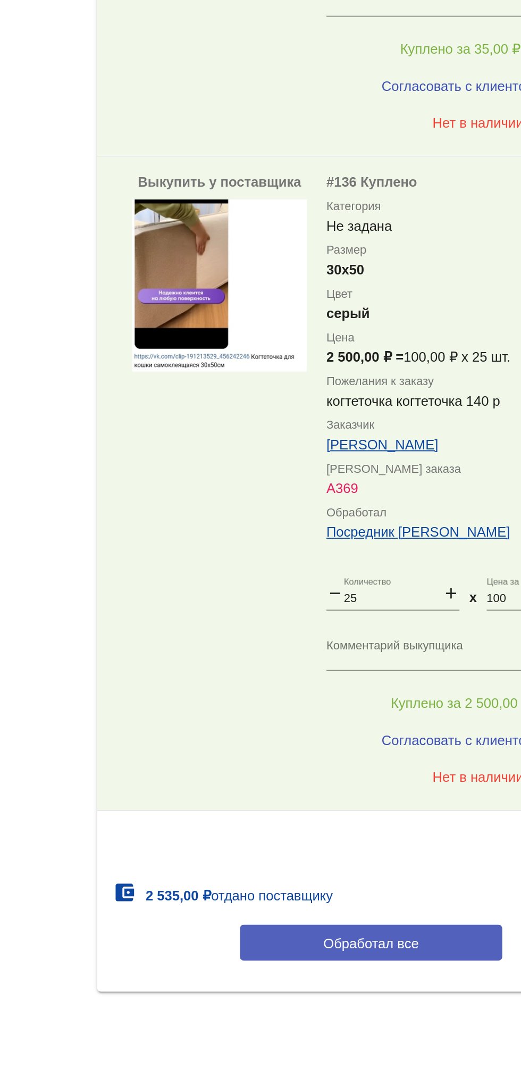
click at [398, 1001] on button "Обработал все" at bounding box center [367, 1004] width 144 height 20
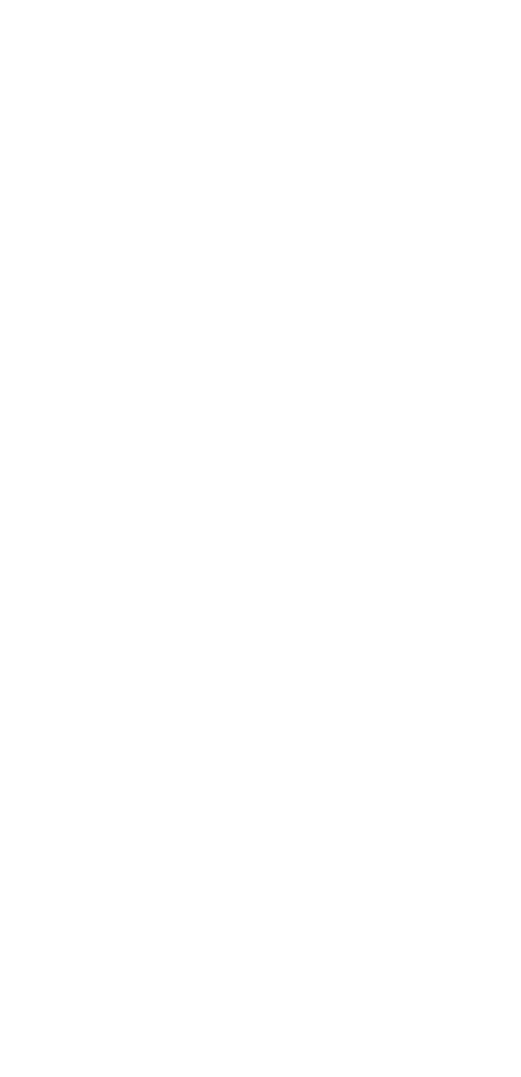
scroll to position [0, 0]
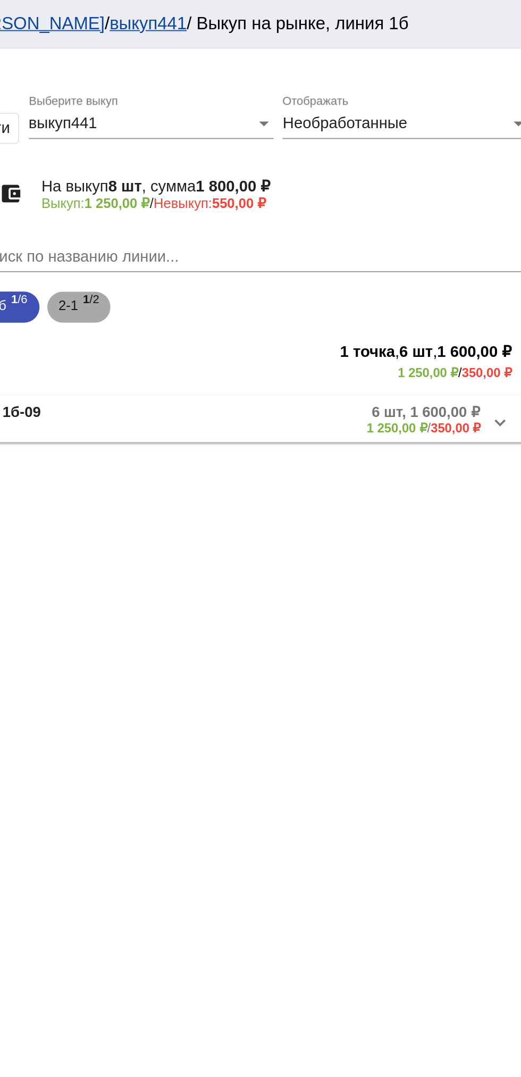
click at [281, 167] on span "1 /2" at bounding box center [278, 169] width 9 height 22
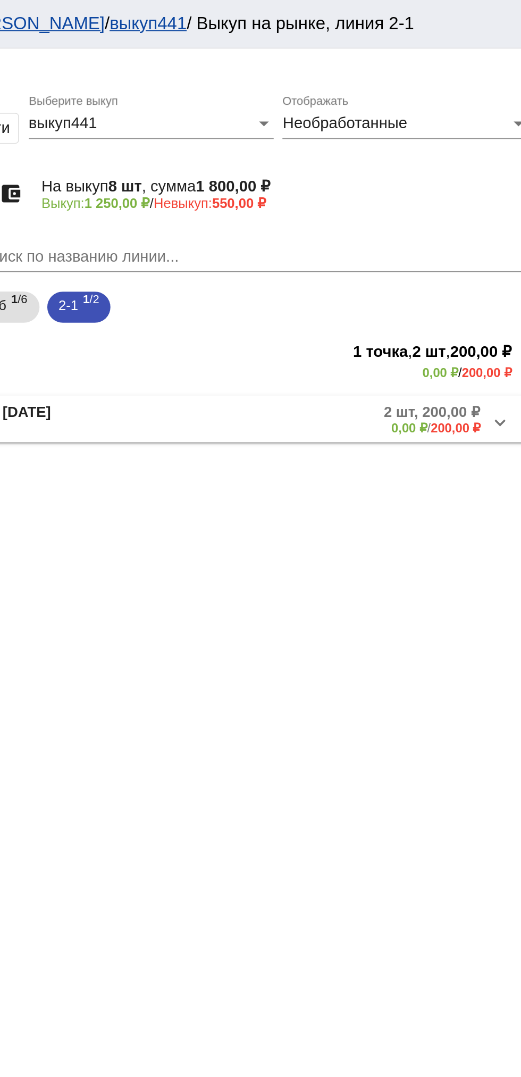
click at [383, 226] on mat-panel-description "2 шт, 200,00 ₽ 0,00 ₽ / 200,00 ₽" at bounding box center [407, 230] width 169 height 18
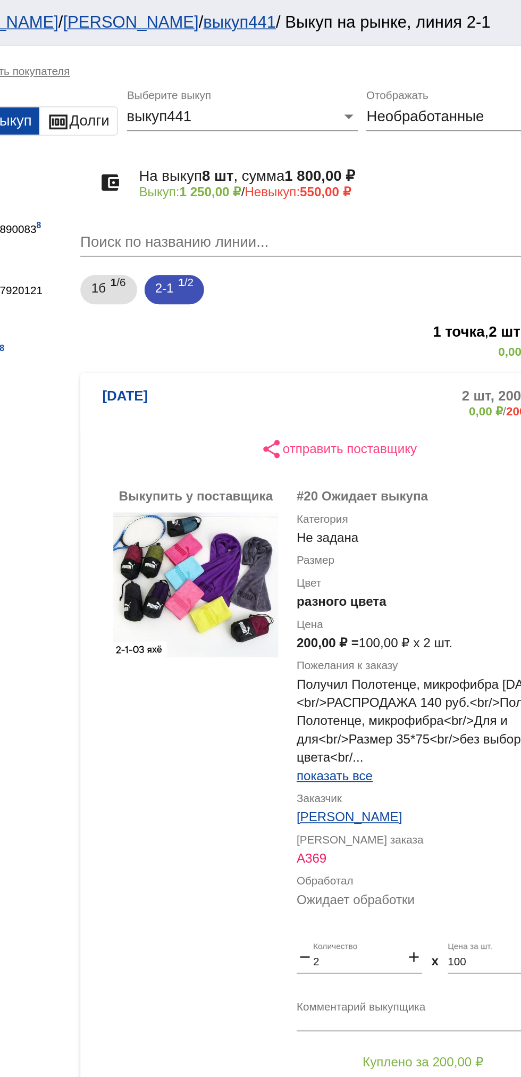
click at [363, 225] on mat-expansion-panel-header "[DATE] 2 шт, 200,00 ₽ 0,00 ₽ / 200,00 ₽" at bounding box center [367, 234] width 300 height 34
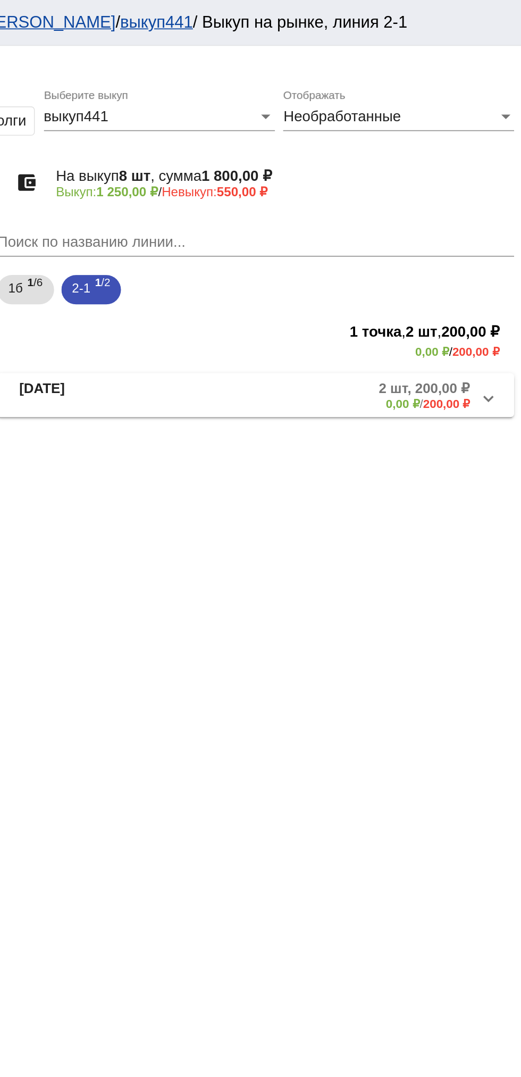
click at [460, 69] on div "Необработанные" at bounding box center [445, 68] width 125 height 10
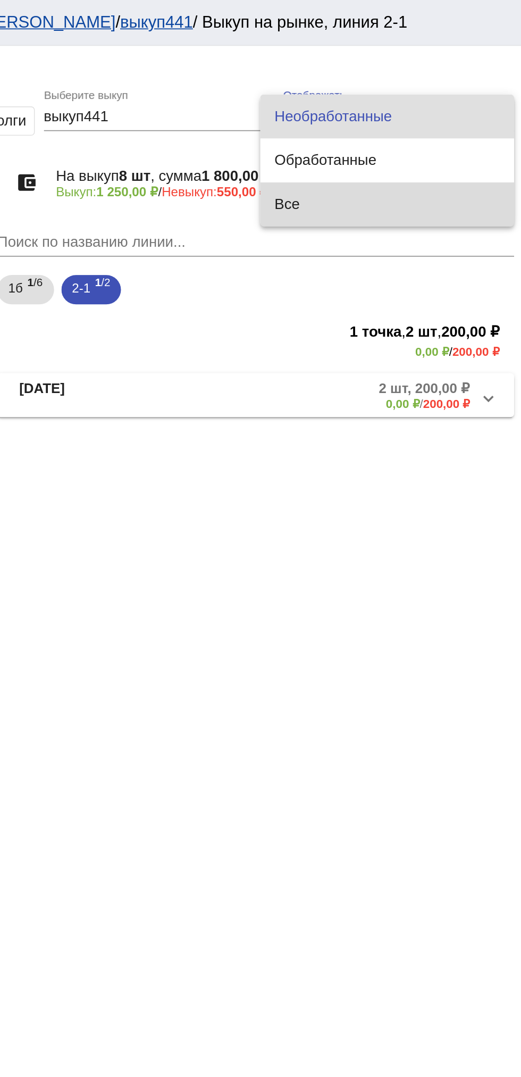
click at [431, 122] on span "Все" at bounding box center [443, 119] width 130 height 26
